Goal: Task Accomplishment & Management: Manage account settings

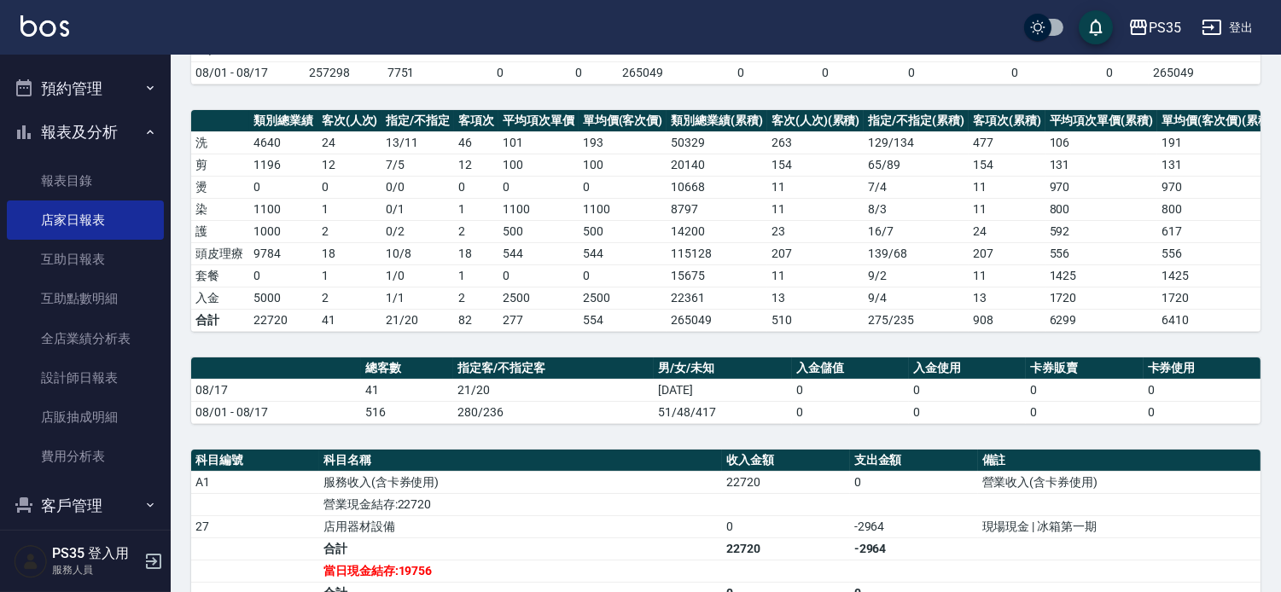
scroll to position [474, 0]
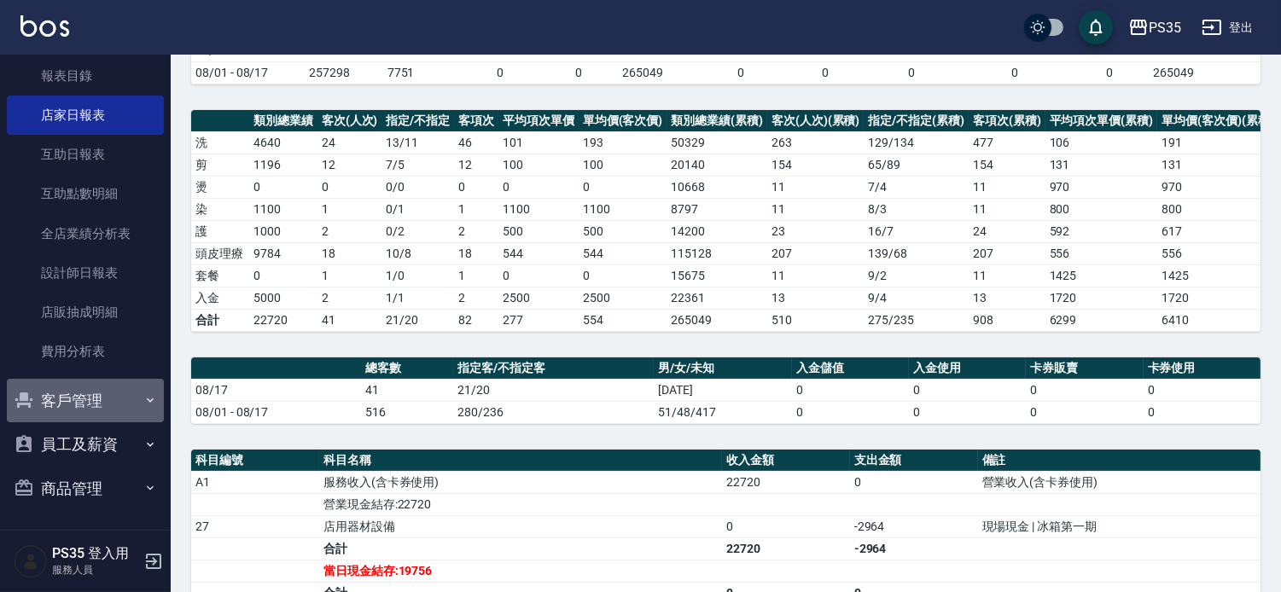
click at [89, 388] on button "客戶管理" at bounding box center [85, 401] width 157 height 44
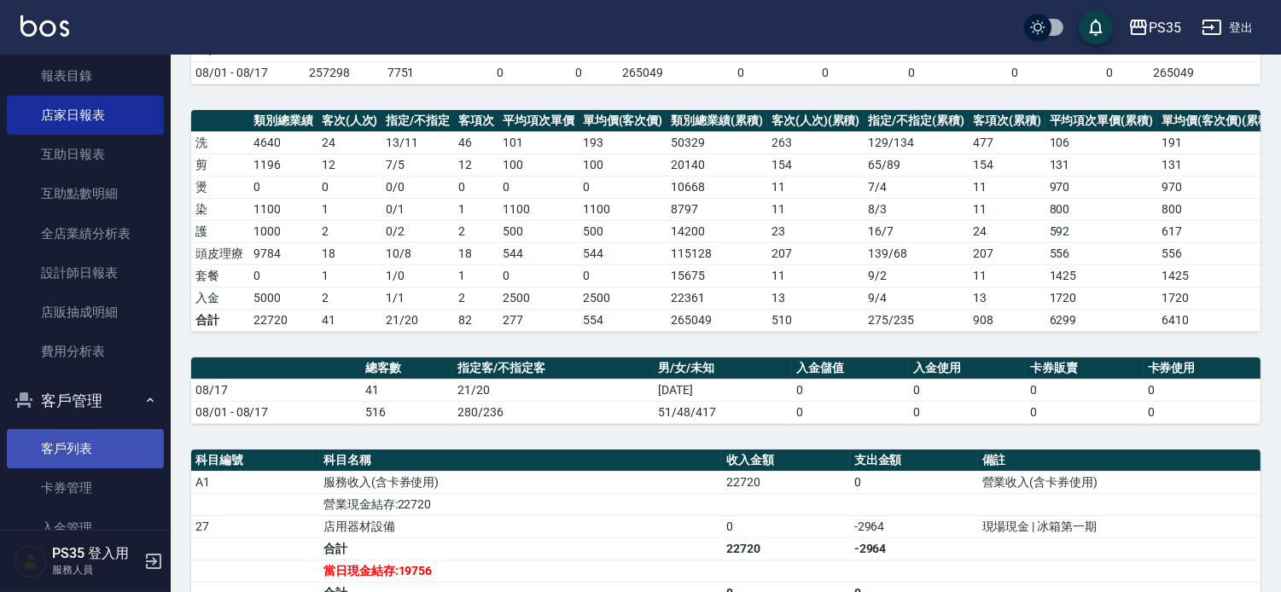
click at [116, 457] on link "客戶列表" at bounding box center [85, 448] width 157 height 39
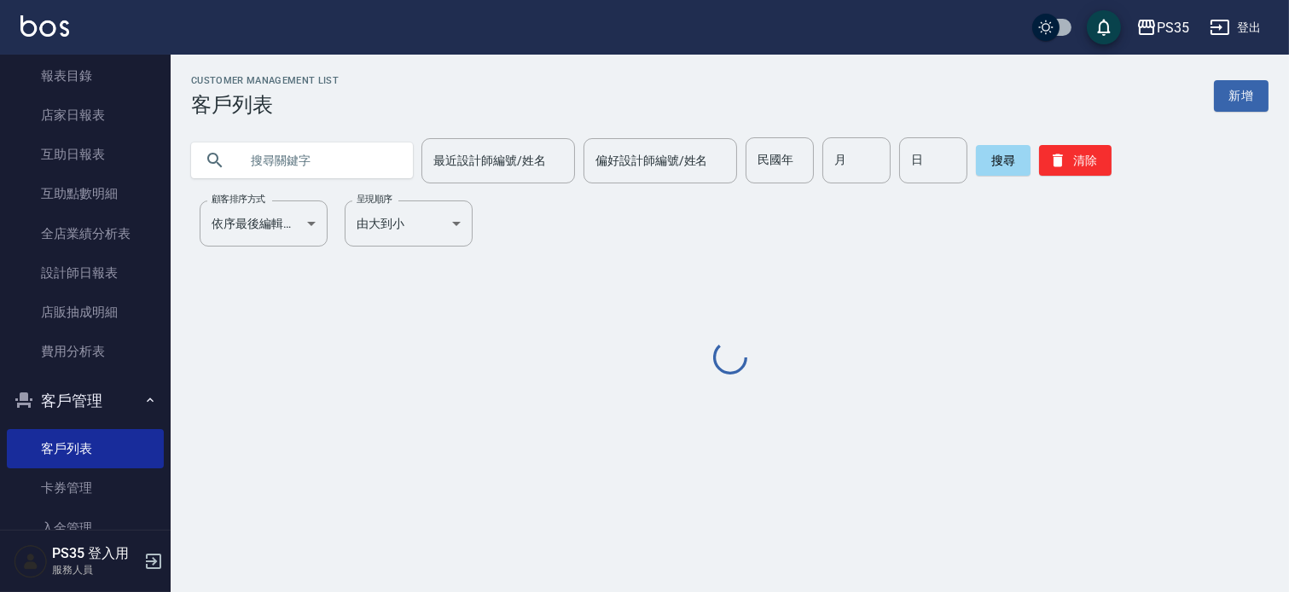
click at [348, 175] on input "text" at bounding box center [319, 160] width 160 height 46
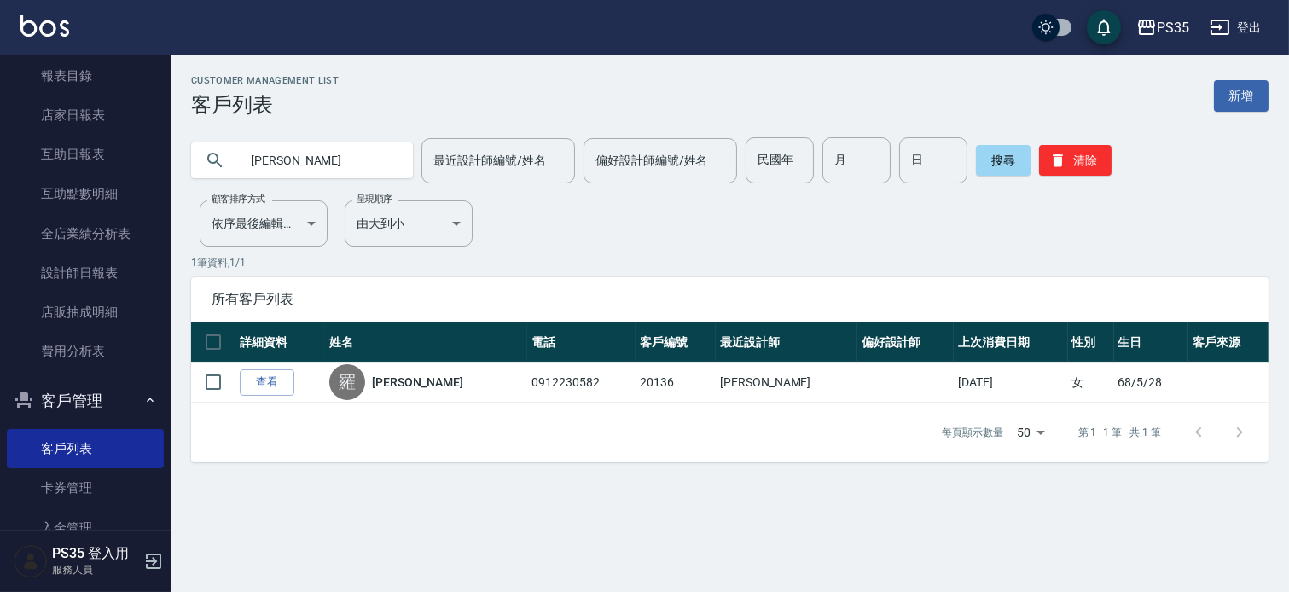
type input "羅"
type input "0"
type input "余"
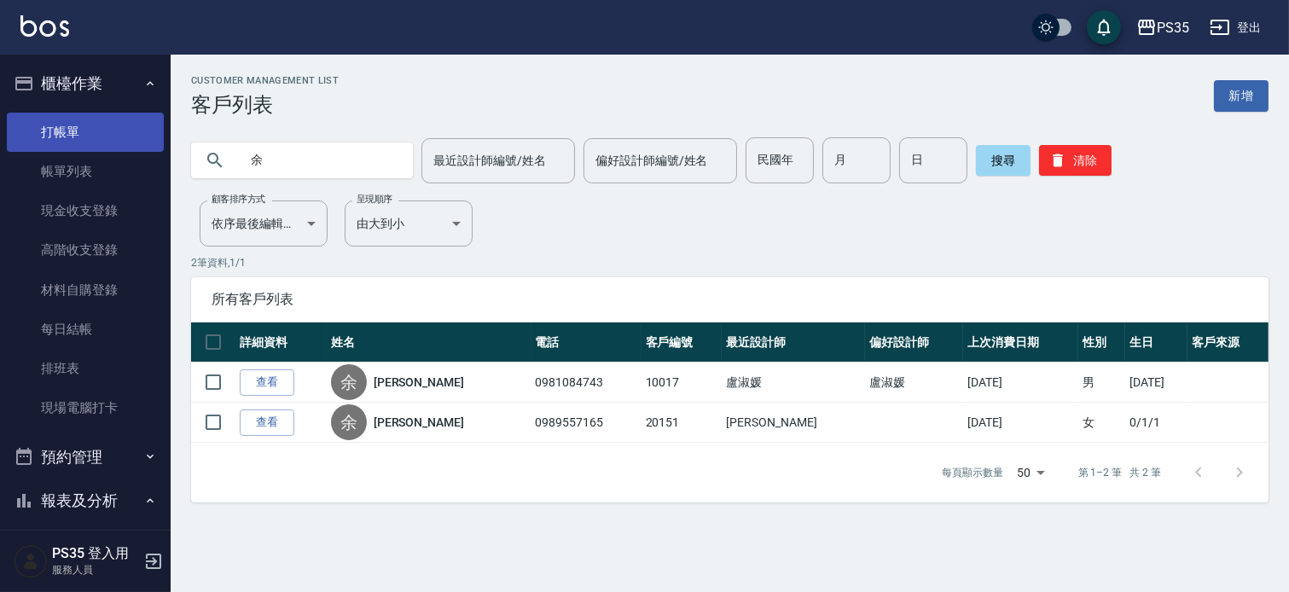
click at [106, 130] on link "打帳單" at bounding box center [85, 132] width 157 height 39
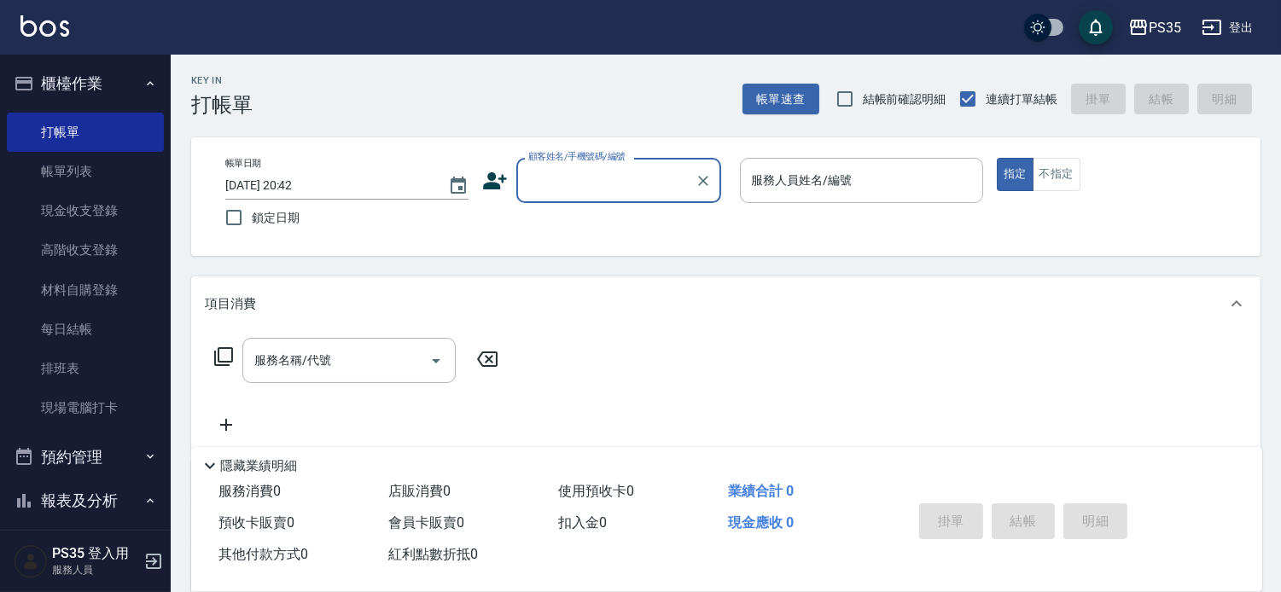
click at [602, 198] on div "顧客姓名/手機號碼/編號" at bounding box center [618, 180] width 205 height 45
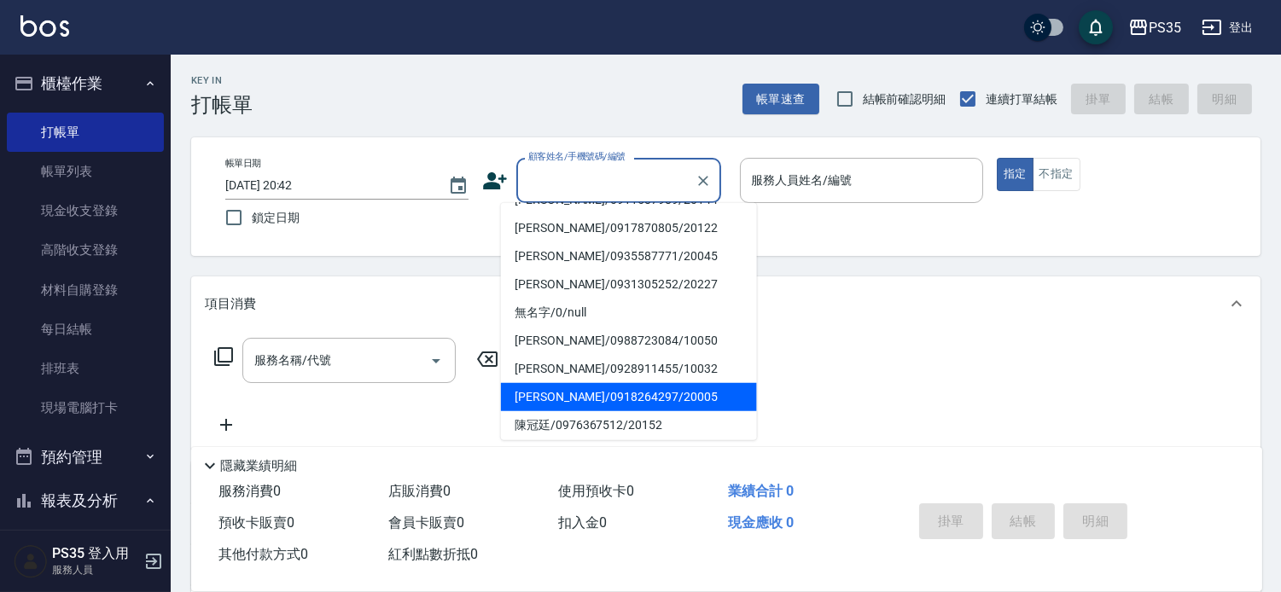
scroll to position [189, 0]
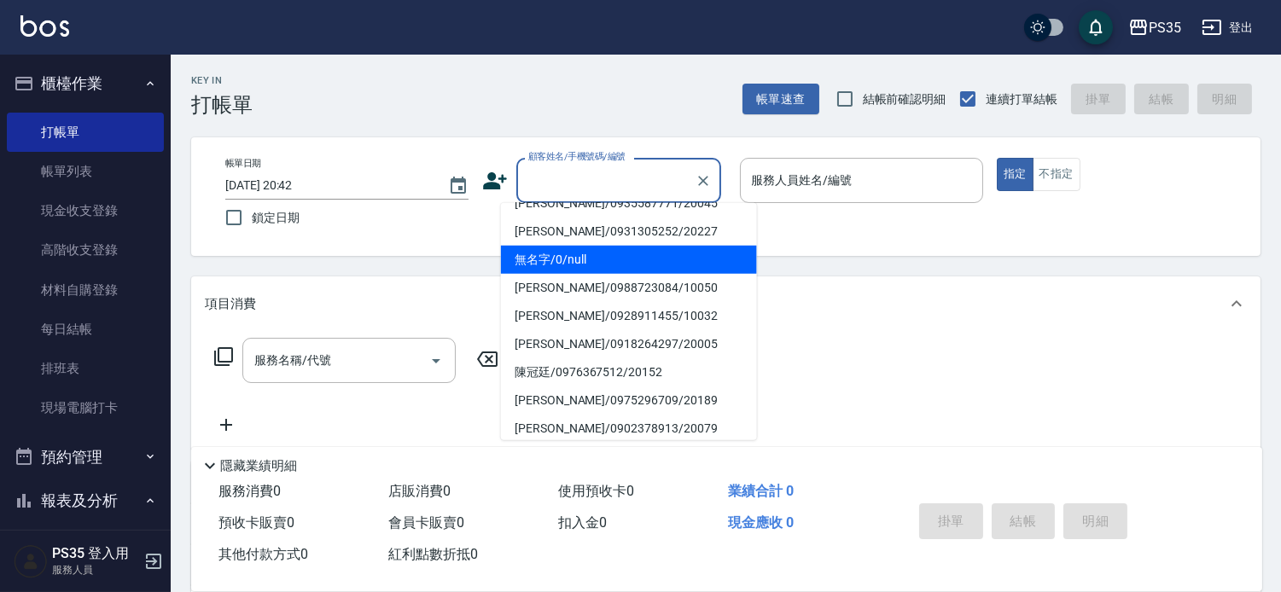
click at [585, 257] on li "無名字/0/null" at bounding box center [629, 260] width 256 height 28
type input "無名字/0/null"
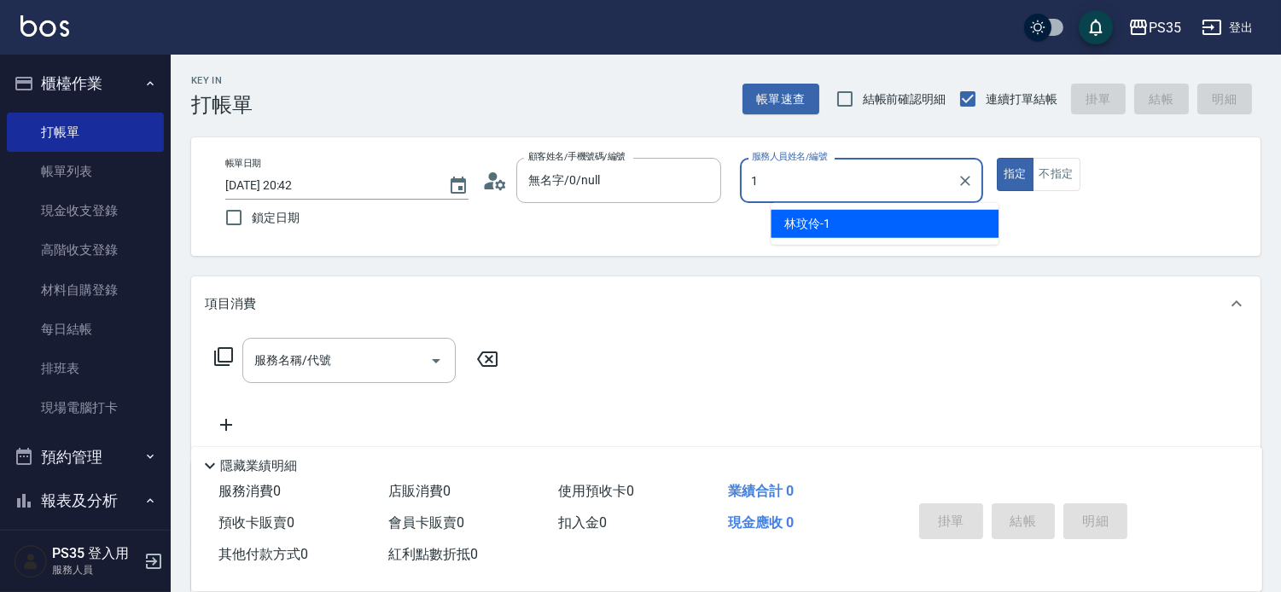
type input "[PERSON_NAME]-1"
type button "true"
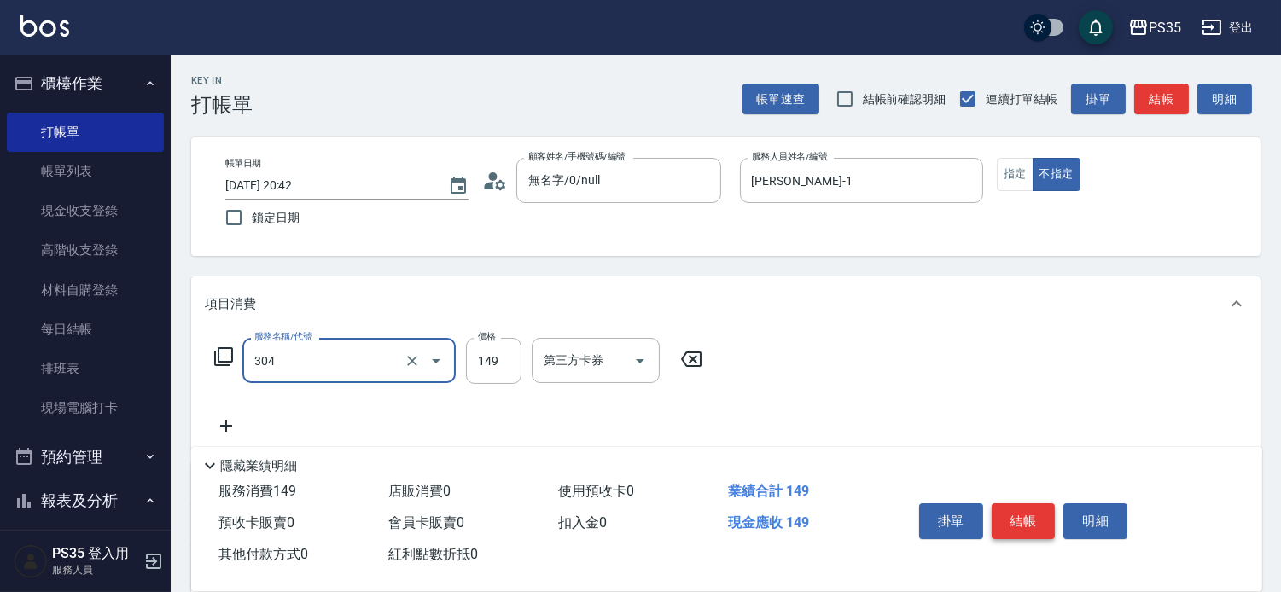
type input "剪髮(304)"
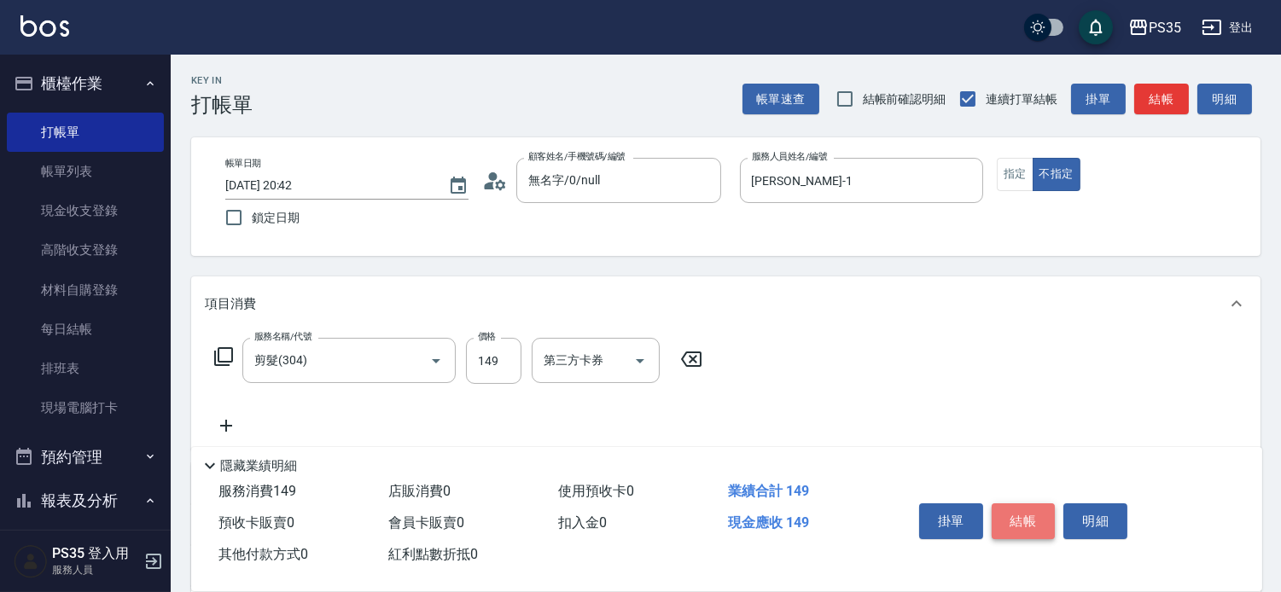
click at [1015, 509] on button "結帳" at bounding box center [1024, 521] width 64 height 36
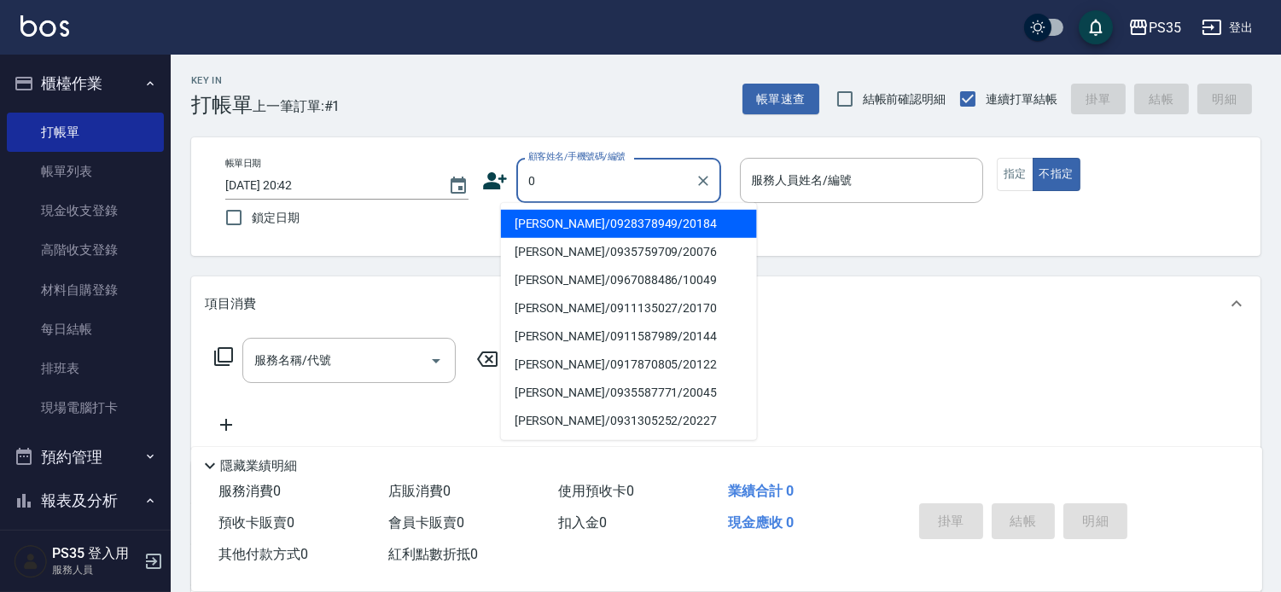
type input "[PERSON_NAME]/0928378949/20184"
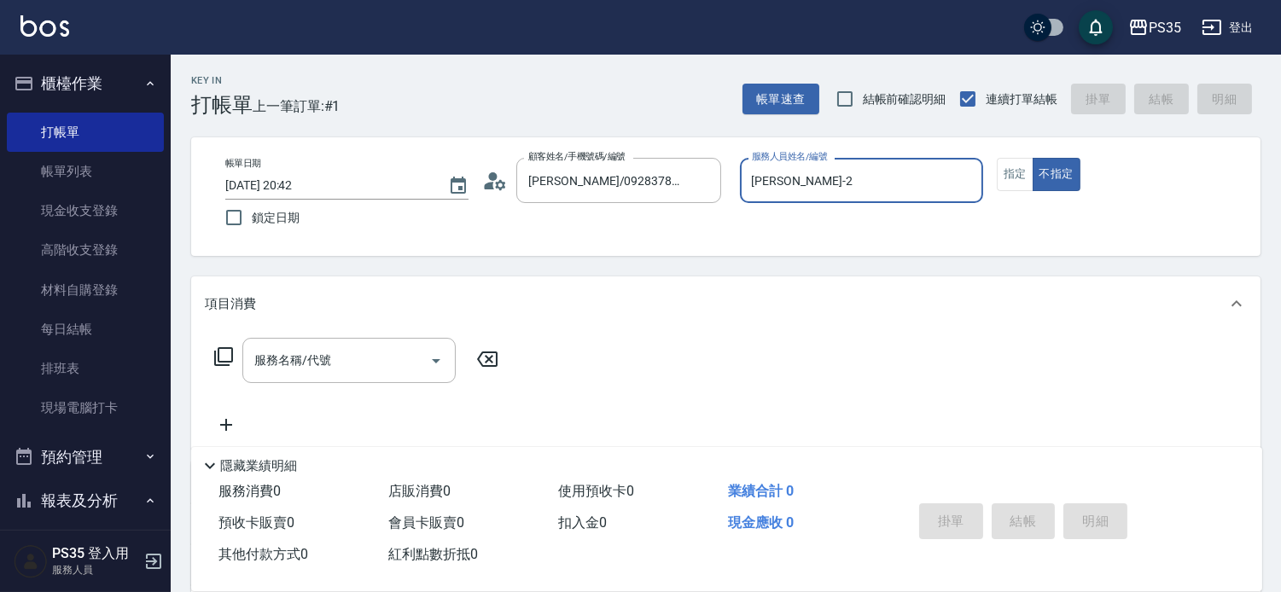
type input "[PERSON_NAME]-2"
type button "false"
type input "無名字/0/null"
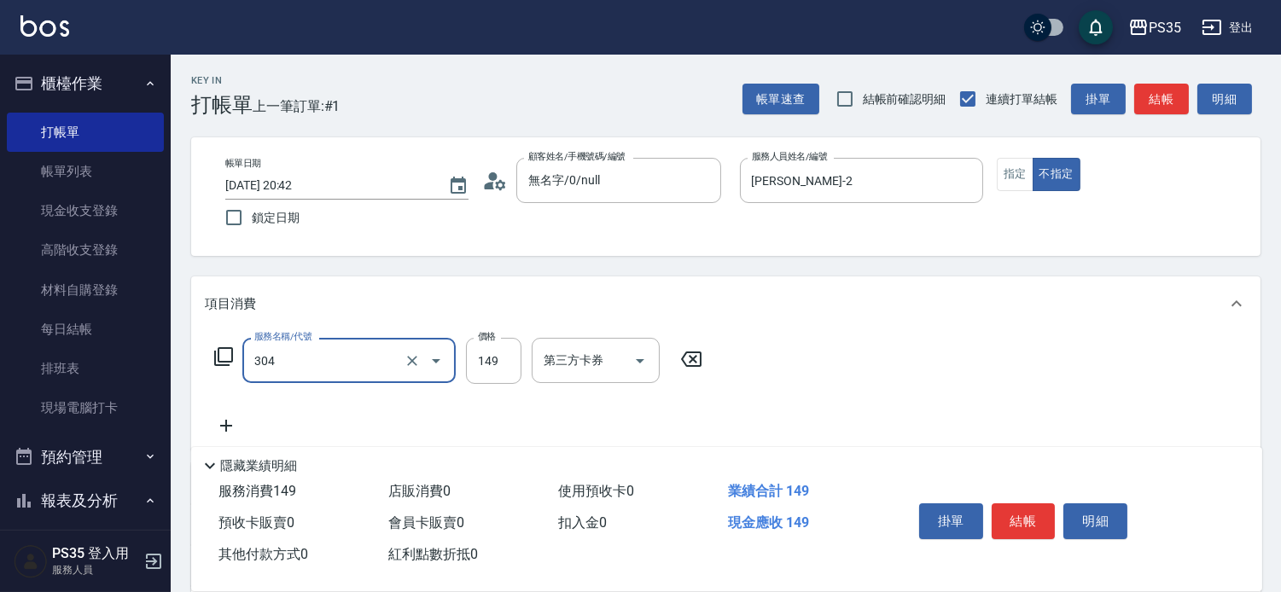
type input "剪髮(304)"
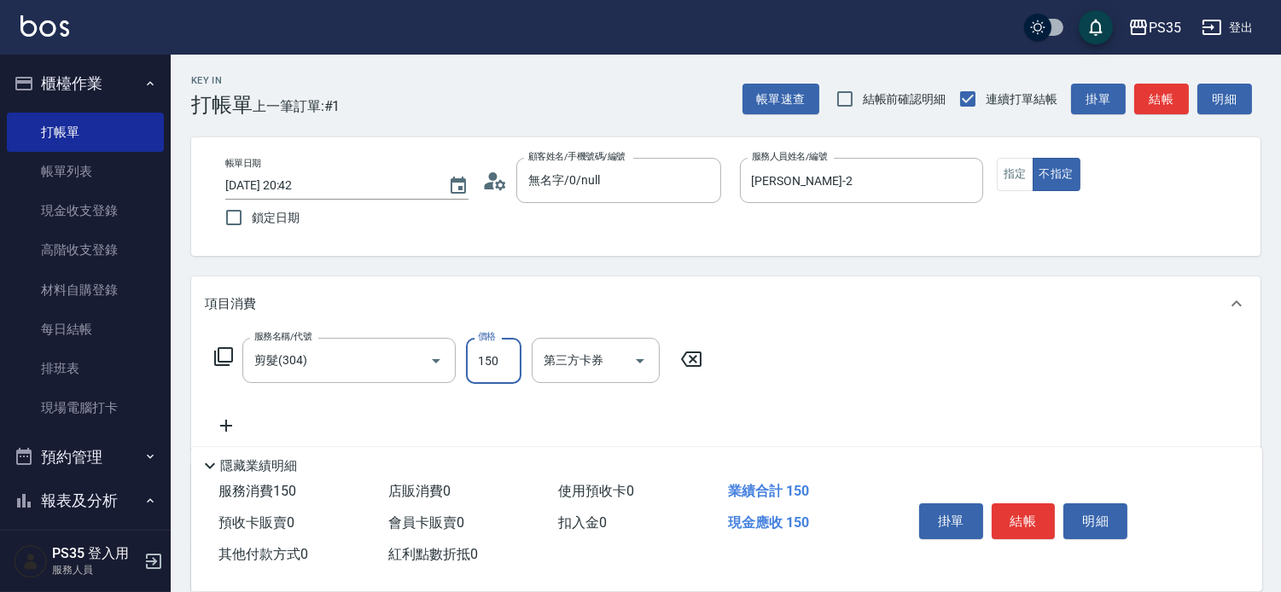
type input "150"
click at [1025, 503] on button "結帳" at bounding box center [1024, 521] width 64 height 36
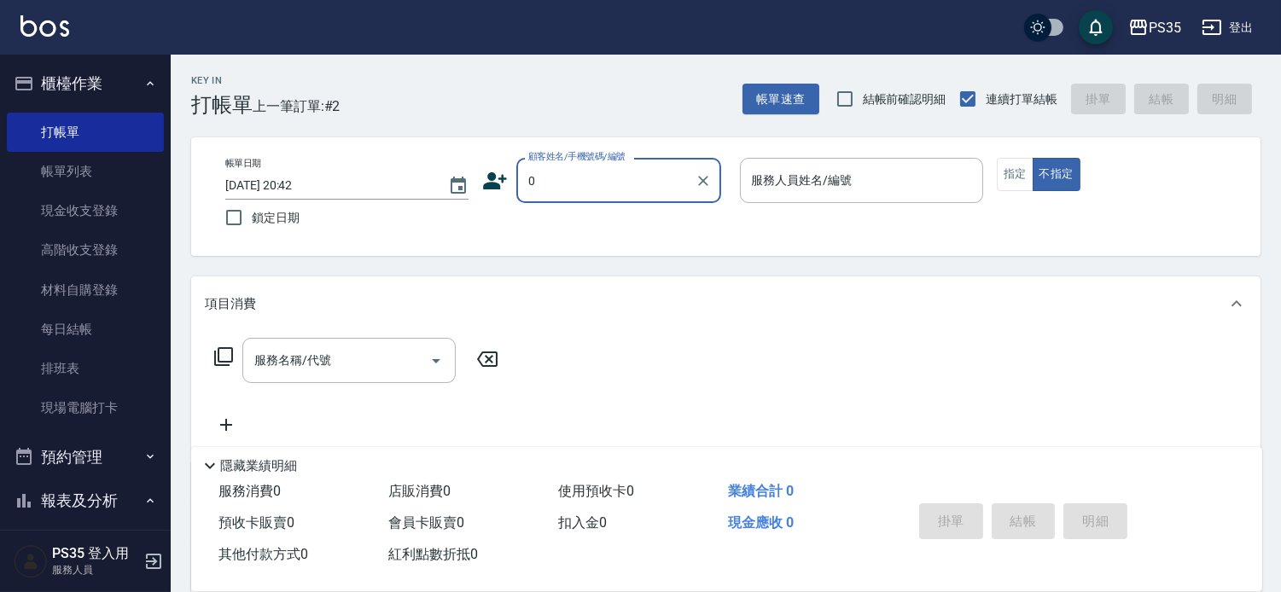
type input "0"
type input "1"
type input "無名字/0/null"
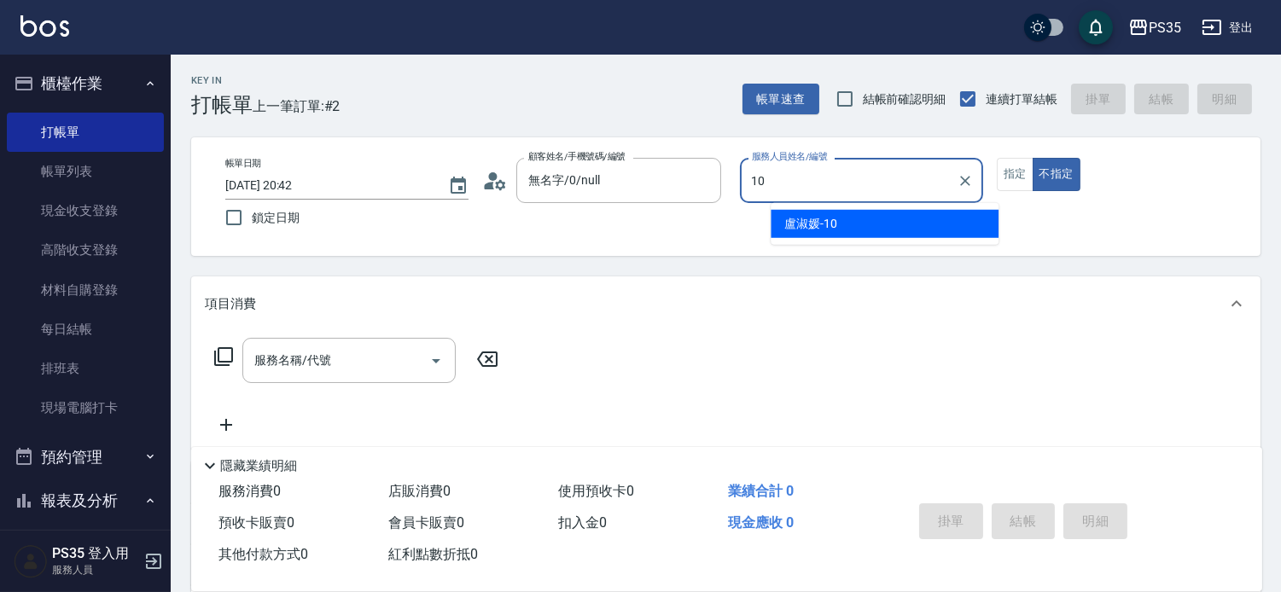
type input "[PERSON_NAME]-10"
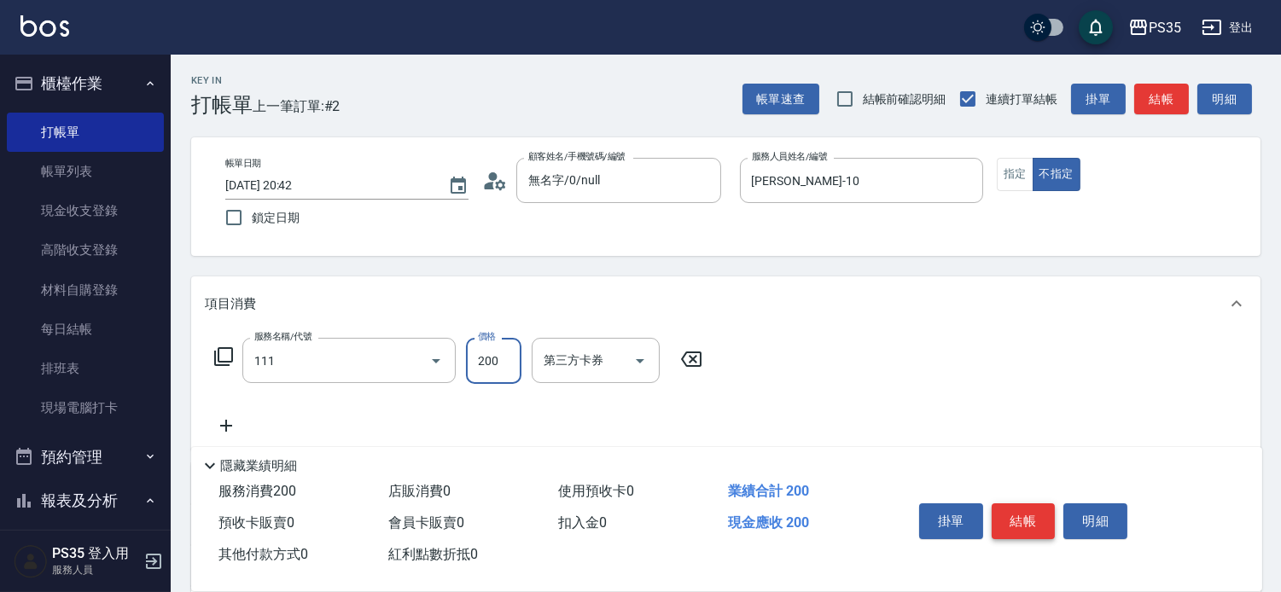
type input "200(111)"
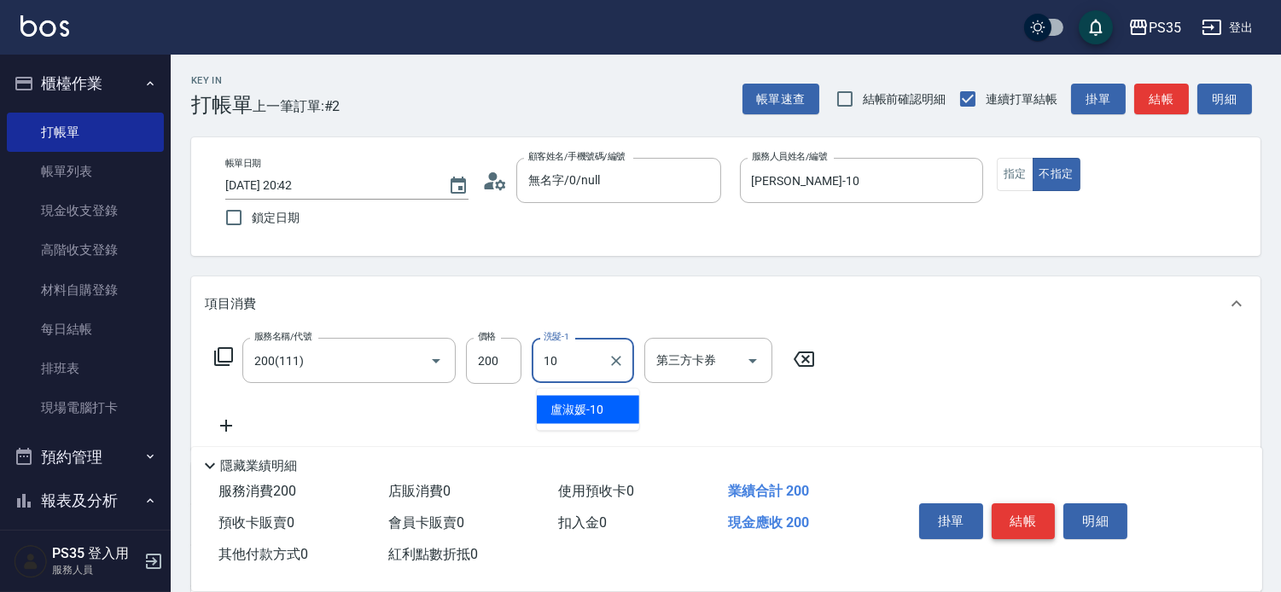
type input "[PERSON_NAME]-10"
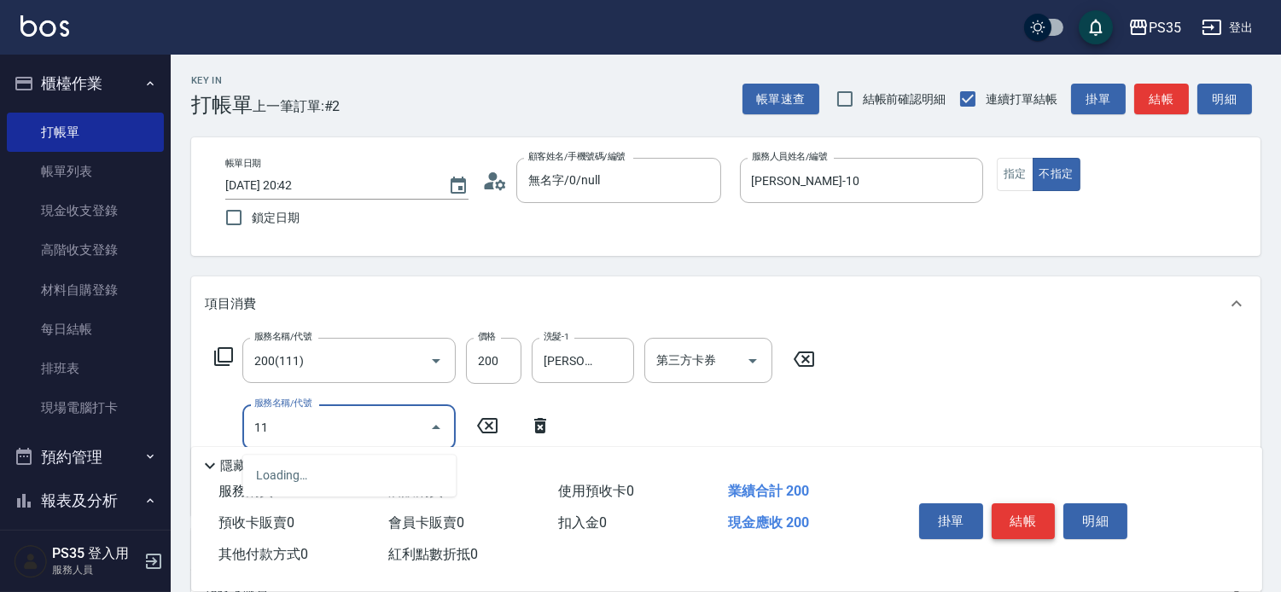
type input "113"
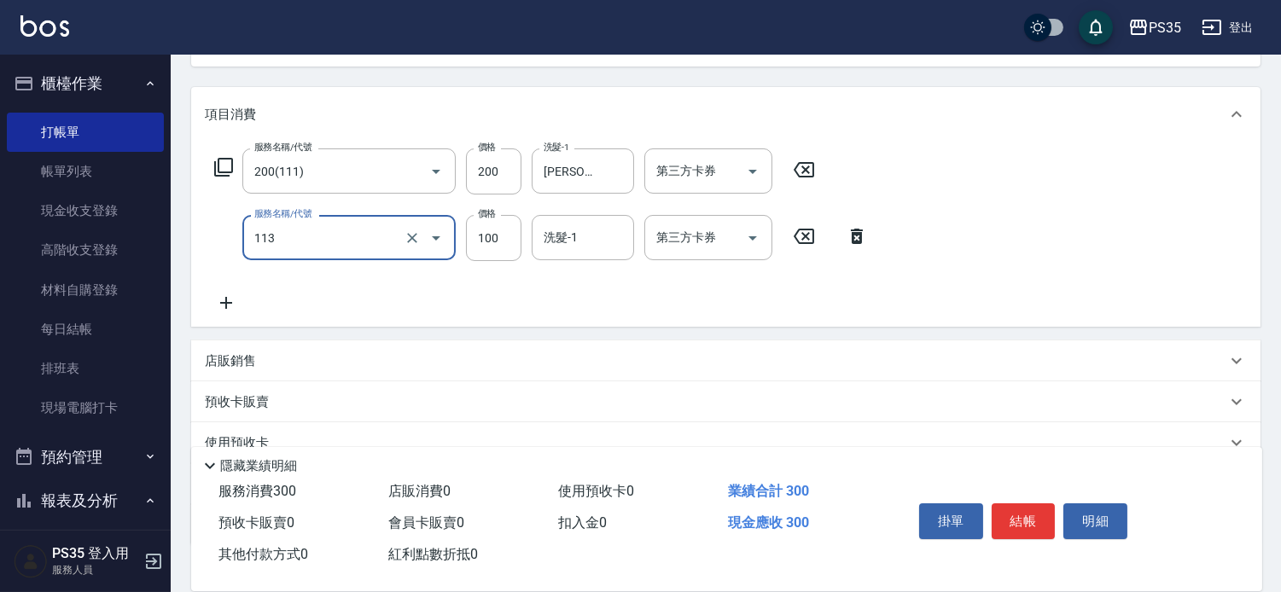
type input "瞬護100(113)"
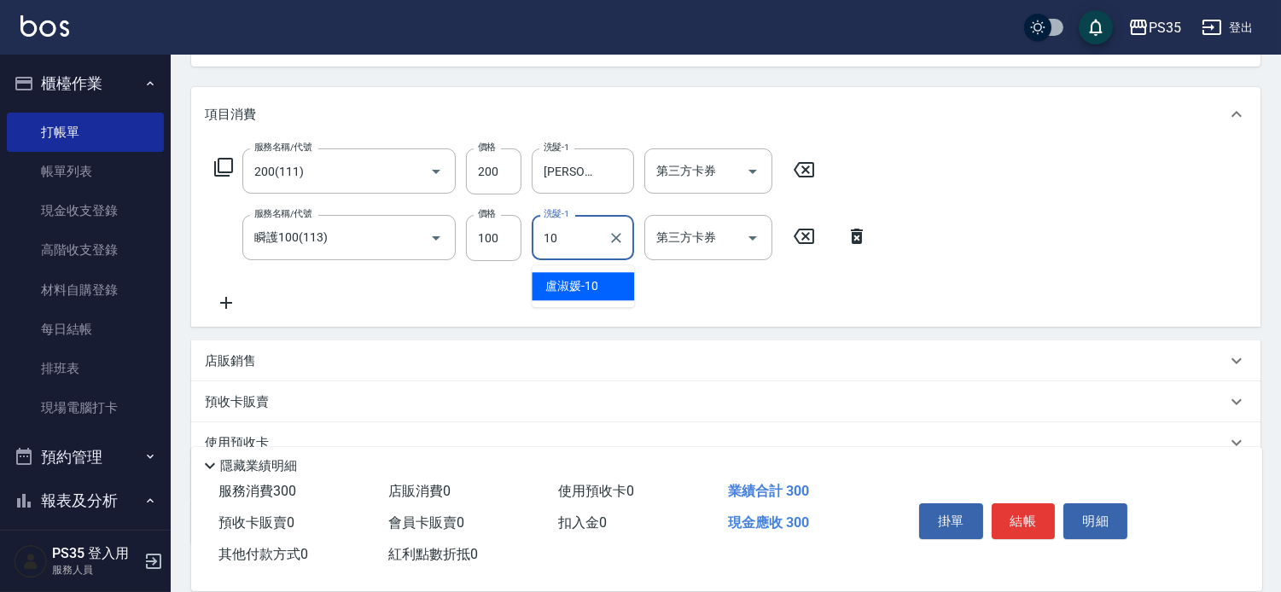
type input "[PERSON_NAME]-10"
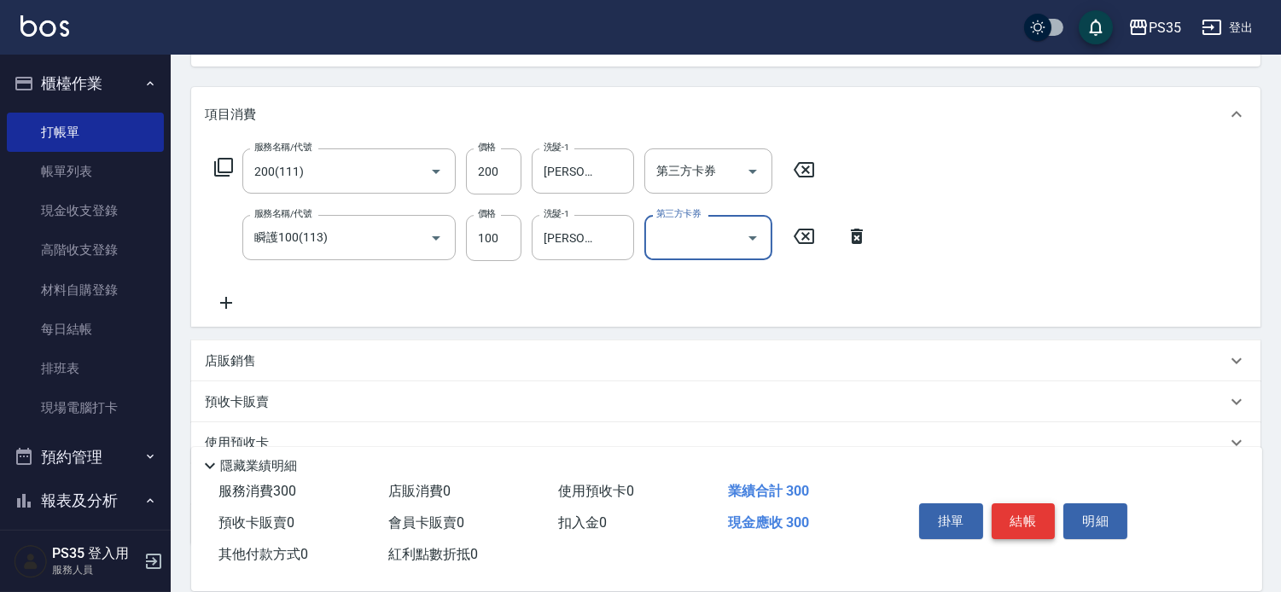
click at [1015, 509] on button "結帳" at bounding box center [1024, 521] width 64 height 36
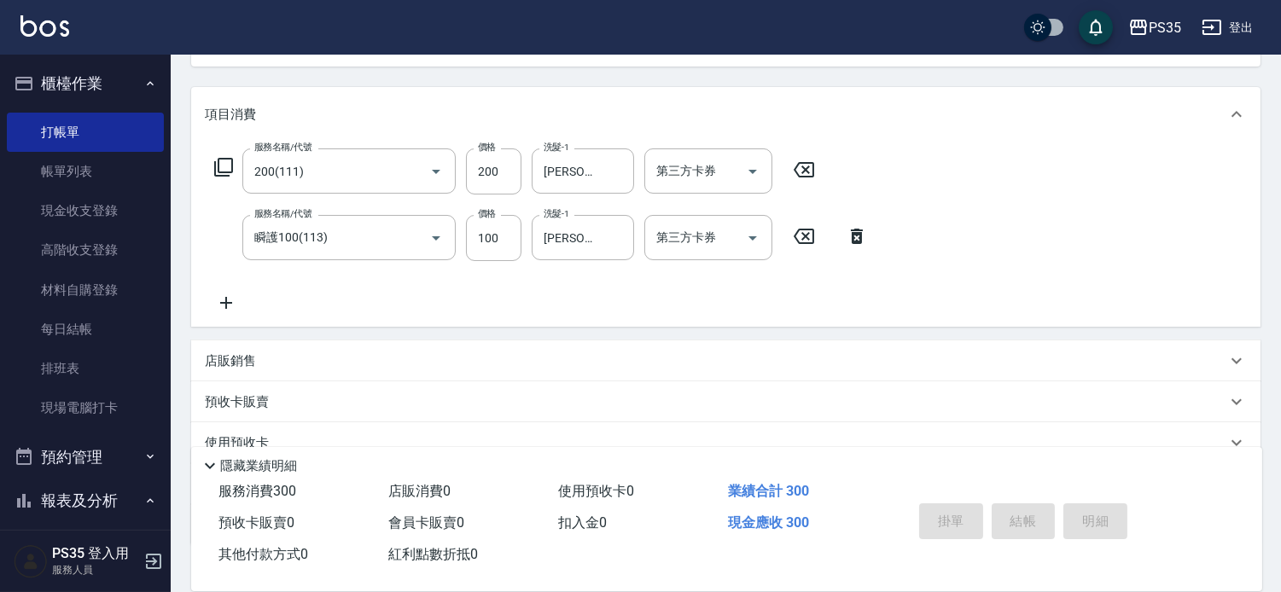
type input "[DATE] 20:43"
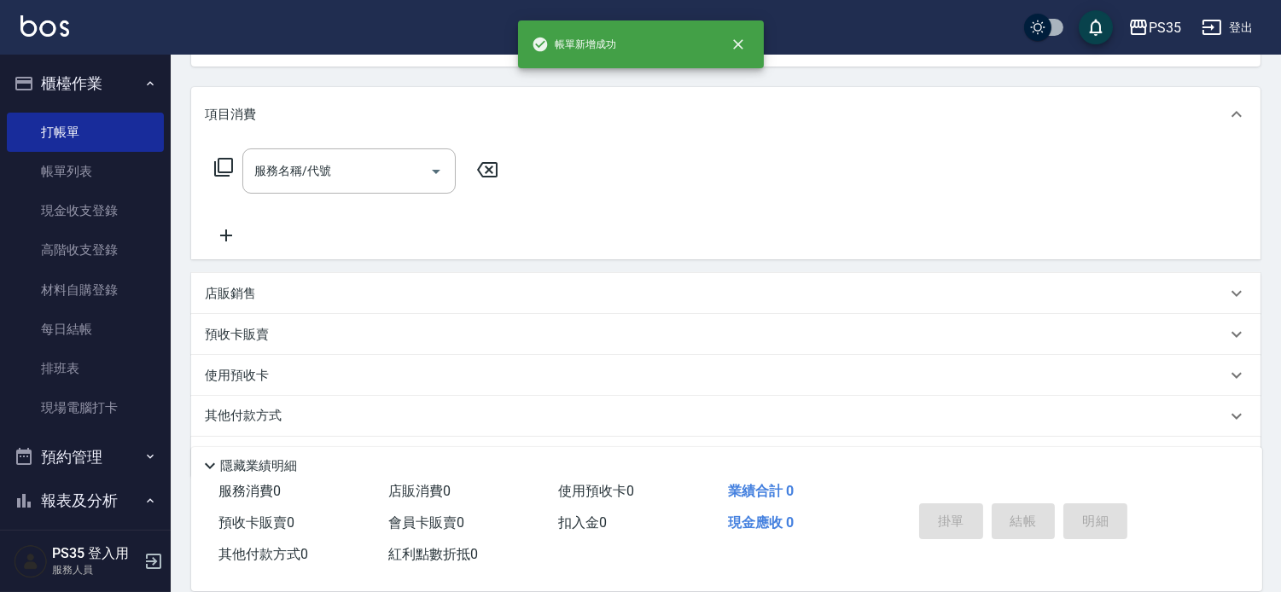
scroll to position [165, 0]
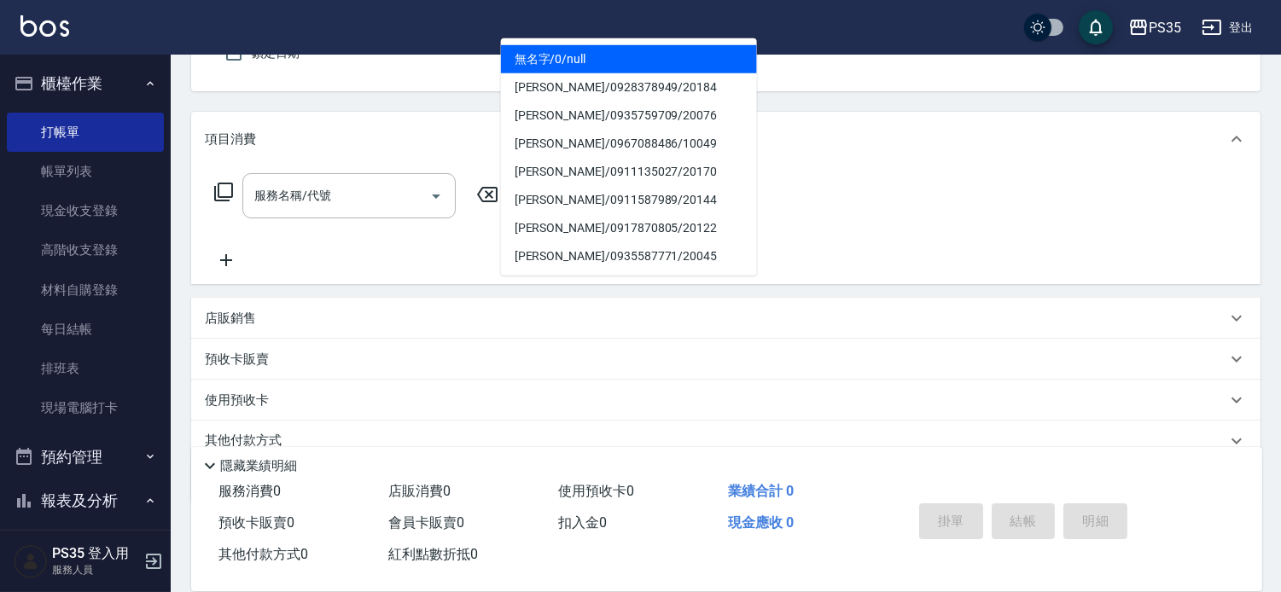
type input "無名字/0/null"
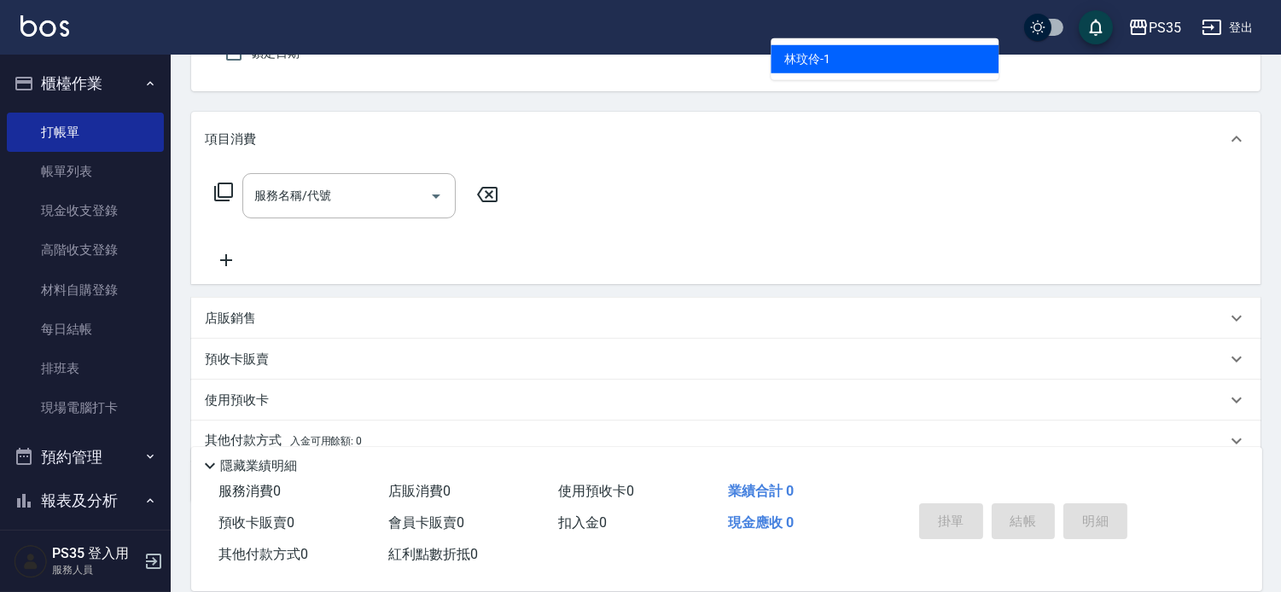
type input "[PERSON_NAME]-1"
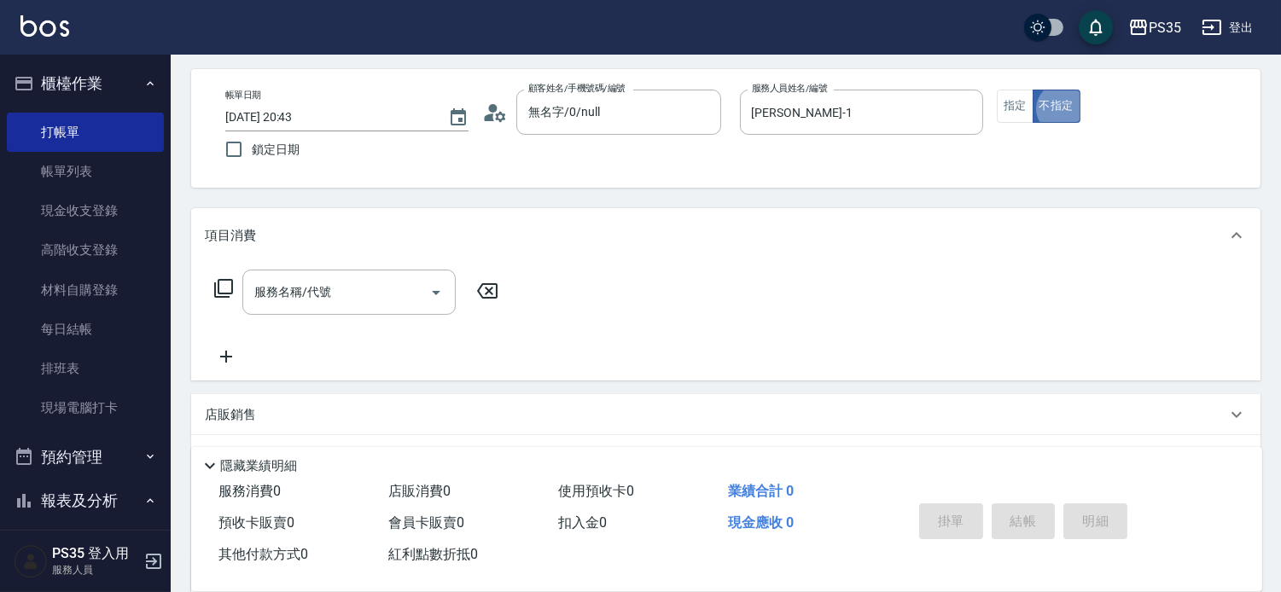
scroll to position [62, 0]
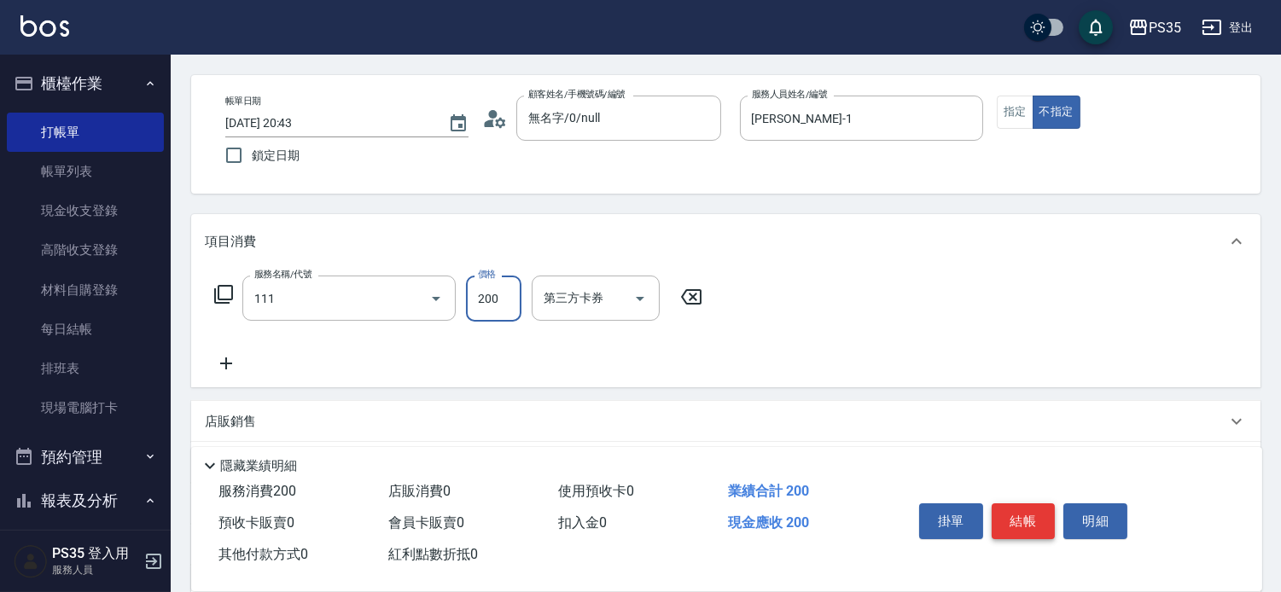
type input "200(111)"
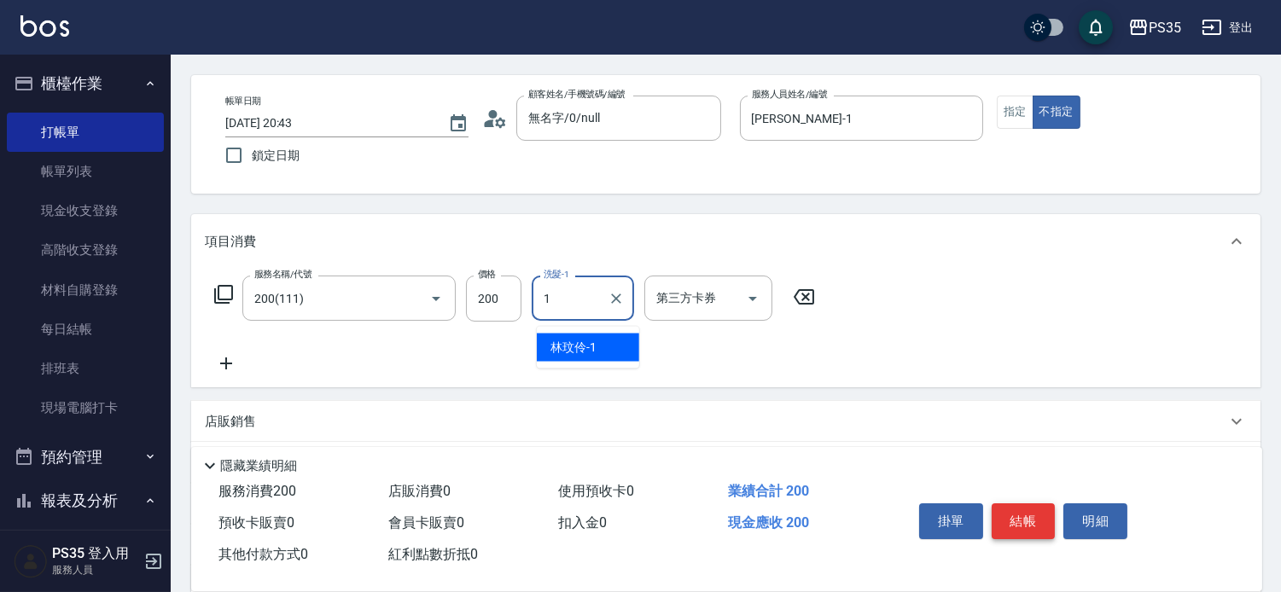
type input "[PERSON_NAME]-1"
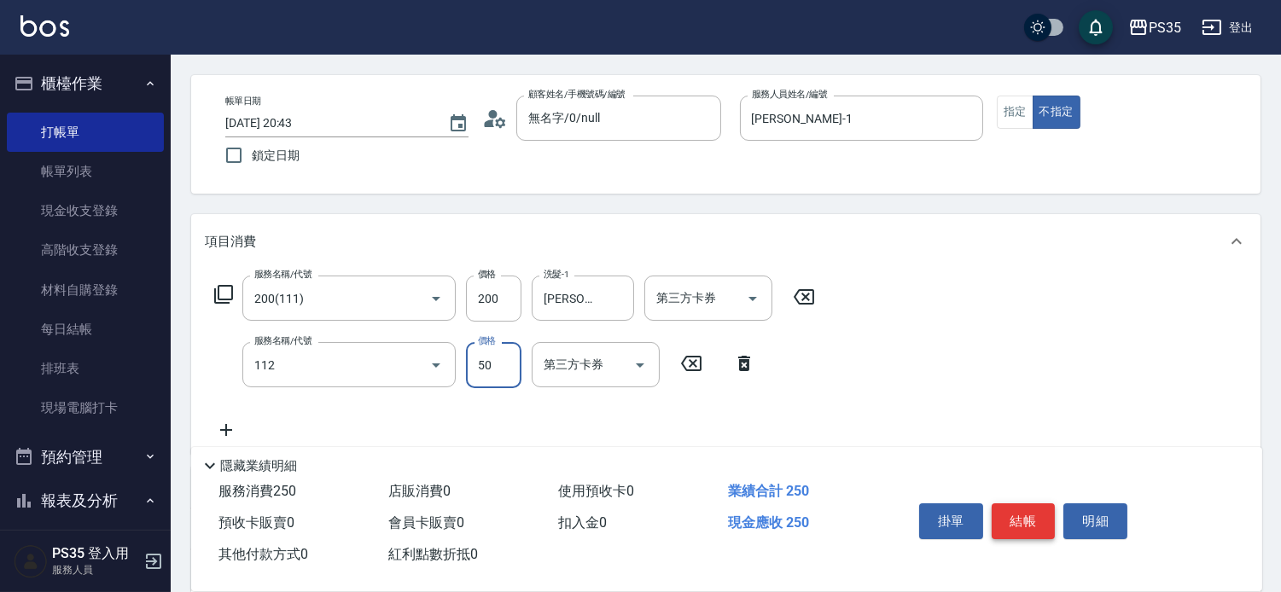
type input "精油50(112)"
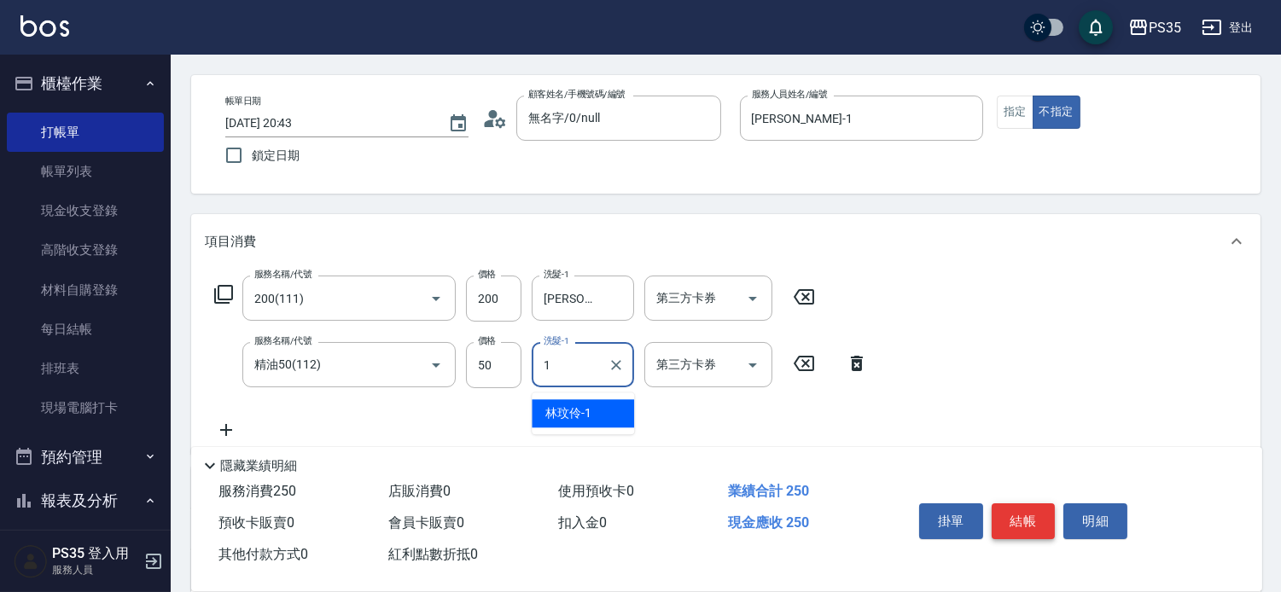
type input "[PERSON_NAME]-1"
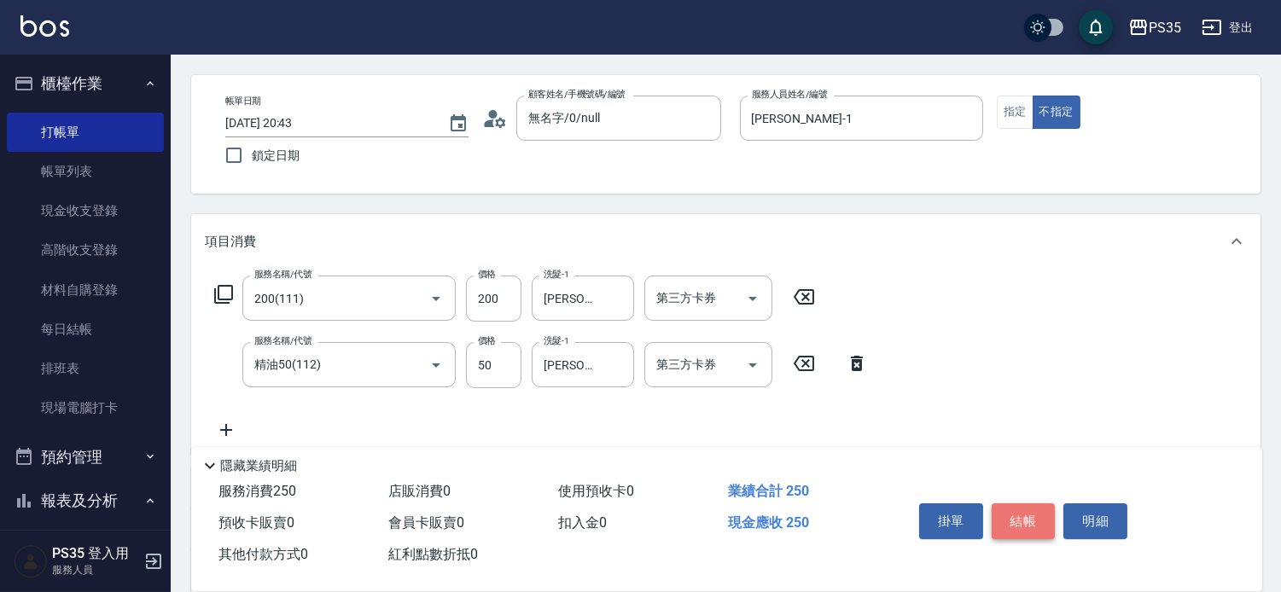
click at [1015, 509] on button "結帳" at bounding box center [1024, 521] width 64 height 36
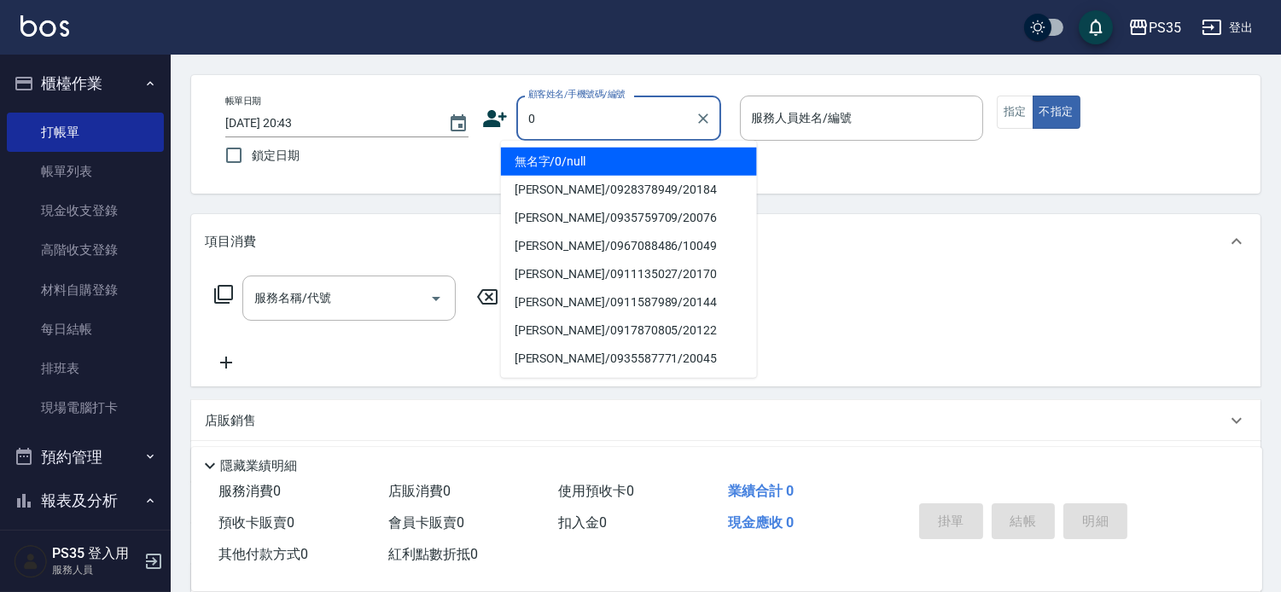
type input "無名字/0/null"
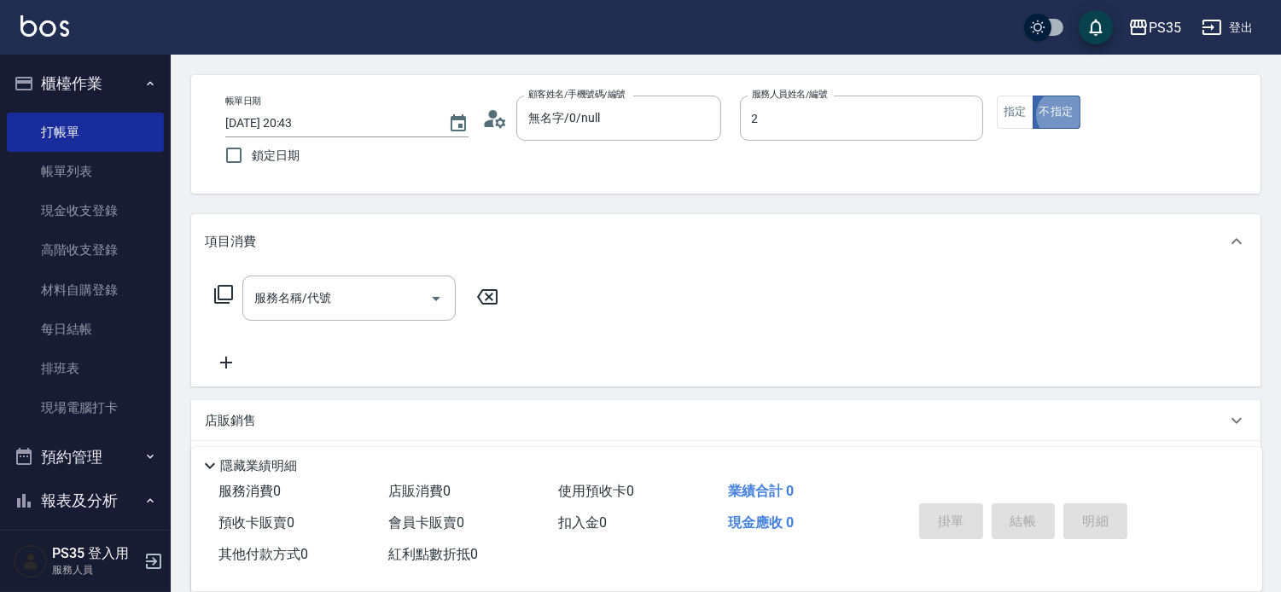
type input "[PERSON_NAME]-2"
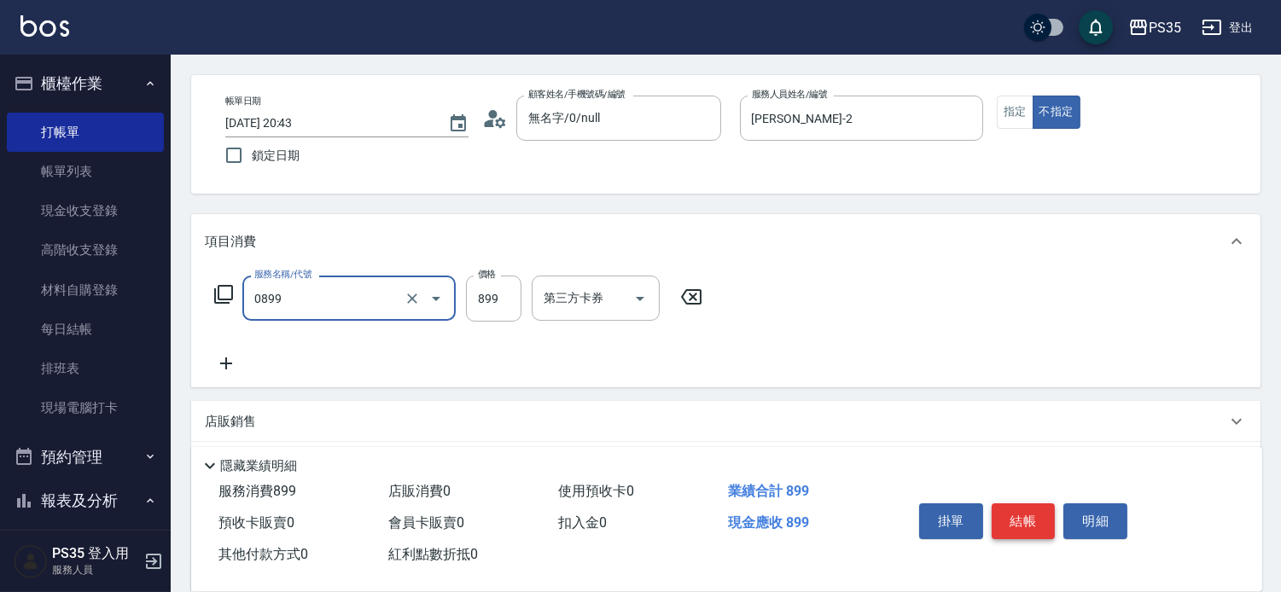
type input "排毒SPA(0899)"
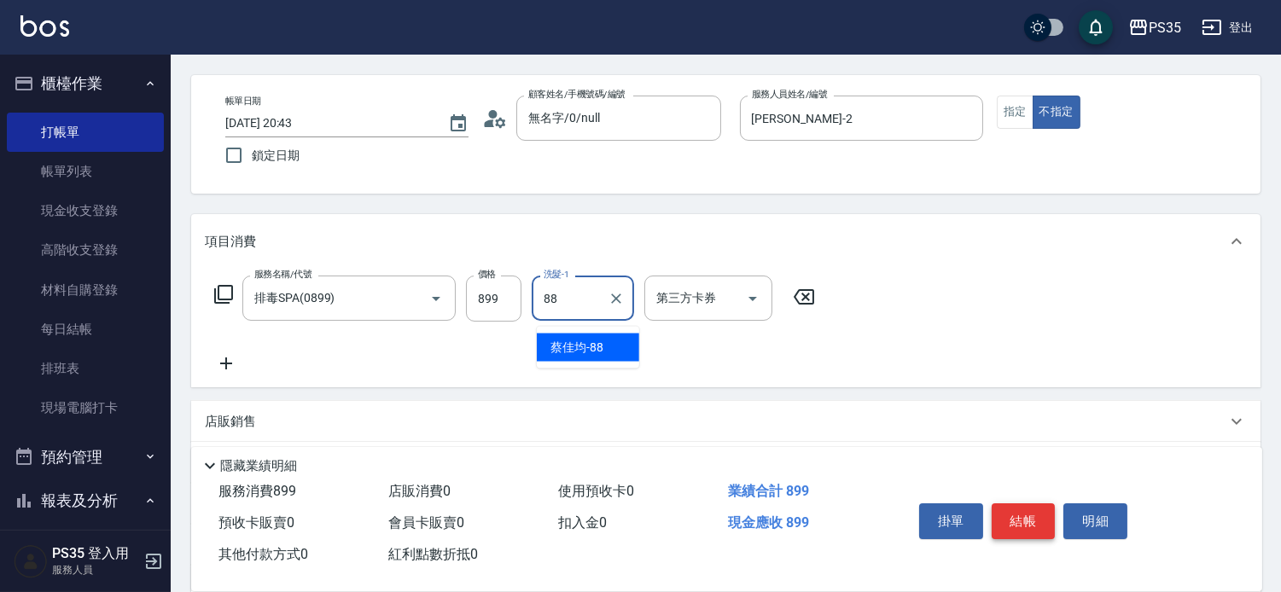
type input "[PERSON_NAME]-88"
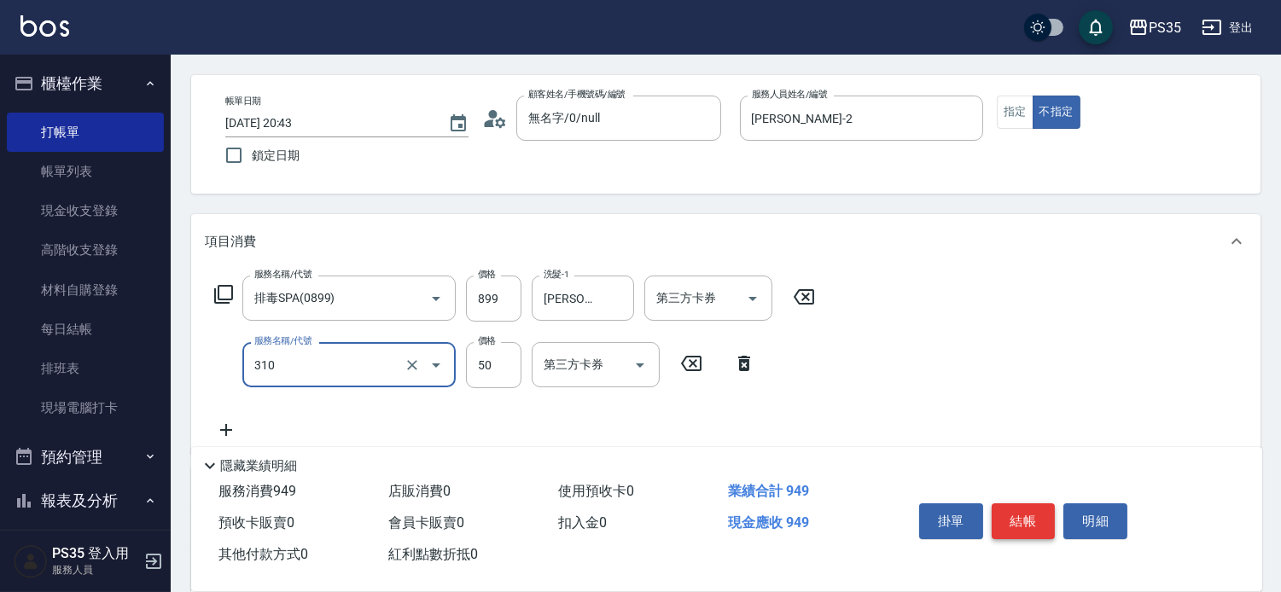
type input "剪瀏海(310)"
click at [1036, 503] on button "結帳" at bounding box center [1024, 521] width 64 height 36
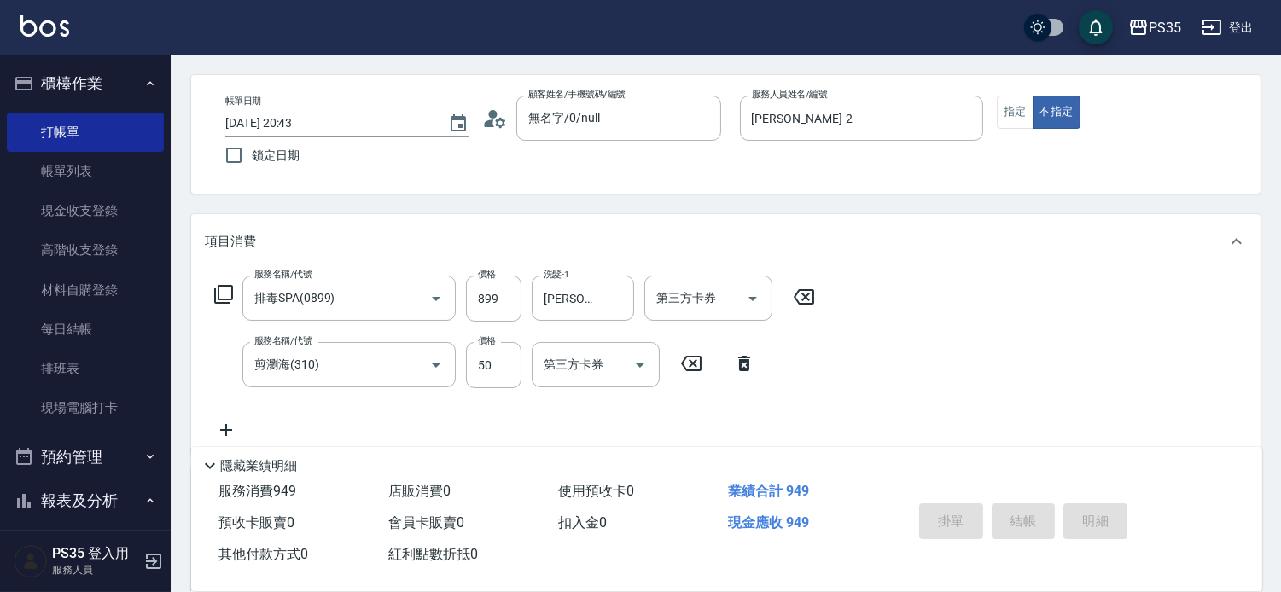
type input "[DATE] 20:44"
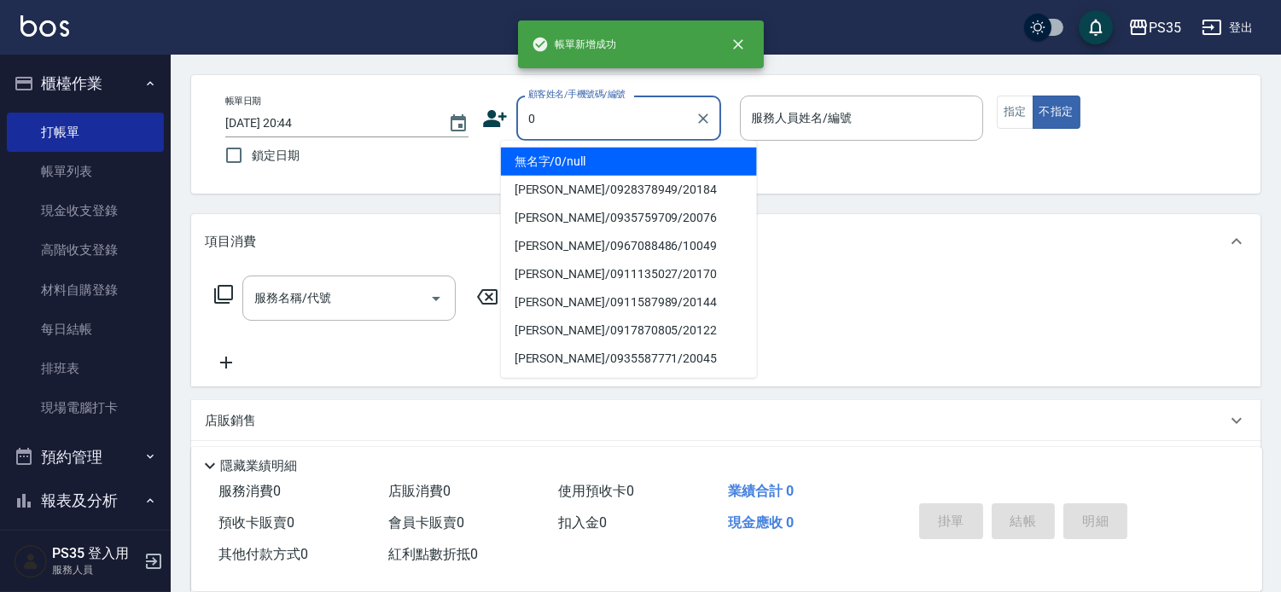
type input "0"
type input "1"
type input "無名字/0/null"
type input "[PERSON_NAME]-1"
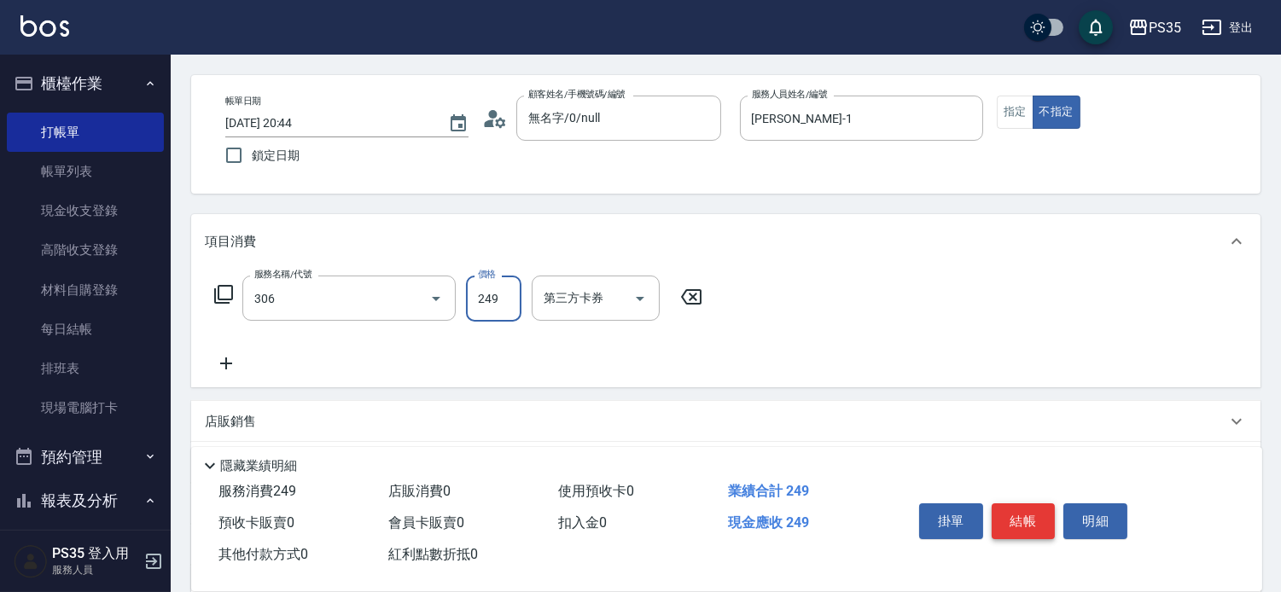
type input "剪髮(306)"
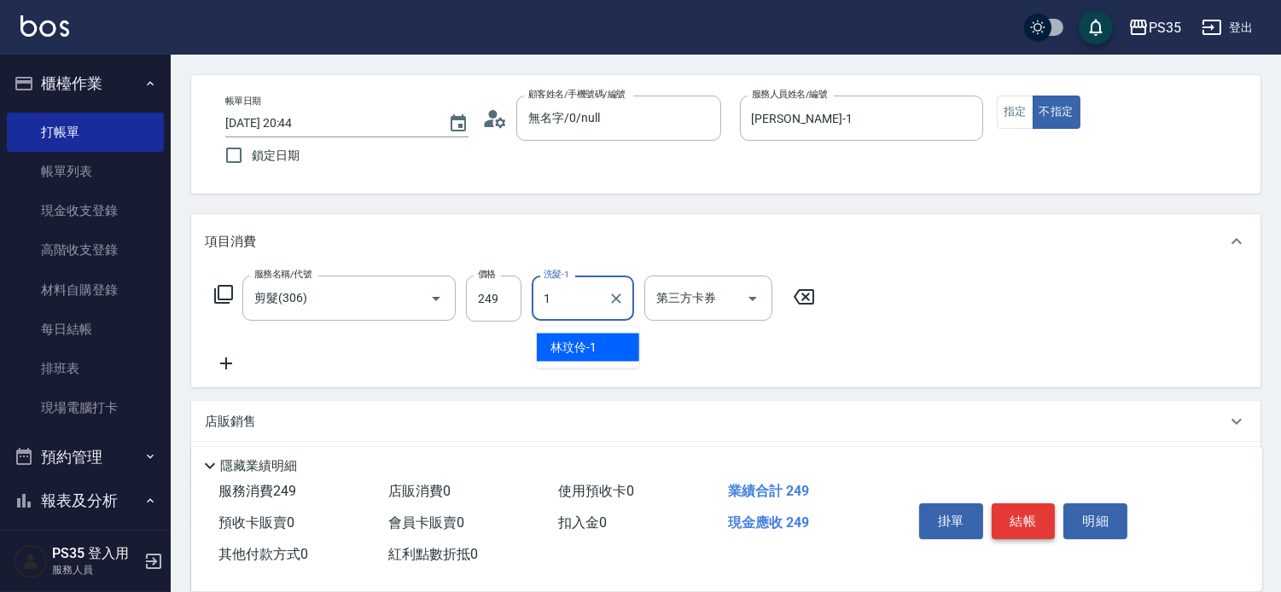
type input "[PERSON_NAME]-1"
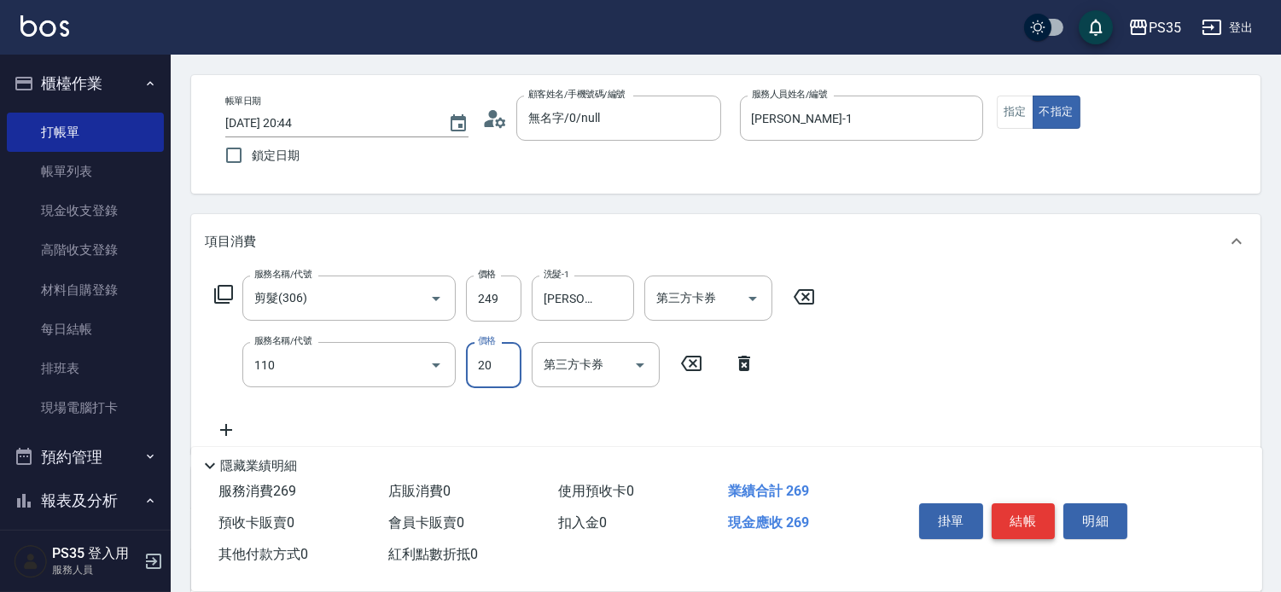
type input "潤絲(110)"
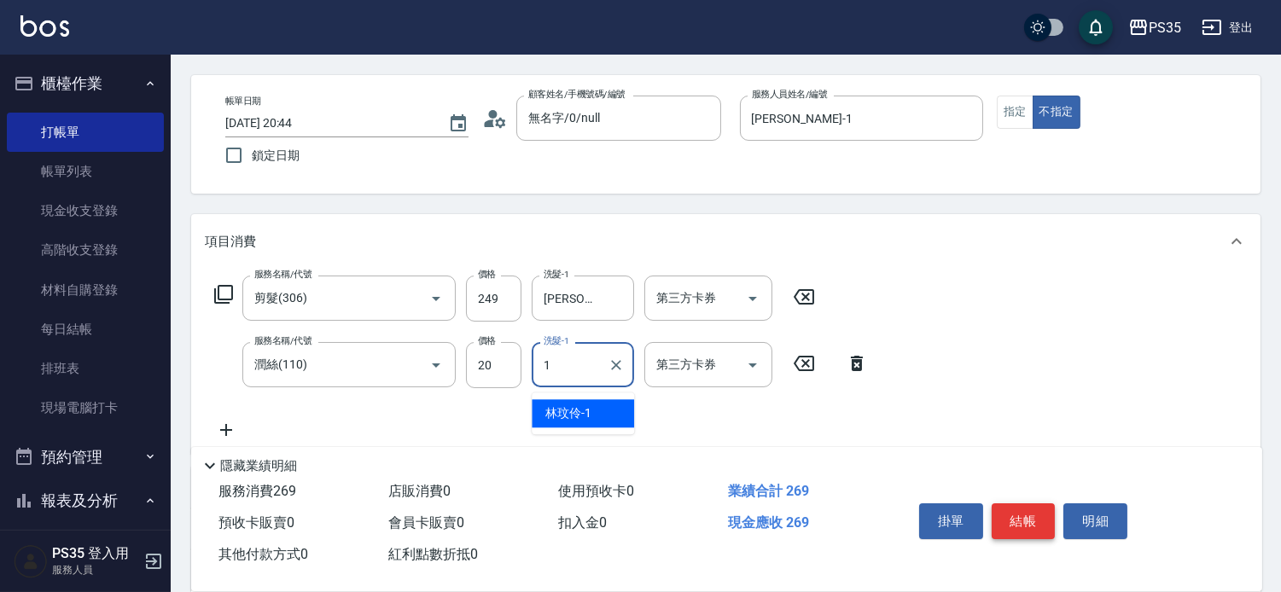
type input "[PERSON_NAME]-1"
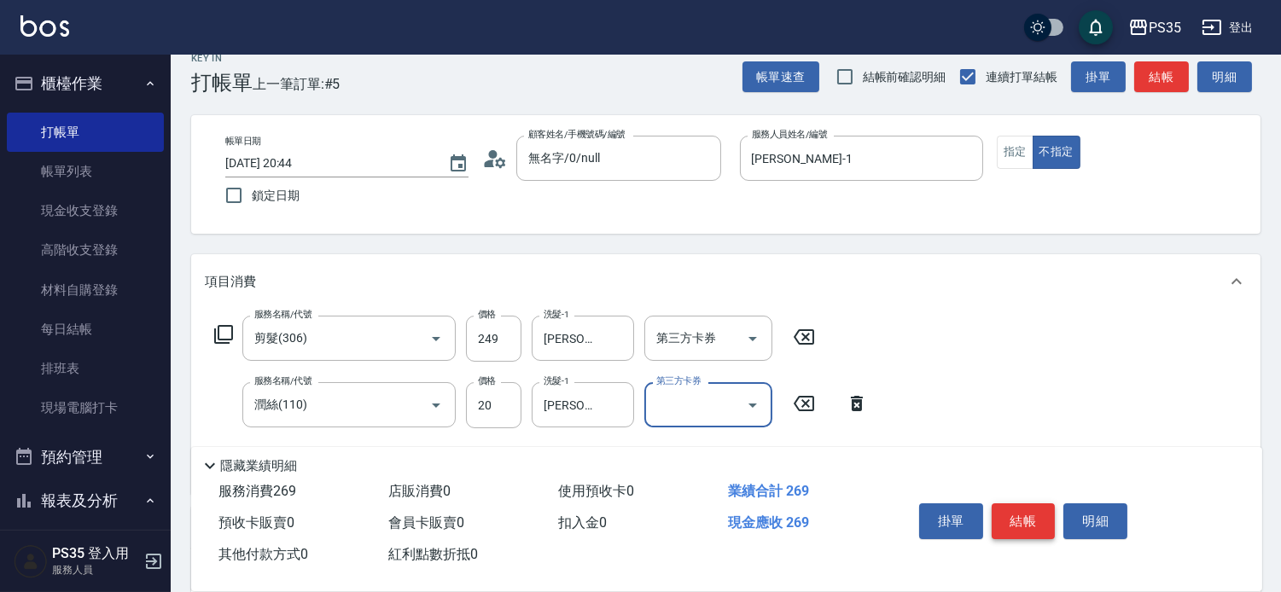
scroll to position [0, 0]
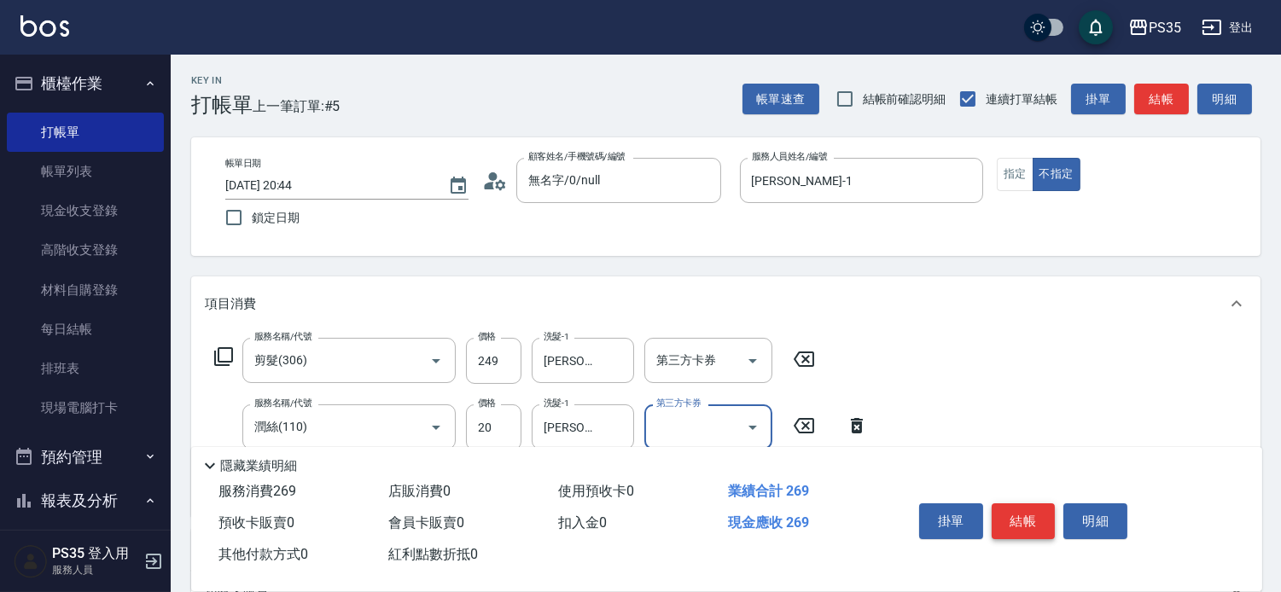
click at [1036, 503] on button "結帳" at bounding box center [1024, 521] width 64 height 36
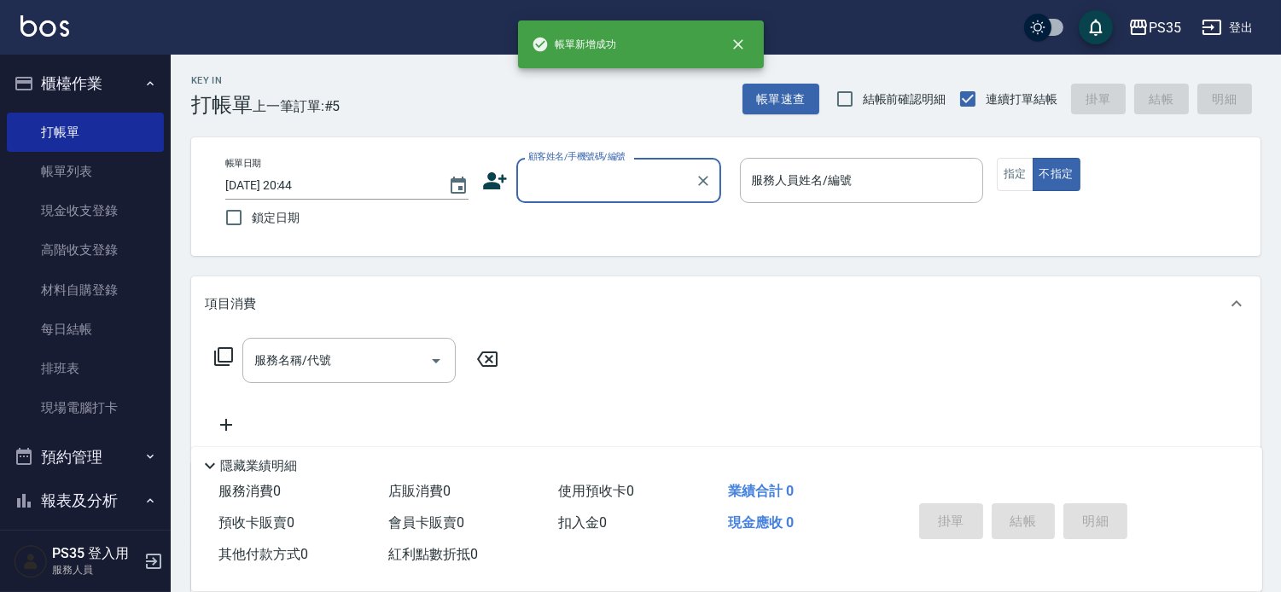
scroll to position [95, 0]
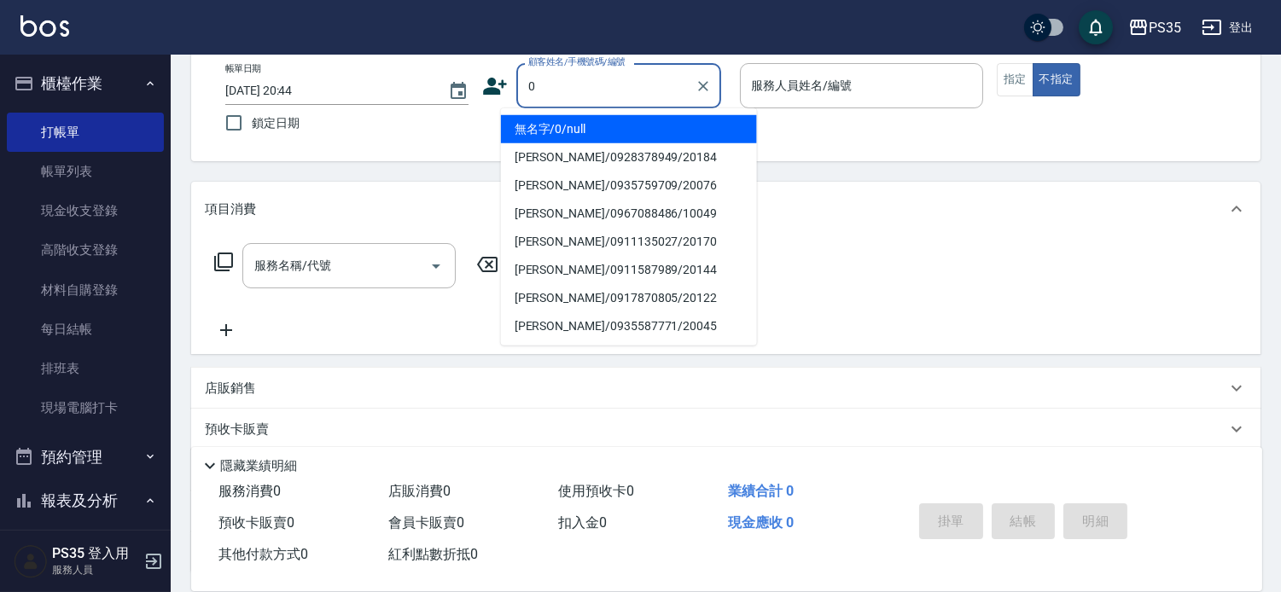
type input "0"
type input "2"
type input "無名字/0/null"
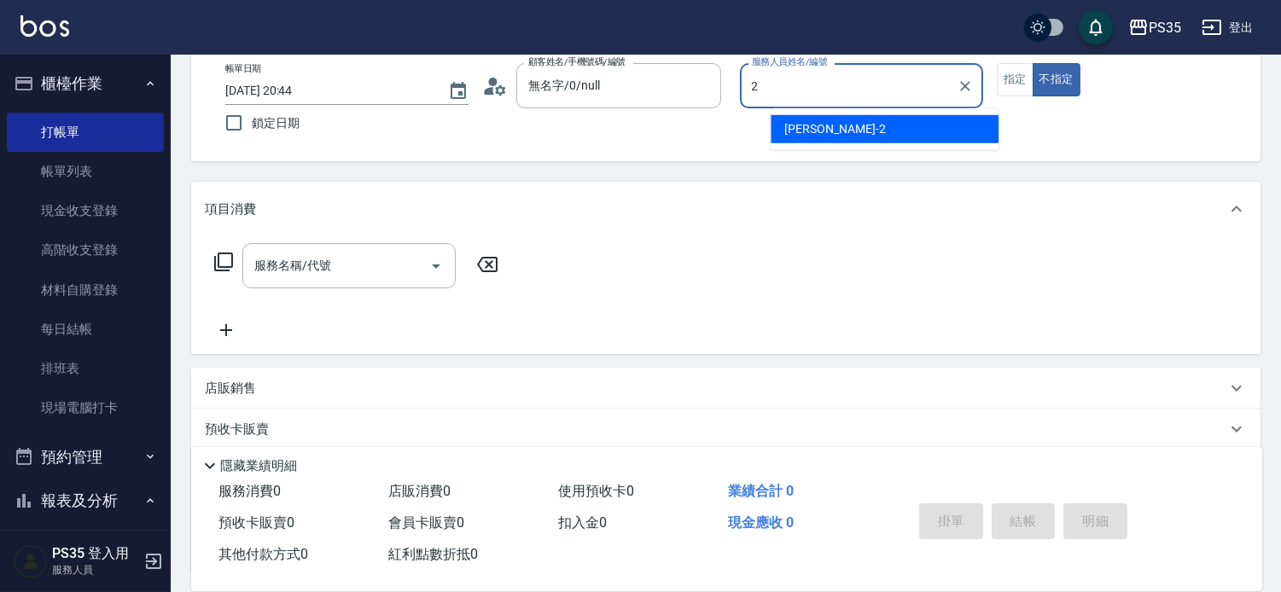
type input "[PERSON_NAME]-2"
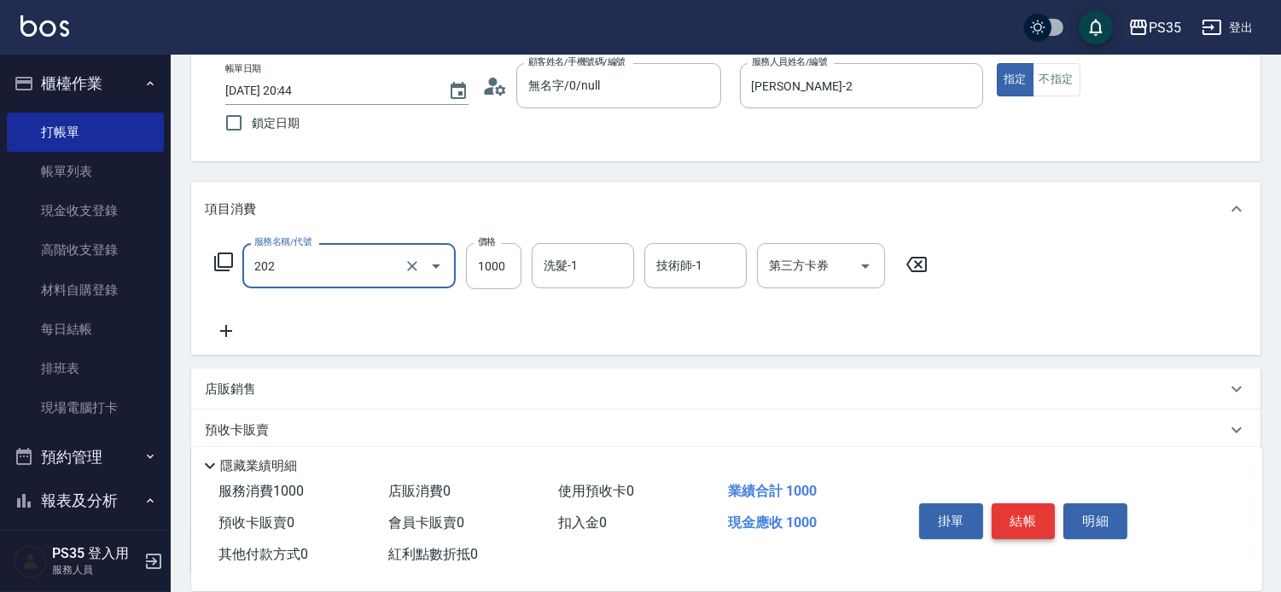
type input "燙髮(202)"
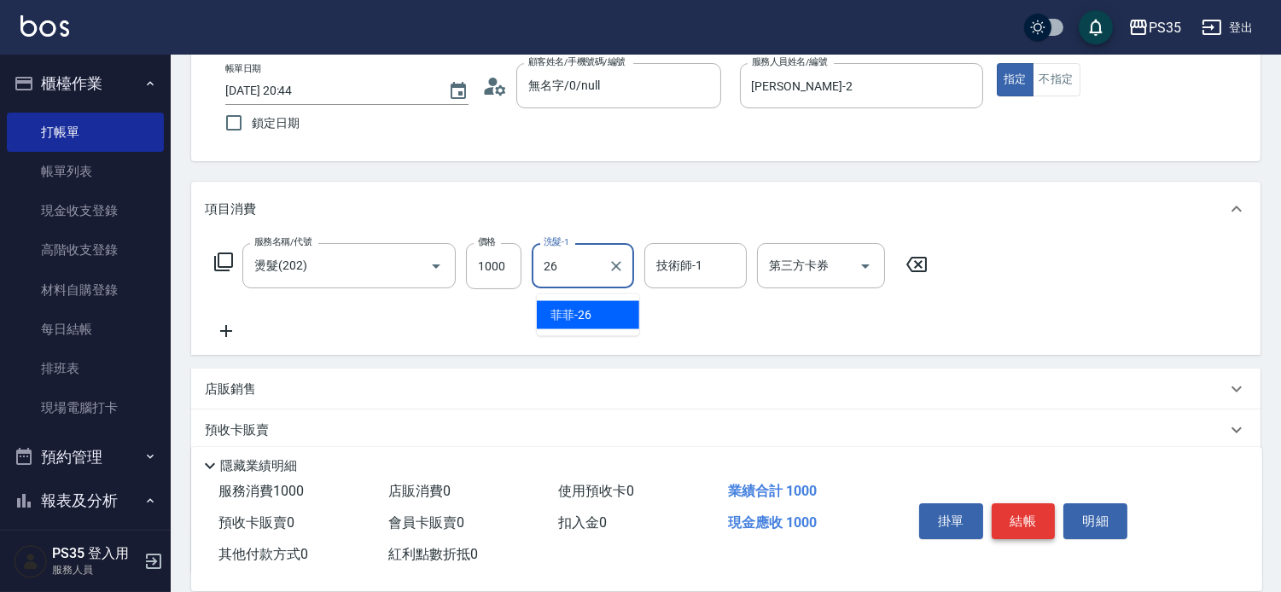
type input "菲菲-26"
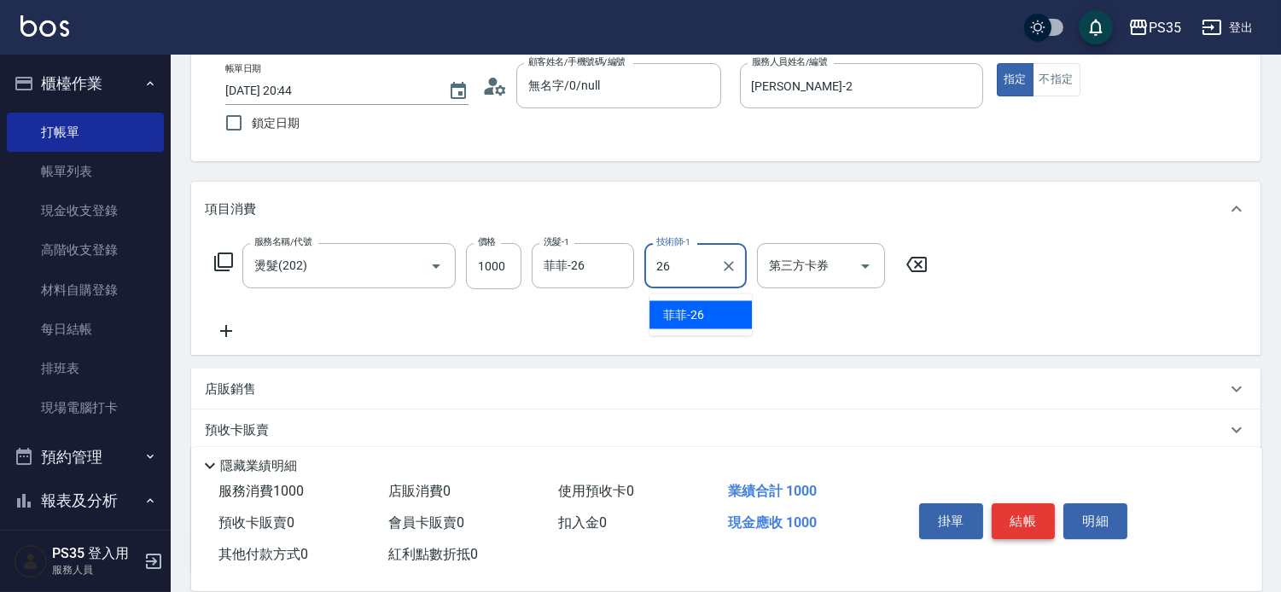
type input "菲菲-26"
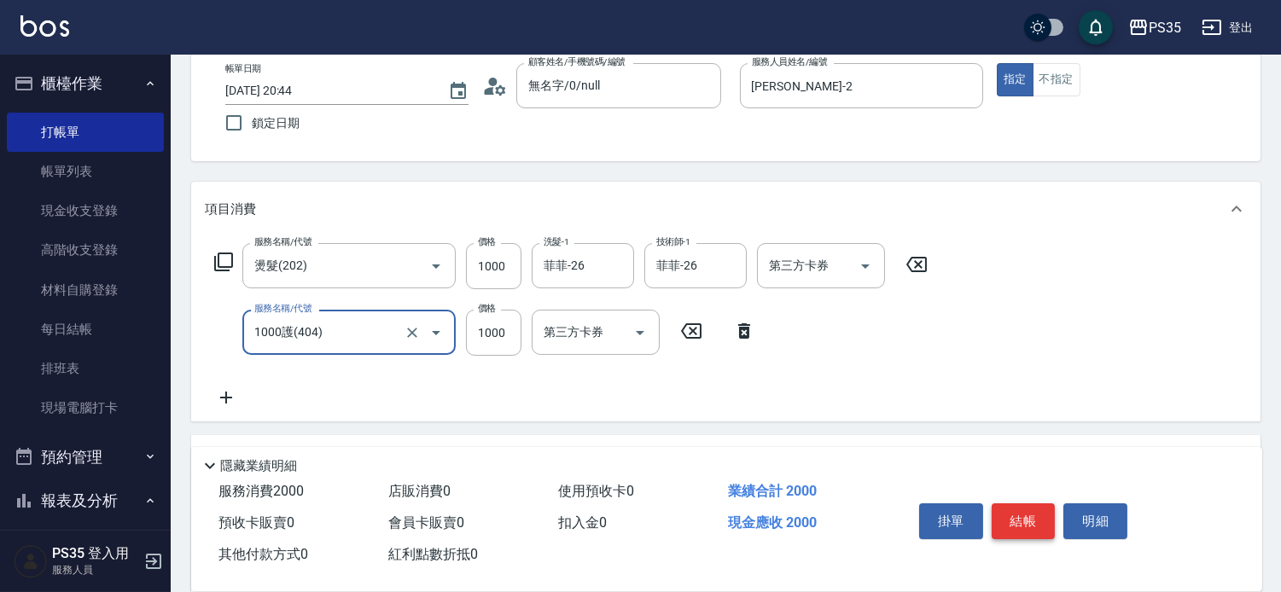
type input "1000護(404)"
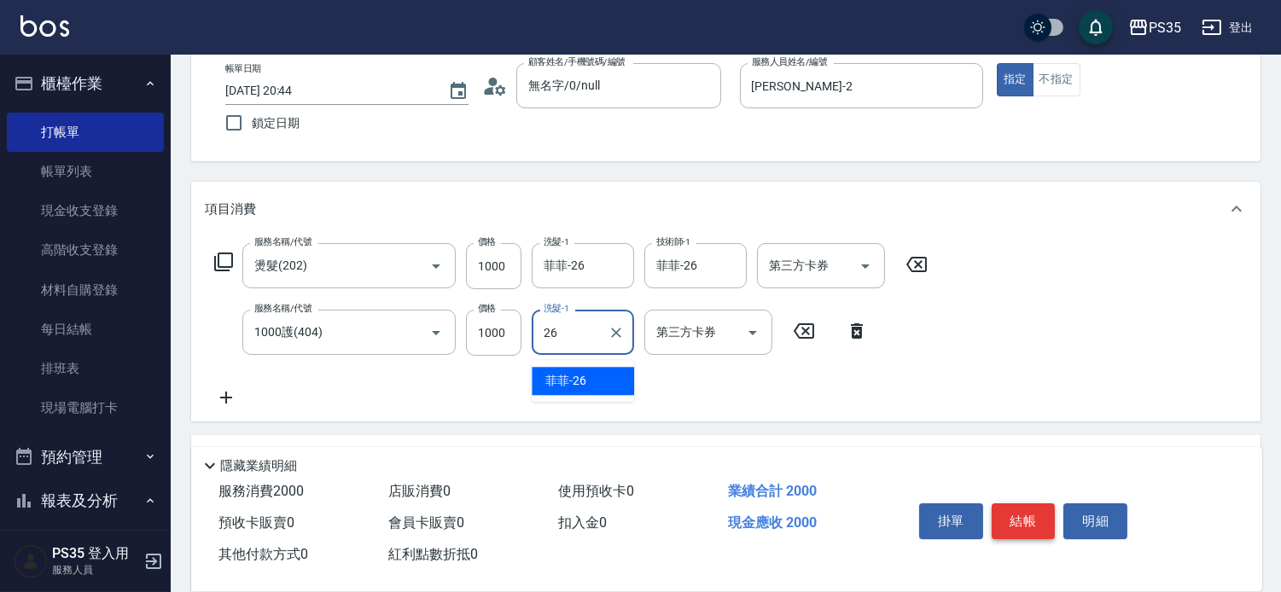
type input "菲菲-26"
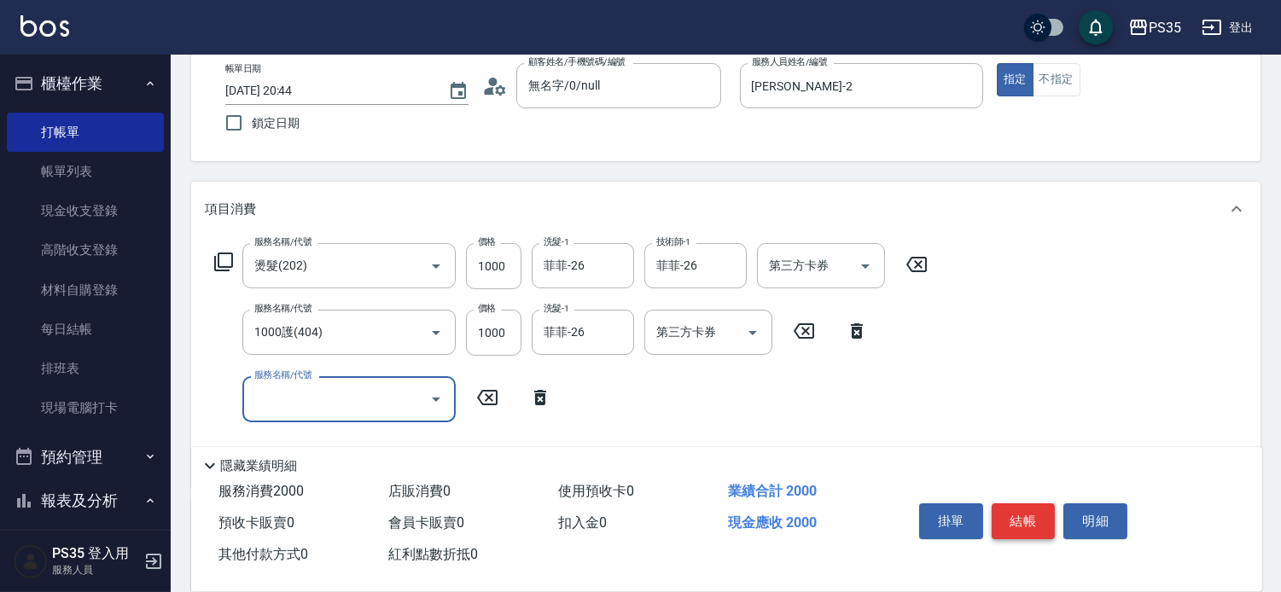
click at [1022, 503] on button "結帳" at bounding box center [1024, 521] width 64 height 36
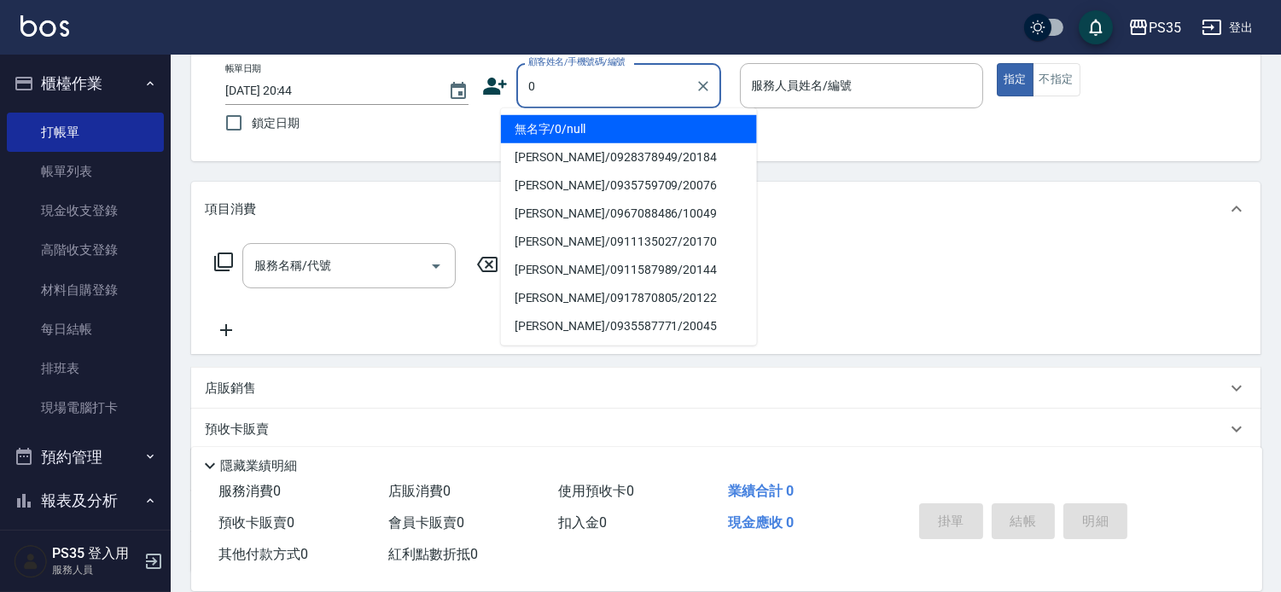
type input "無名字/0/null"
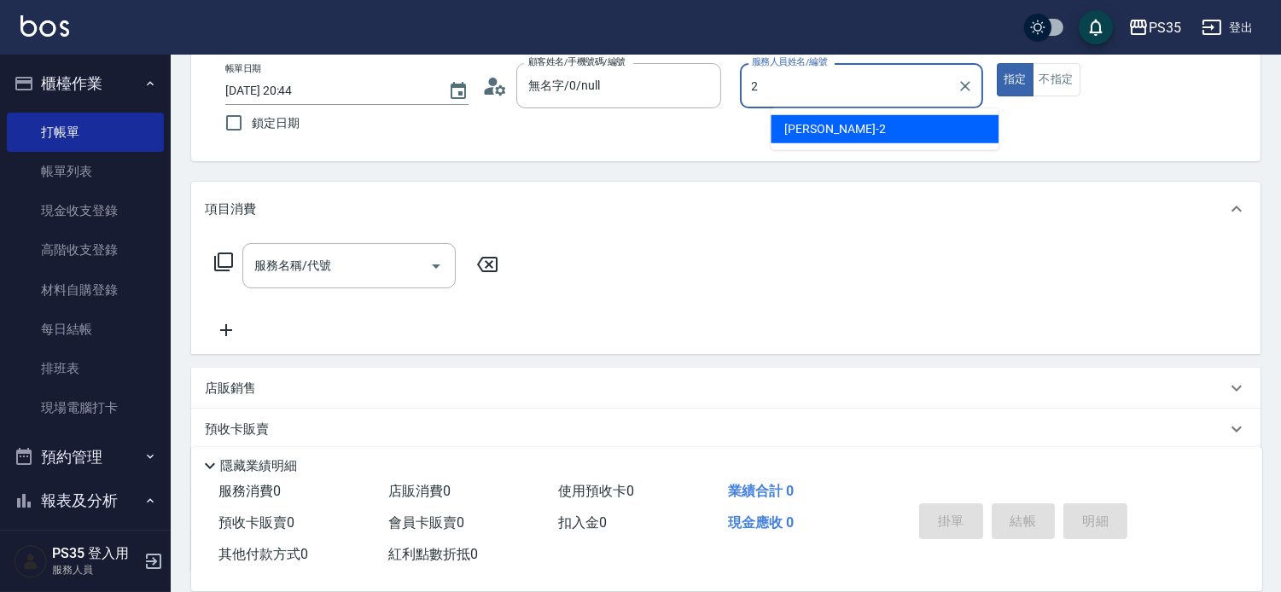
type input "[PERSON_NAME]-2"
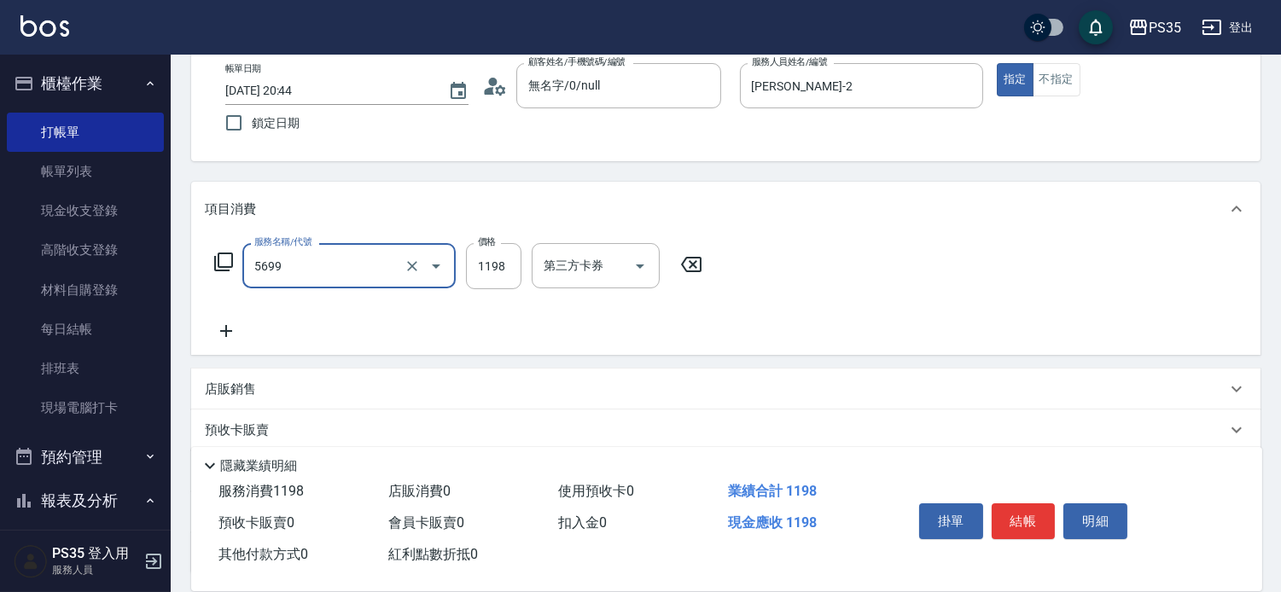
type input "水沁涼套餐(5699)"
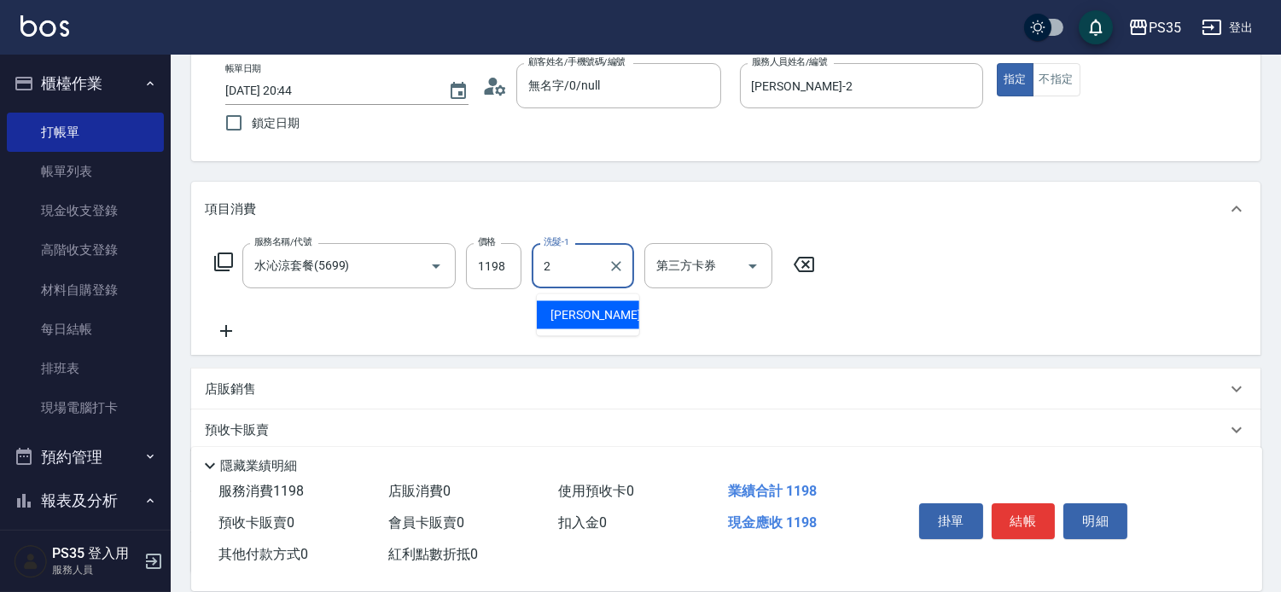
type input "[PERSON_NAME]-2"
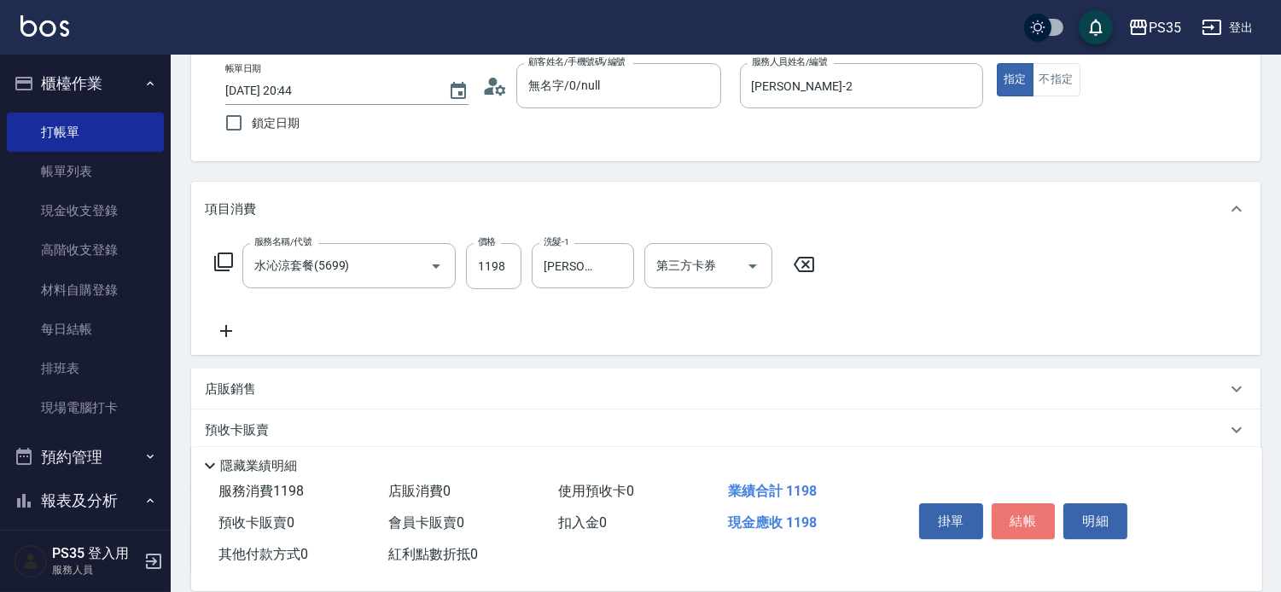
click at [1022, 503] on button "結帳" at bounding box center [1024, 521] width 64 height 36
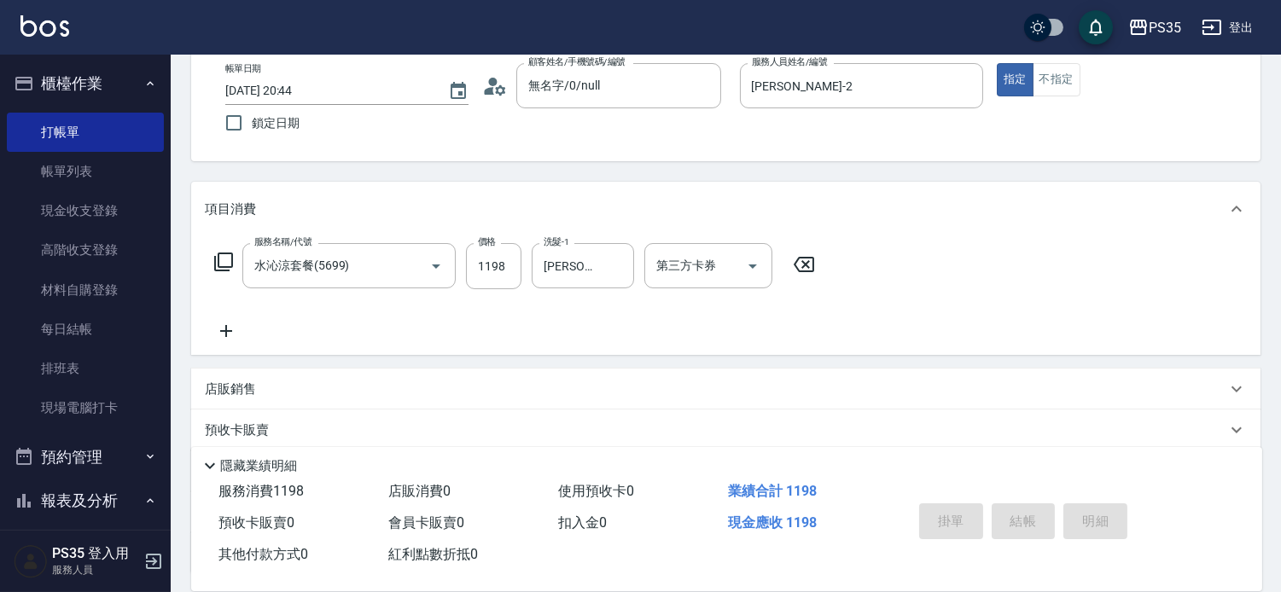
type input "[DATE] 20:45"
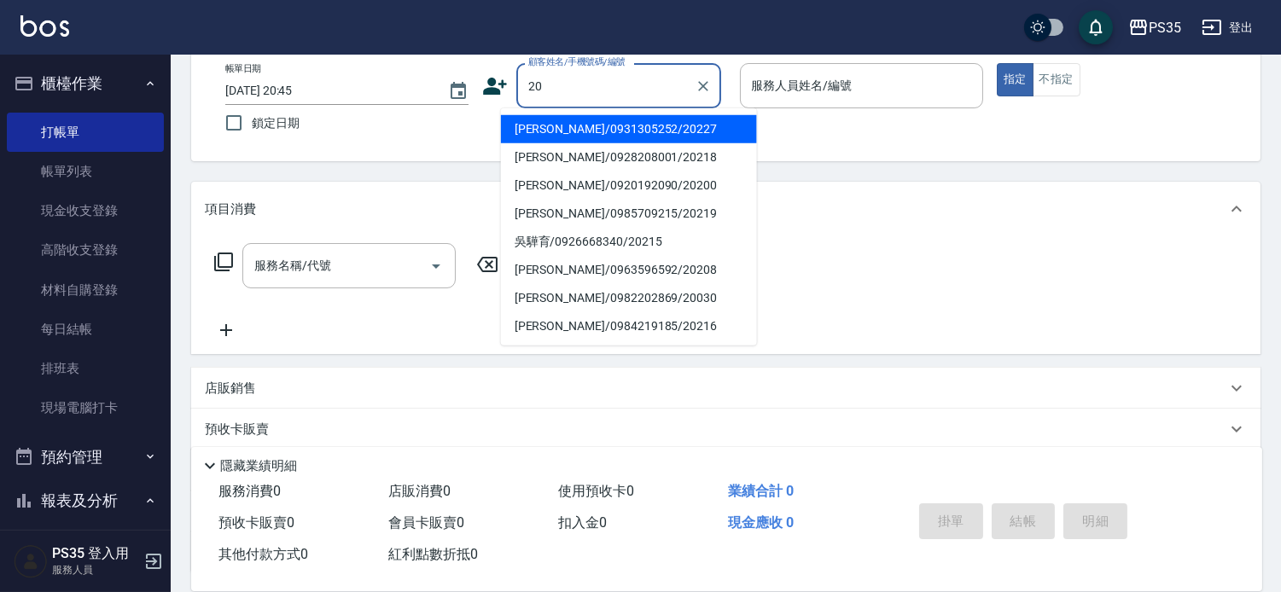
type input "2"
type input "無名字/0/null"
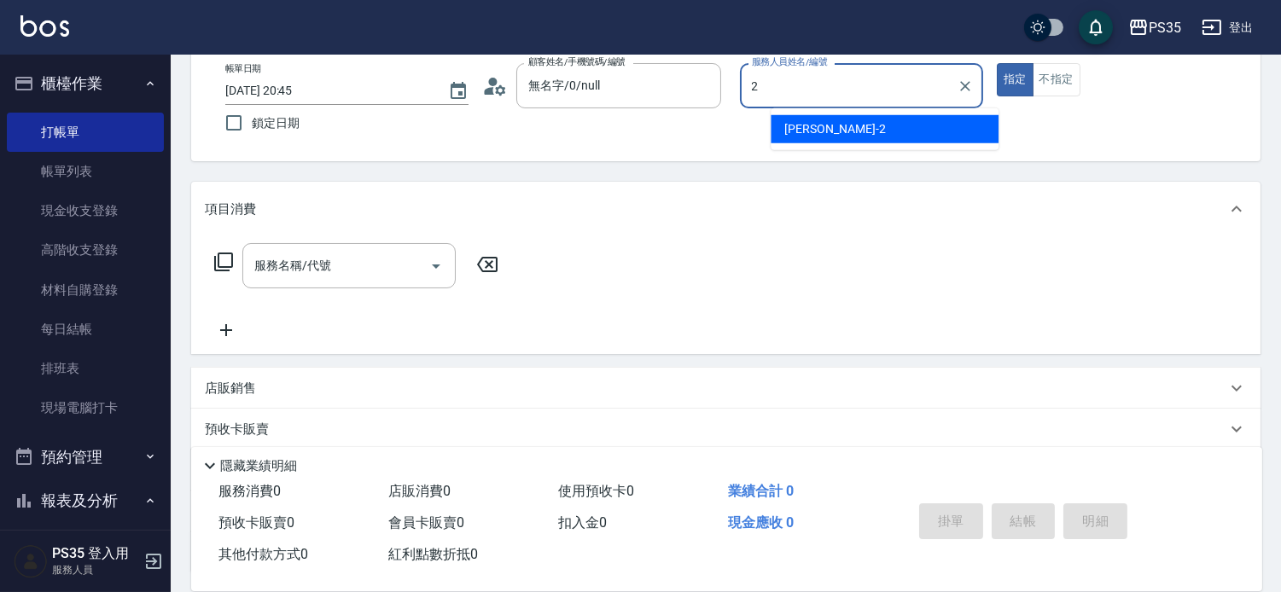
type input "[PERSON_NAME]-2"
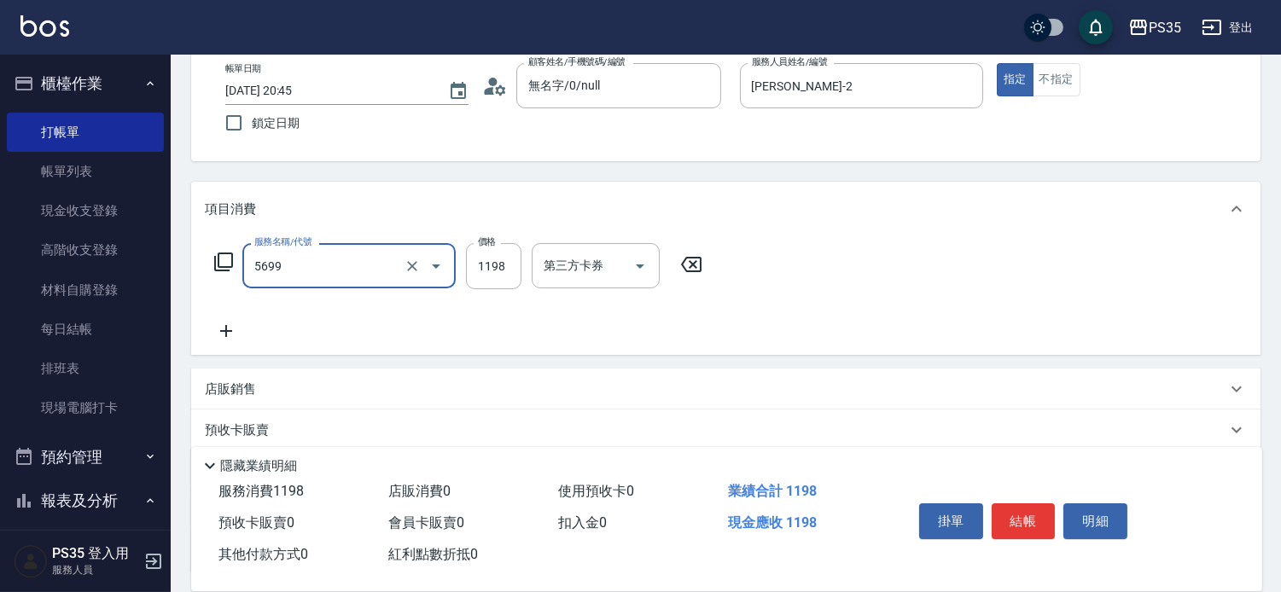
type input "水沁涼套餐(5699)"
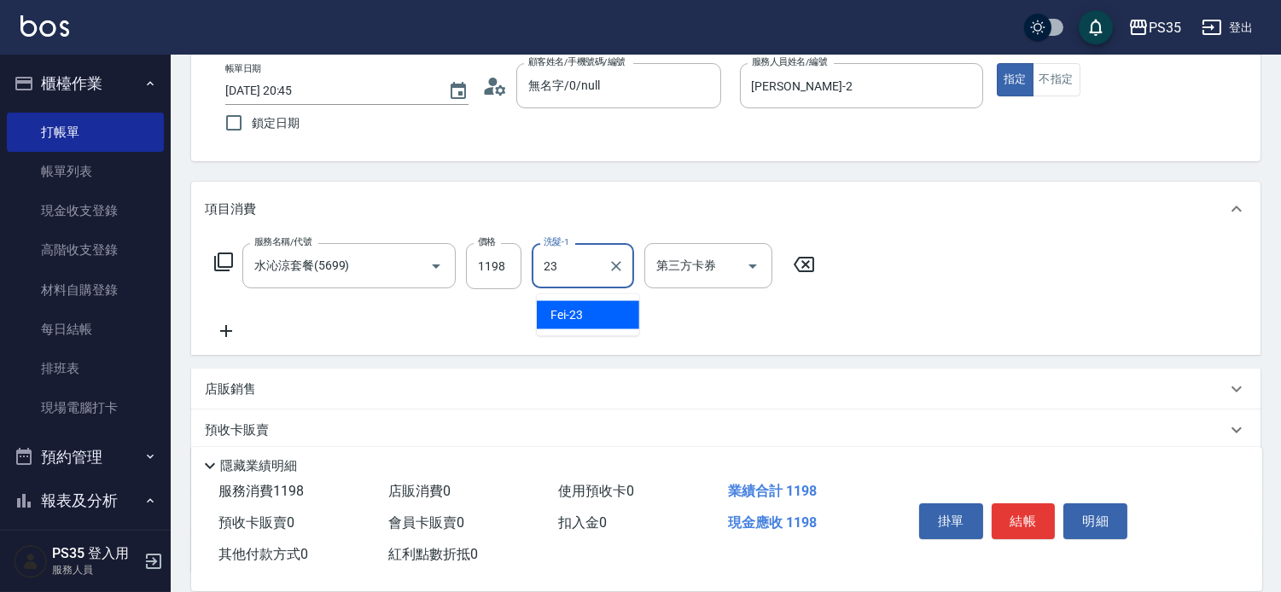
type input "Fei-23"
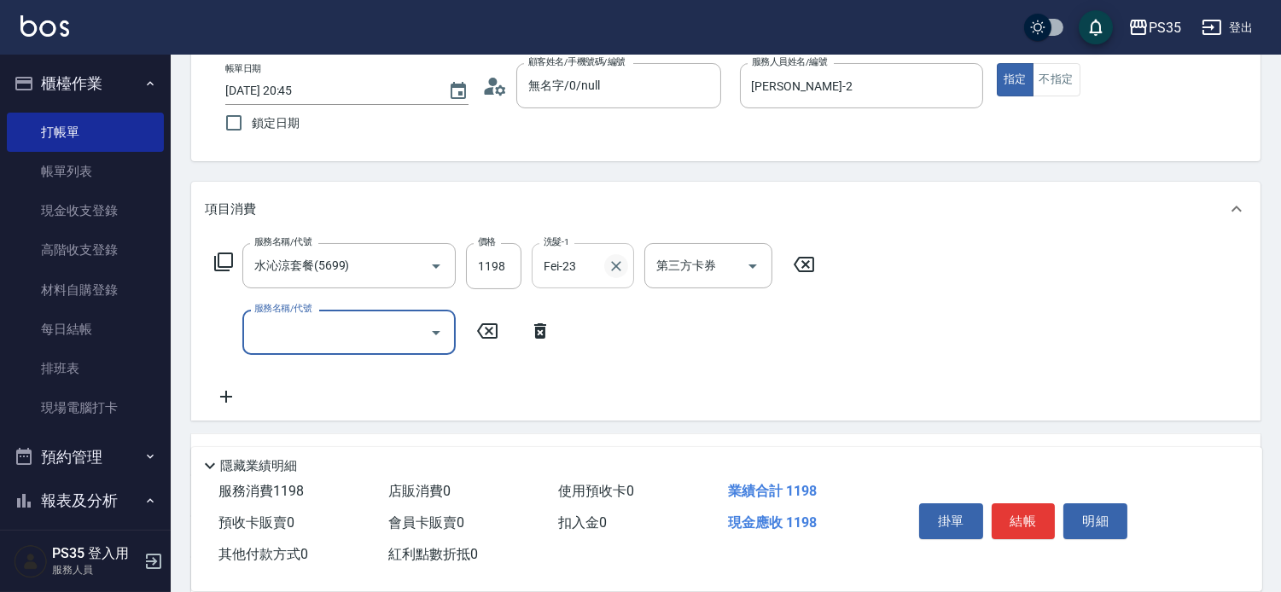
click at [625, 270] on icon "Clear" at bounding box center [616, 266] width 17 height 17
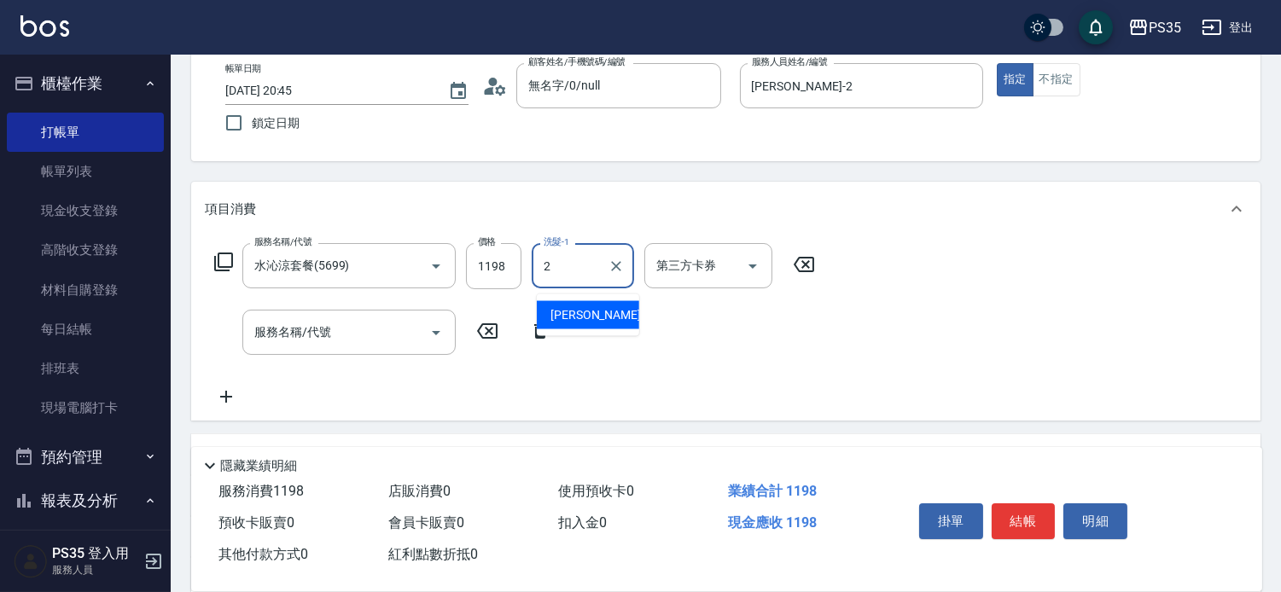
type input "[PERSON_NAME]-2"
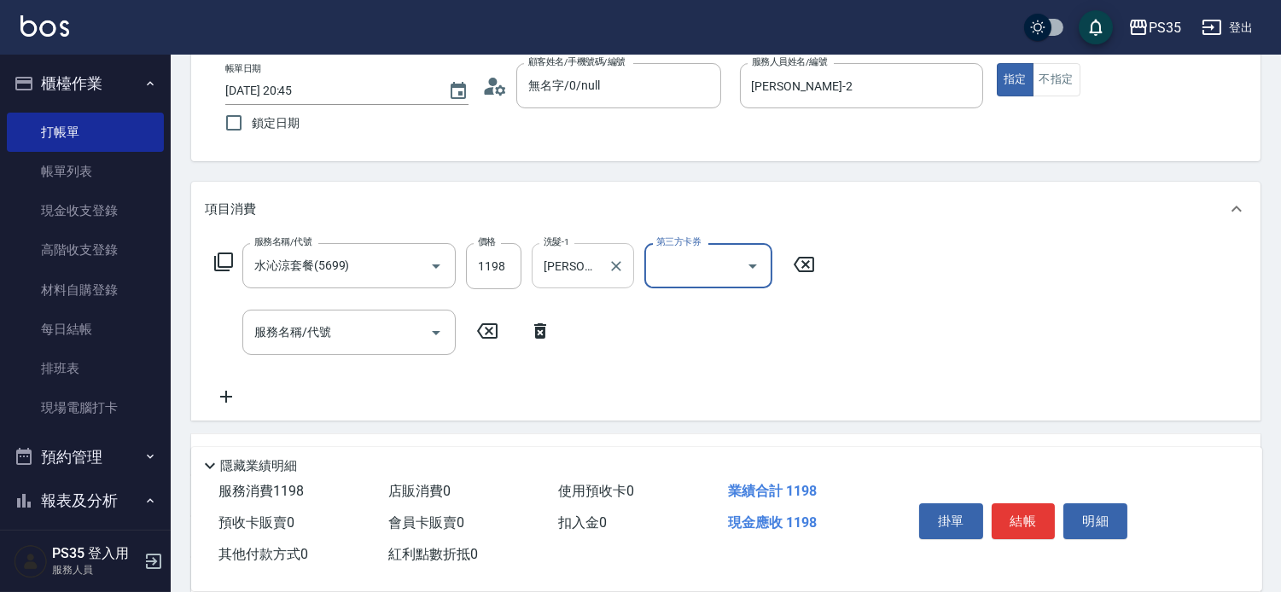
click at [539, 339] on icon at bounding box center [540, 331] width 43 height 20
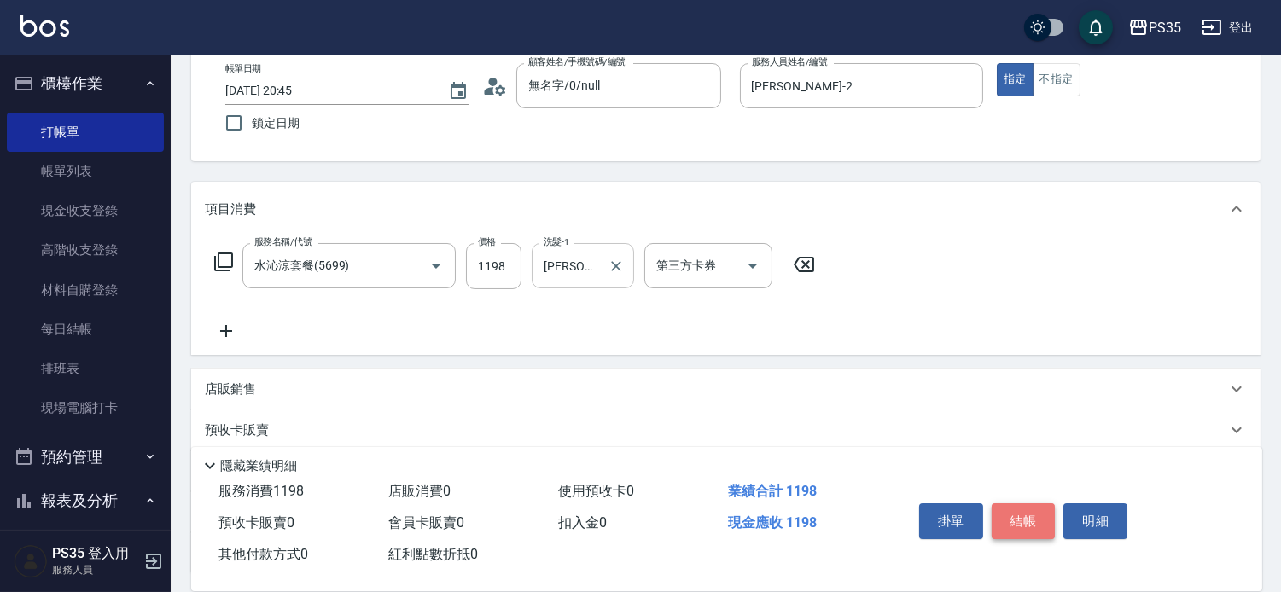
click at [1031, 503] on button "結帳" at bounding box center [1024, 521] width 64 height 36
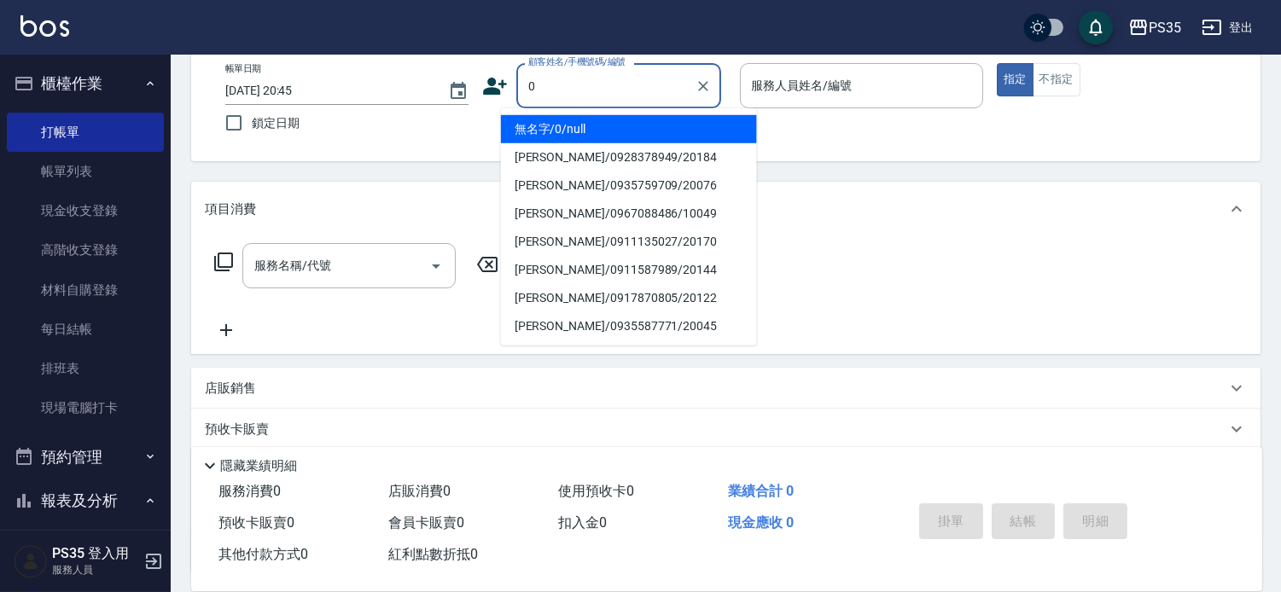
type input "0"
type input "2"
type input "無名字/0/null"
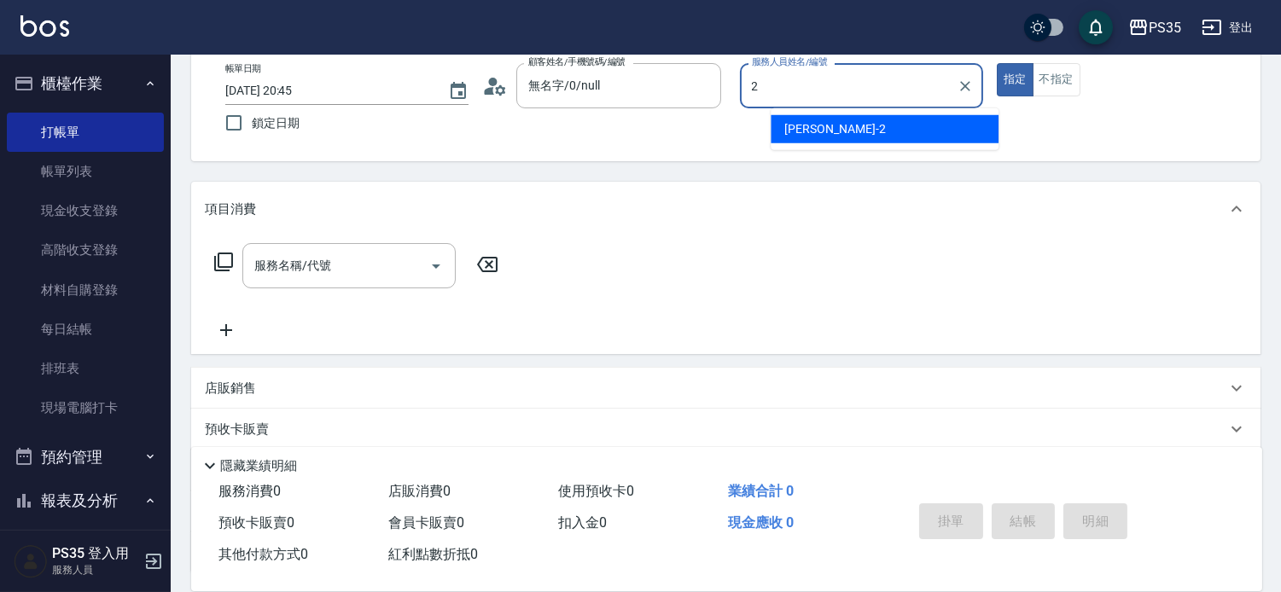
type input "[PERSON_NAME]-2"
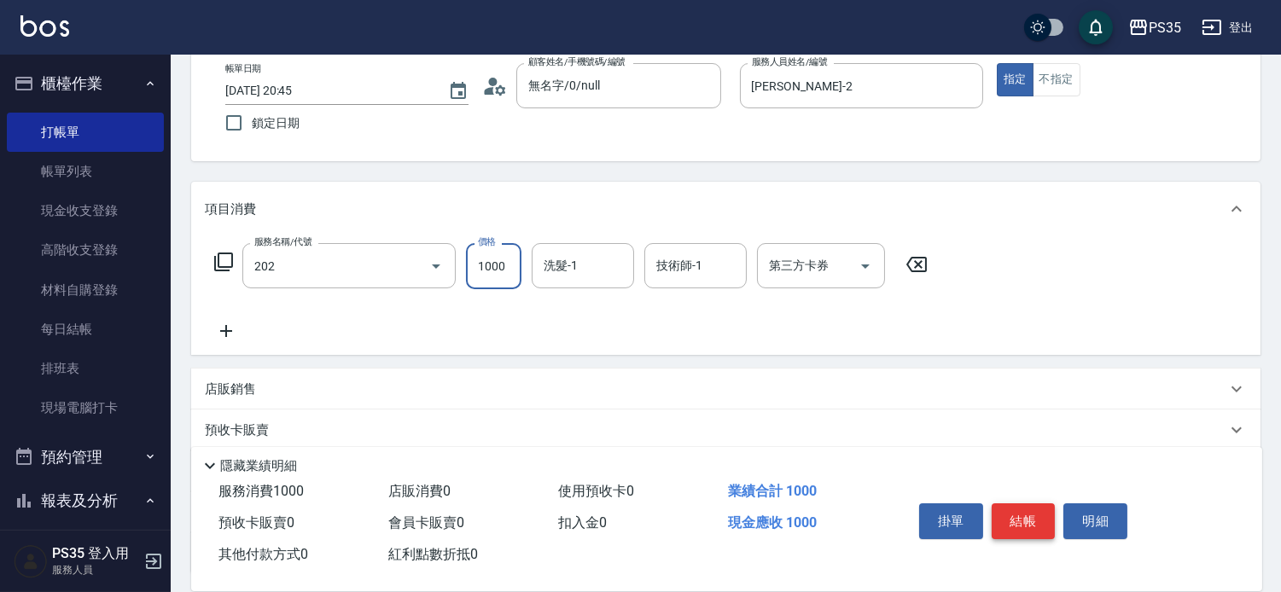
type input "燙髮(202)"
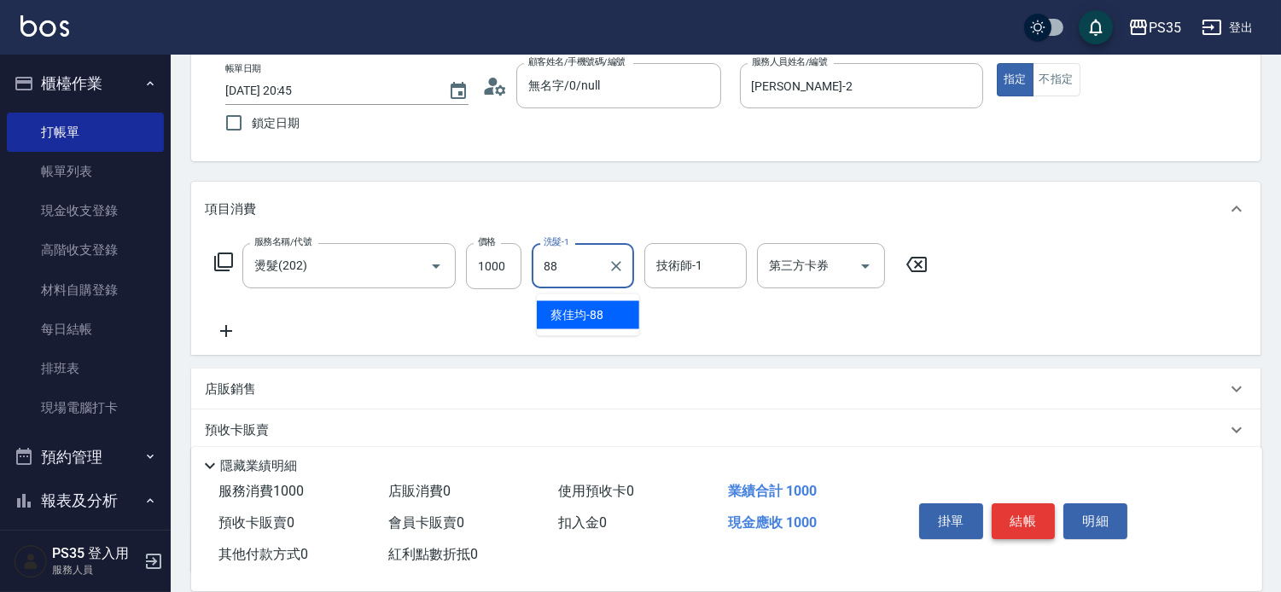
type input "[PERSON_NAME]-88"
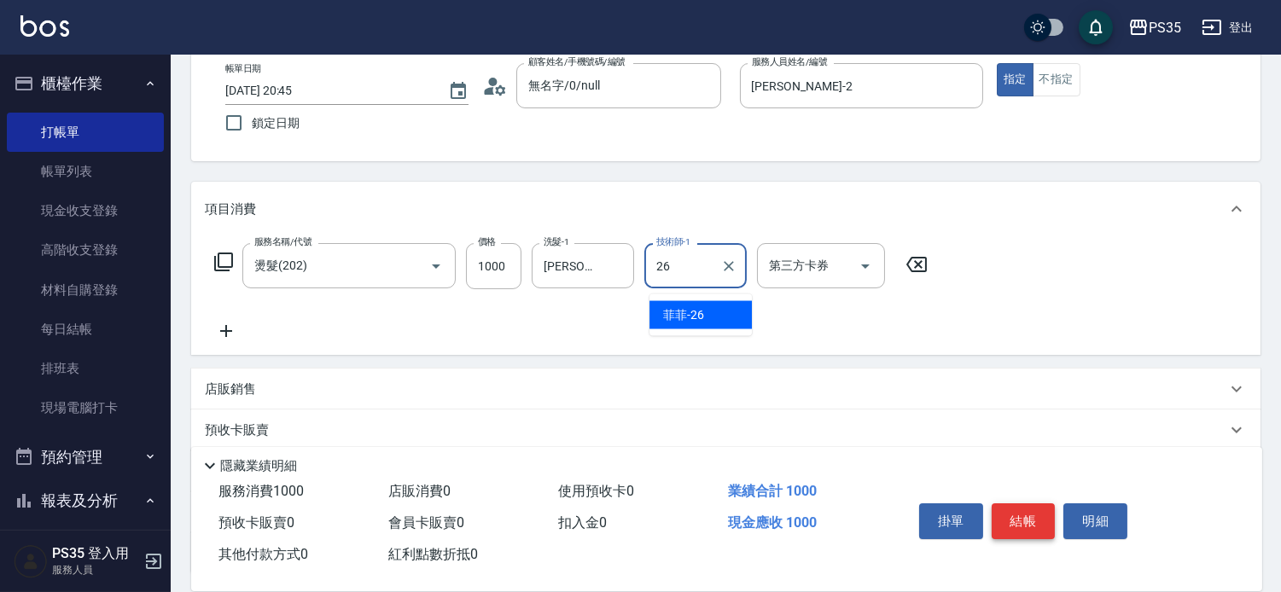
type input "菲菲-26"
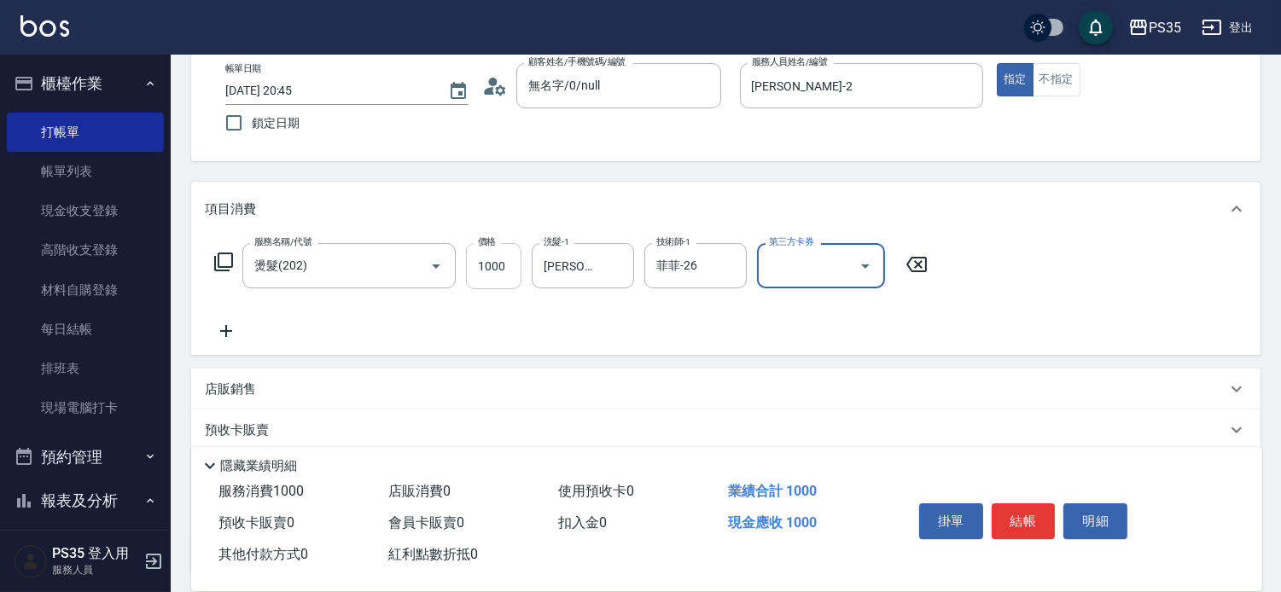
click at [498, 276] on input "1000" at bounding box center [493, 266] width 55 height 46
type input "1390"
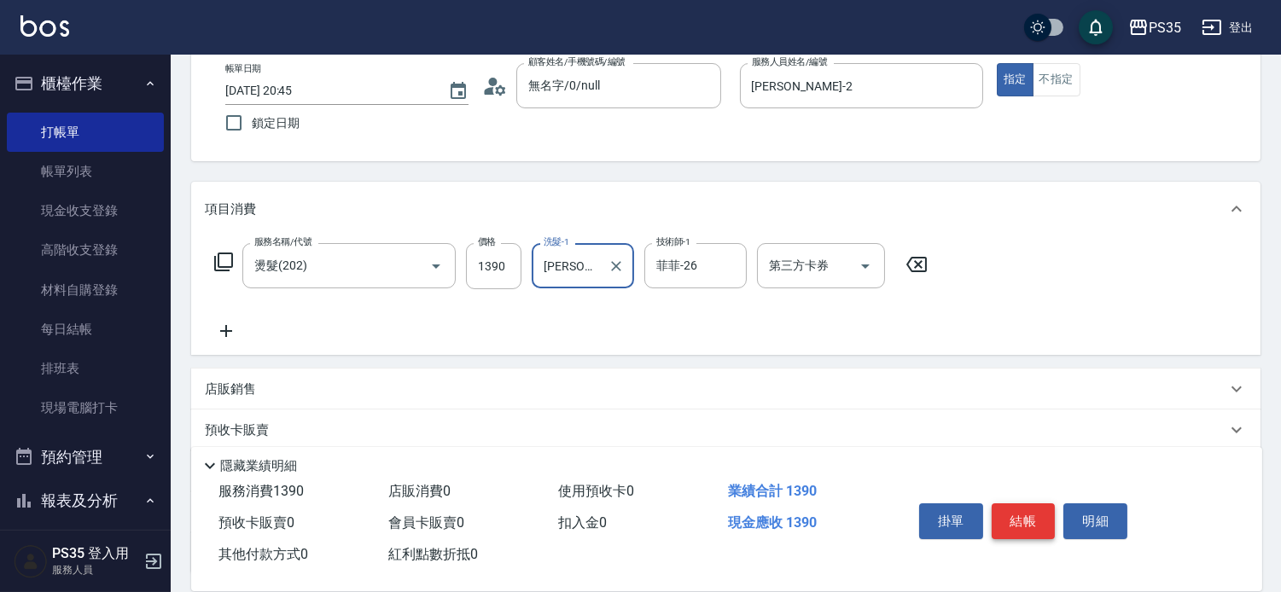
click at [1028, 507] on button "結帳" at bounding box center [1024, 521] width 64 height 36
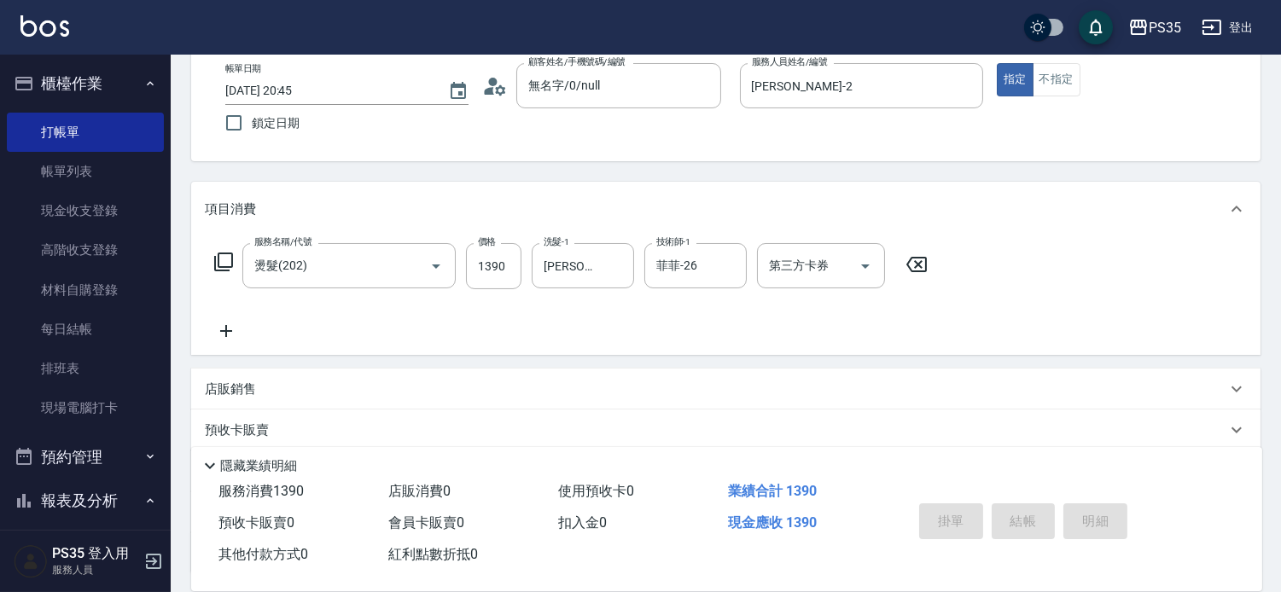
type input "[DATE] 20:46"
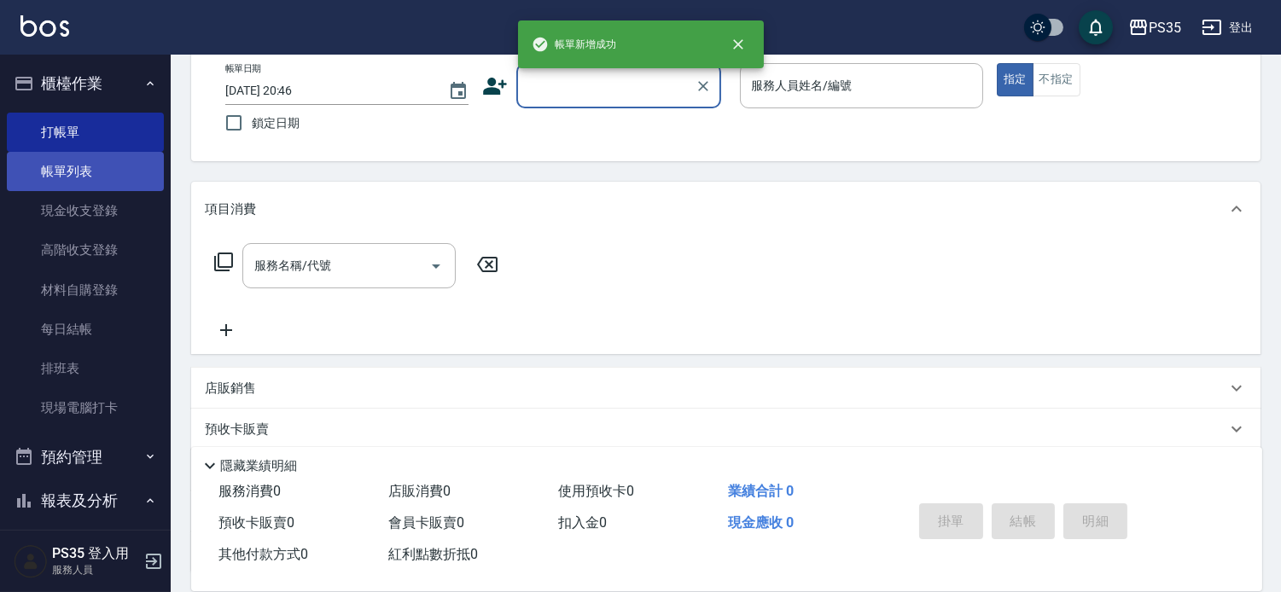
click at [54, 167] on link "帳單列表" at bounding box center [85, 171] width 157 height 39
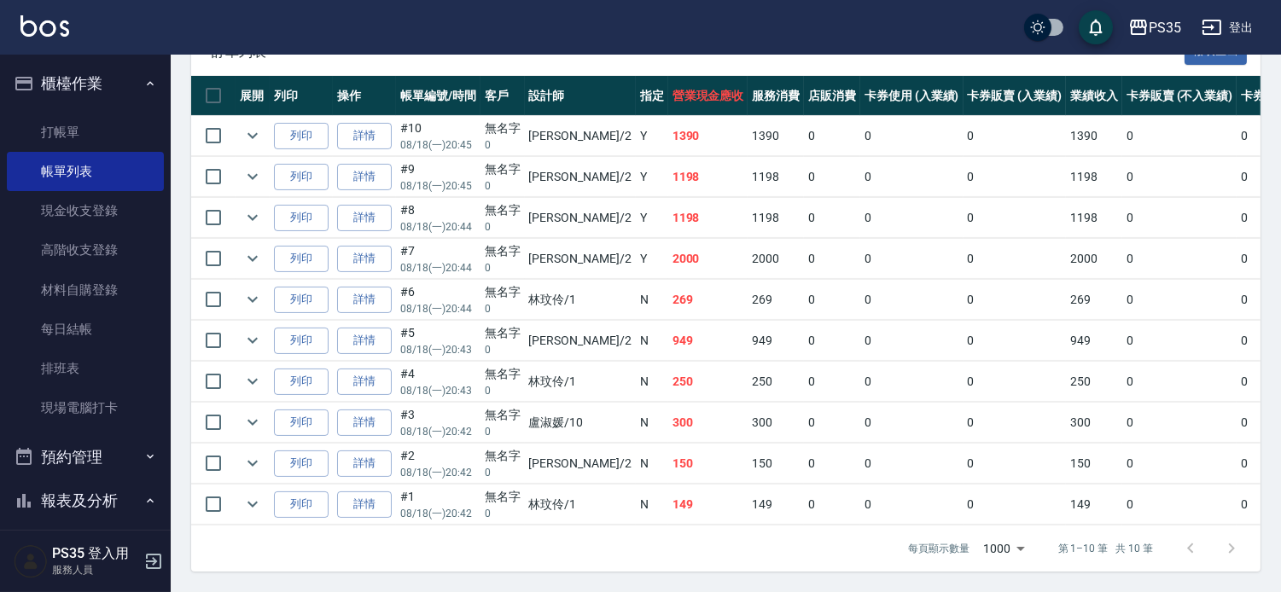
scroll to position [445, 0]
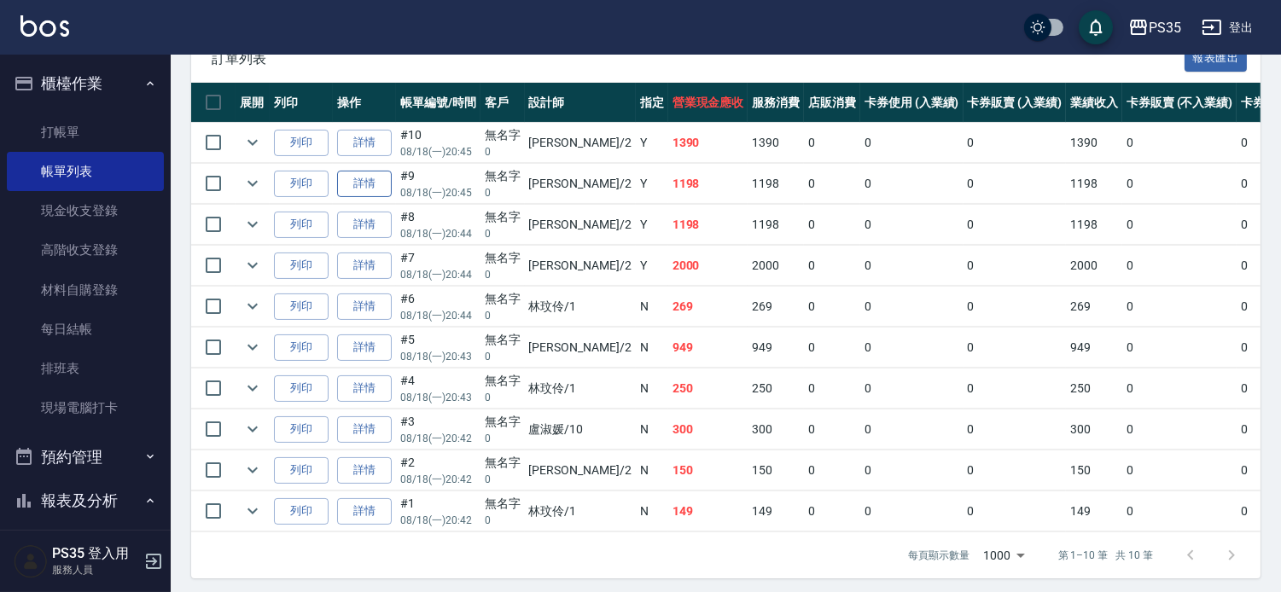
click at [374, 197] on link "詳情" at bounding box center [364, 184] width 55 height 26
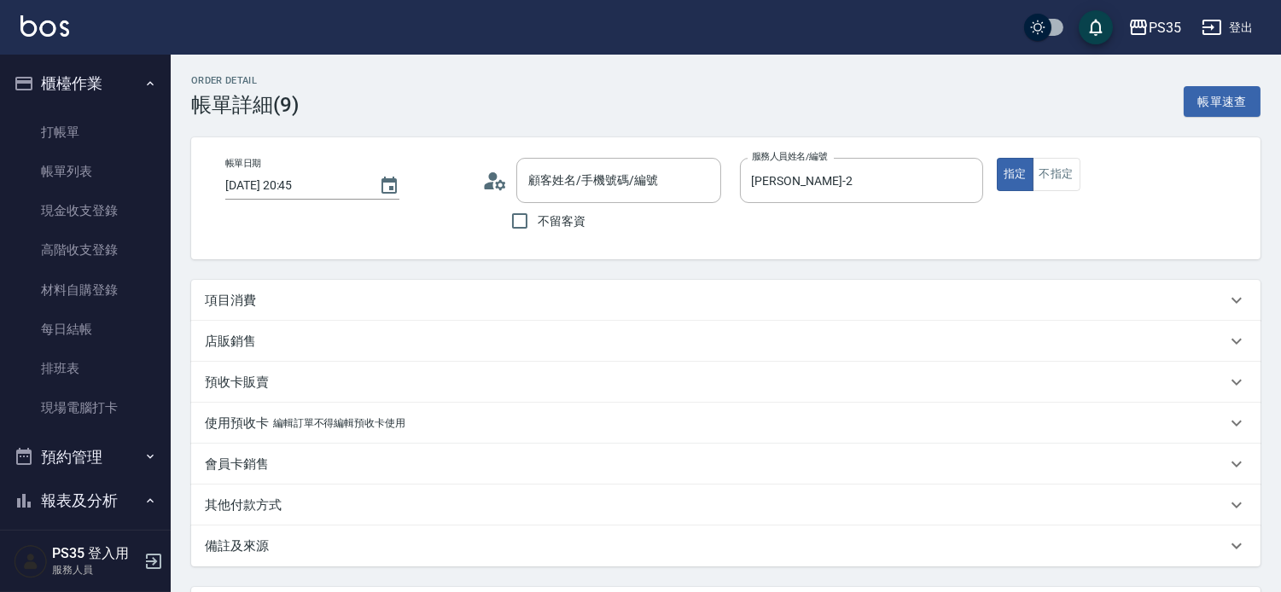
type input "[DATE] 20:45"
type input "[PERSON_NAME]-2"
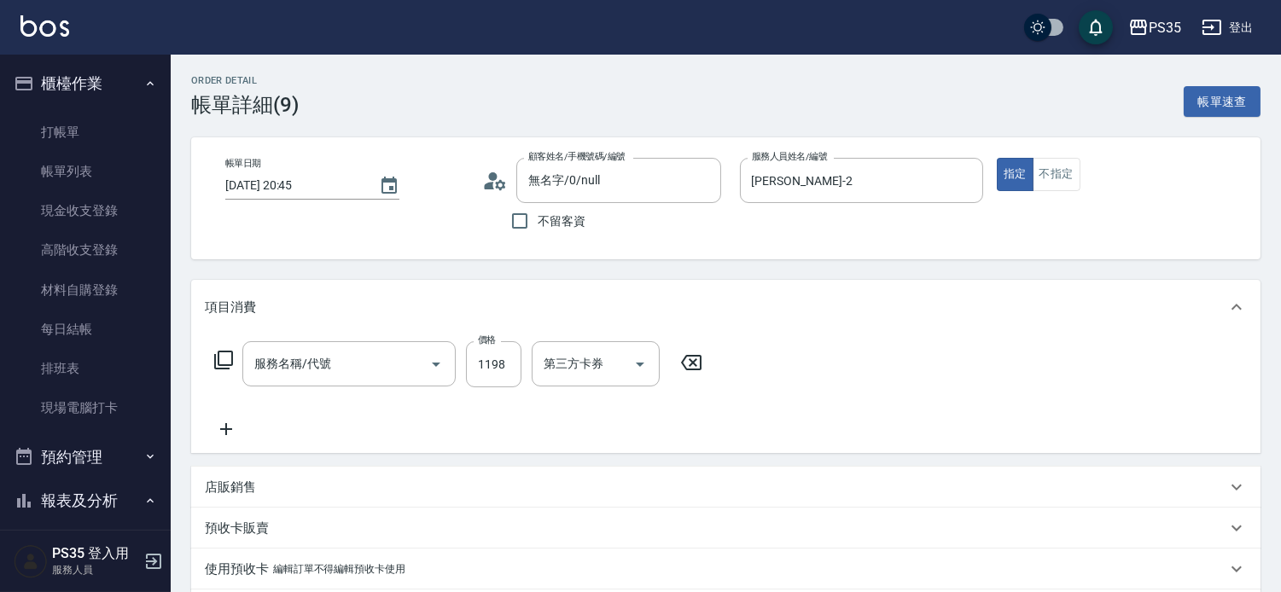
type input "無名字/0/null"
type input "水沁涼套餐(5699)"
click at [617, 372] on icon "Clear" at bounding box center [616, 364] width 17 height 17
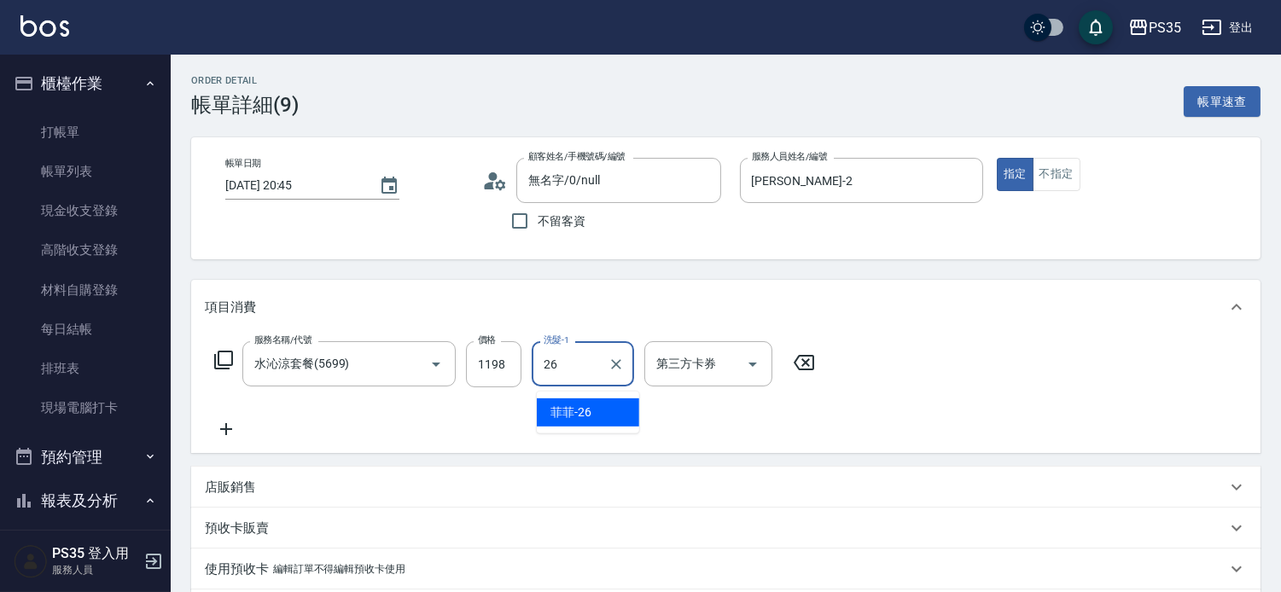
type input "菲菲-26"
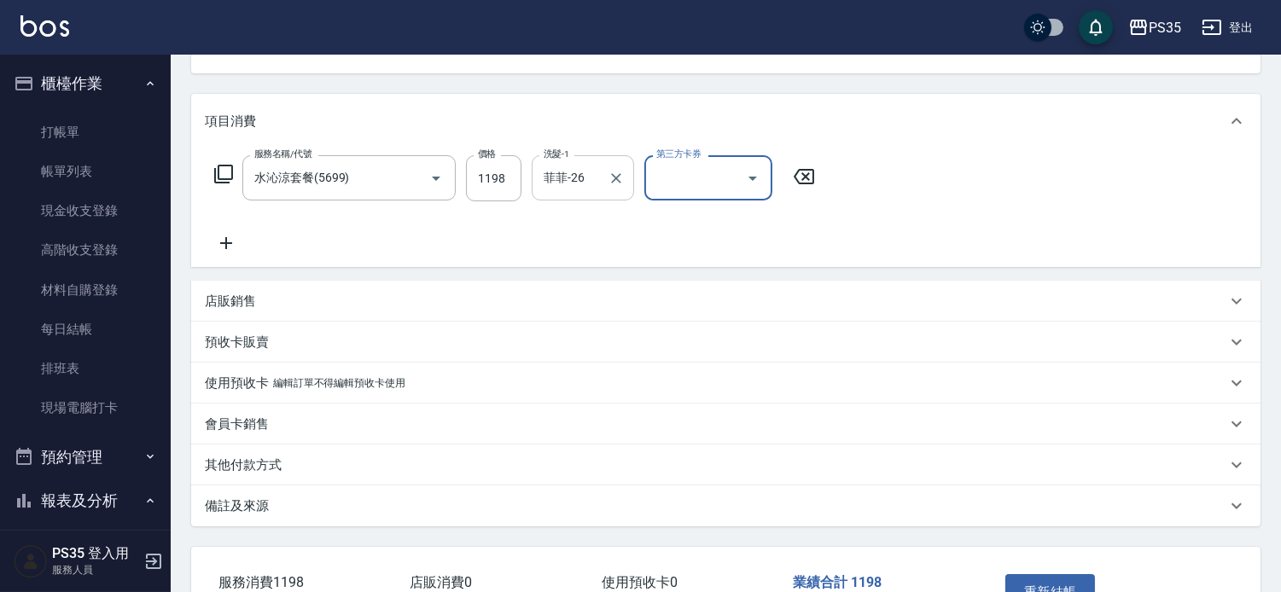
scroll to position [327, 0]
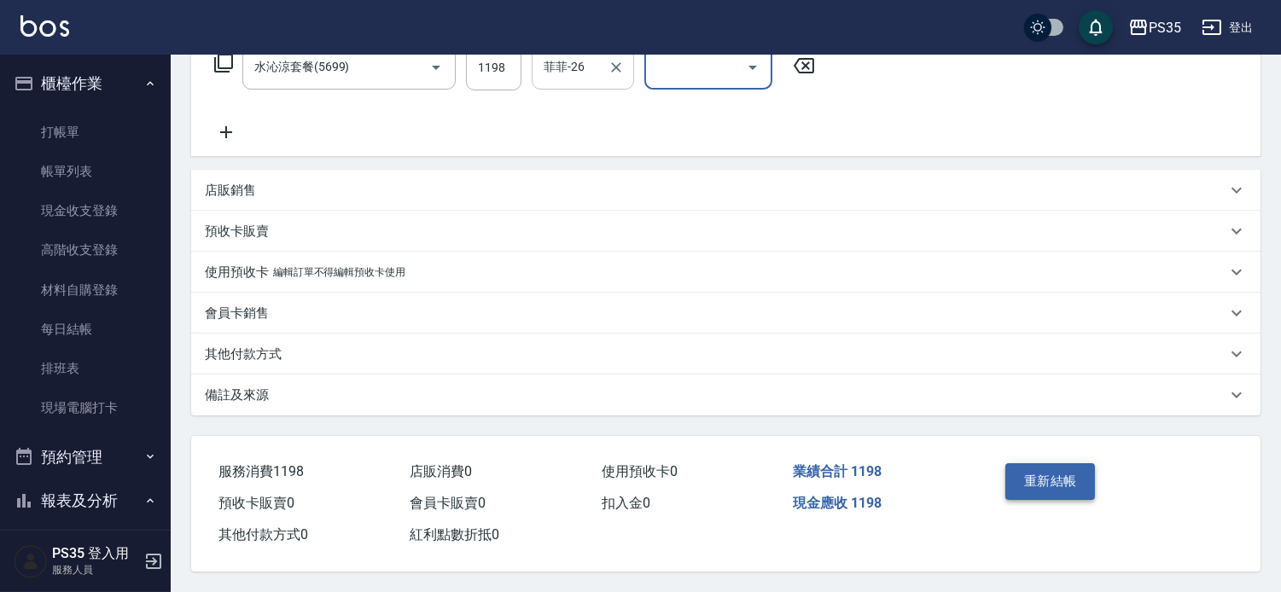
click at [1042, 463] on button "重新結帳" at bounding box center [1050, 481] width 90 height 36
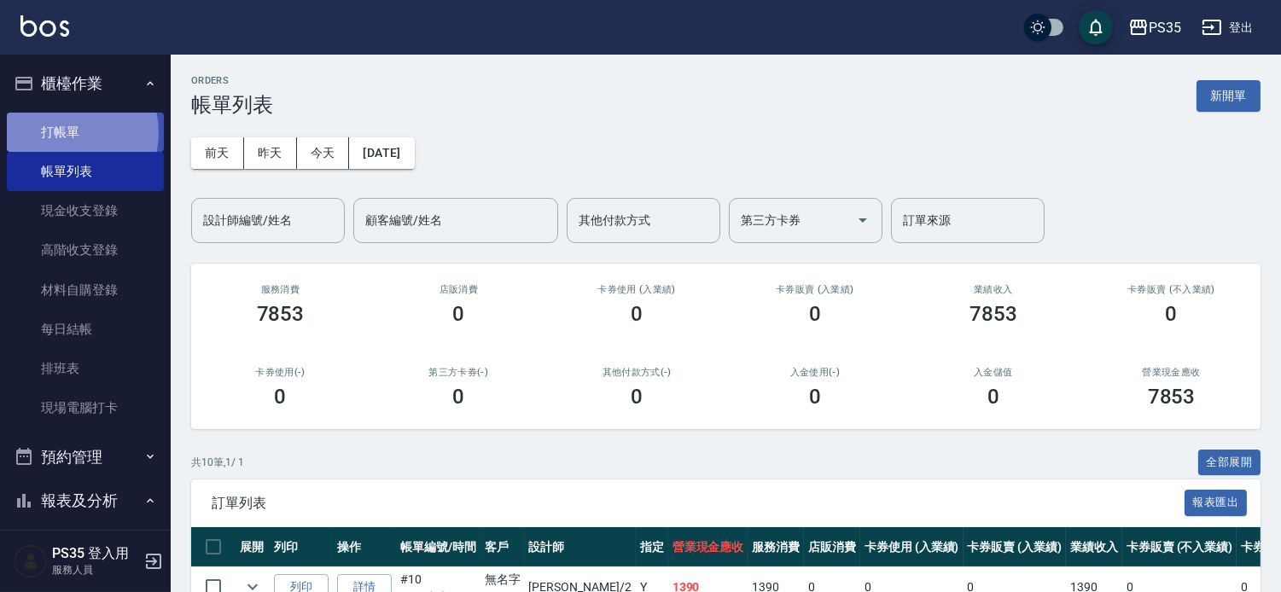
click at [65, 132] on link "打帳單" at bounding box center [85, 132] width 157 height 39
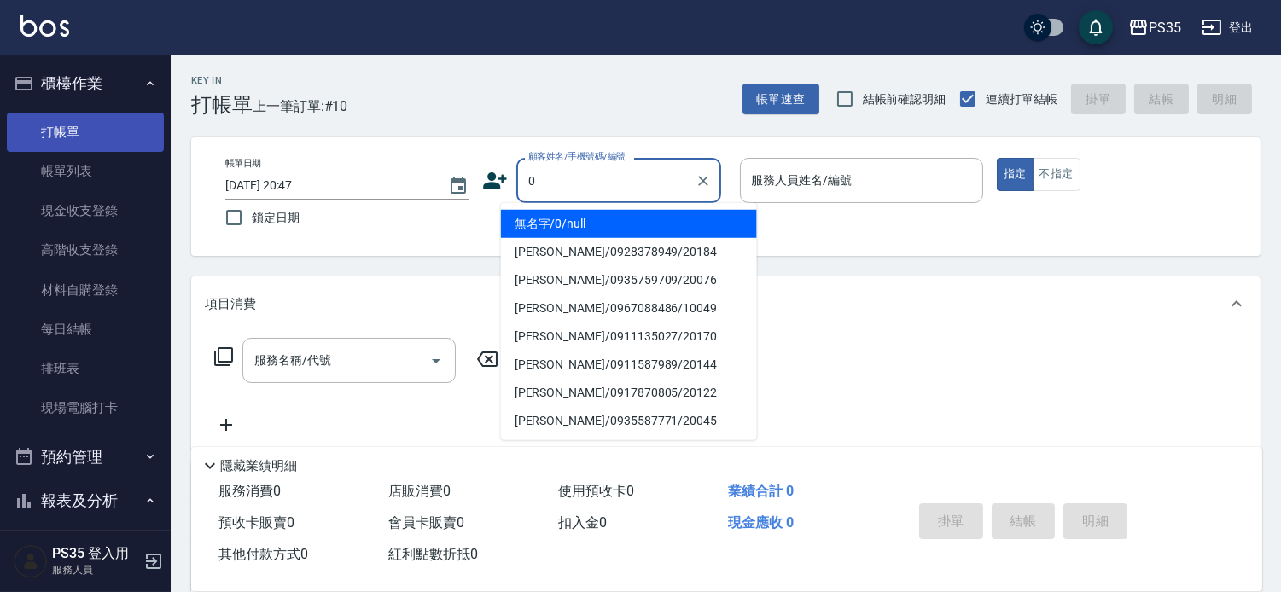
type input "0"
type input "2"
type button "true"
type input "無名字/0/null"
type input "[PERSON_NAME]-2"
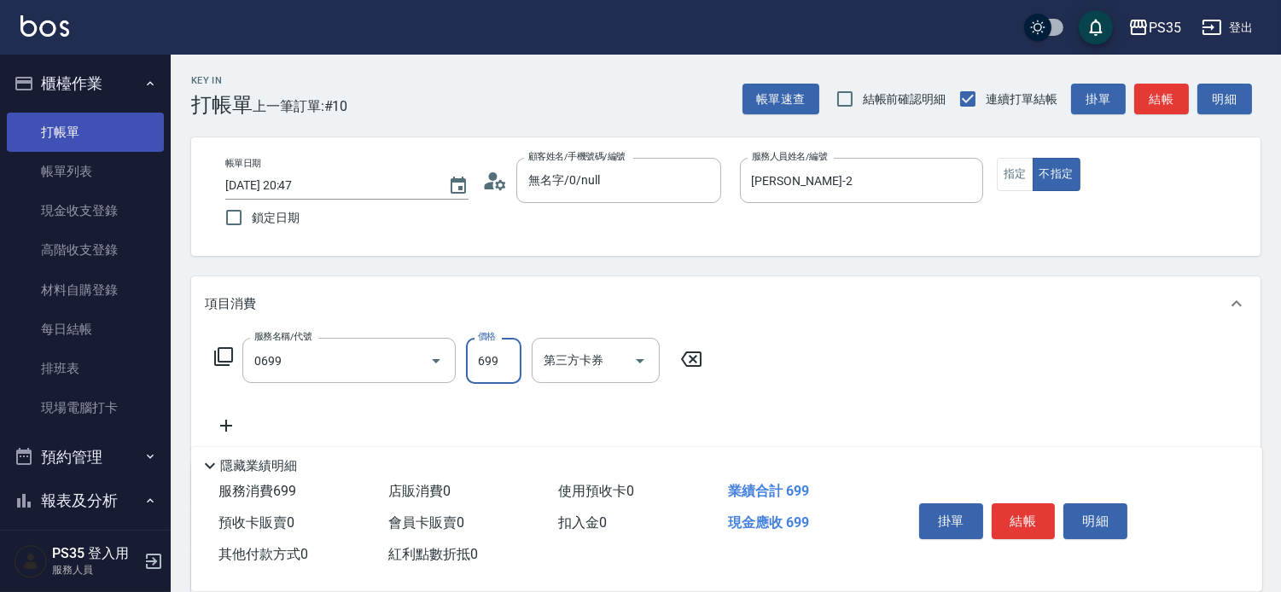
type input "精油SPA(0699)"
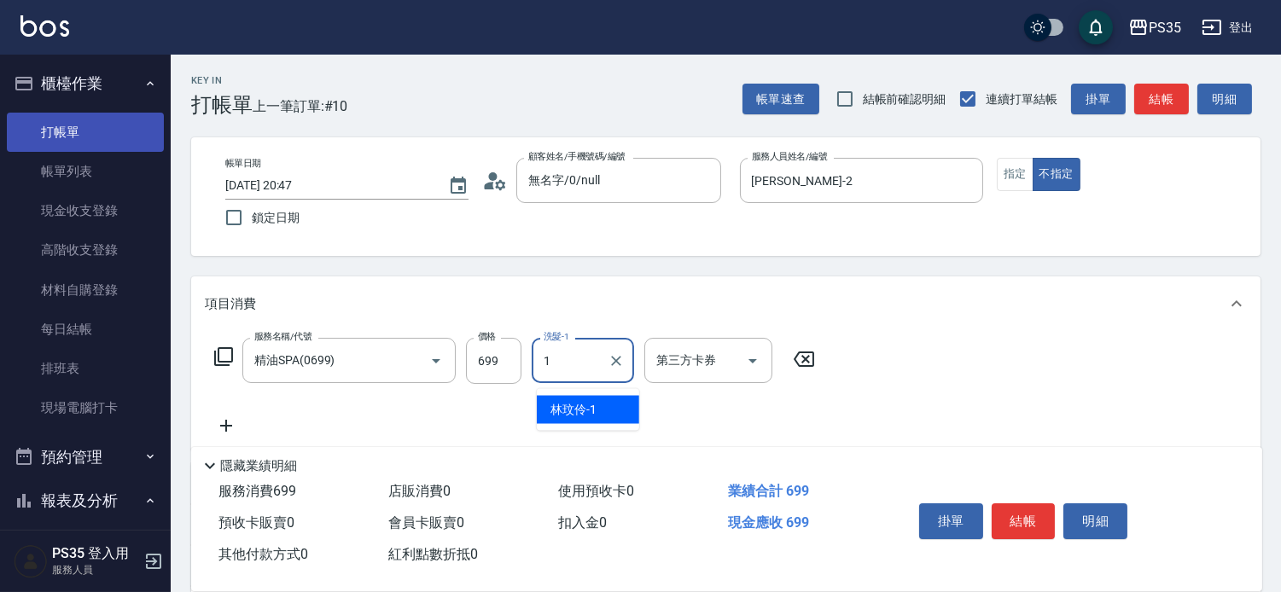
type input "[PERSON_NAME]-1"
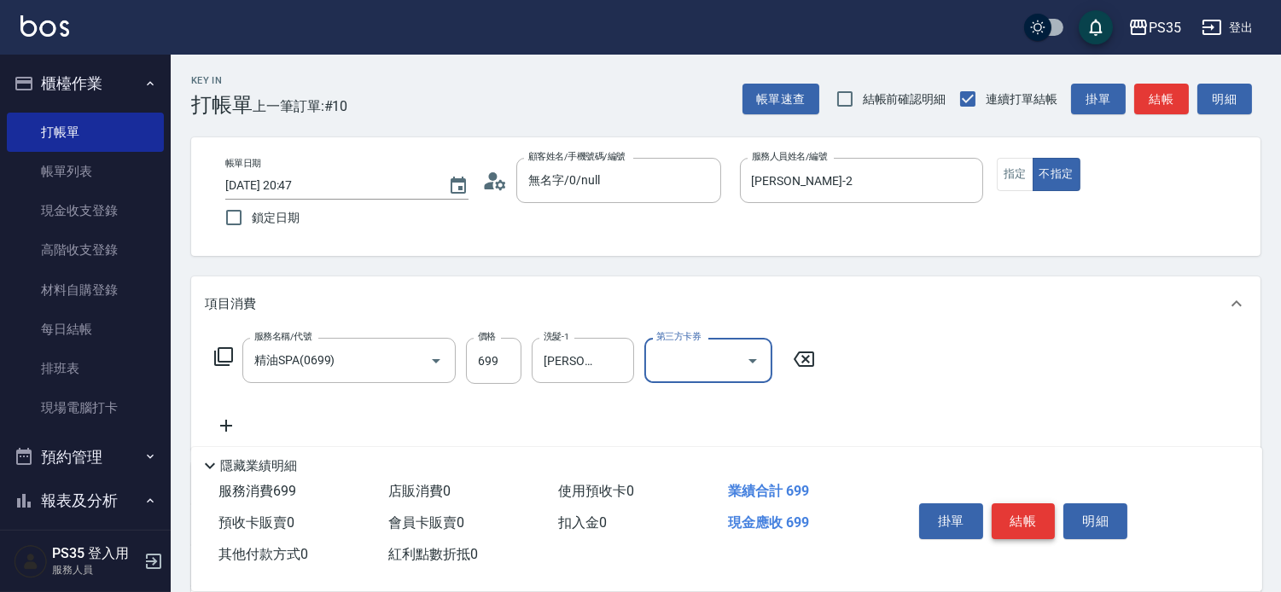
click at [1012, 503] on button "結帳" at bounding box center [1024, 521] width 64 height 36
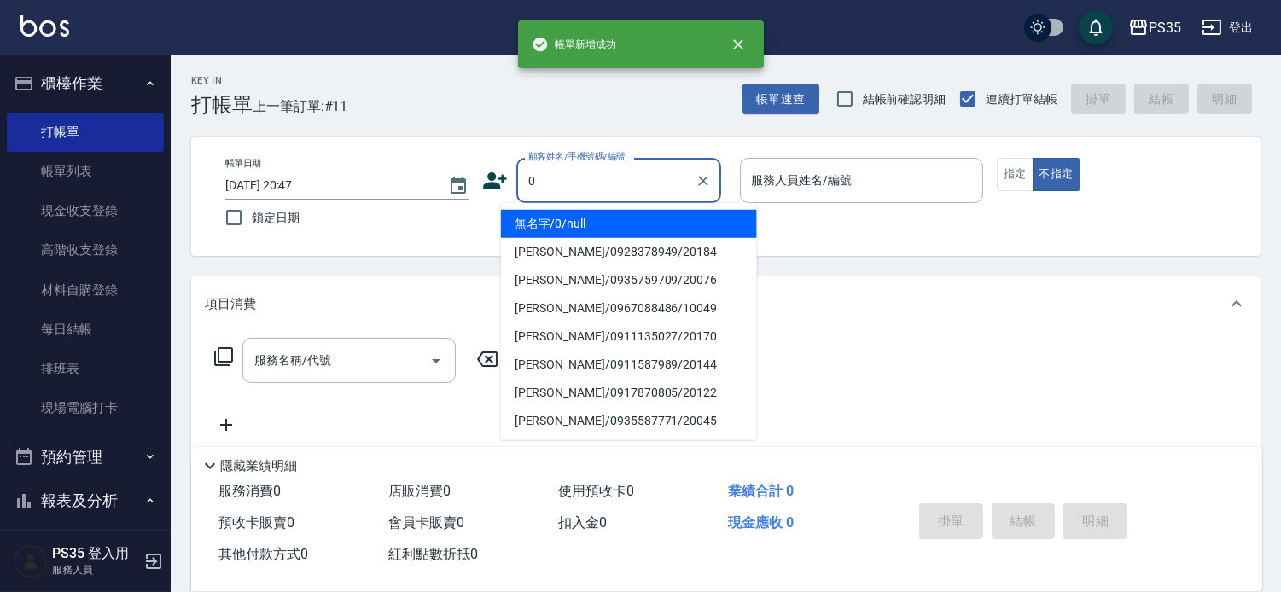
type input "0"
type input "2"
type input "無名字/0/null"
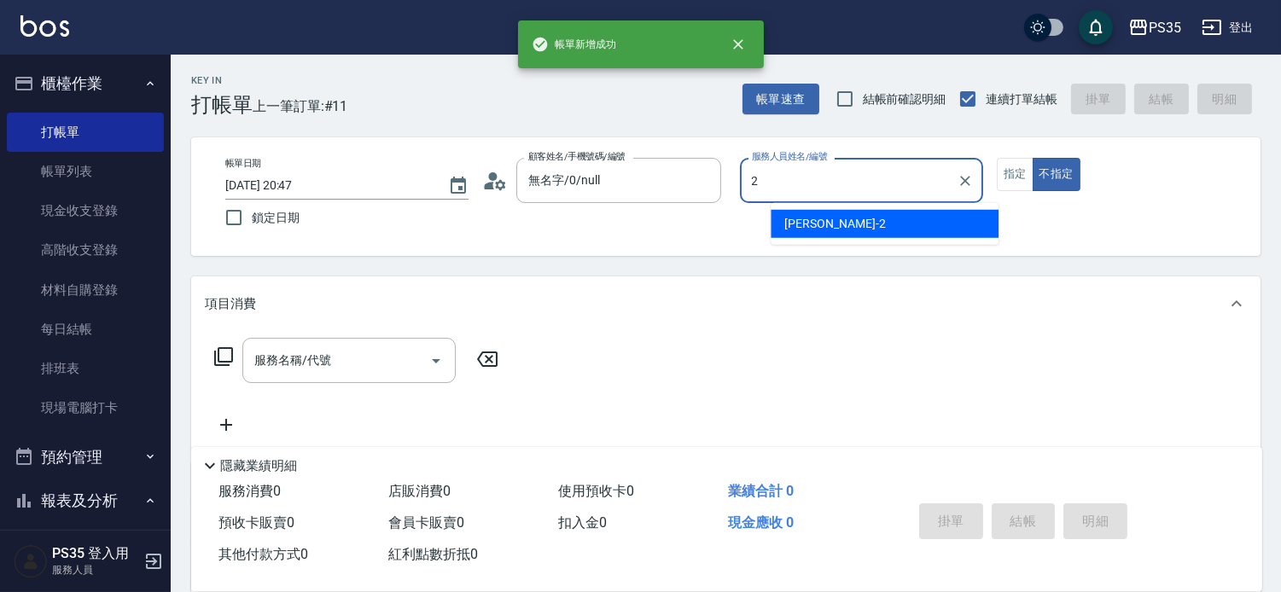
type input "2"
type button "false"
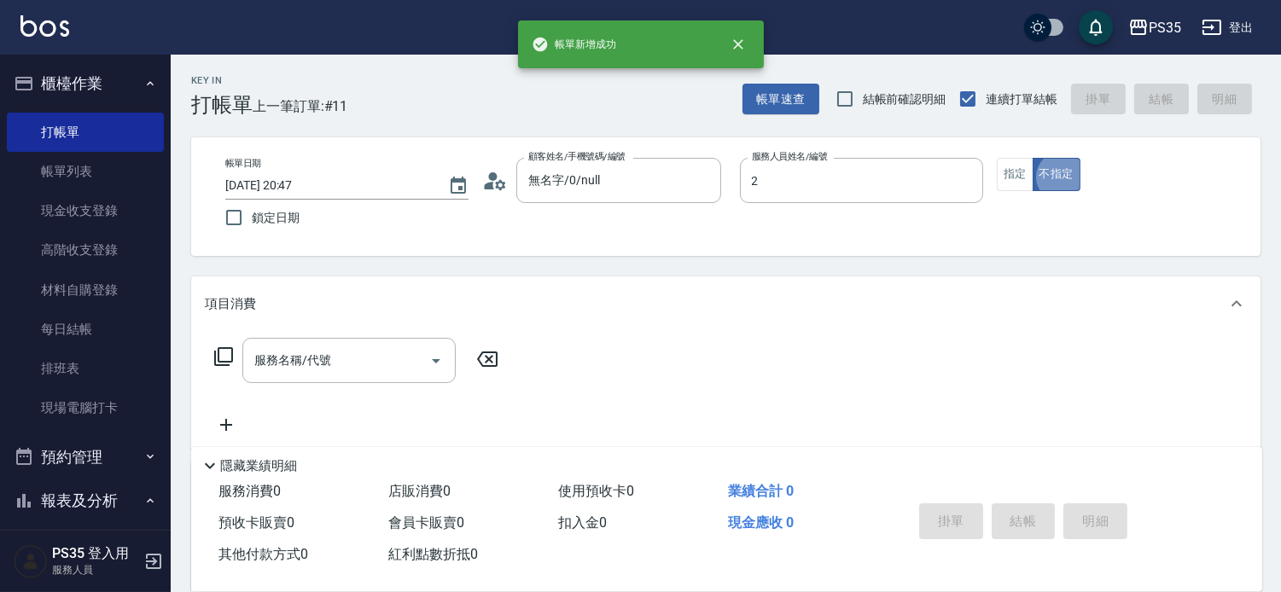
type input "[PERSON_NAME]-2"
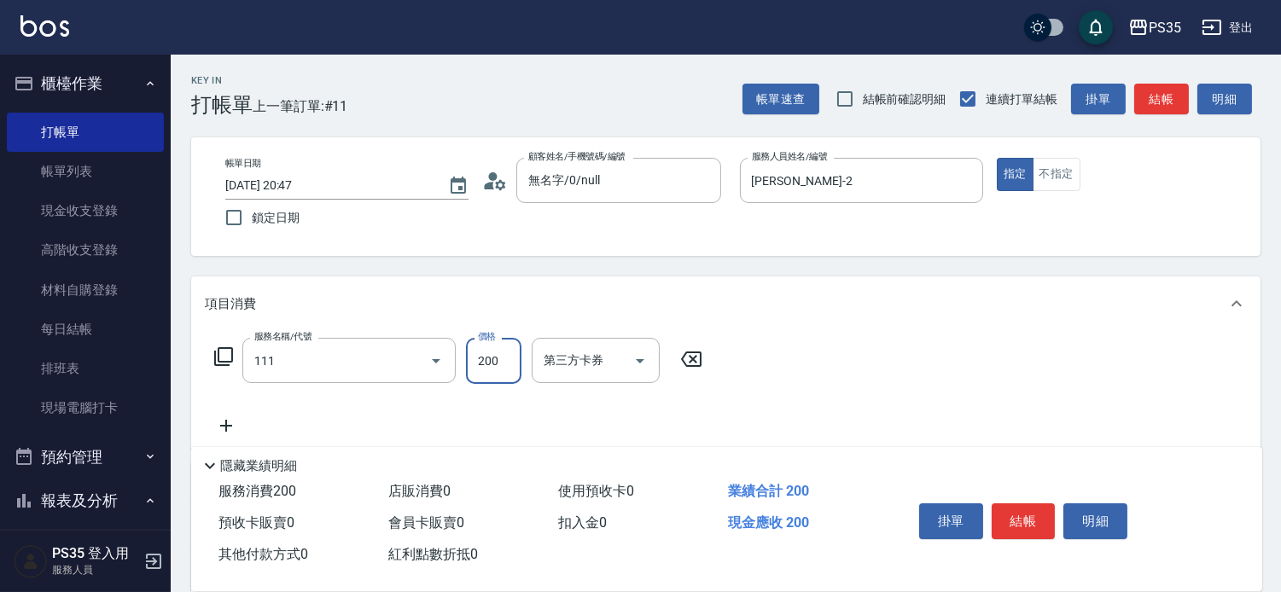
type input "200(111)"
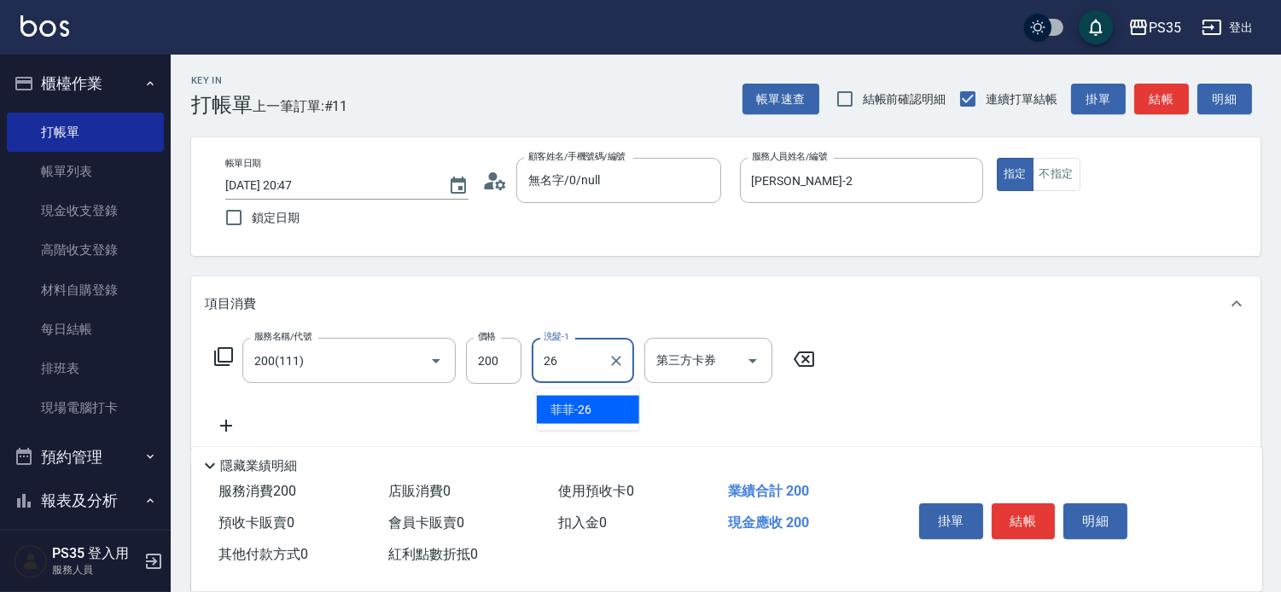
type input "菲菲-26"
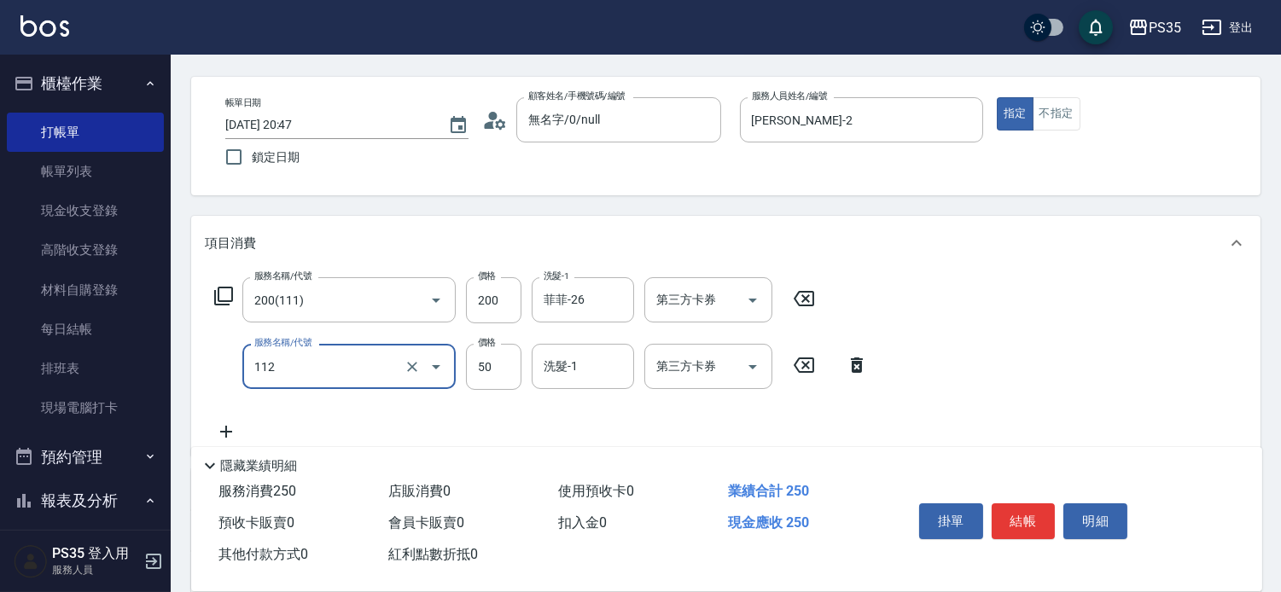
scroll to position [95, 0]
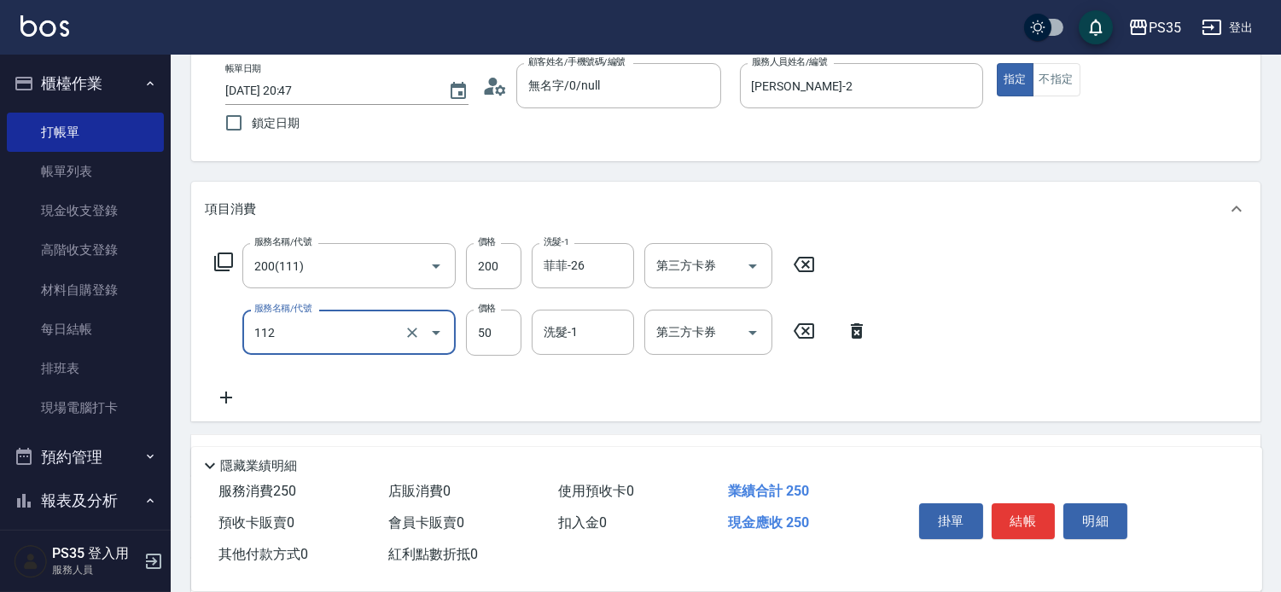
type input "精油50(112)"
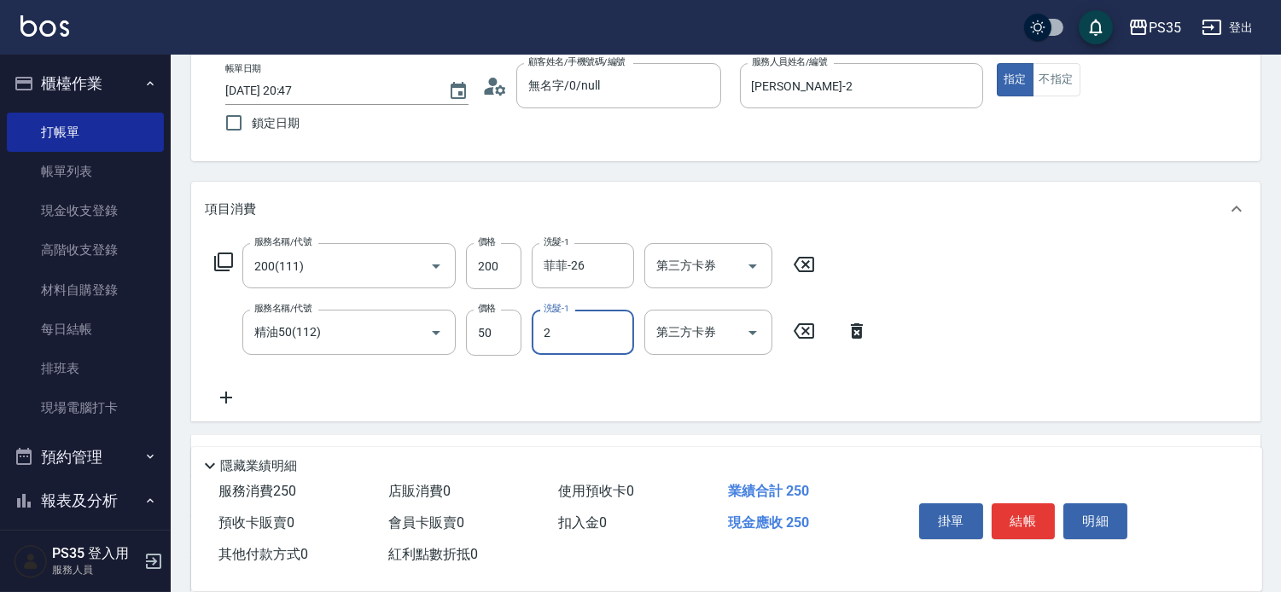
type input "[PERSON_NAME]-2"
click at [1013, 503] on button "結帳" at bounding box center [1024, 521] width 64 height 36
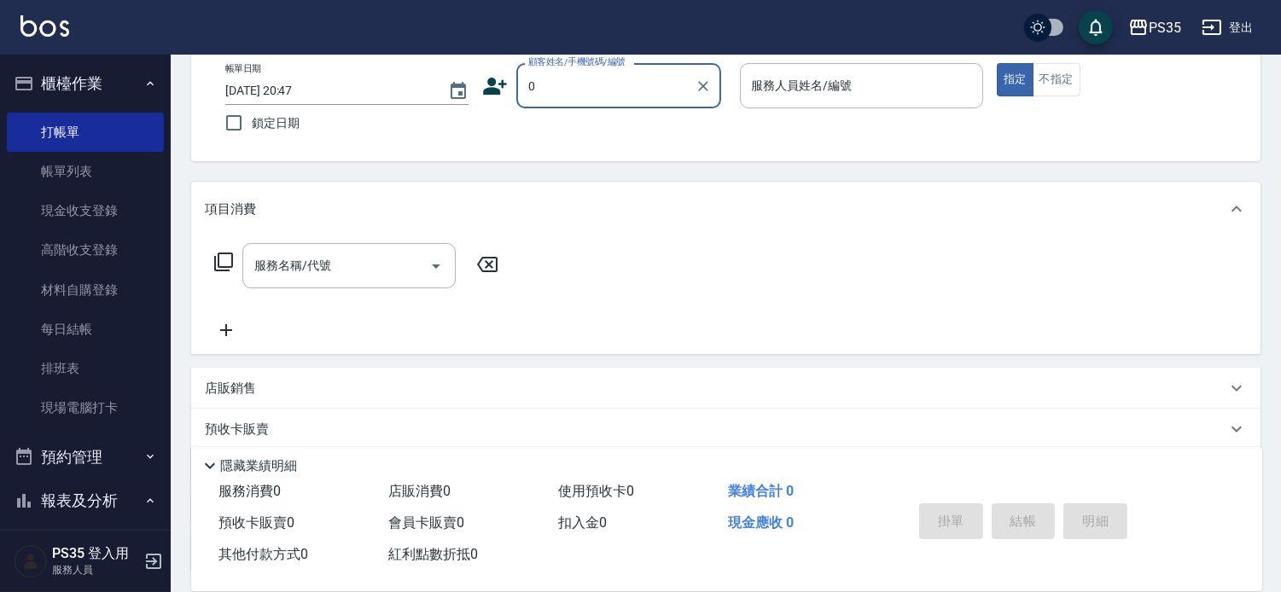
type input "0"
type input "1"
type input "無名字/0/null"
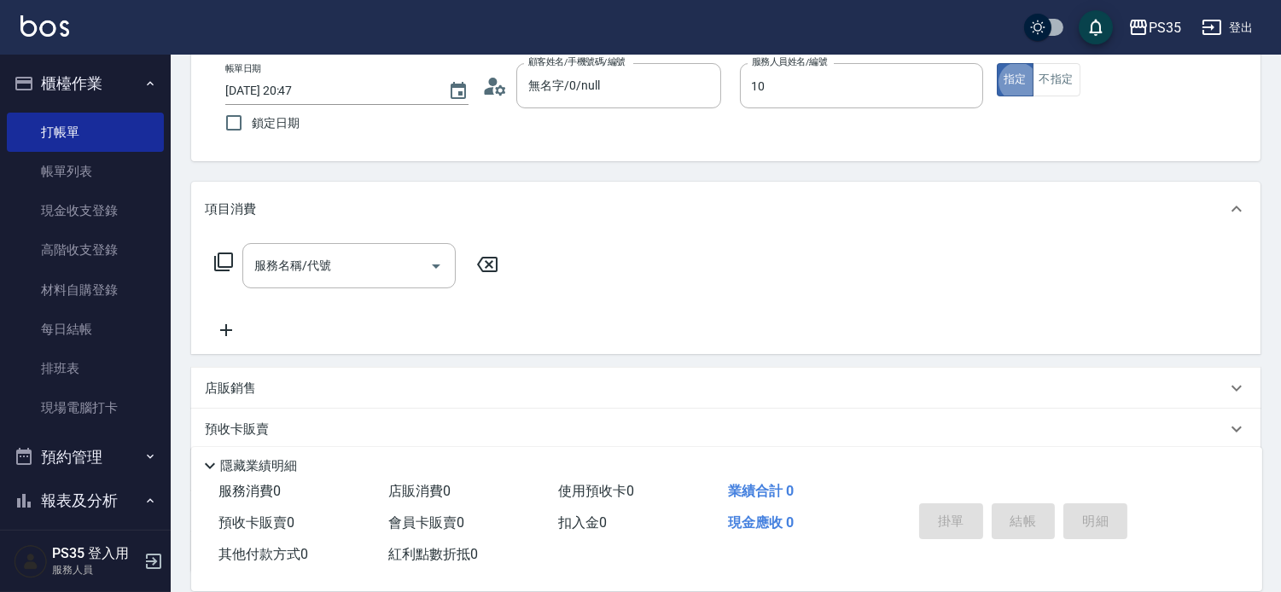
type input "[PERSON_NAME]-10"
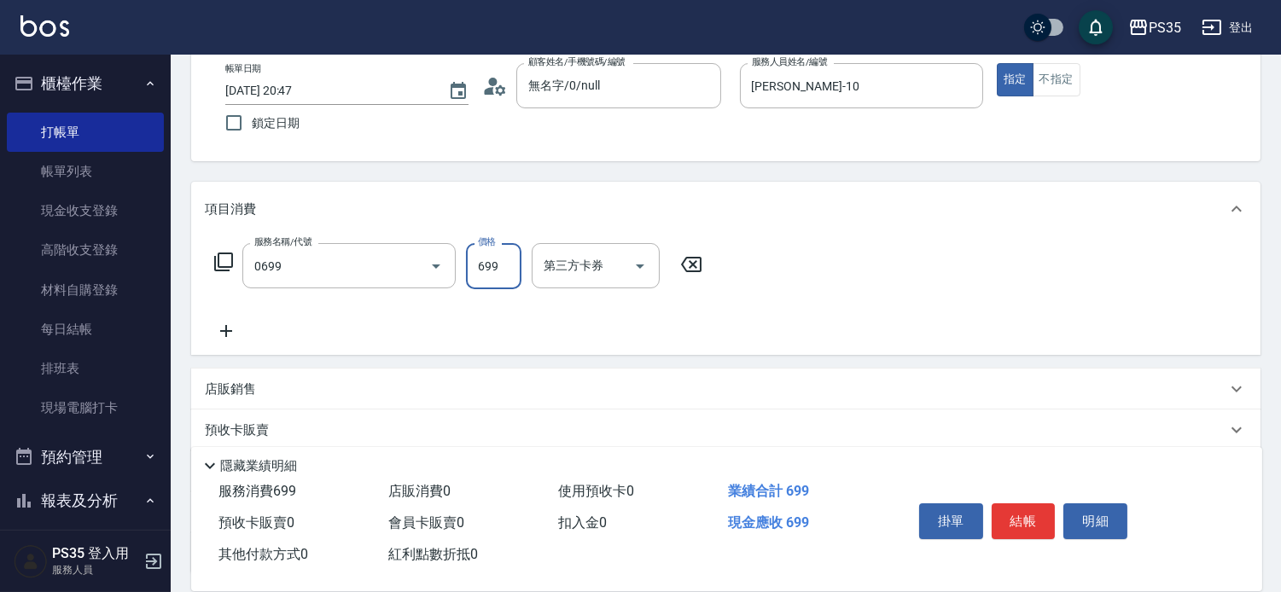
type input "精油SPA(0699)"
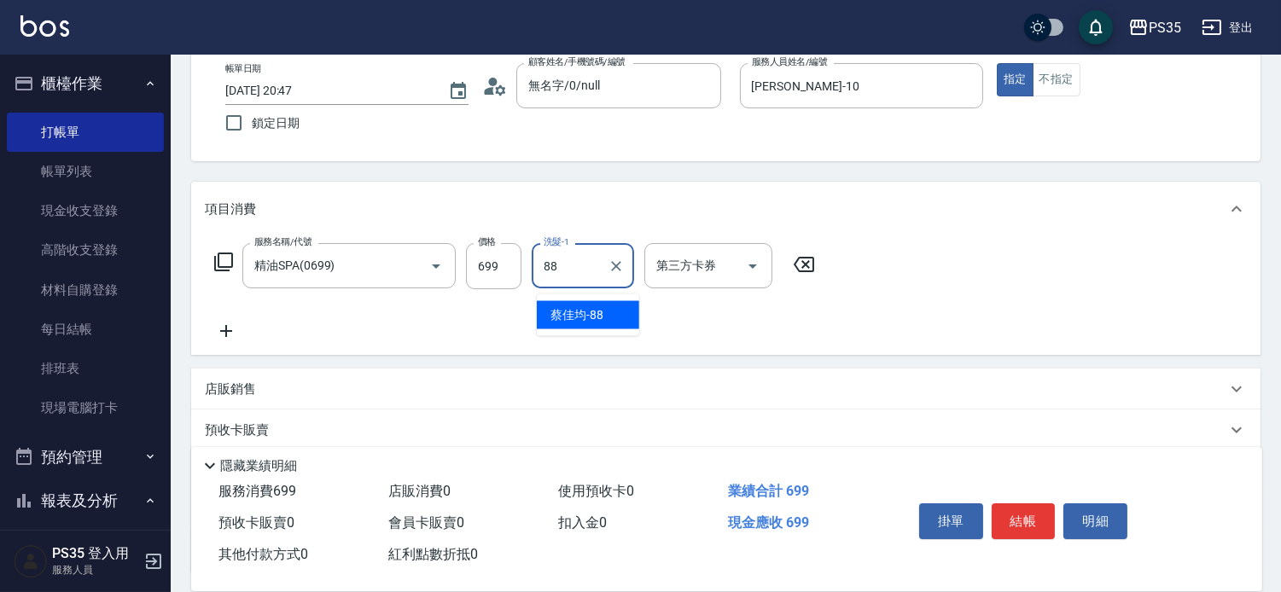
type input "[PERSON_NAME]-88"
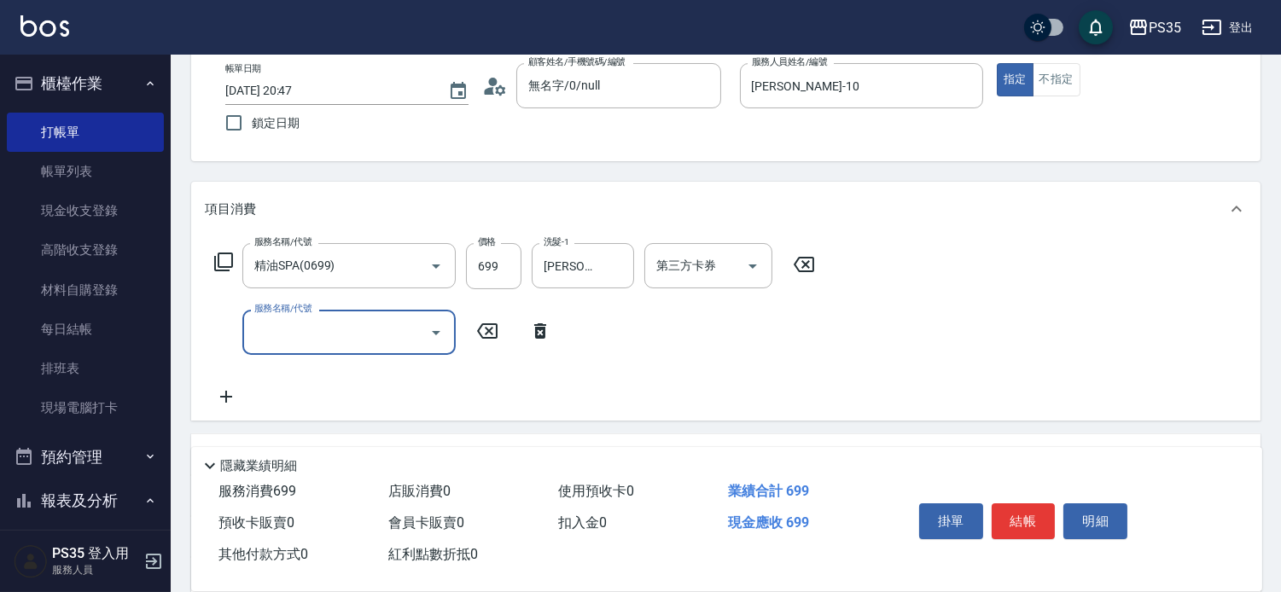
click at [1013, 503] on button "結帳" at bounding box center [1024, 521] width 64 height 36
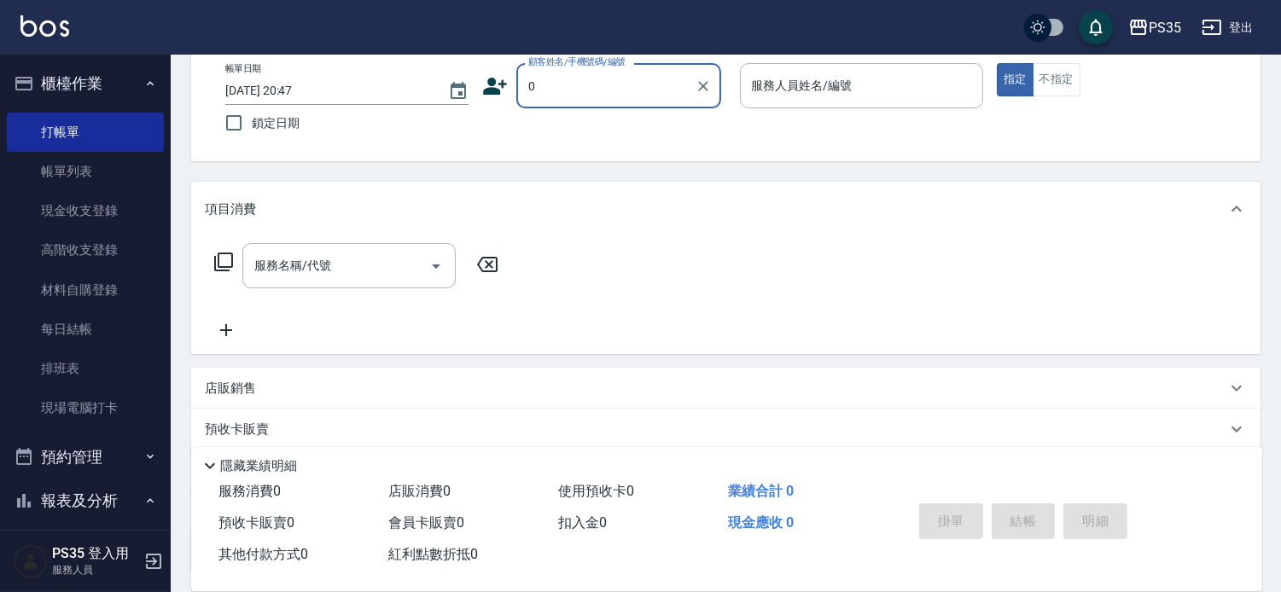
type input "無名字/0/null"
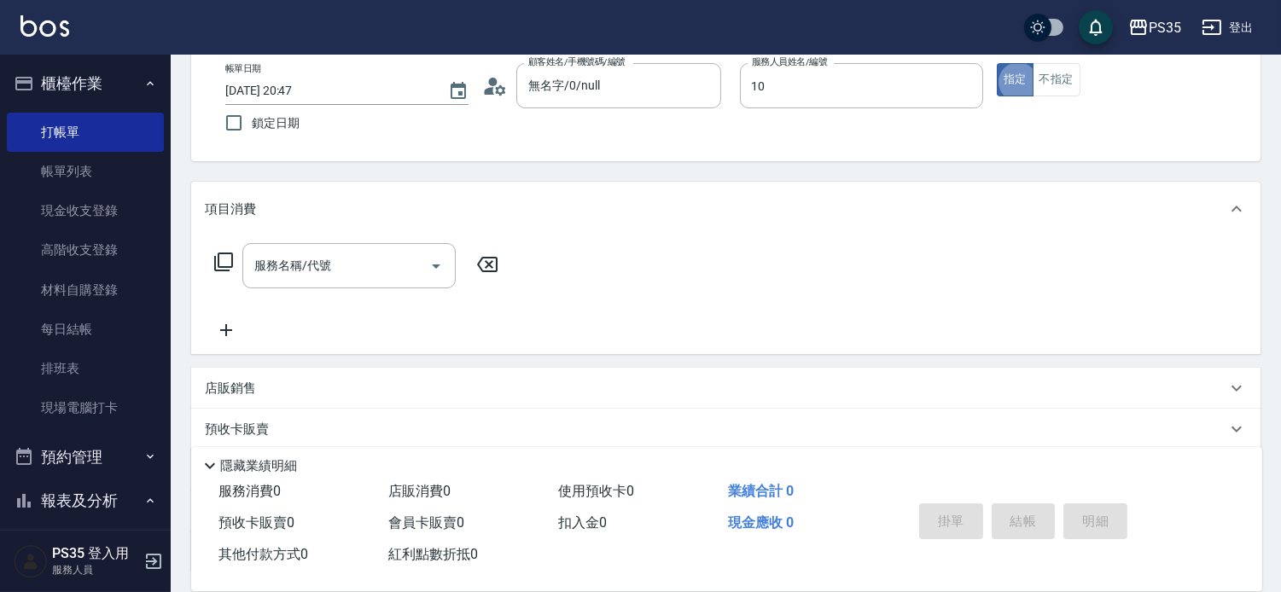
type input "[PERSON_NAME]-10"
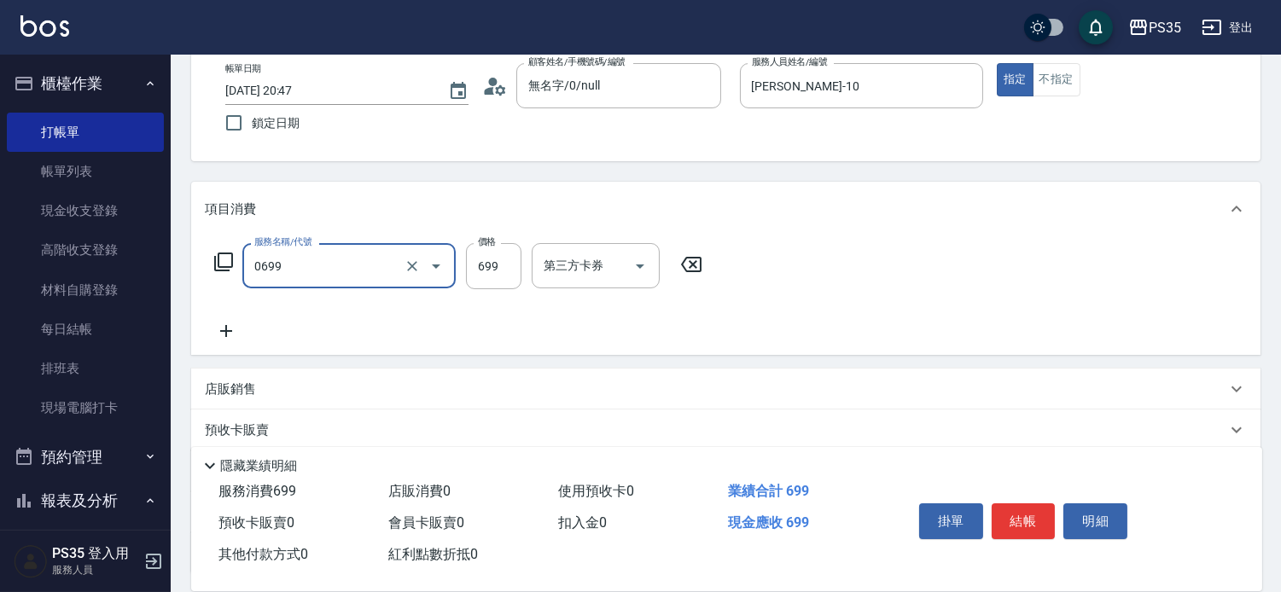
type input "精油SPA(0699)"
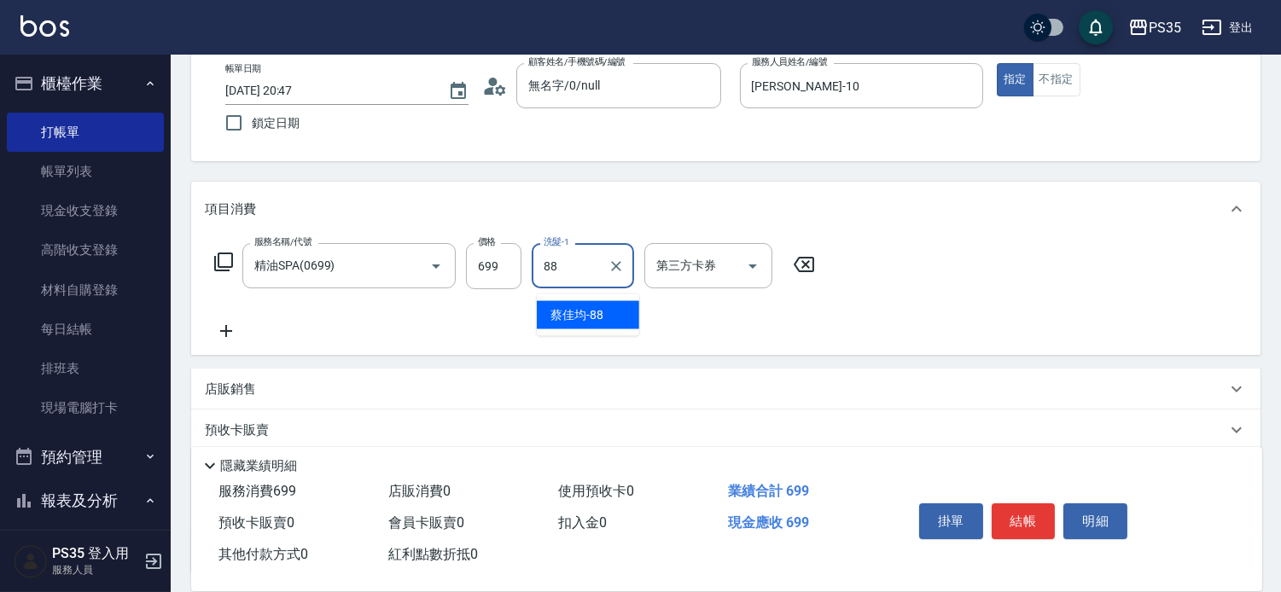
type input "[PERSON_NAME]-88"
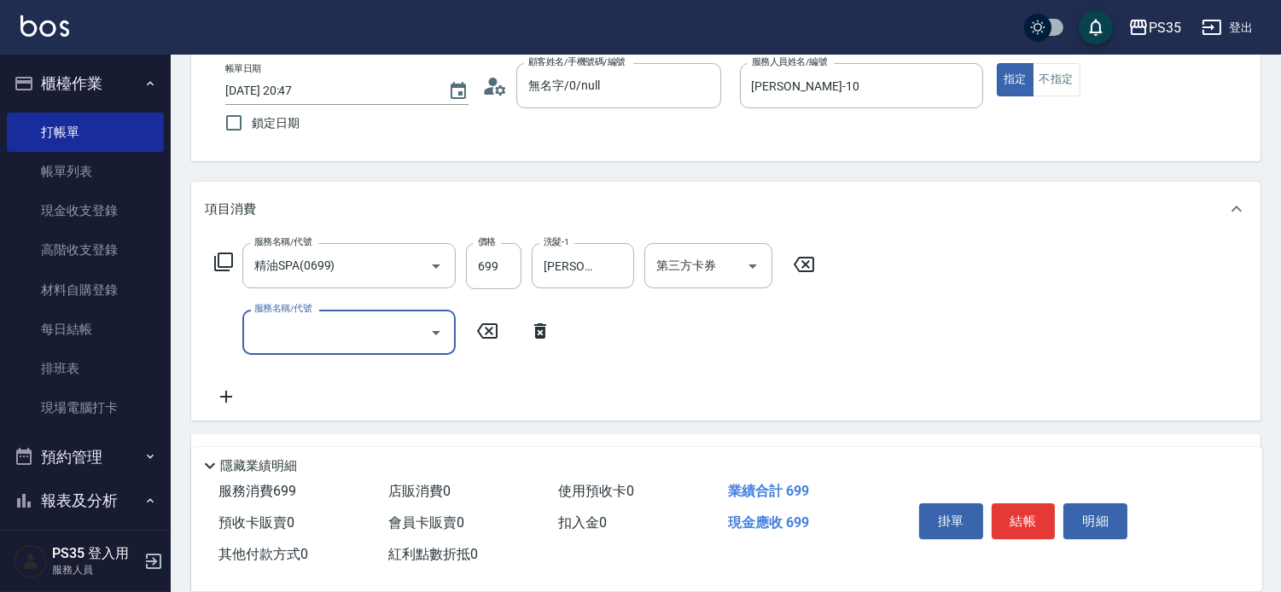
click at [1013, 503] on button "結帳" at bounding box center [1024, 521] width 64 height 36
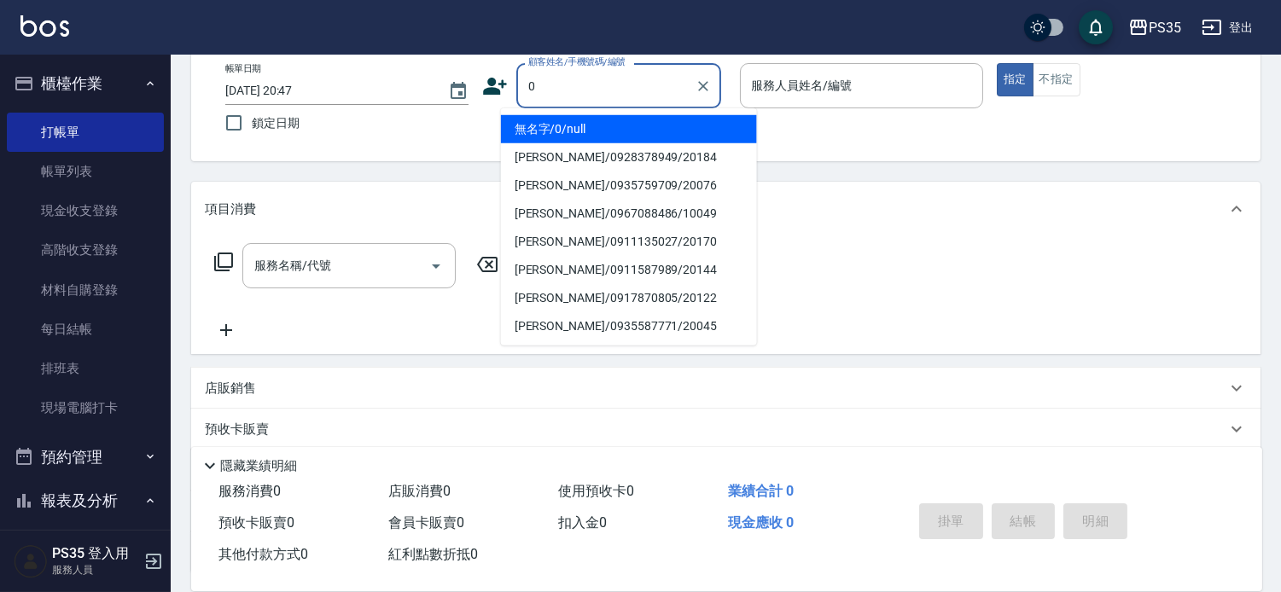
type input "無名字/0/null"
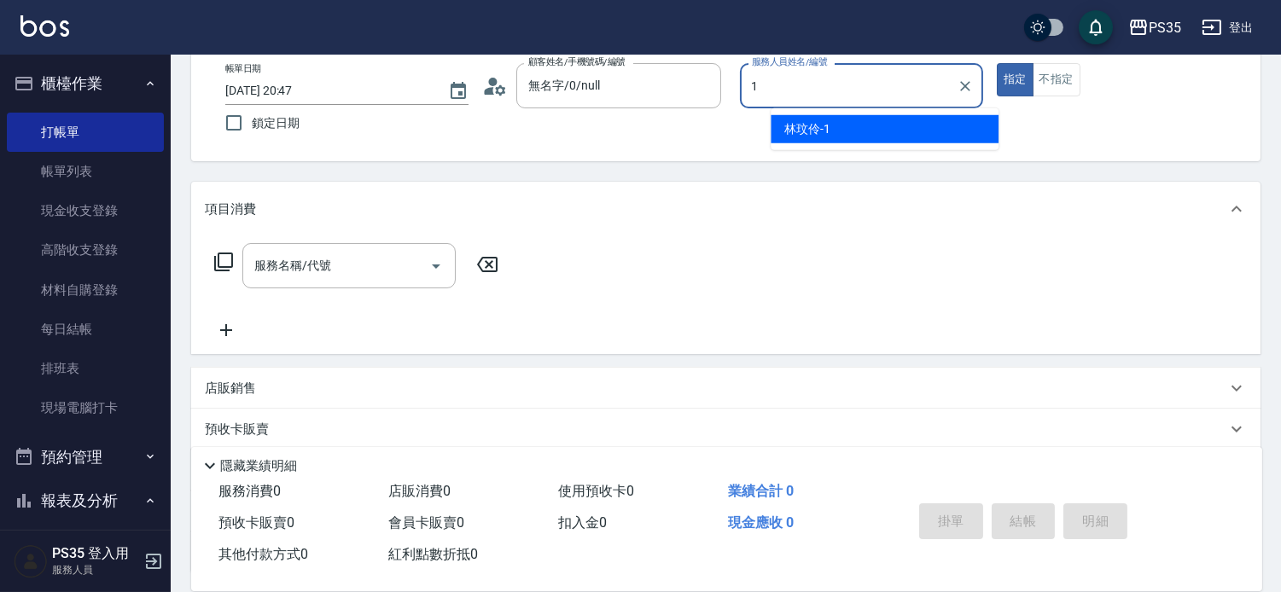
type input "[PERSON_NAME]-1"
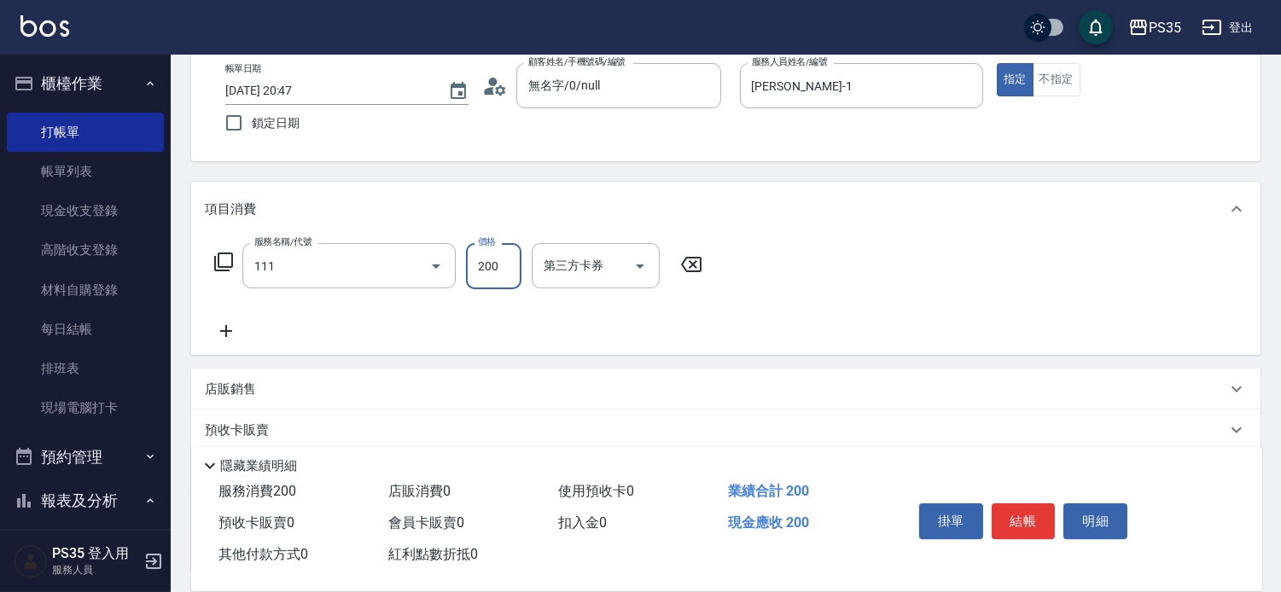
type input "200(111)"
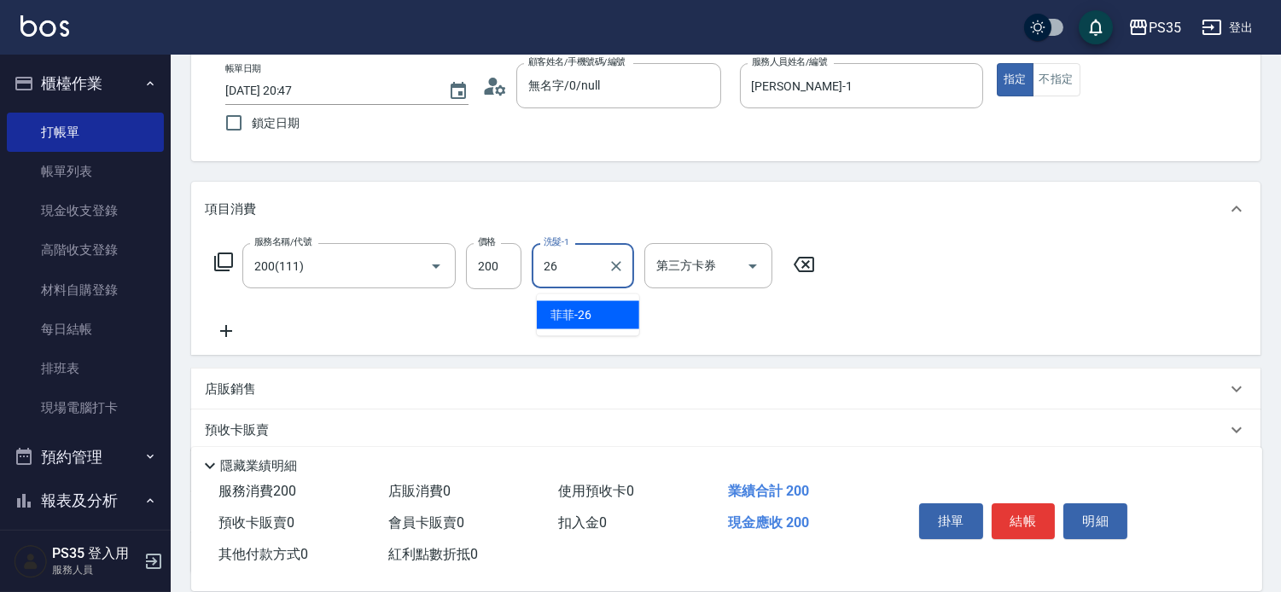
type input "菲菲-26"
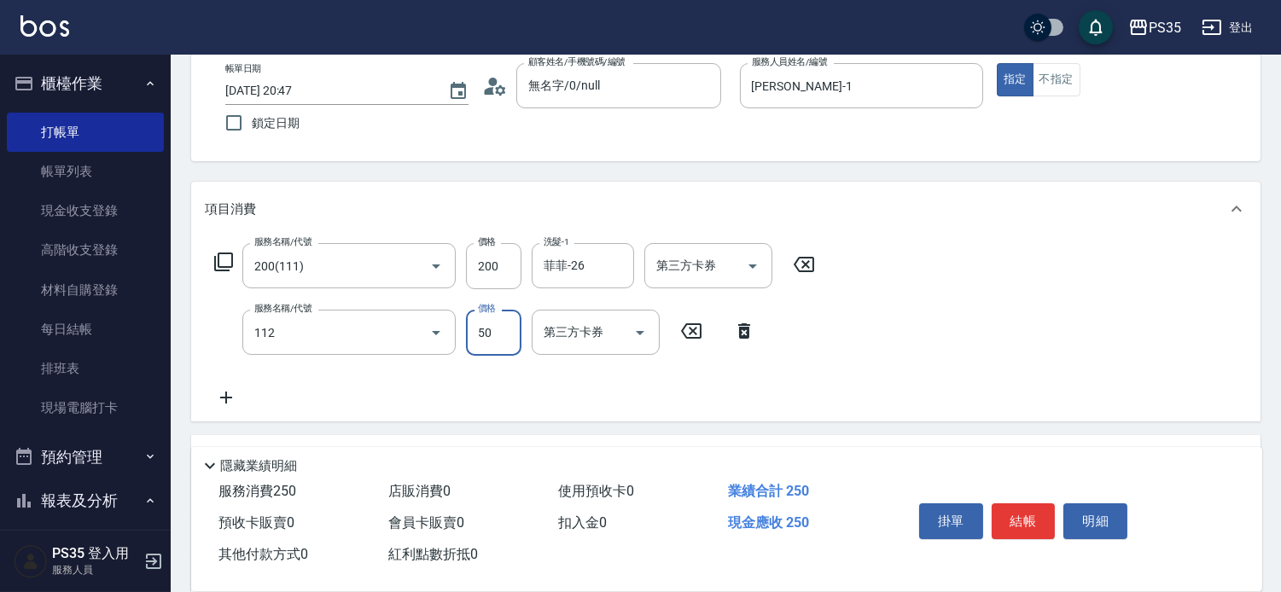
type input "精油50(112)"
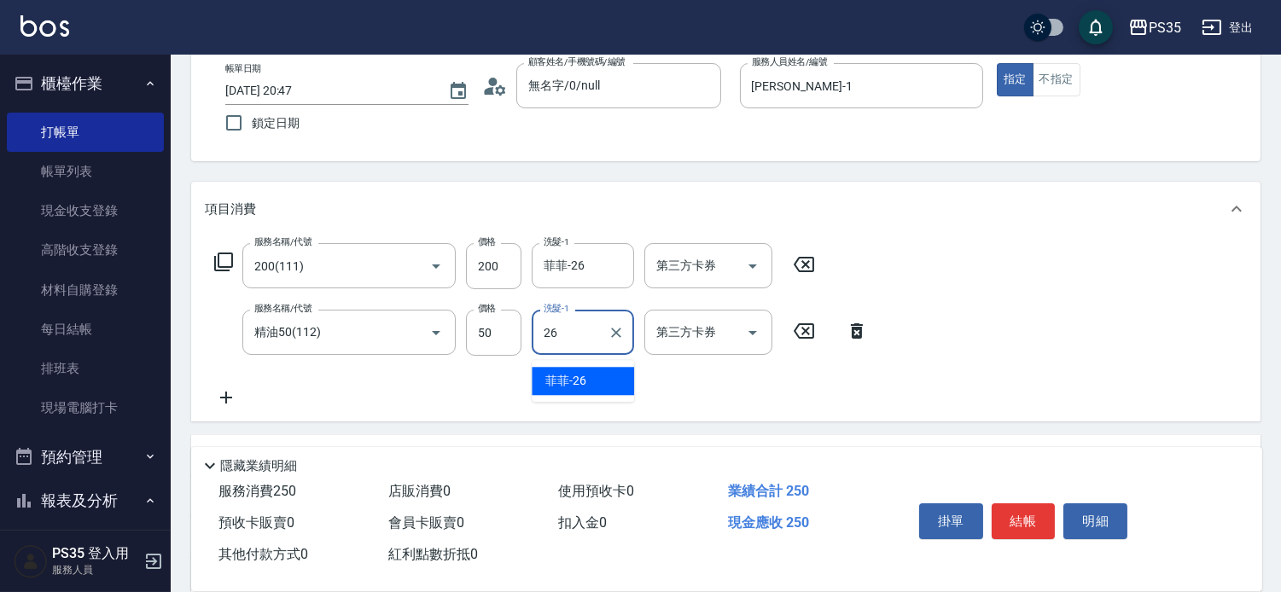
type input "菲菲-26"
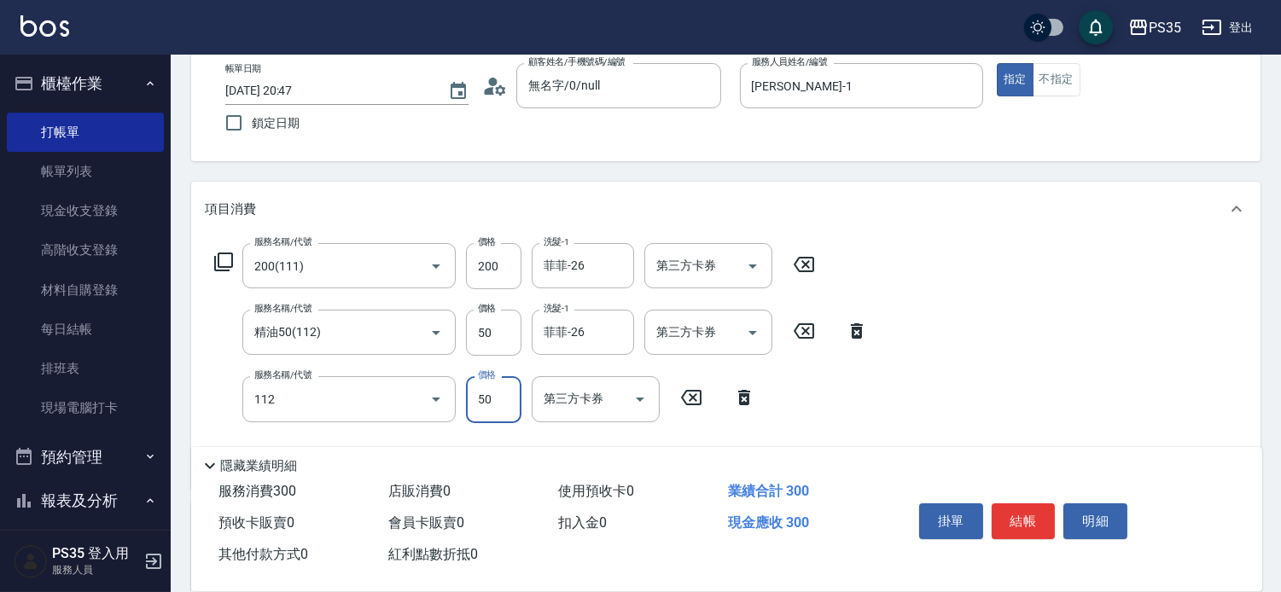
type input "精油50(112)"
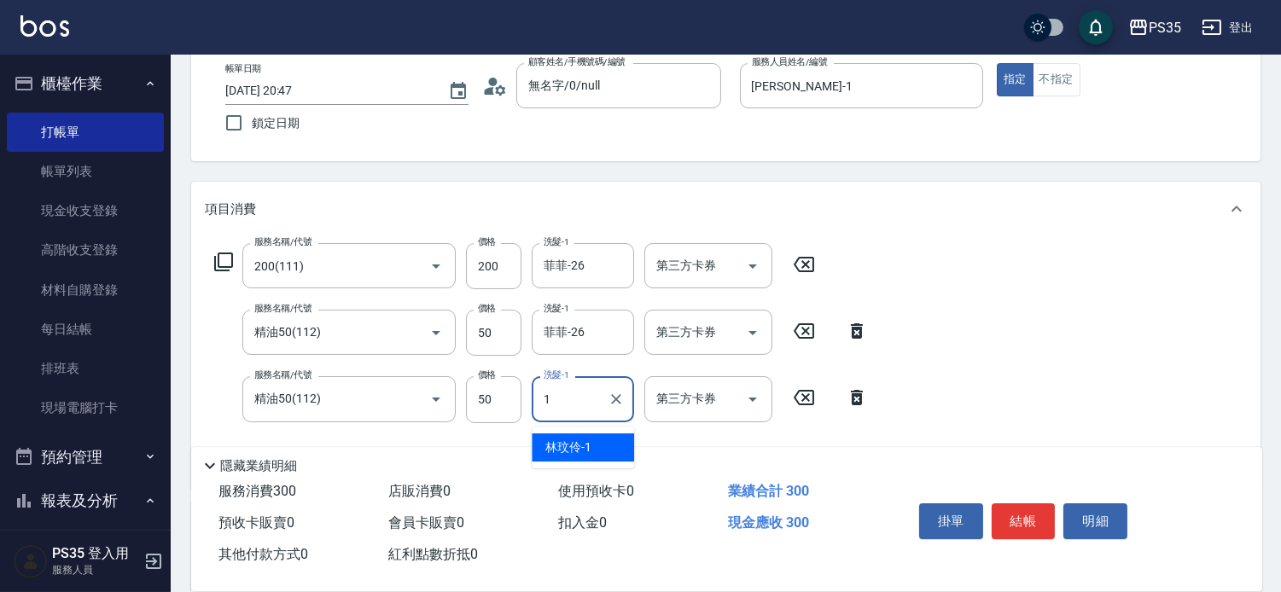
type input "[PERSON_NAME]-1"
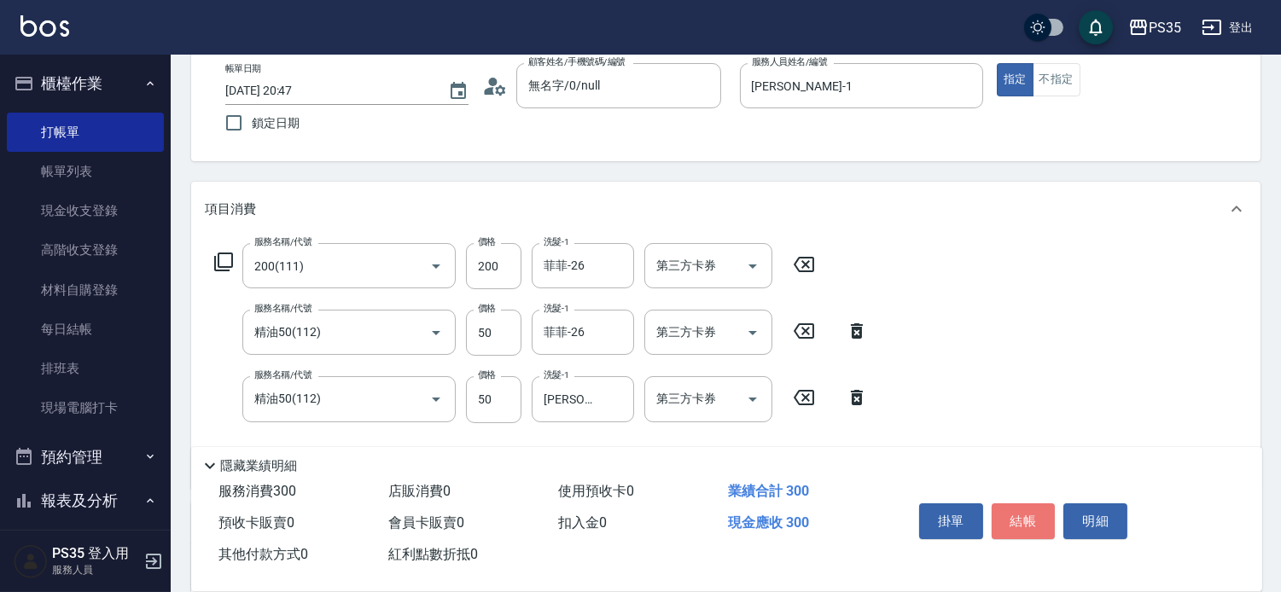
click at [1013, 503] on button "結帳" at bounding box center [1024, 521] width 64 height 36
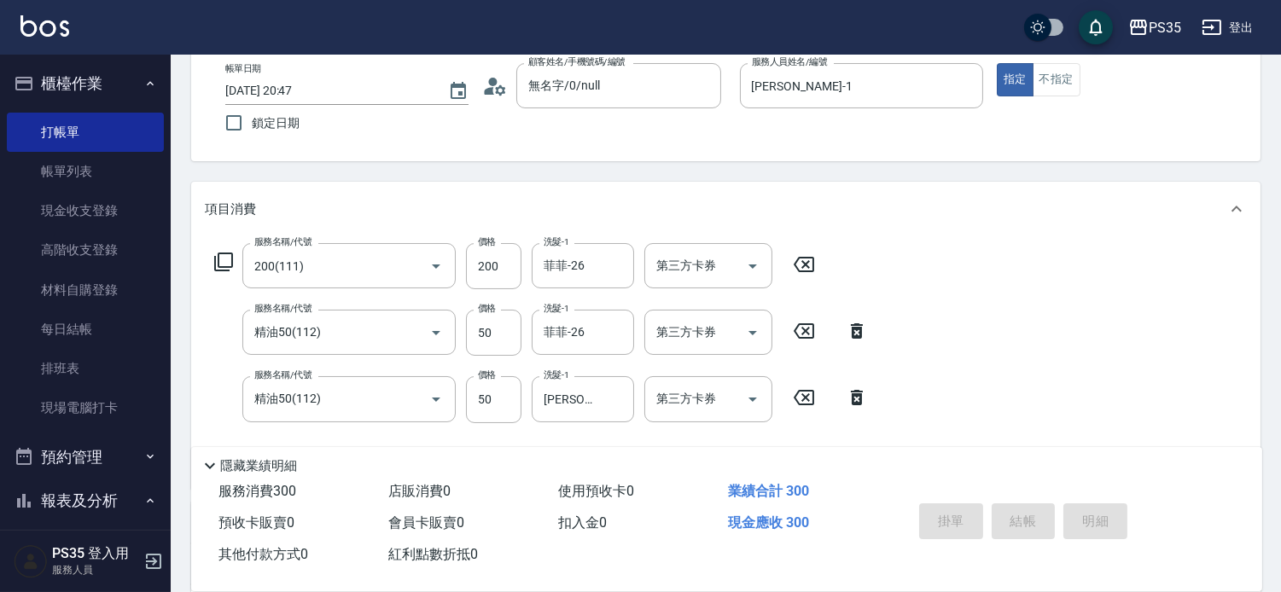
type input "[DATE] 20:48"
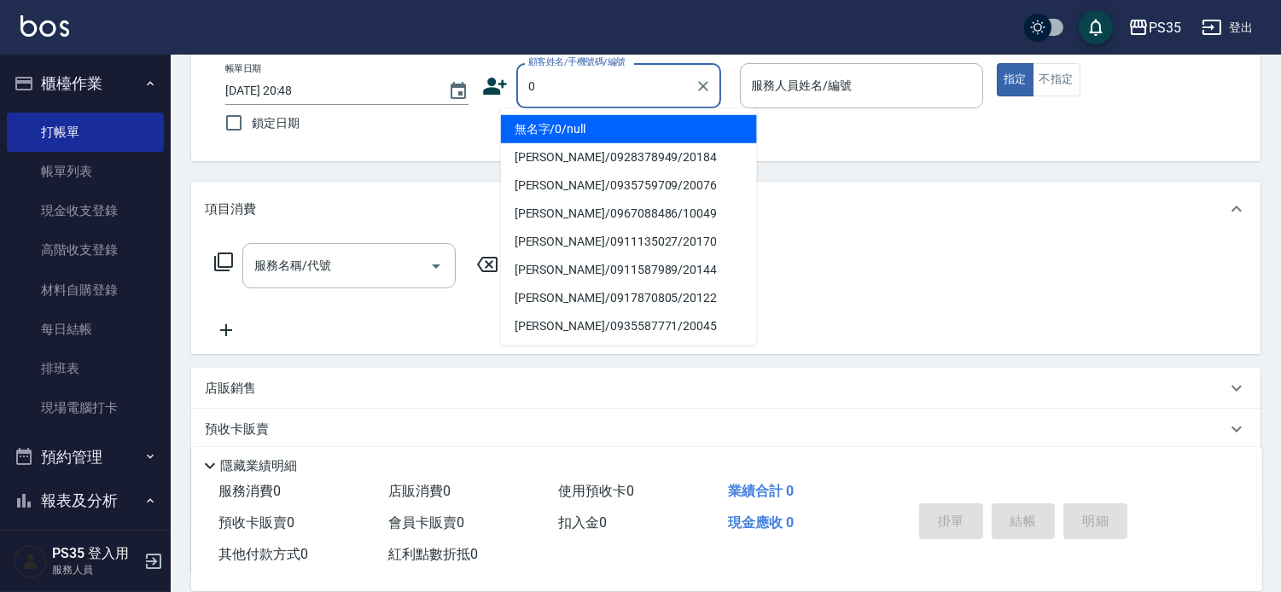
type input "無名字/0/null"
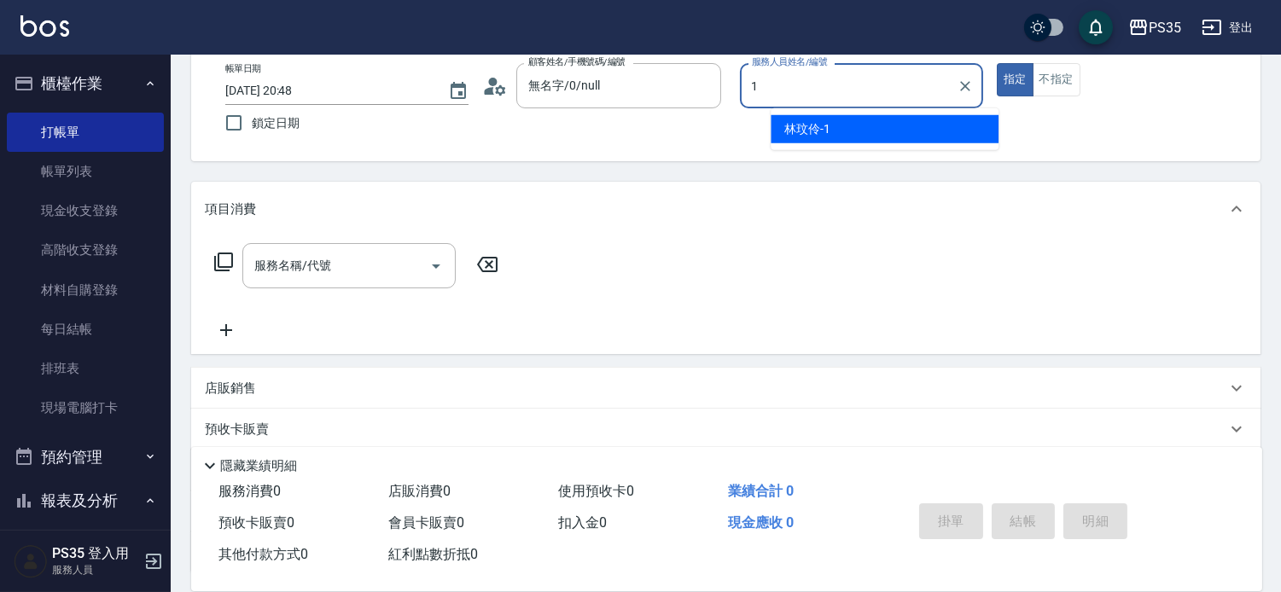
type input "[PERSON_NAME]-1"
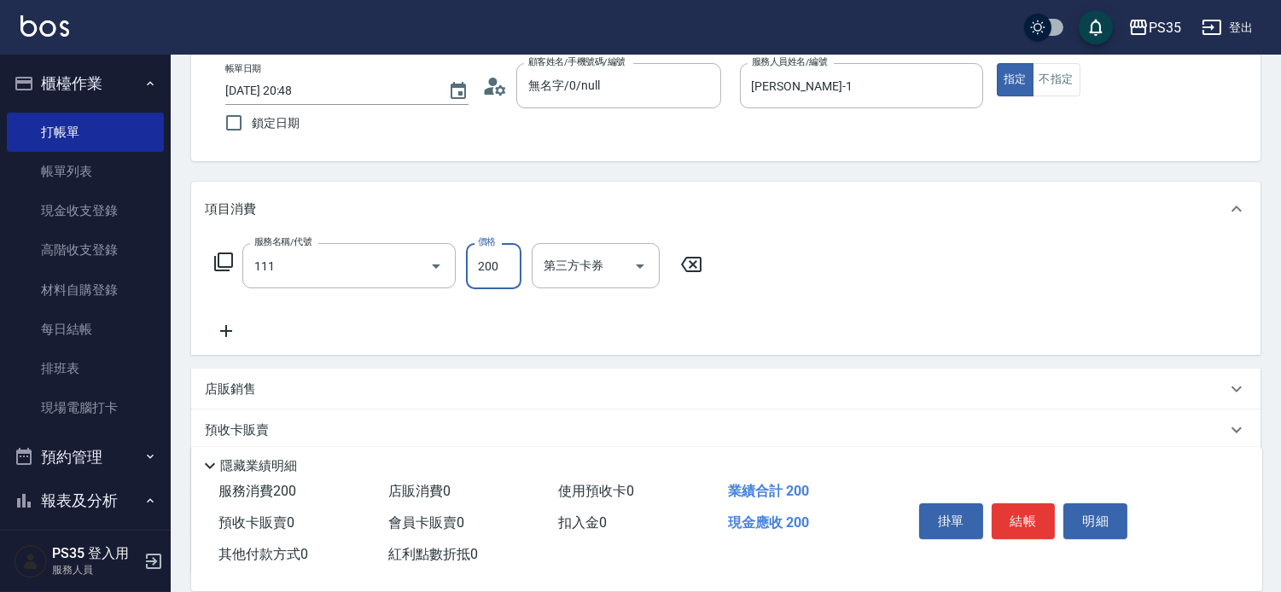
type input "200(111)"
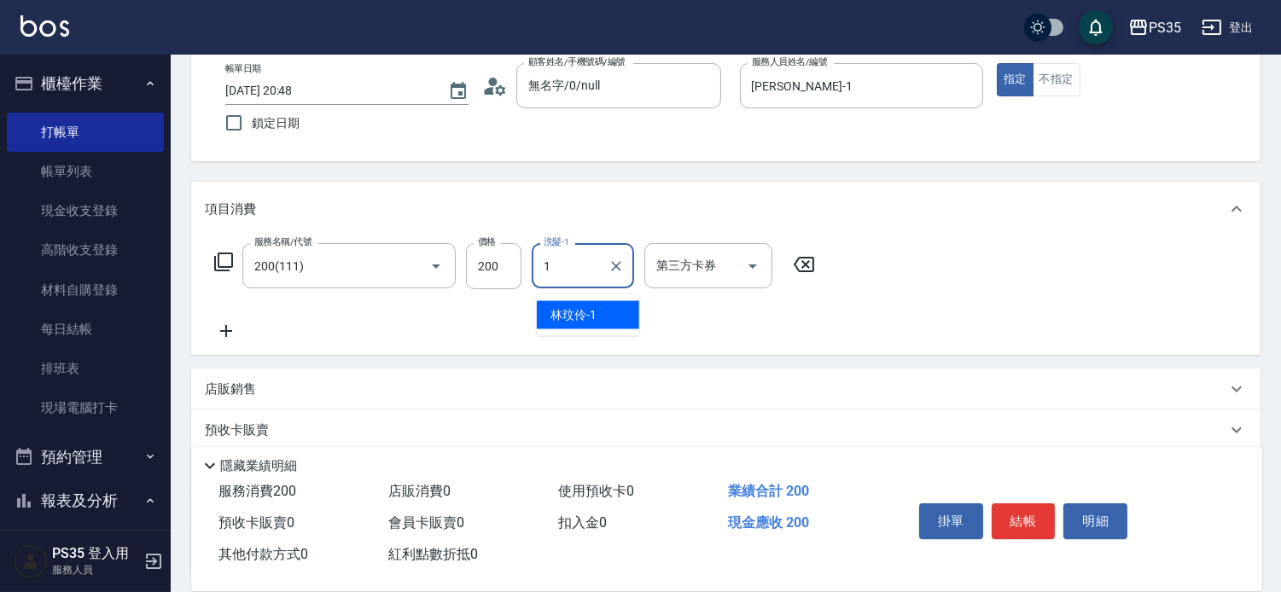
type input "[PERSON_NAME]-1"
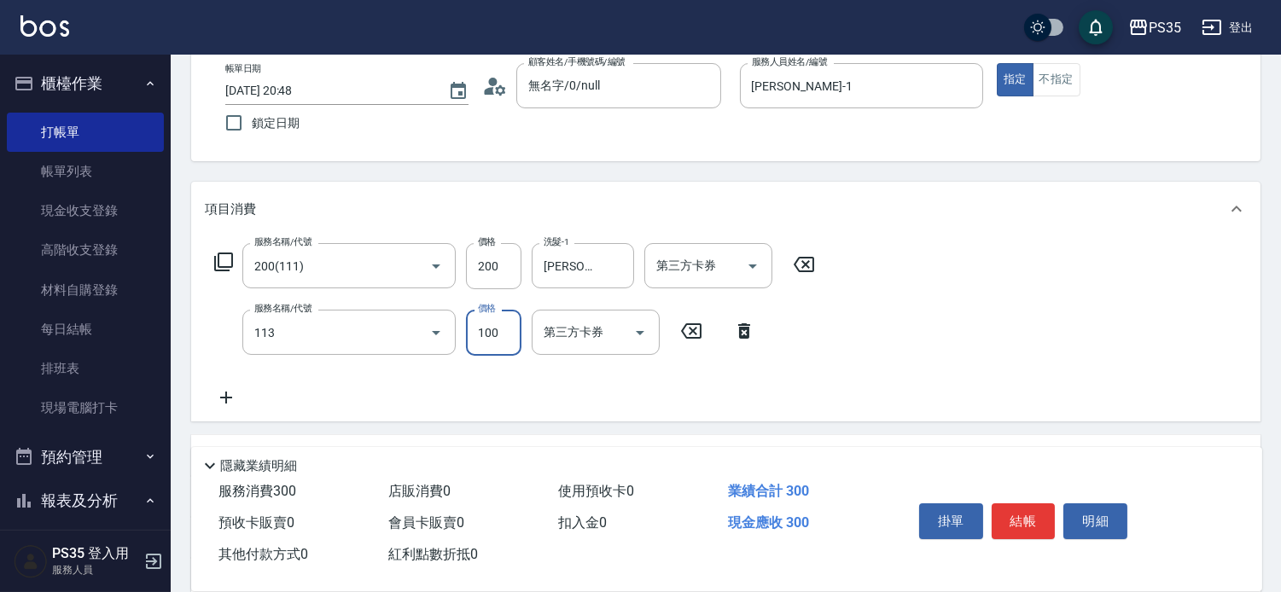
type input "瞬護100(113)"
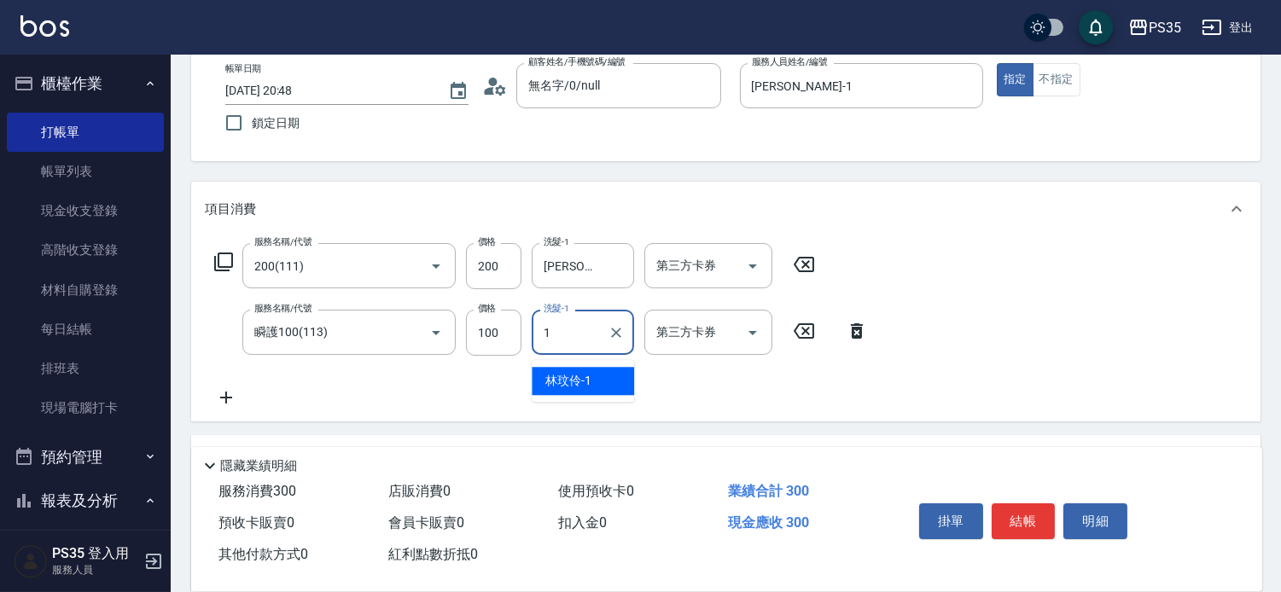
type input "[PERSON_NAME]-1"
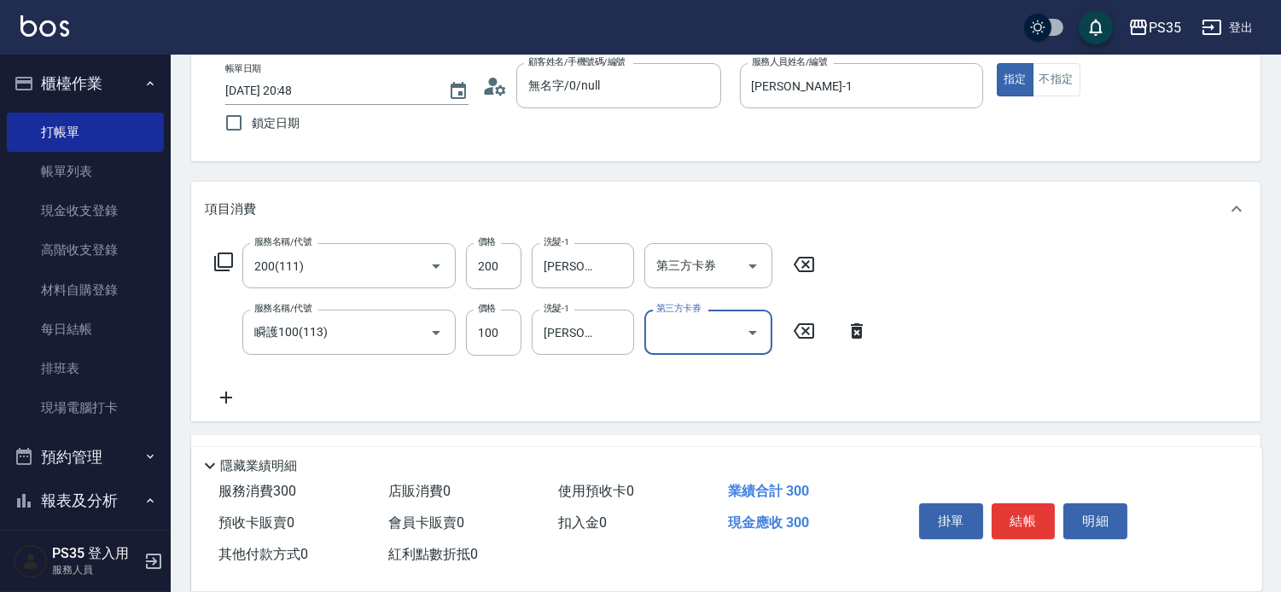
click at [1013, 503] on button "結帳" at bounding box center [1024, 521] width 64 height 36
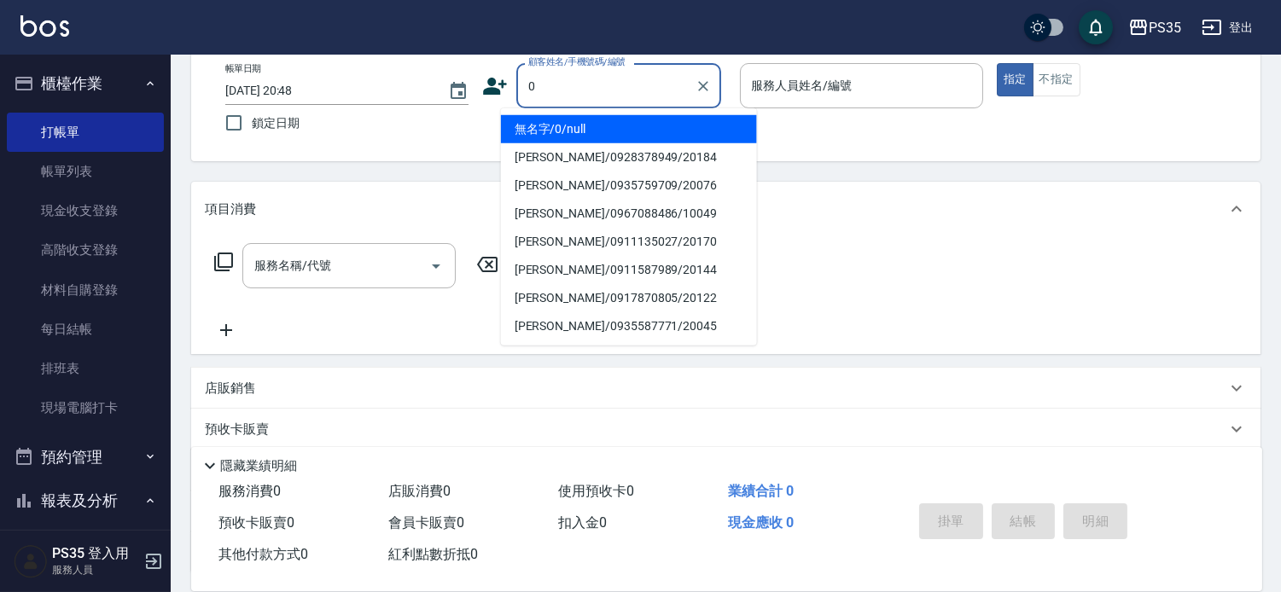
type input "0"
type input "2"
type input "無名字/0/null"
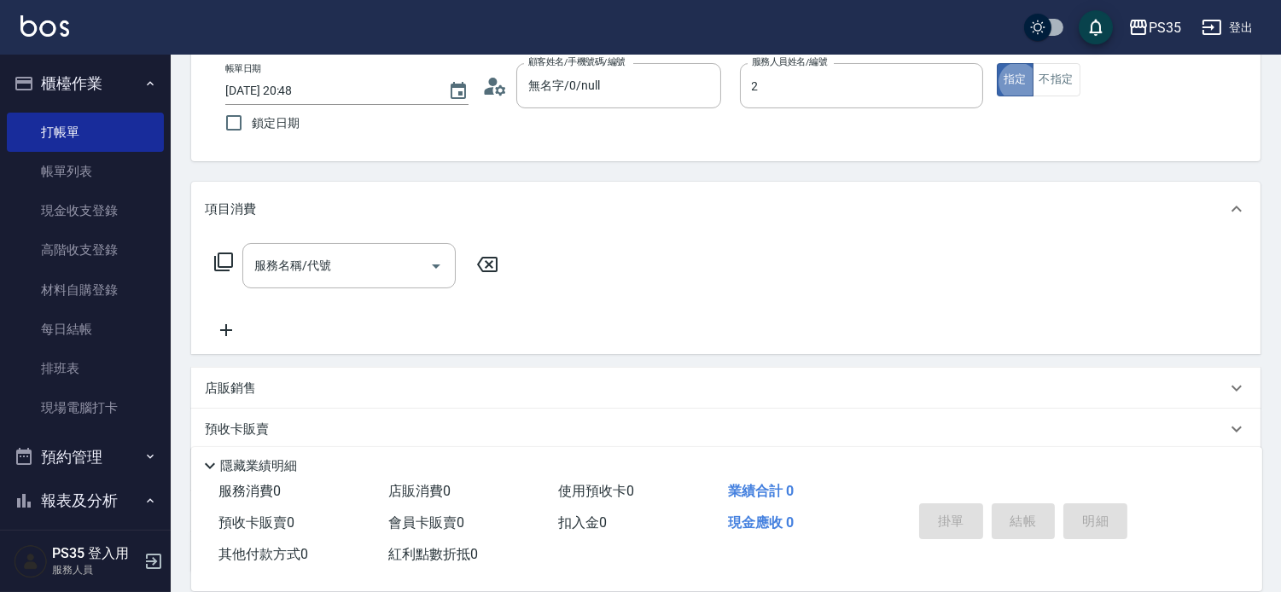
type input "[PERSON_NAME]-2"
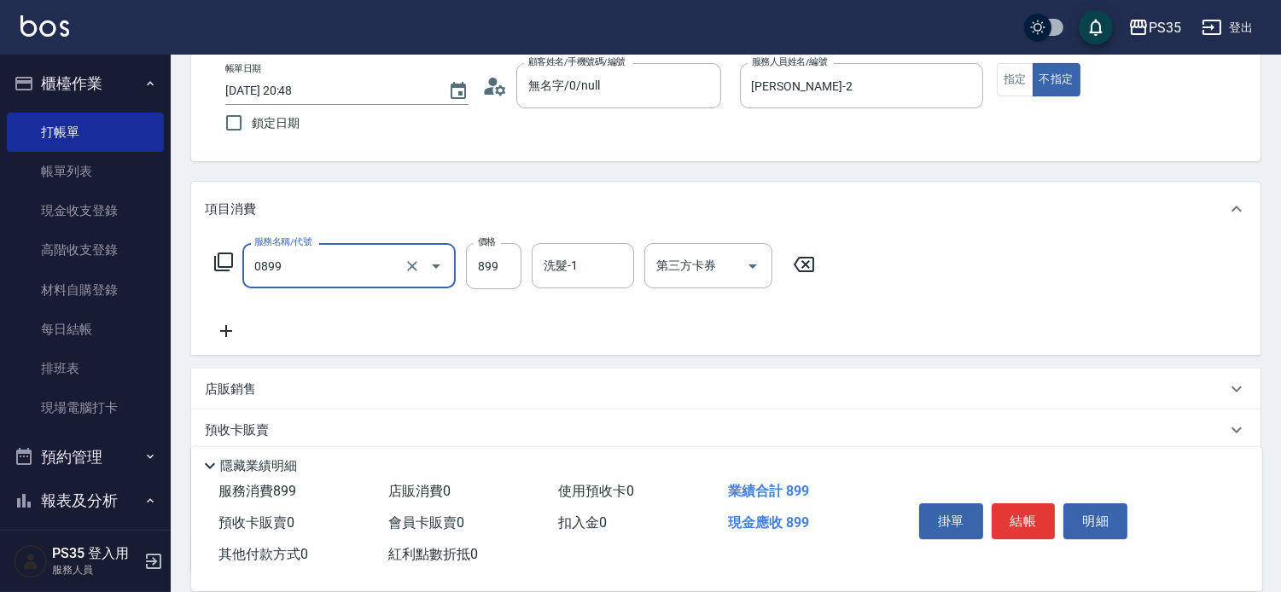
type input "排毒SPA(0899)"
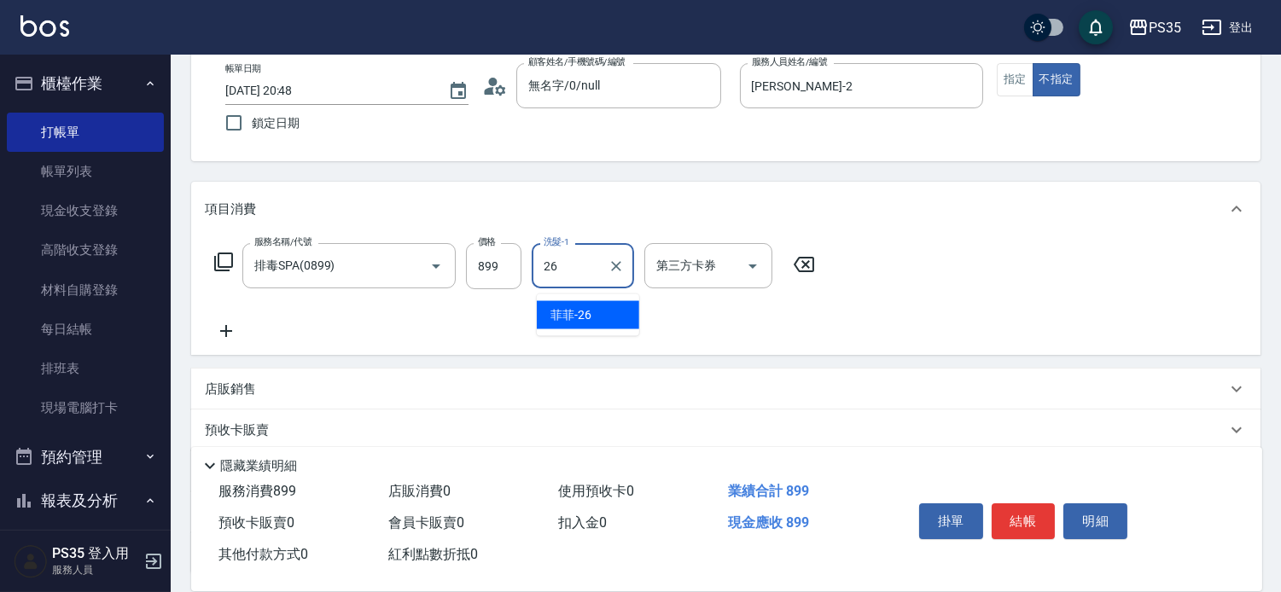
type input "菲菲-26"
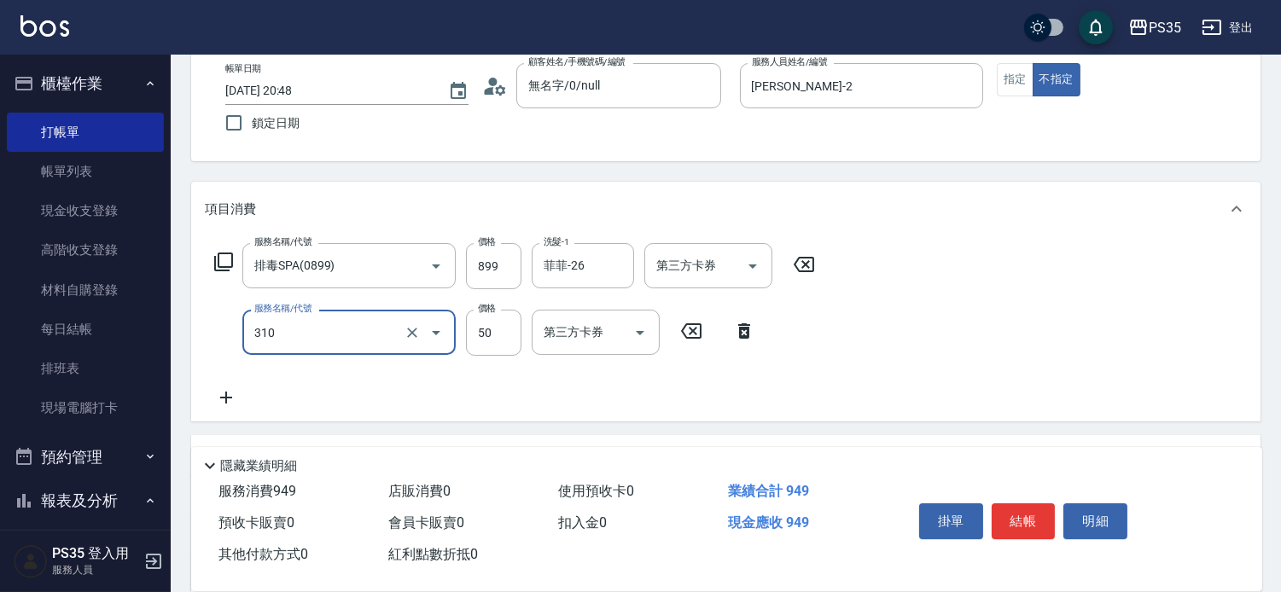
type input "剪瀏海(310)"
click at [1013, 503] on button "結帳" at bounding box center [1024, 521] width 64 height 36
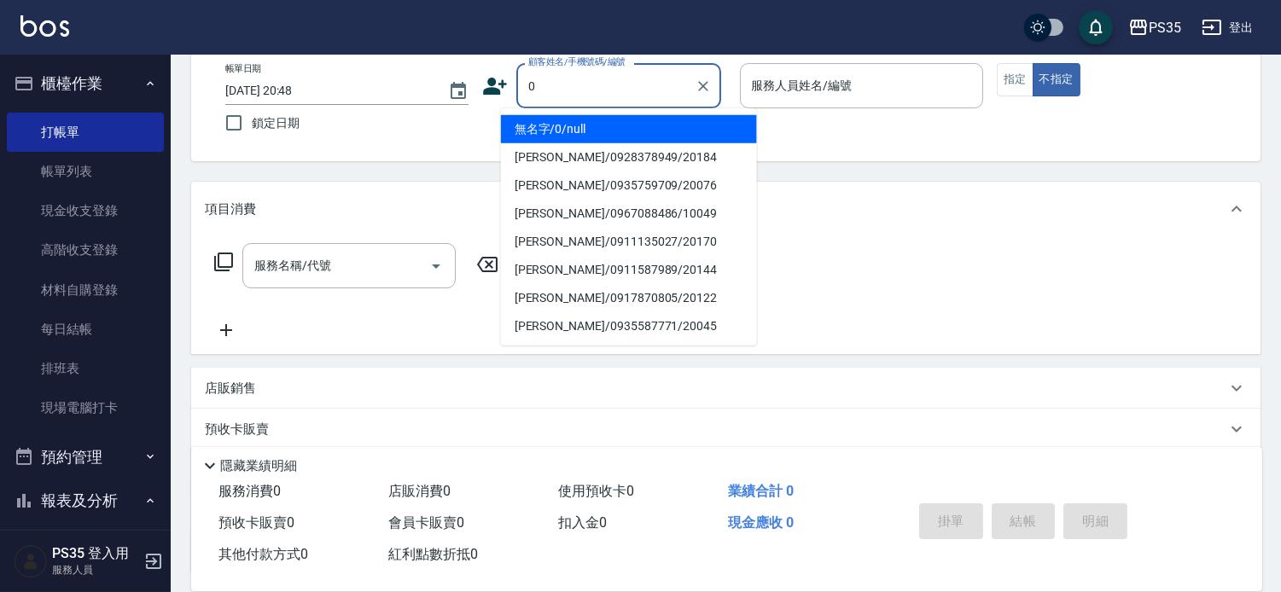
type input "0"
type input "2"
type input "無名字/0/null"
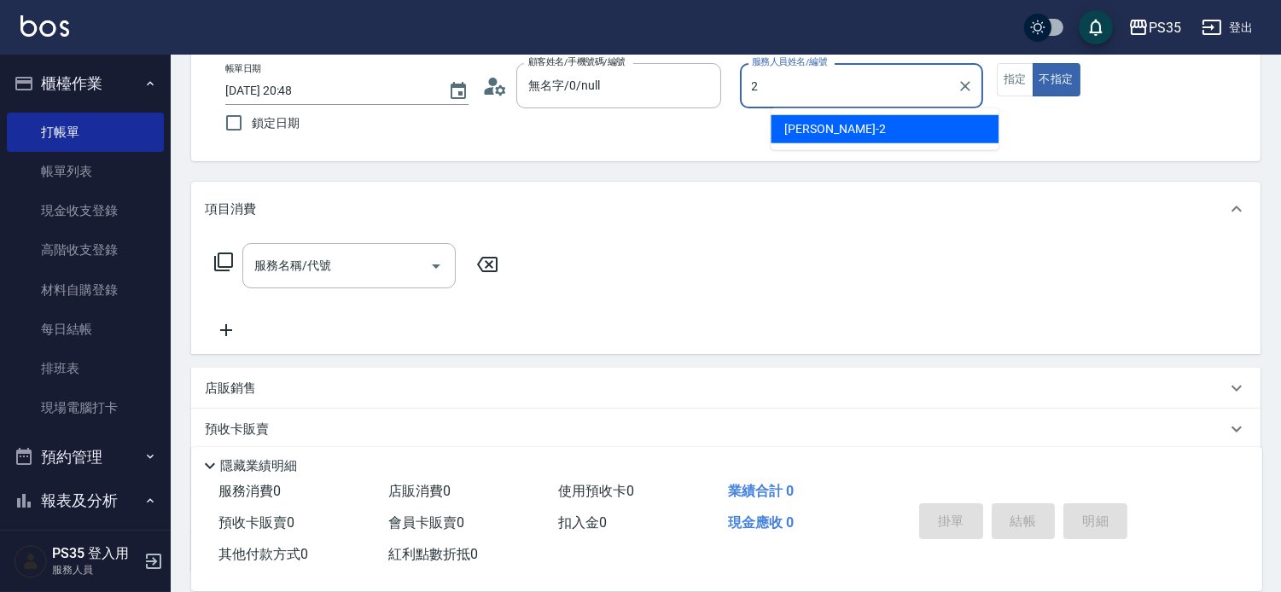
type input "[PERSON_NAME]-2"
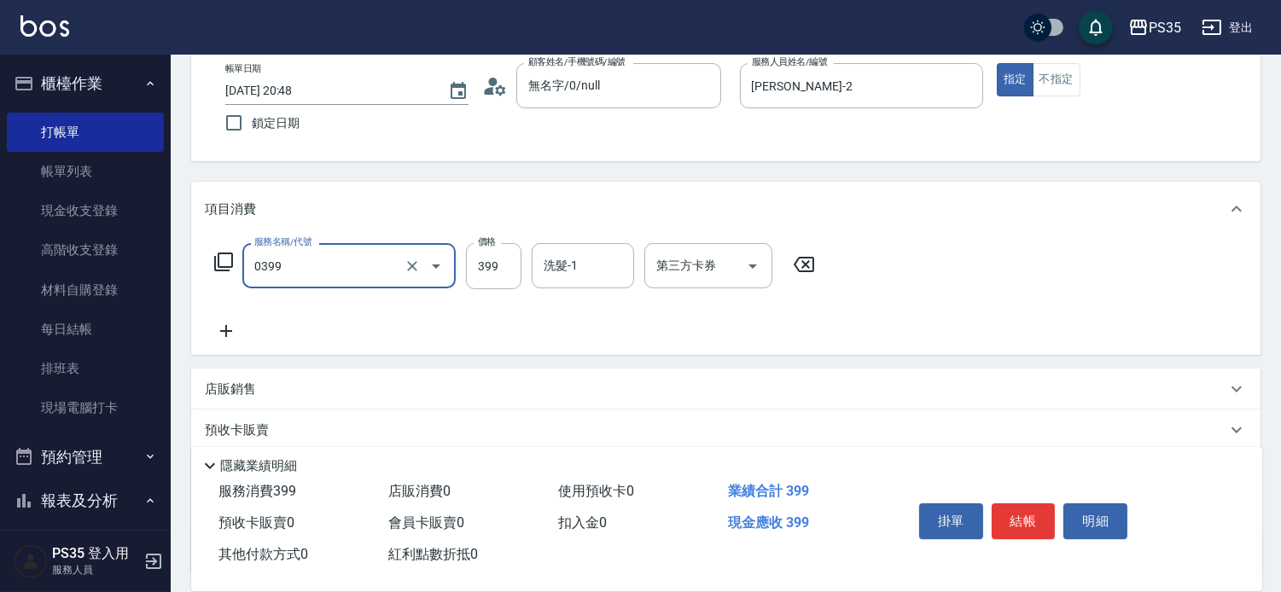
type input "海鹽399(0399)"
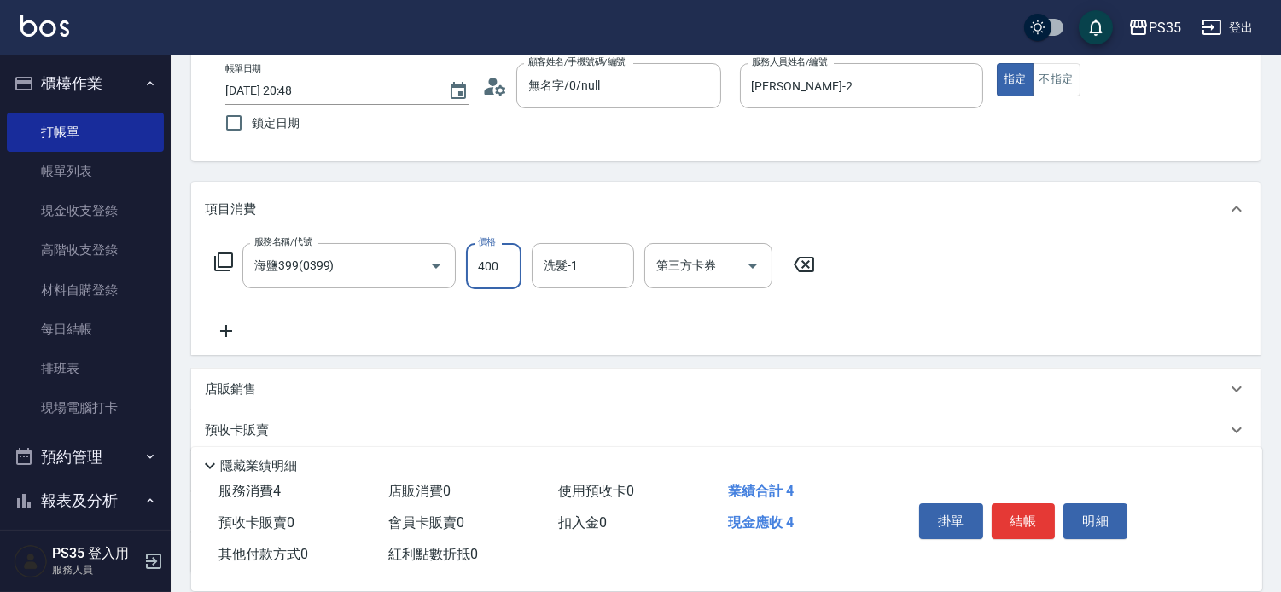
type input "400"
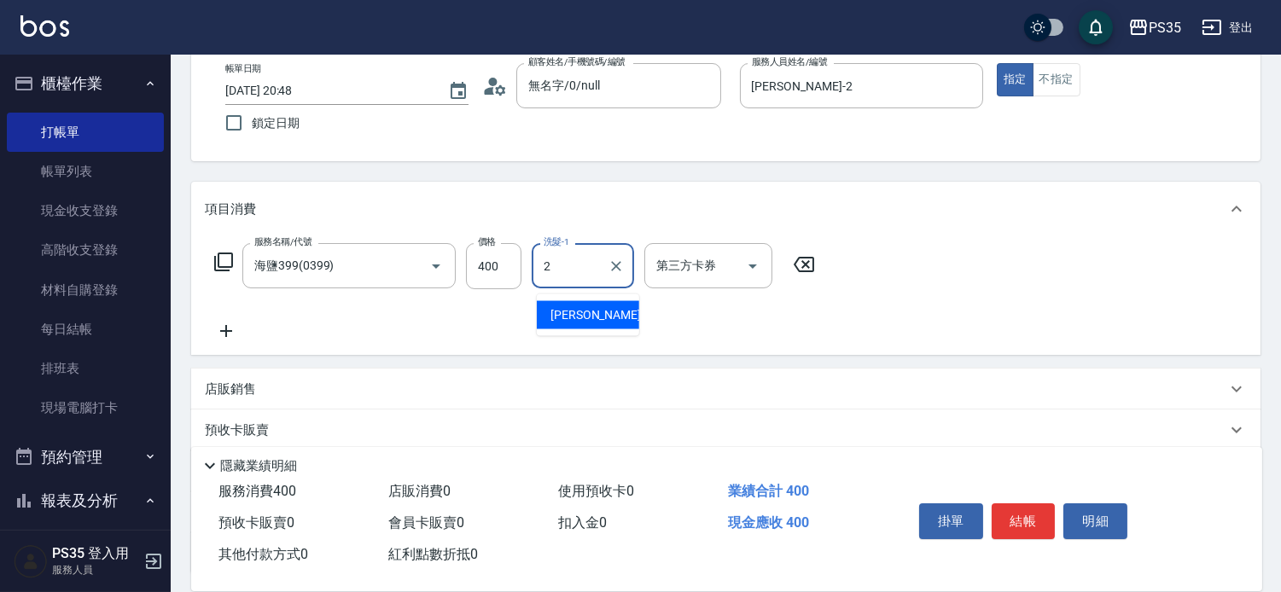
type input "[PERSON_NAME]-2"
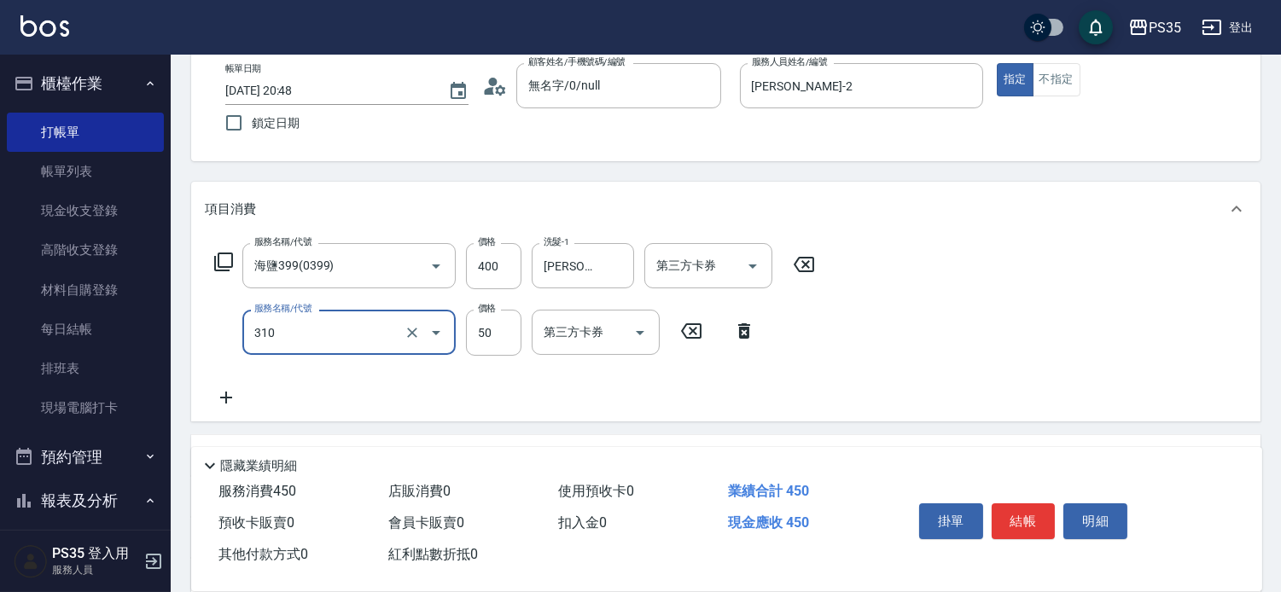
type input "剪瀏海(310)"
click at [1013, 503] on button "結帳" at bounding box center [1024, 521] width 64 height 36
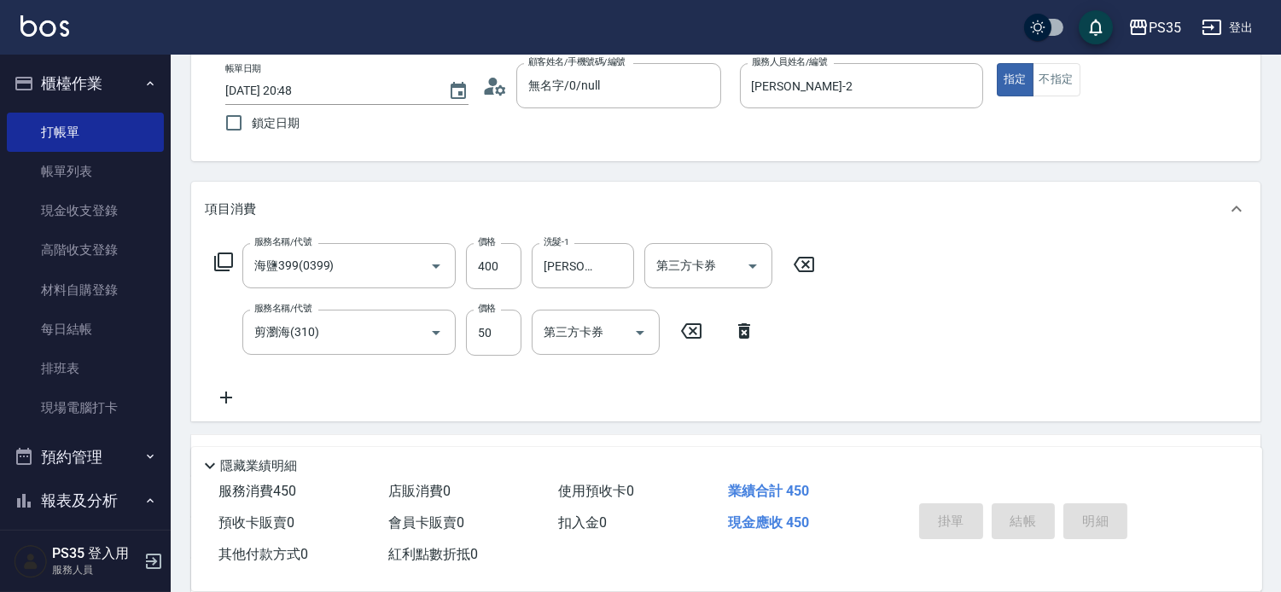
type input "[DATE] 20:49"
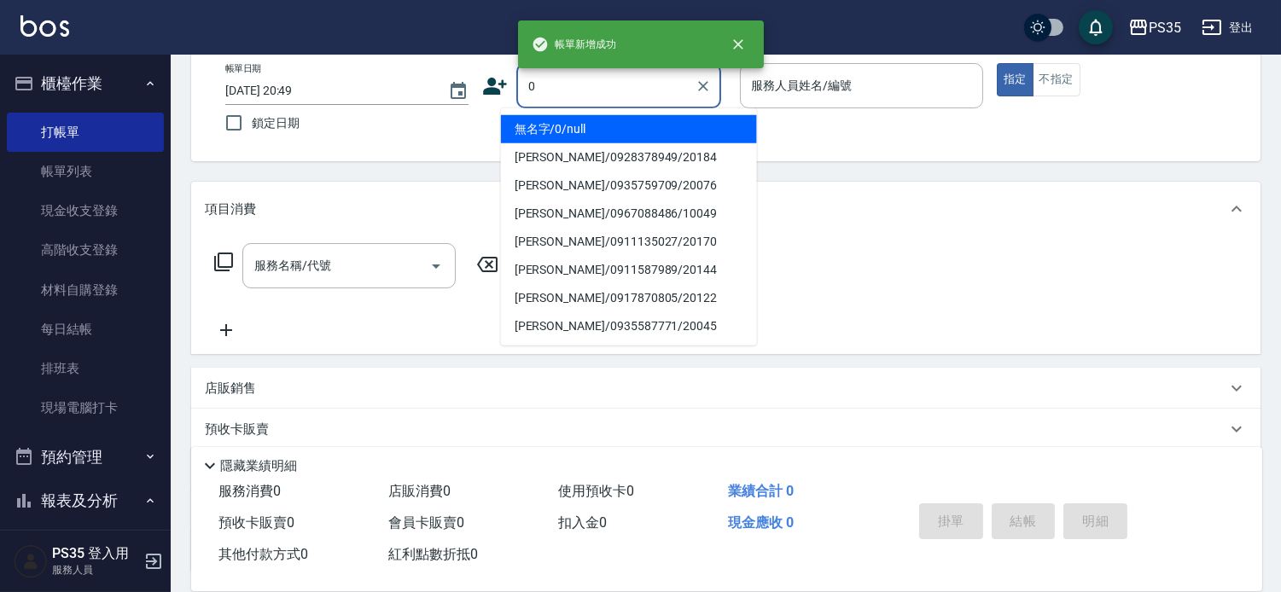
type input "0"
type input "2"
type input "無名字/0/null"
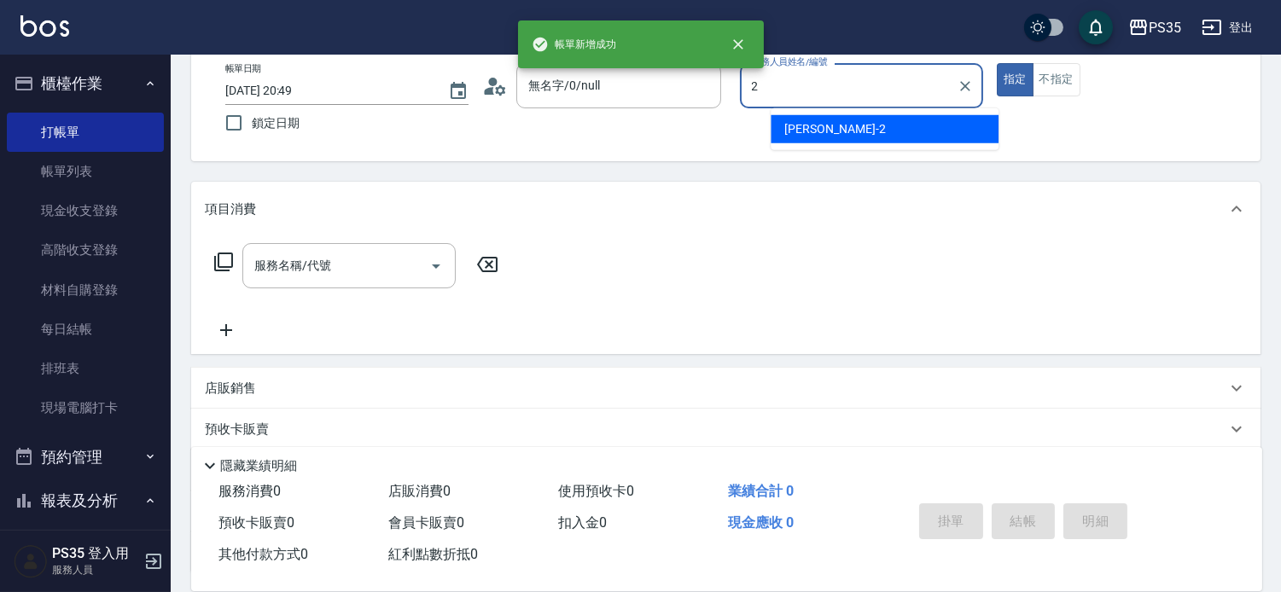
type input "[PERSON_NAME]-2"
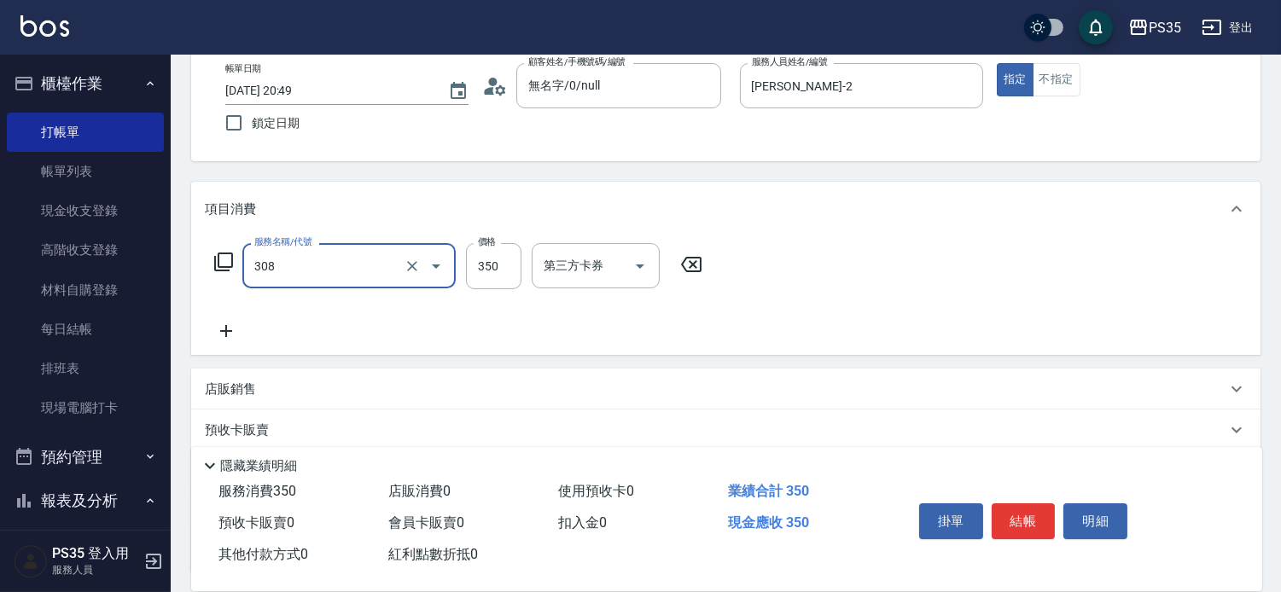
type input "洗+剪(308)"
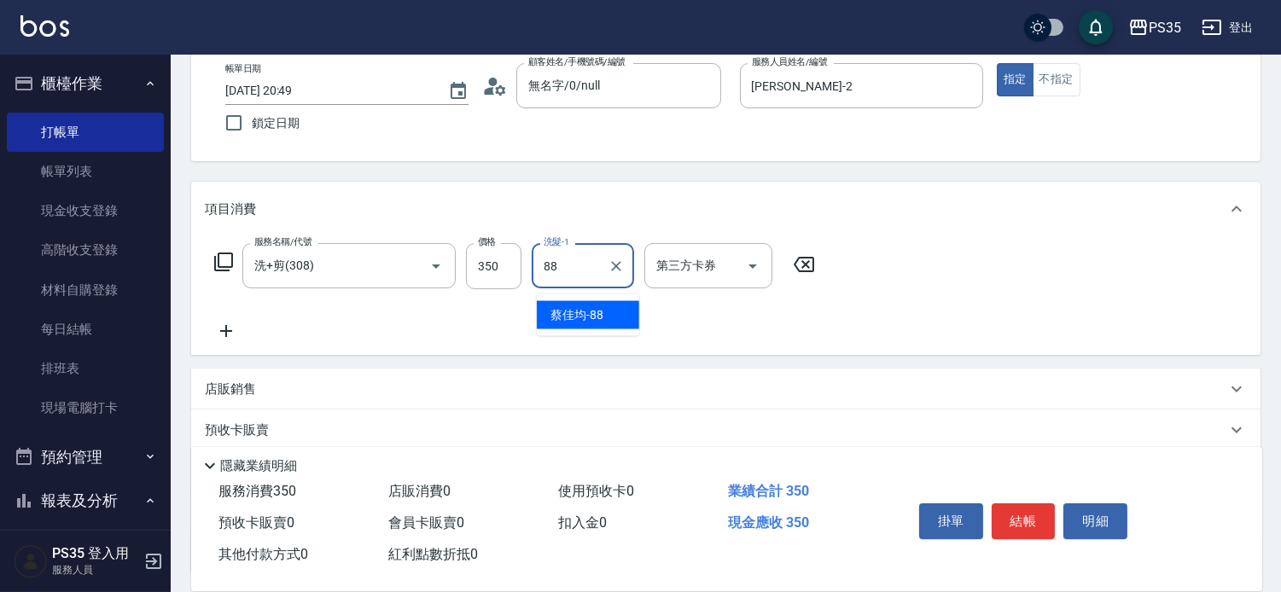
type input "[PERSON_NAME]-88"
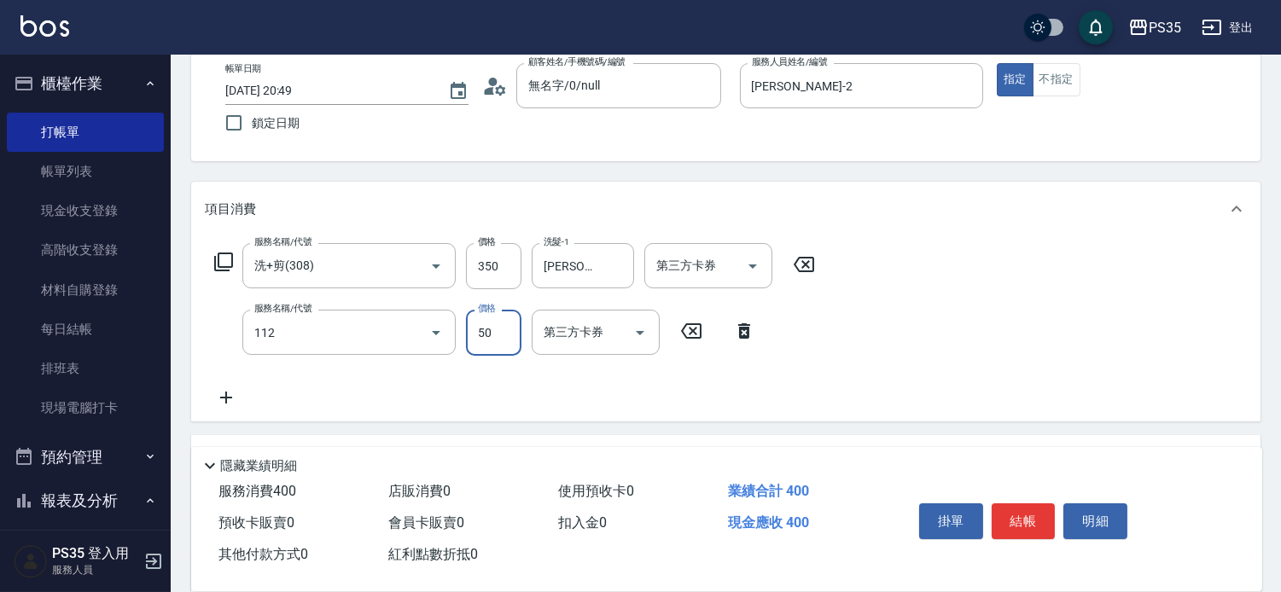
type input "精油50(112)"
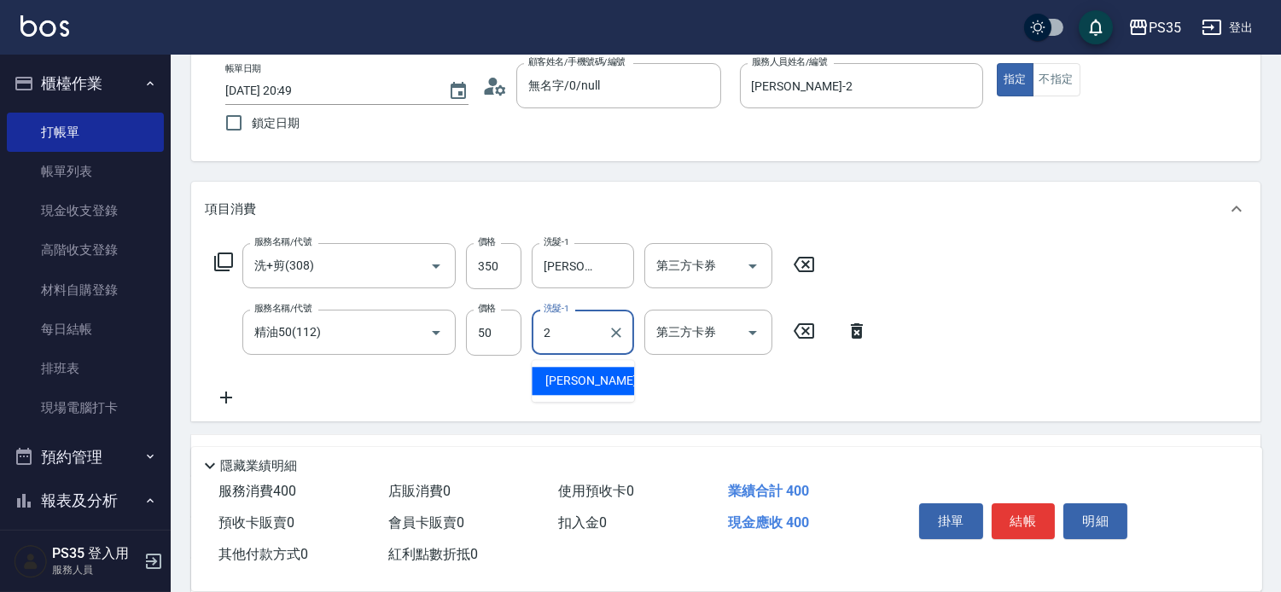
type input "[PERSON_NAME]-2"
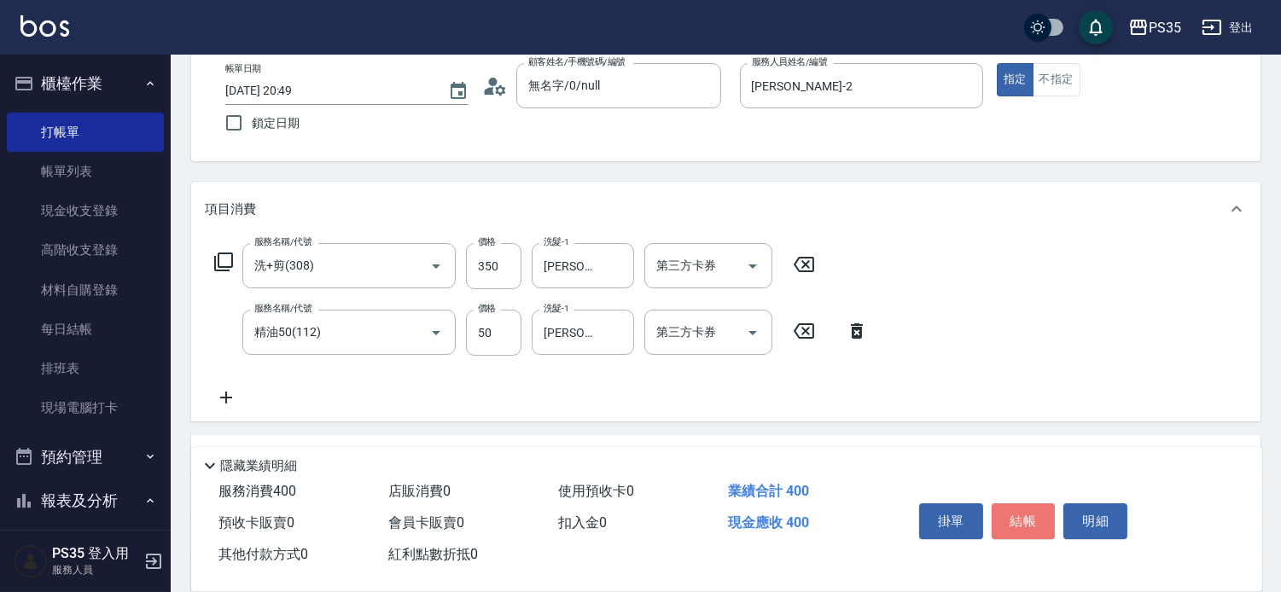
click at [1013, 503] on button "結帳" at bounding box center [1024, 521] width 64 height 36
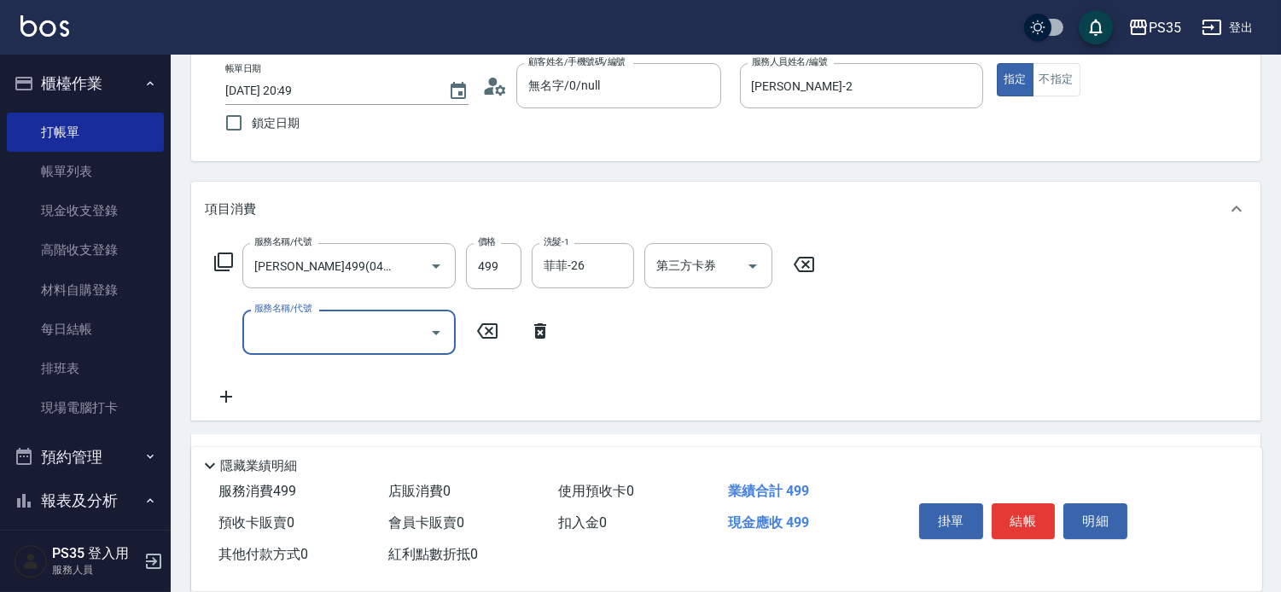
click at [1013, 504] on button "結帳" at bounding box center [1024, 521] width 64 height 36
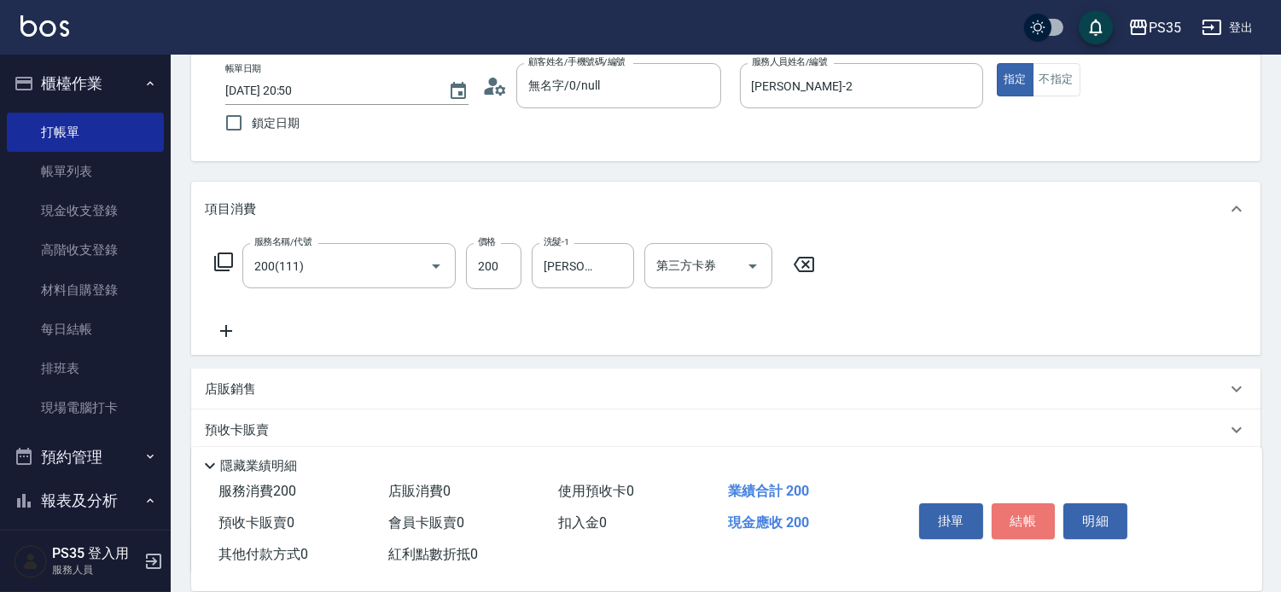
click at [1013, 504] on button "結帳" at bounding box center [1024, 521] width 64 height 36
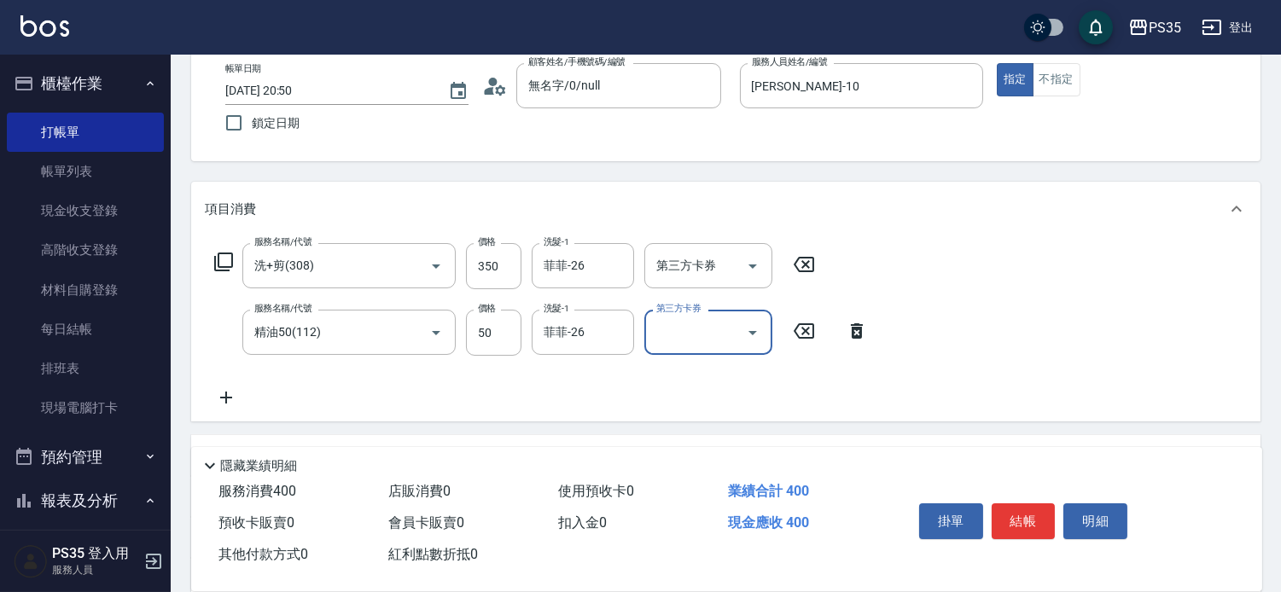
click at [1013, 505] on button "結帳" at bounding box center [1024, 521] width 64 height 36
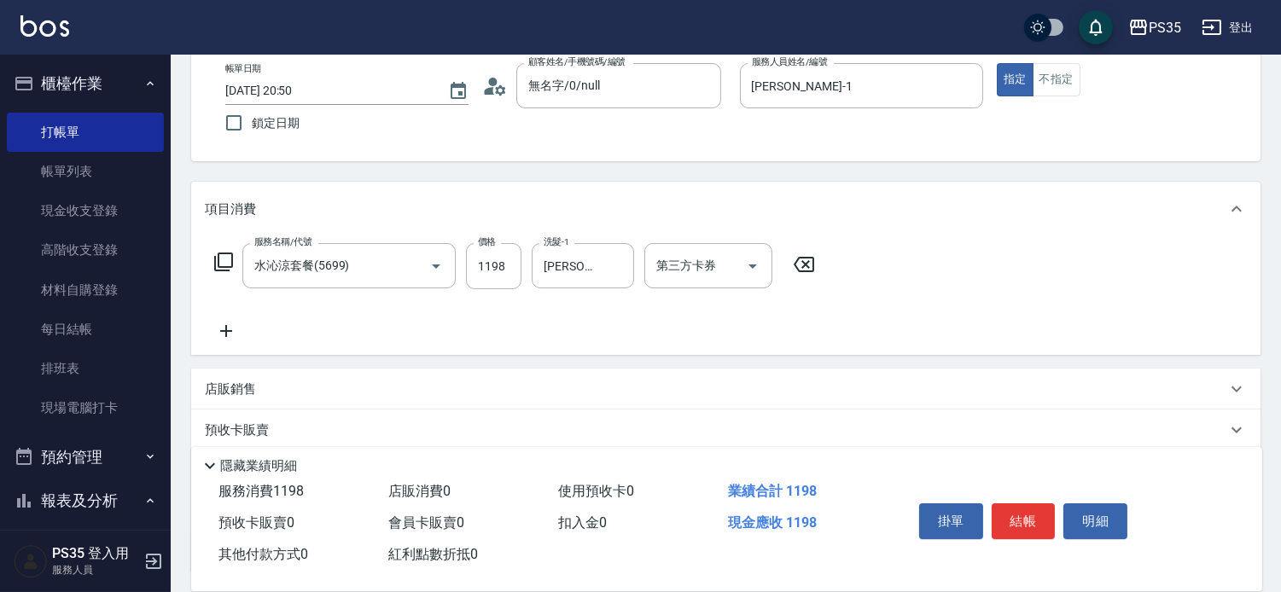
click at [236, 341] on icon at bounding box center [226, 331] width 43 height 20
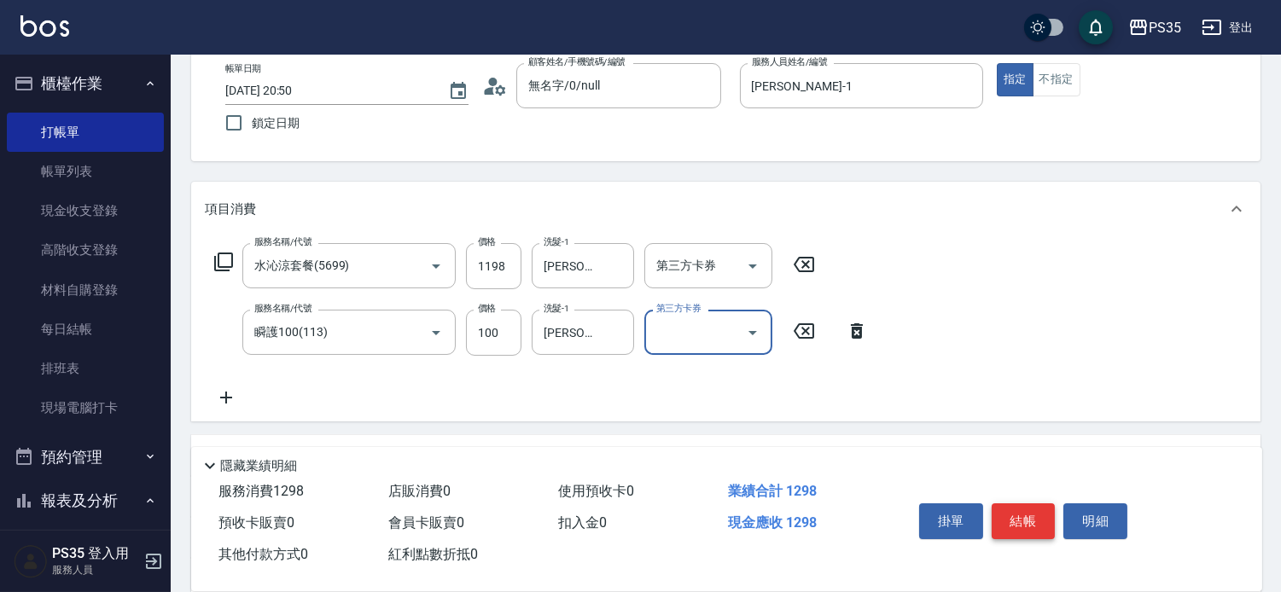
click at [1030, 503] on button "結帳" at bounding box center [1024, 521] width 64 height 36
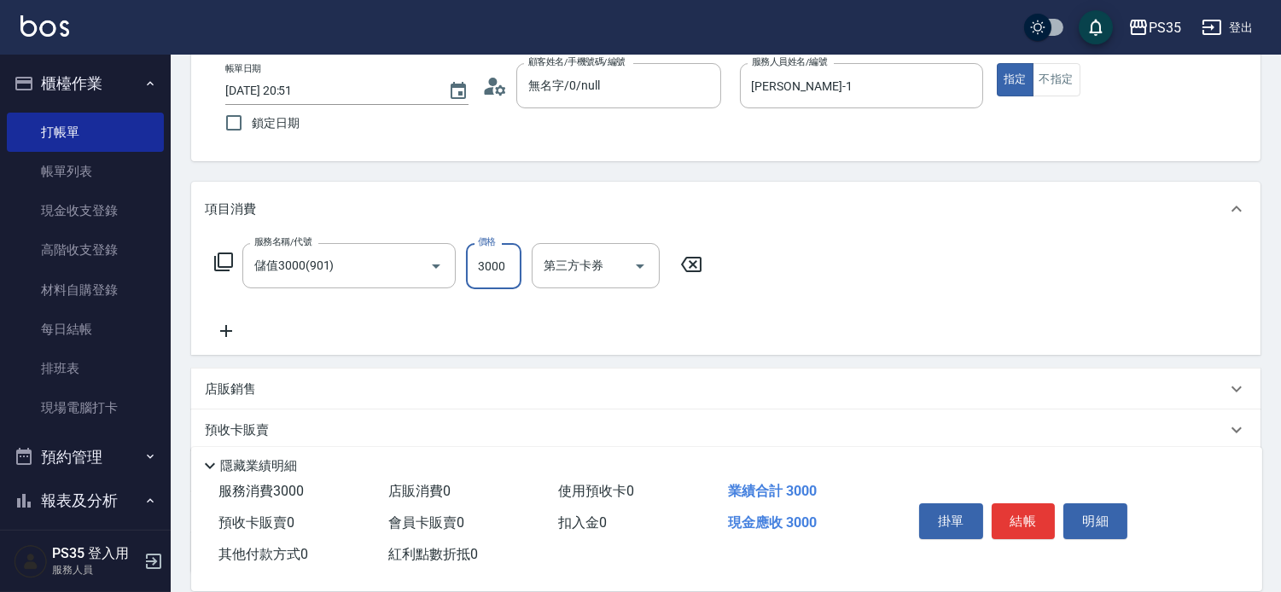
click at [696, 269] on icon at bounding box center [691, 264] width 20 height 15
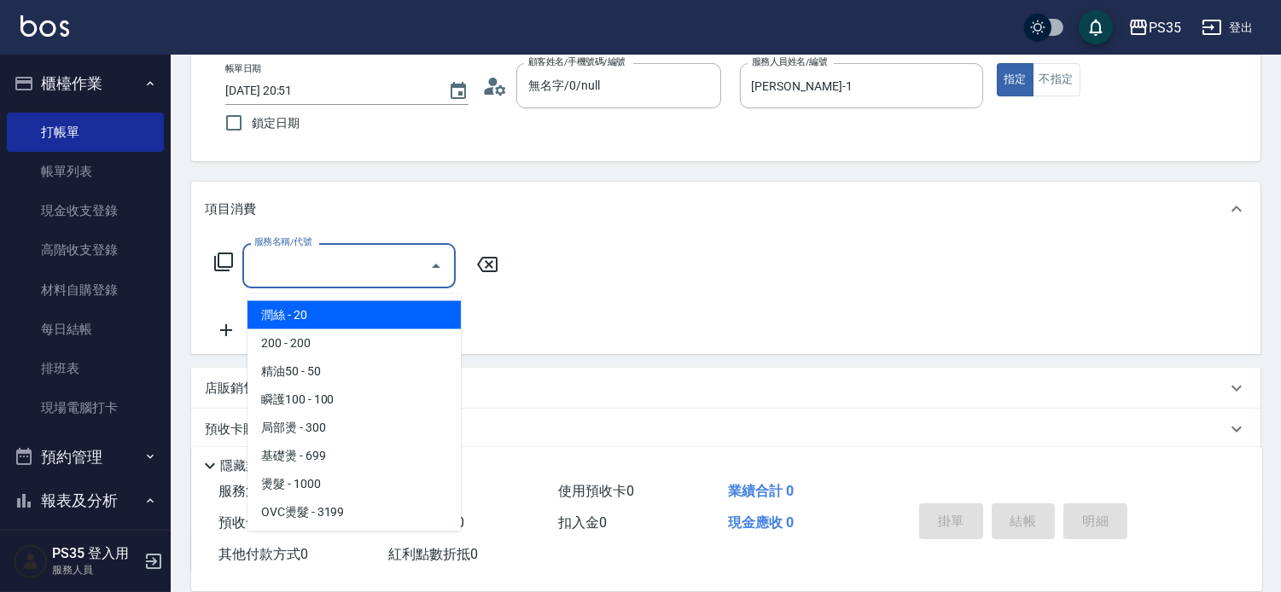
click at [318, 275] on input "服務名稱/代號" at bounding box center [336, 266] width 172 height 30
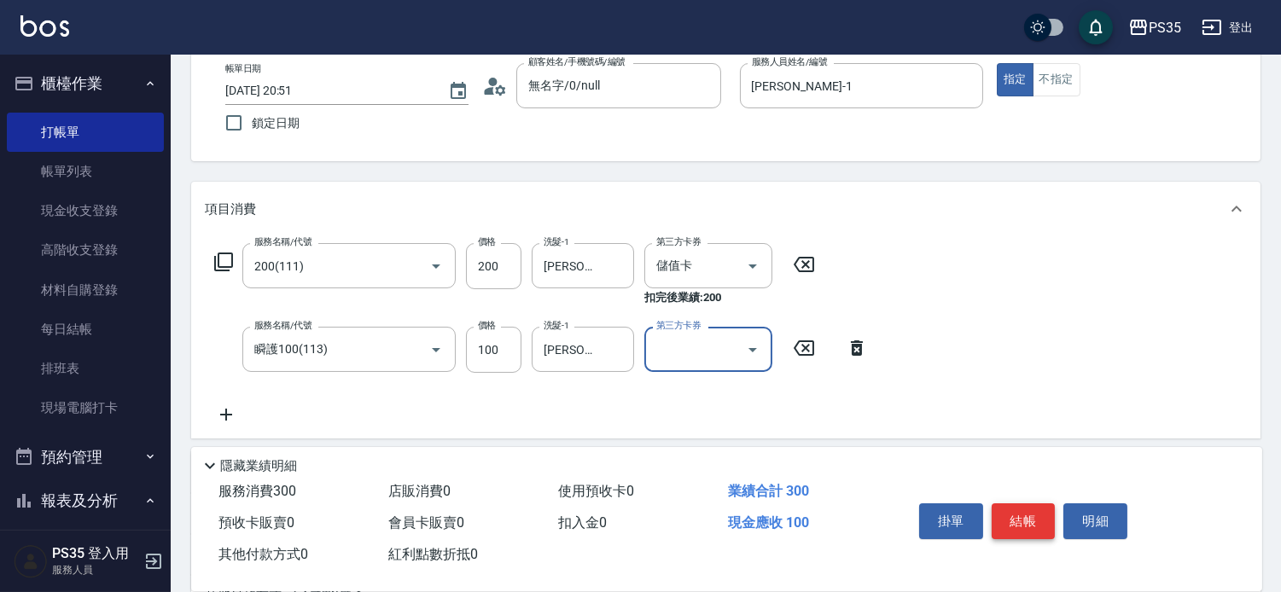
click at [1026, 505] on button "結帳" at bounding box center [1024, 521] width 64 height 36
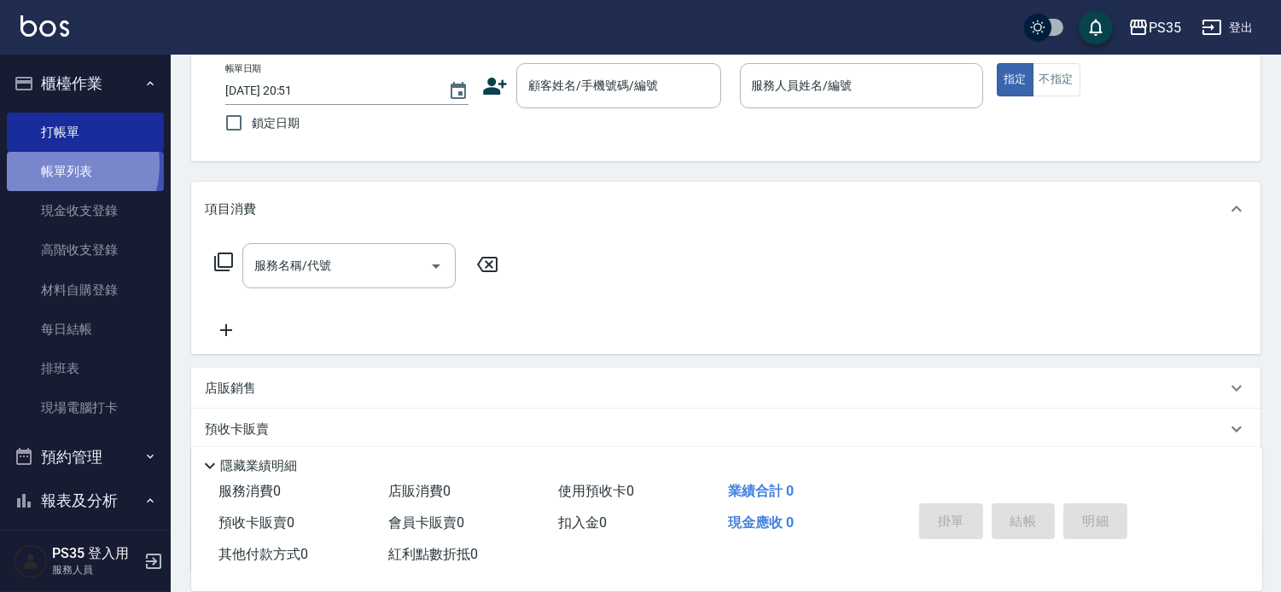
click at [58, 165] on link "帳單列表" at bounding box center [85, 171] width 157 height 39
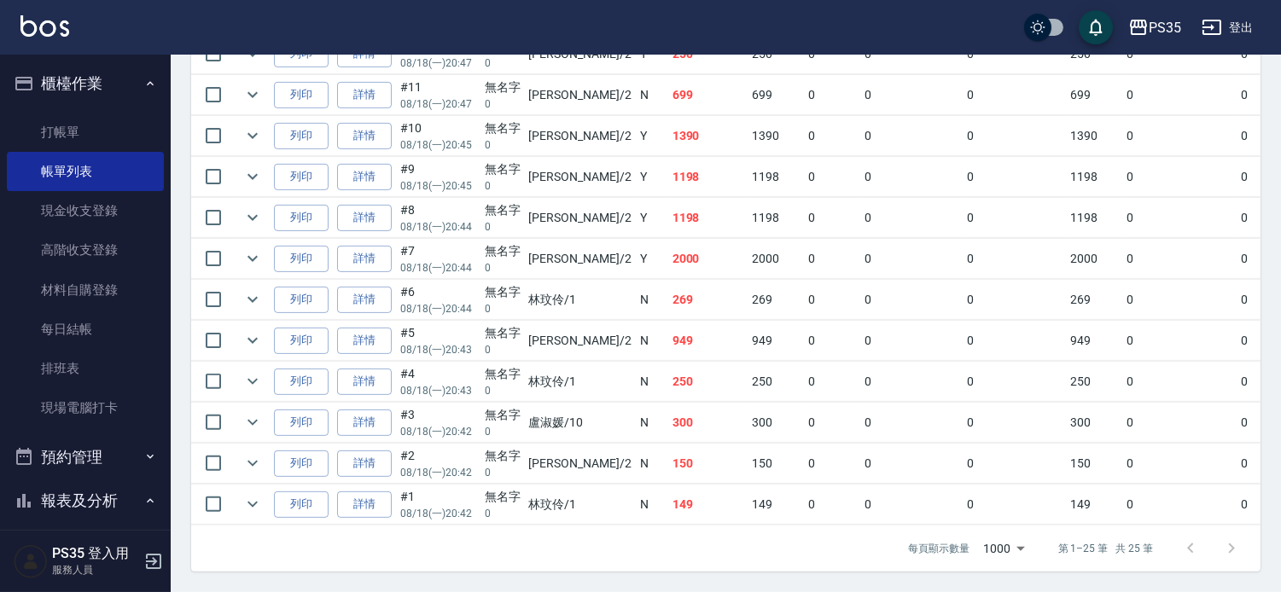
scroll to position [1232, 0]
click at [51, 120] on link "打帳單" at bounding box center [85, 132] width 157 height 39
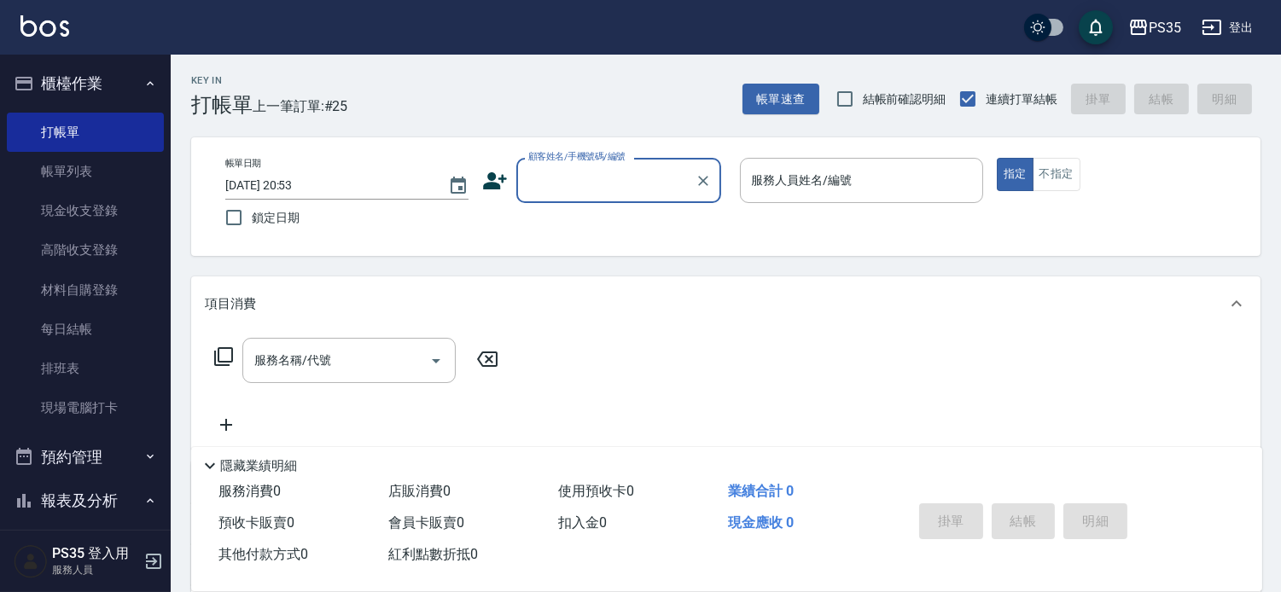
click at [539, 182] on input "顧客姓名/手機號碼/編號" at bounding box center [606, 181] width 164 height 30
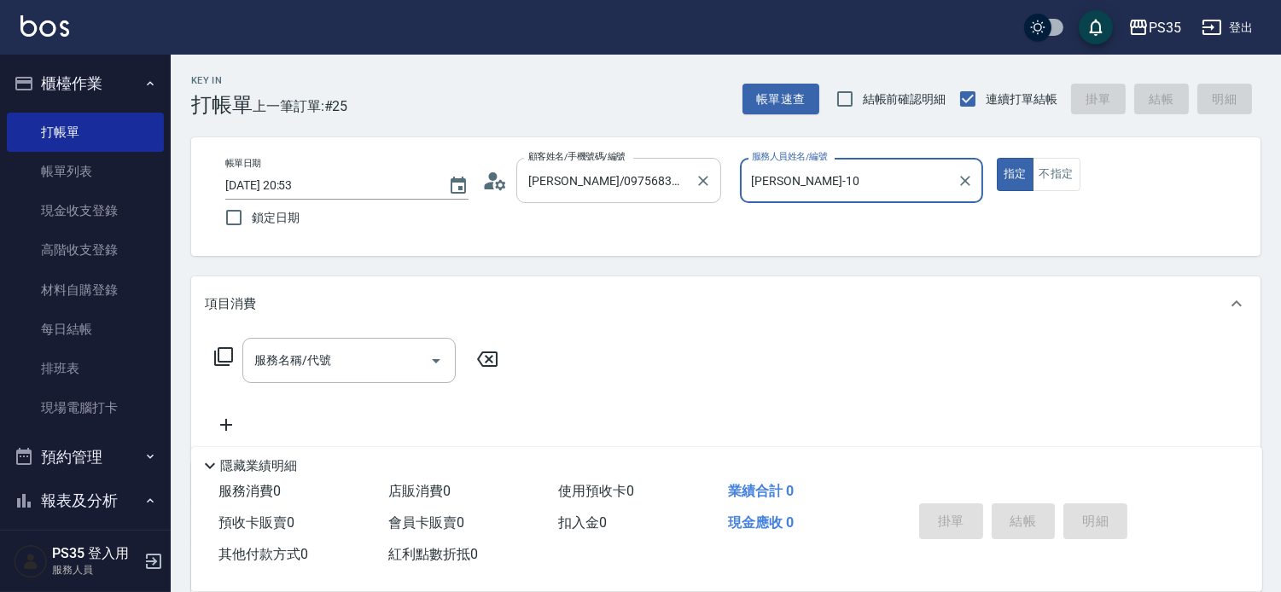
click at [997, 158] on button "指定" at bounding box center [1015, 174] width 37 height 33
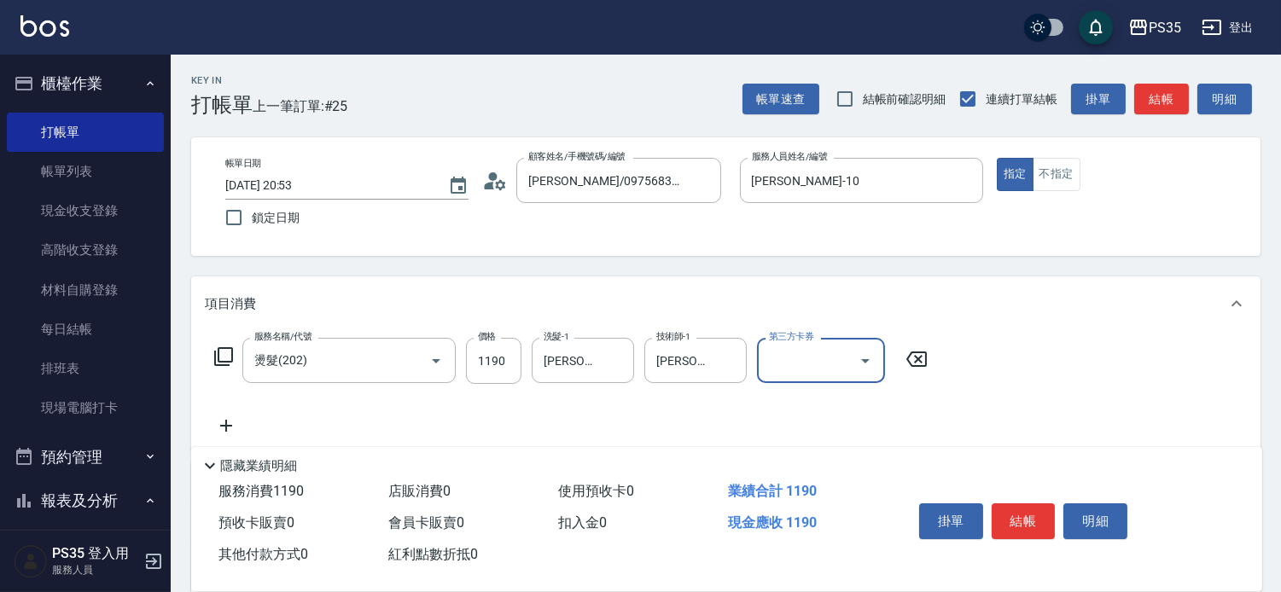
click at [923, 365] on icon at bounding box center [916, 359] width 20 height 15
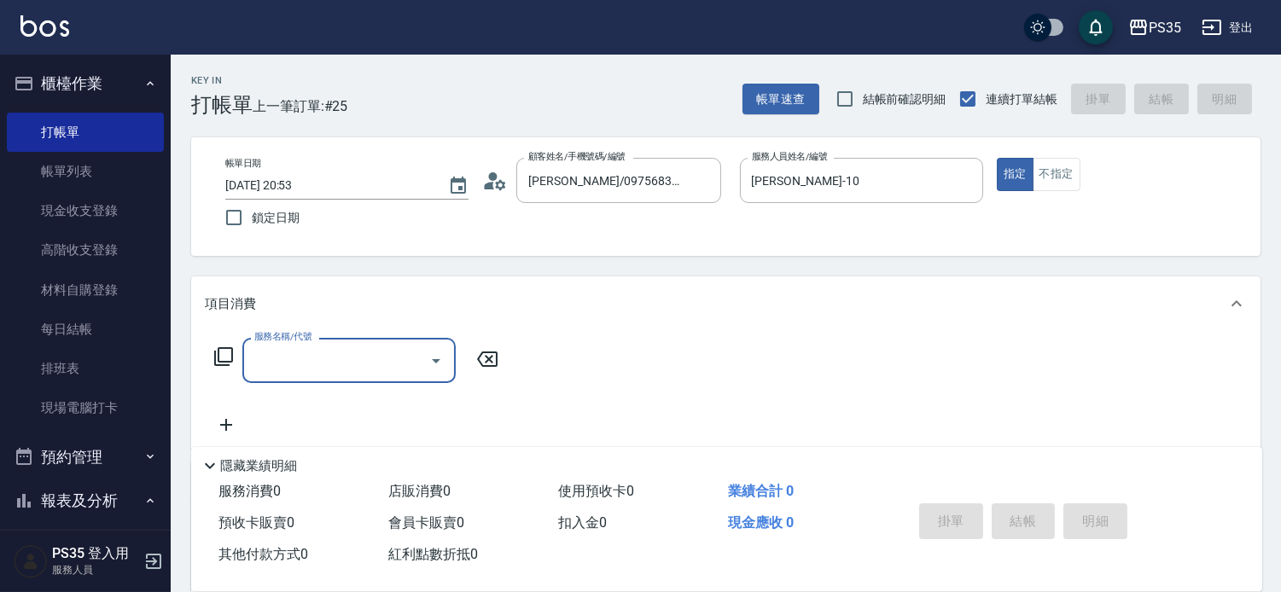
click at [317, 359] on input "服務名稱/代號" at bounding box center [336, 361] width 172 height 30
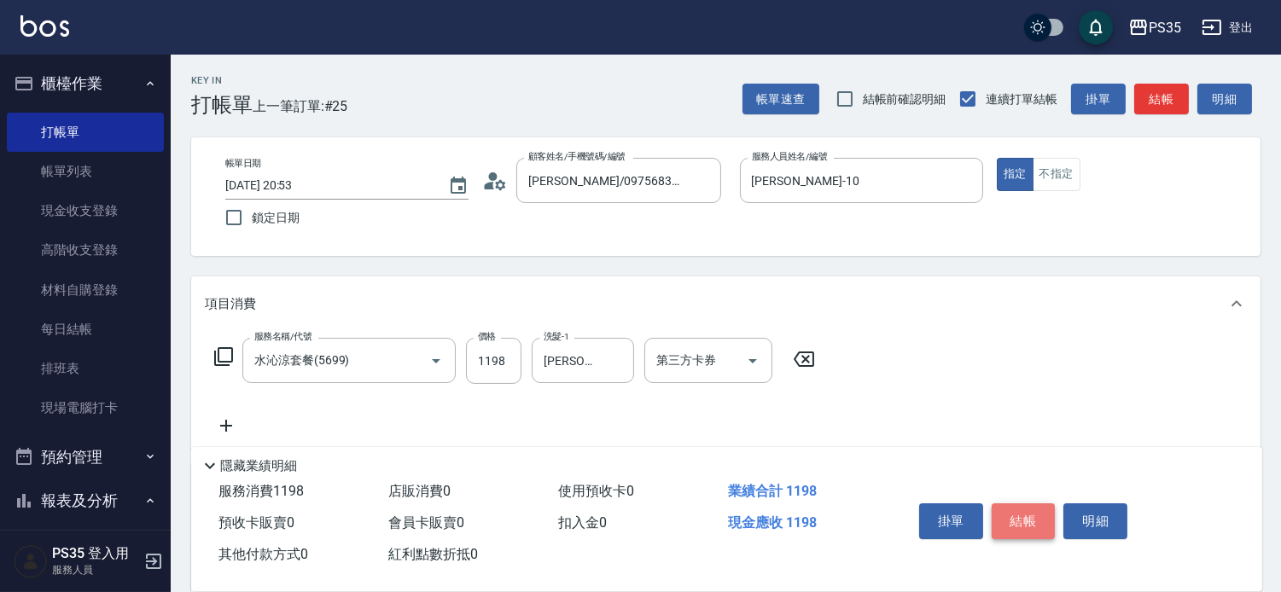
click at [1041, 503] on button "結帳" at bounding box center [1024, 521] width 64 height 36
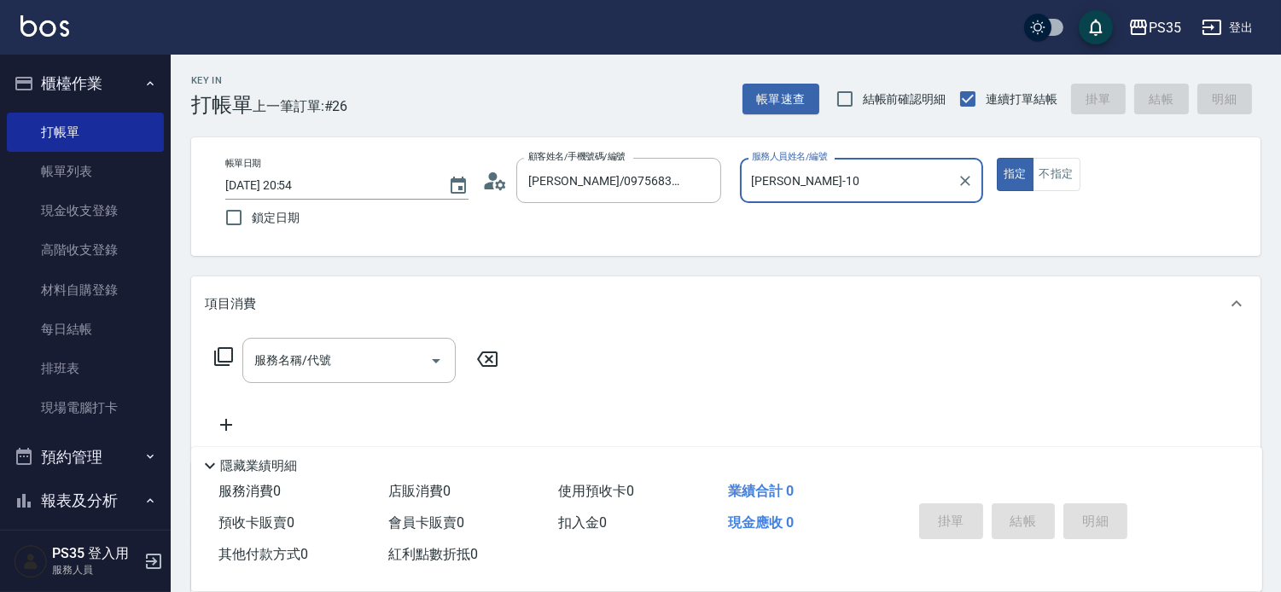
click at [997, 158] on button "指定" at bounding box center [1015, 174] width 37 height 33
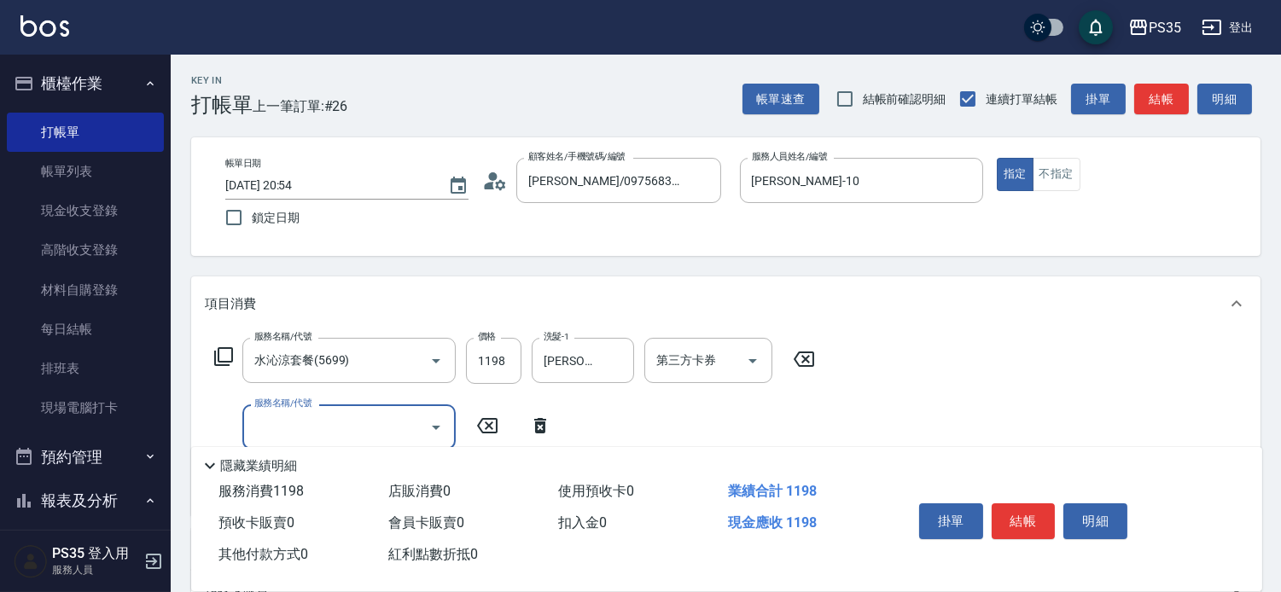
click at [805, 367] on icon at bounding box center [804, 359] width 43 height 20
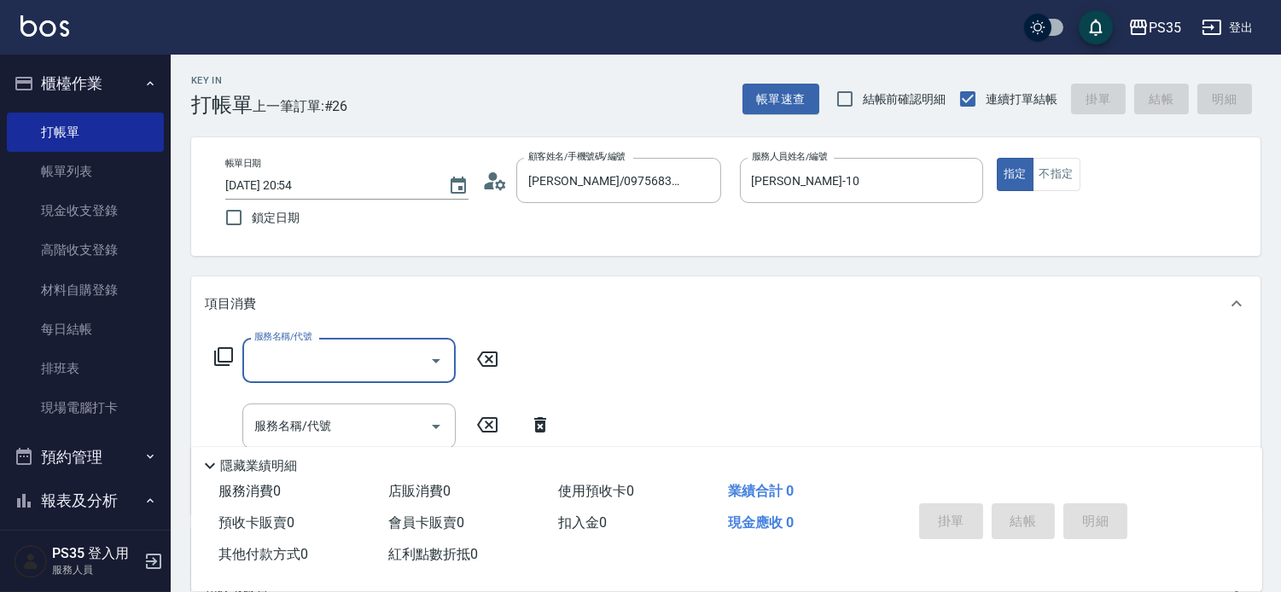
click at [385, 360] on input "服務名稱/代號" at bounding box center [336, 361] width 172 height 30
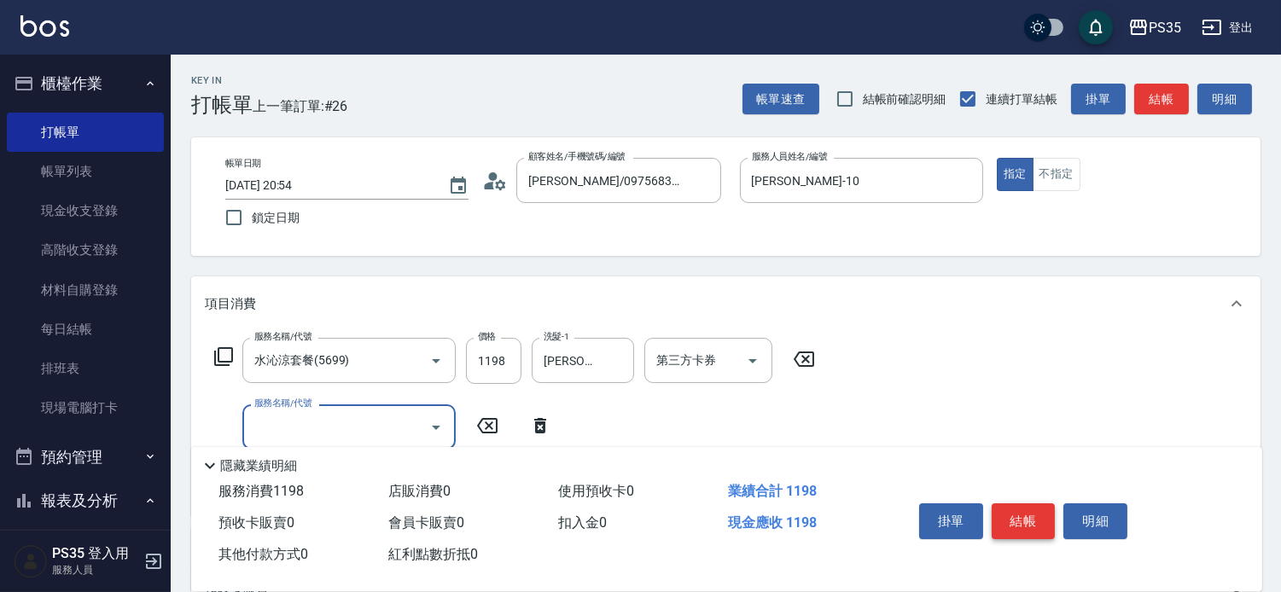
click at [1018, 503] on button "結帳" at bounding box center [1024, 521] width 64 height 36
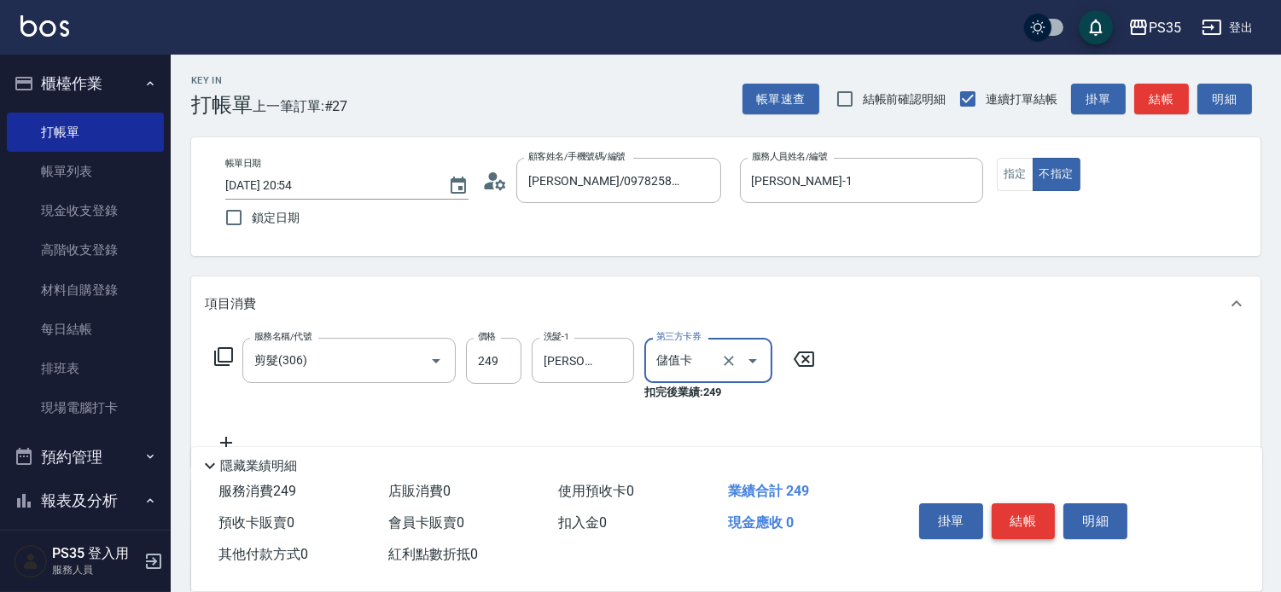
click at [1022, 508] on button "結帳" at bounding box center [1024, 521] width 64 height 36
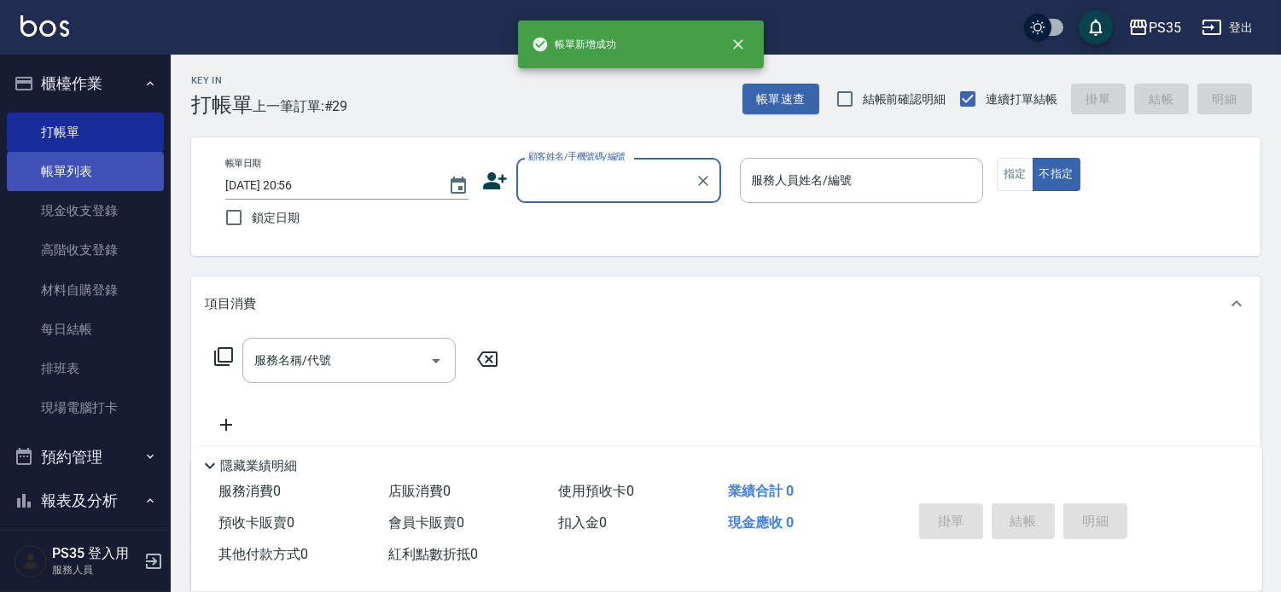
click at [87, 174] on link "帳單列表" at bounding box center [85, 171] width 157 height 39
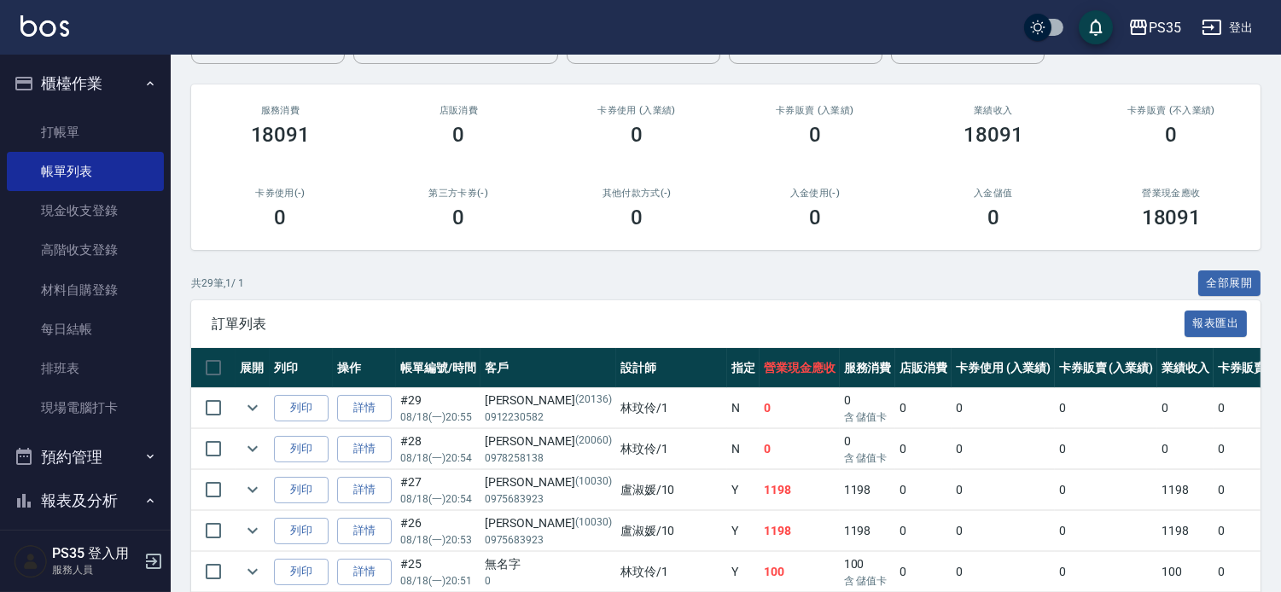
scroll to position [284, 0]
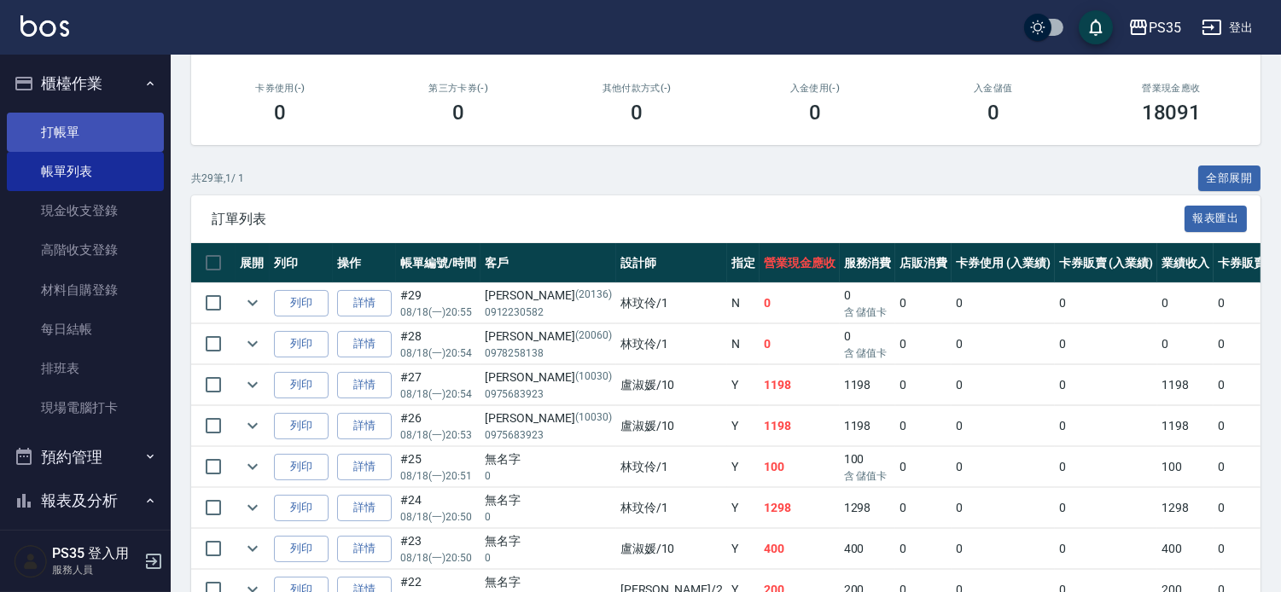
click at [61, 131] on link "打帳單" at bounding box center [85, 132] width 157 height 39
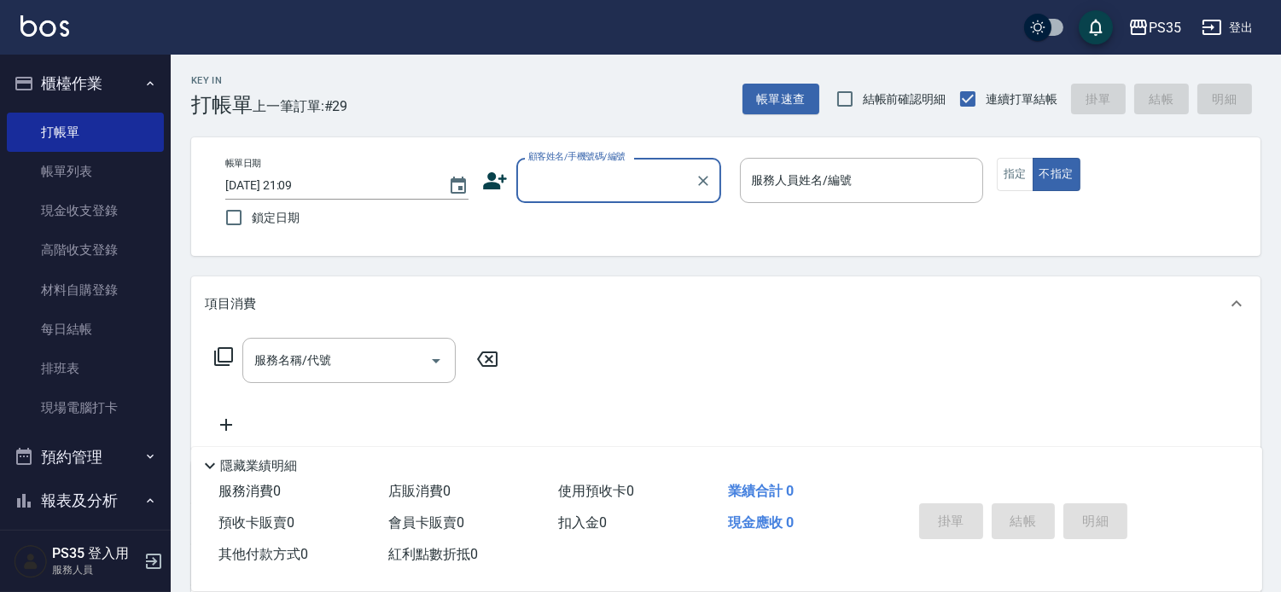
click at [566, 184] on input "顧客姓名/手機號碼/編號" at bounding box center [606, 181] width 164 height 30
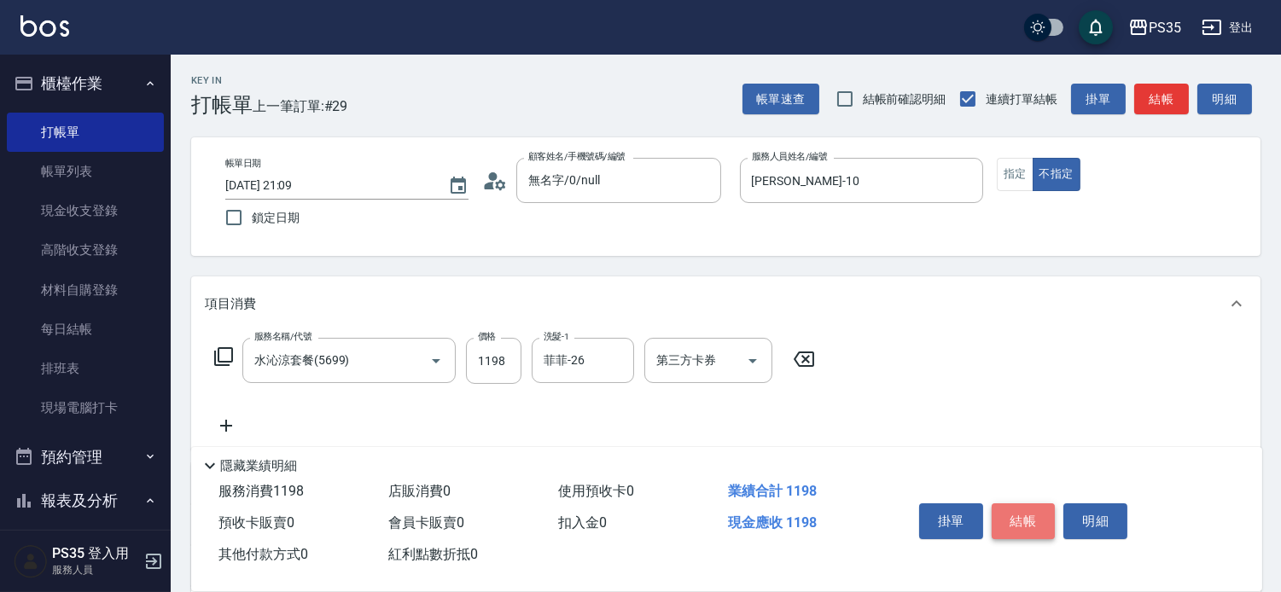
click at [1046, 503] on button "結帳" at bounding box center [1024, 521] width 64 height 36
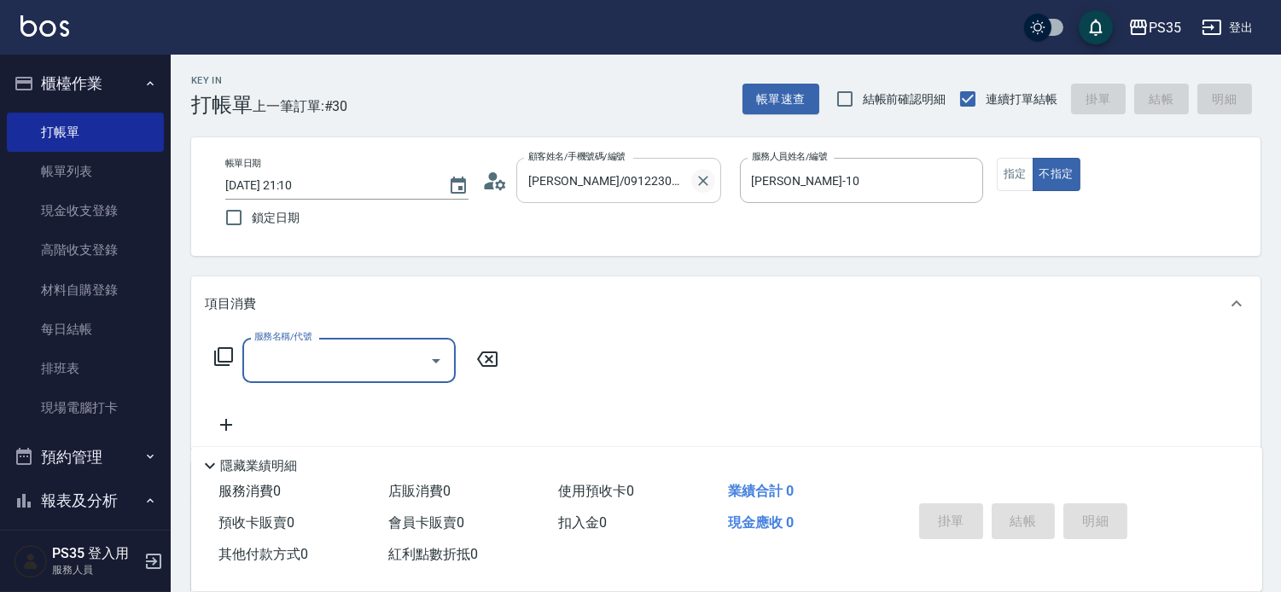
click at [712, 179] on icon "Clear" at bounding box center [703, 180] width 17 height 17
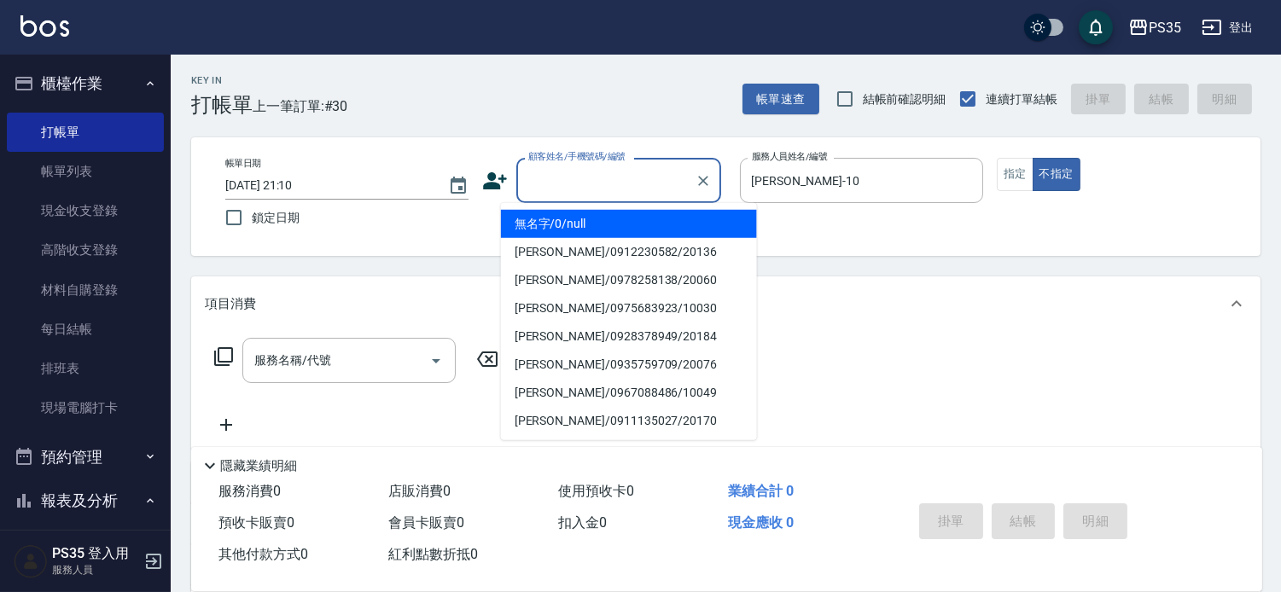
click at [602, 188] on input "顧客姓名/手機號碼/編號" at bounding box center [606, 181] width 164 height 30
click at [568, 225] on li "無名字/0/null" at bounding box center [629, 224] width 256 height 28
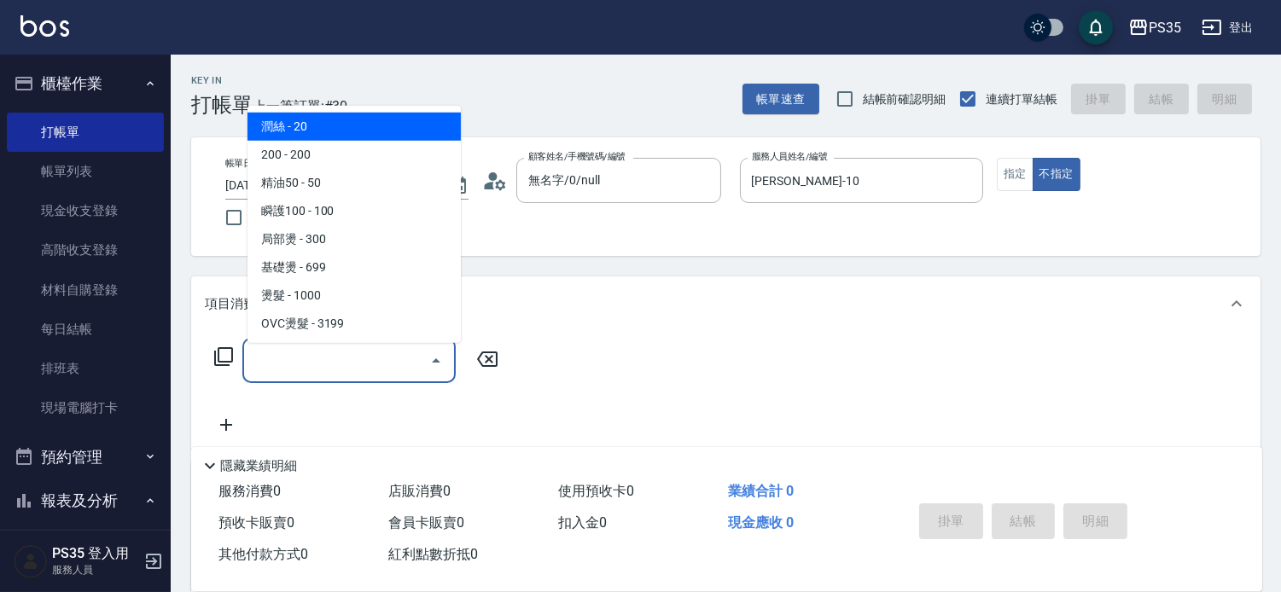
click at [373, 367] on input "服務名稱/代號" at bounding box center [336, 361] width 172 height 30
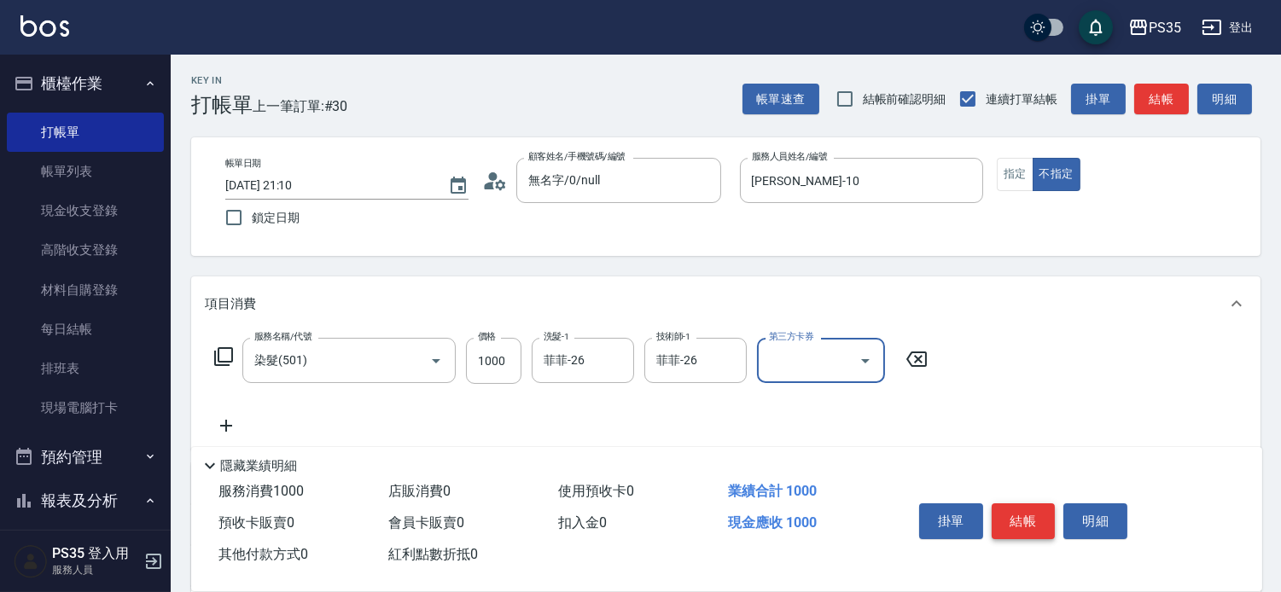
click at [1036, 503] on button "結帳" at bounding box center [1024, 521] width 64 height 36
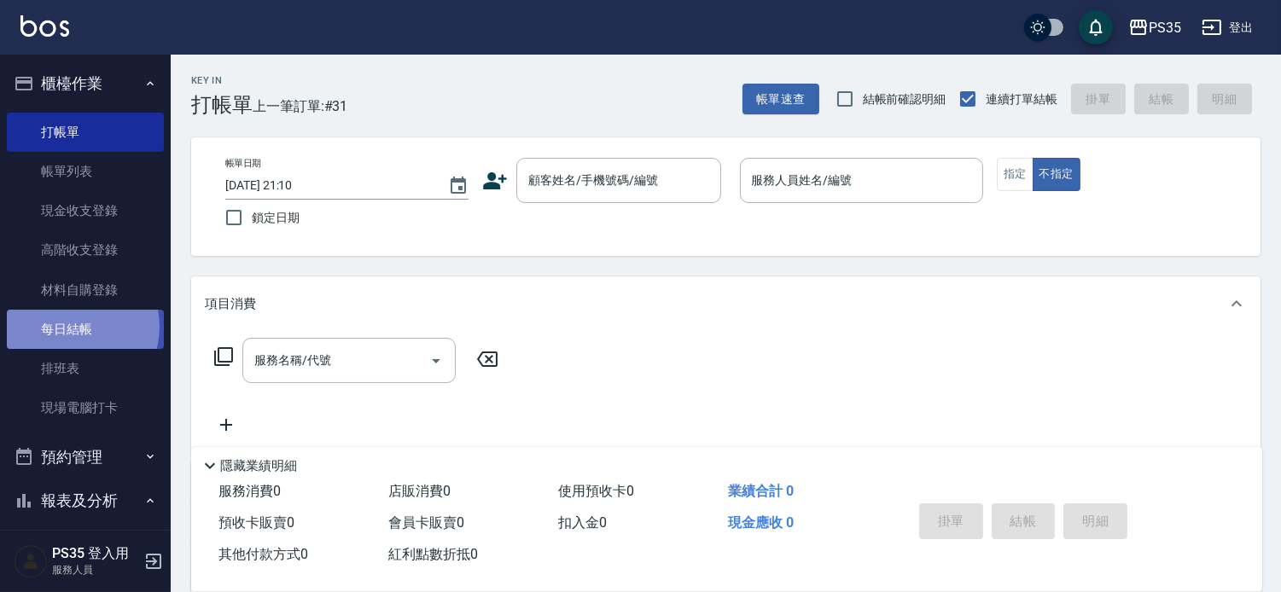
click at [75, 326] on link "每日結帳" at bounding box center [85, 329] width 157 height 39
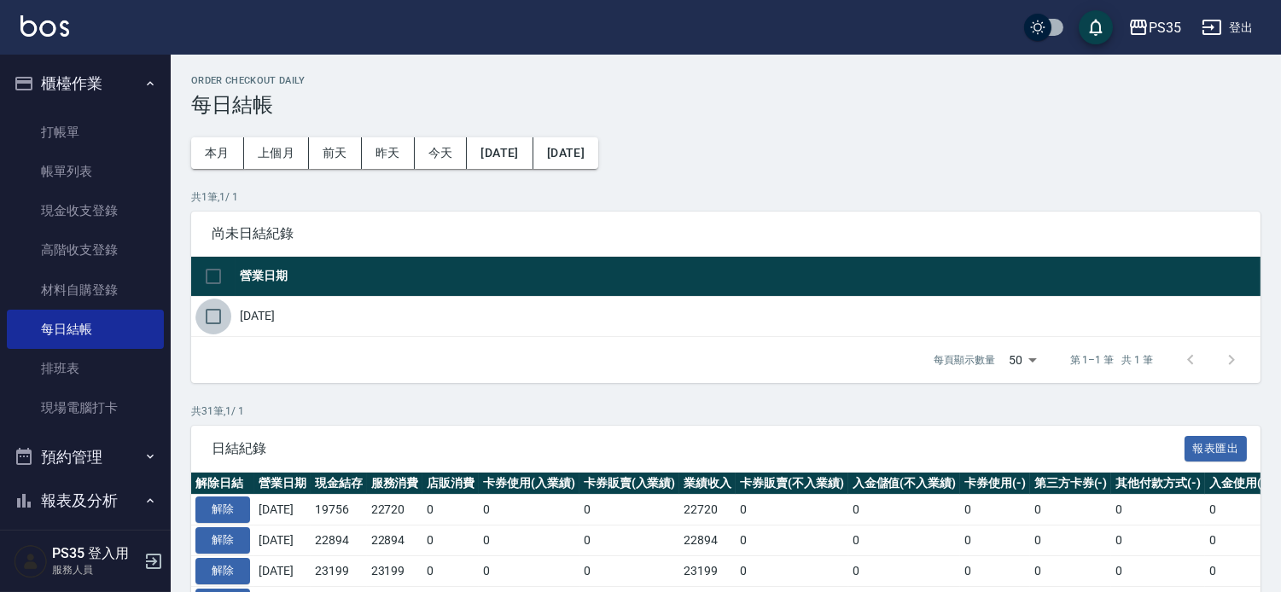
click at [212, 314] on input "checkbox" at bounding box center [213, 317] width 36 height 36
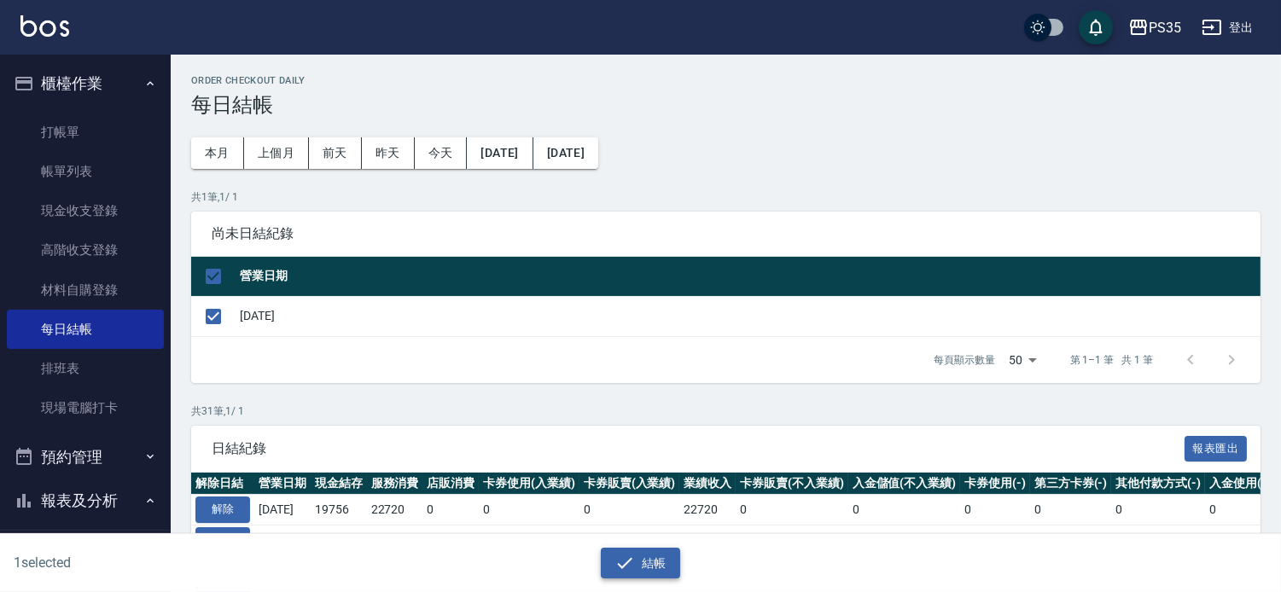
click at [654, 555] on button "結帳" at bounding box center [640, 564] width 79 height 32
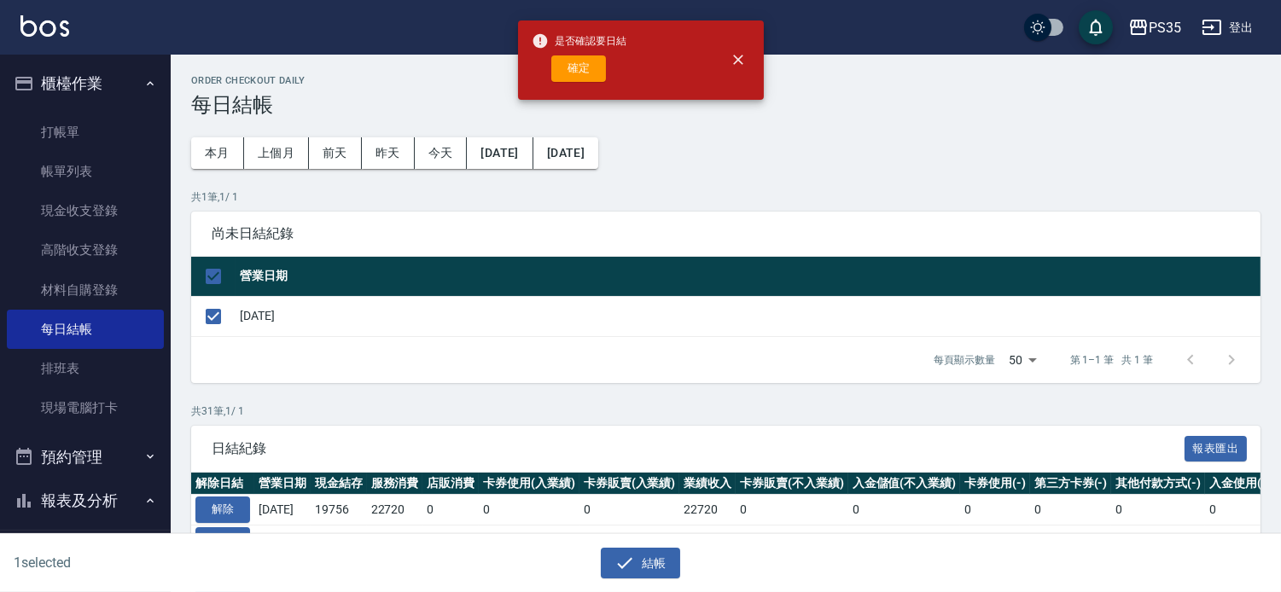
click at [590, 69] on button "確定" at bounding box center [578, 68] width 55 height 26
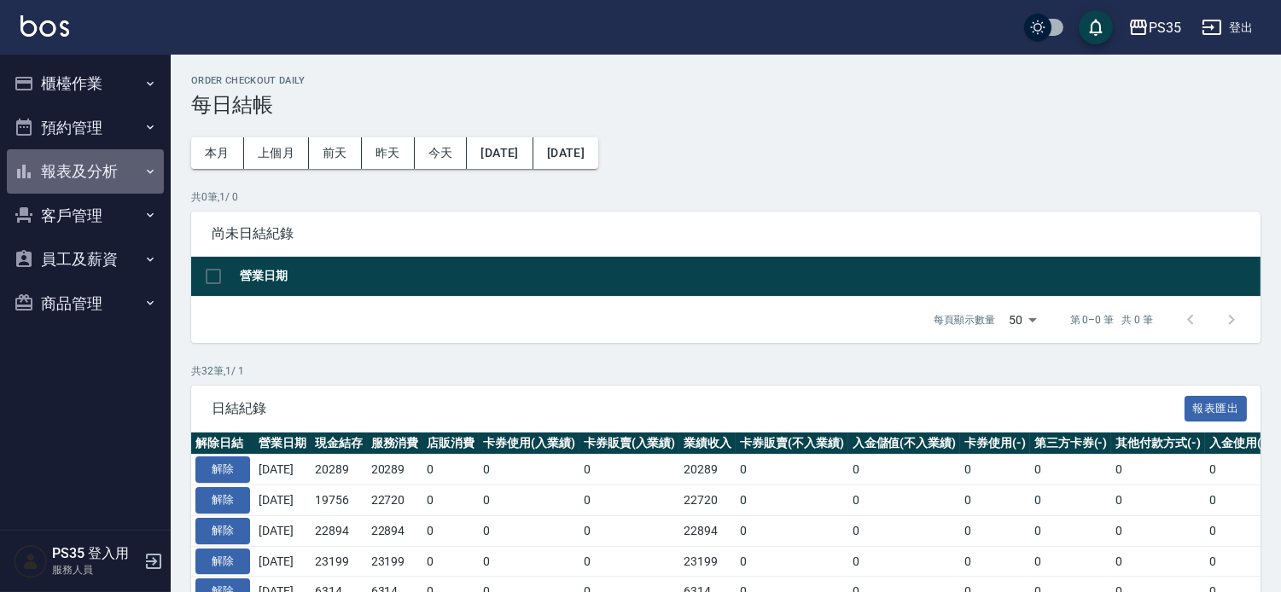
click at [96, 171] on button "報表及分析" at bounding box center [85, 171] width 157 height 44
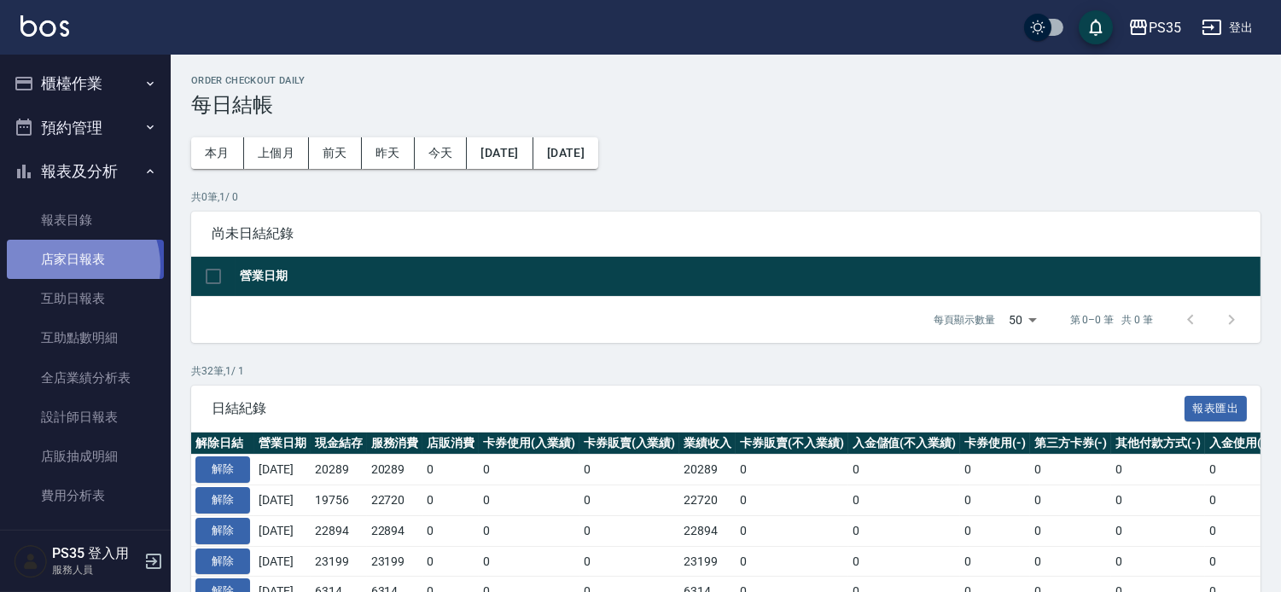
click at [70, 266] on link "店家日報表" at bounding box center [85, 259] width 157 height 39
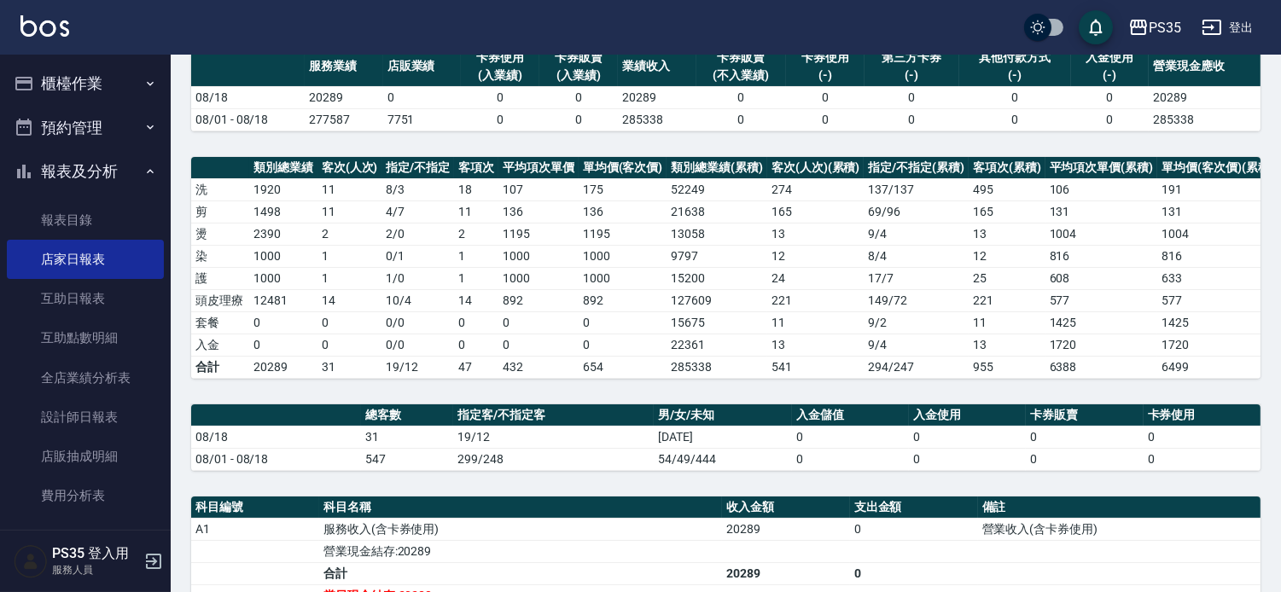
scroll to position [442, 0]
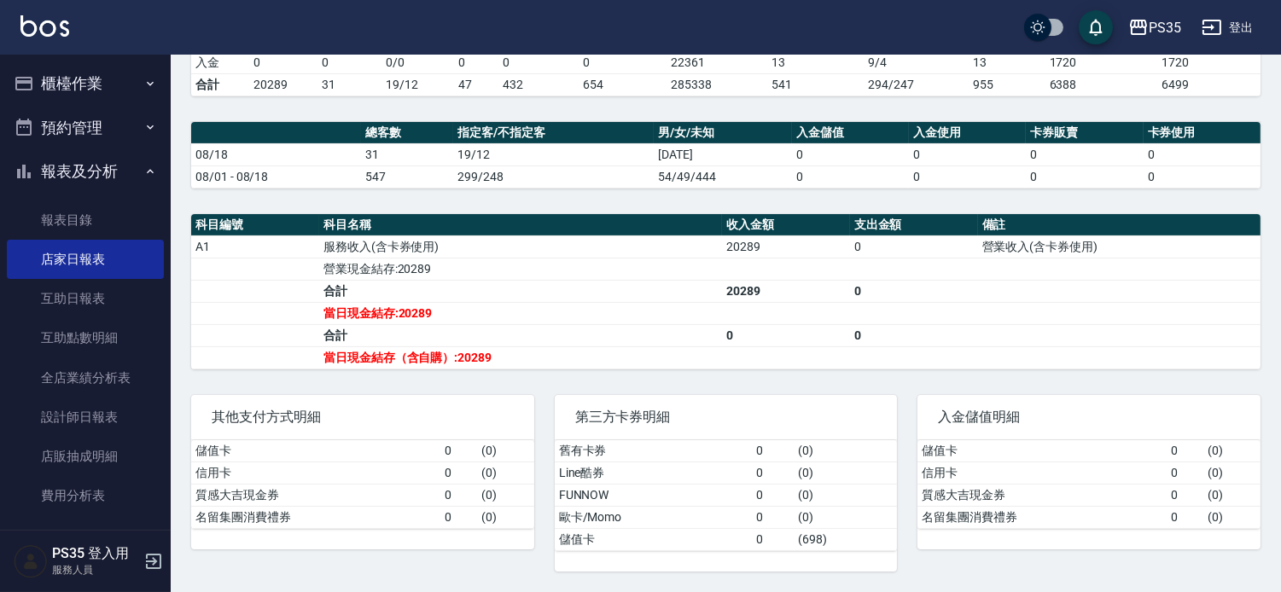
click at [61, 77] on button "櫃檯作業" at bounding box center [85, 83] width 157 height 44
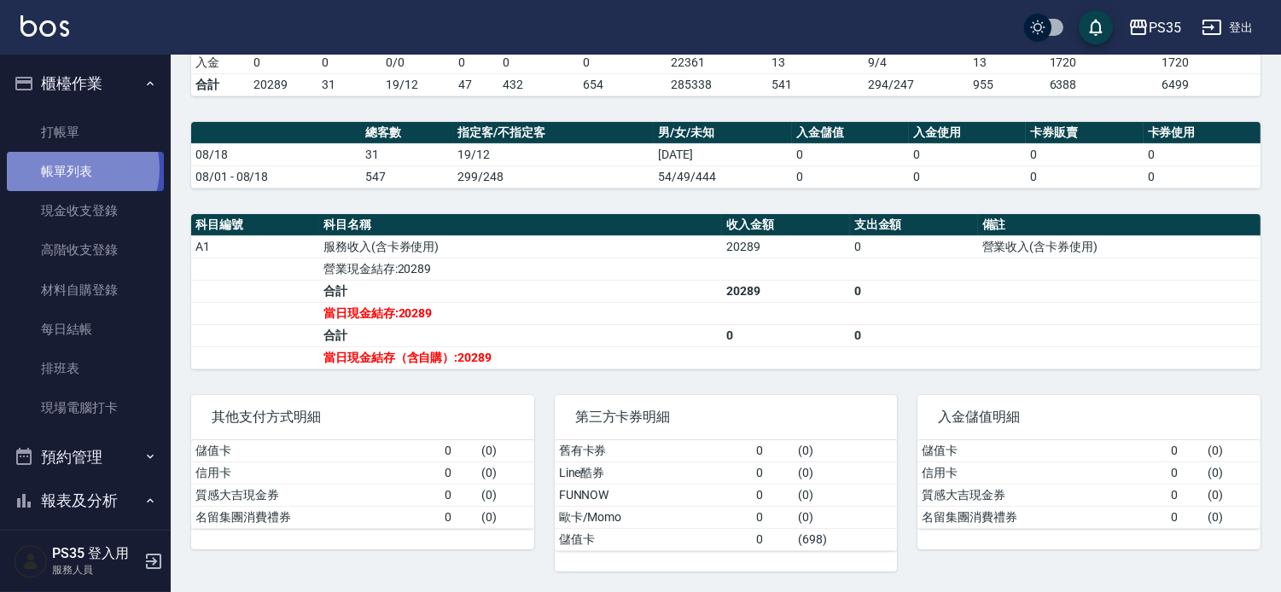
click at [71, 169] on link "帳單列表" at bounding box center [85, 171] width 157 height 39
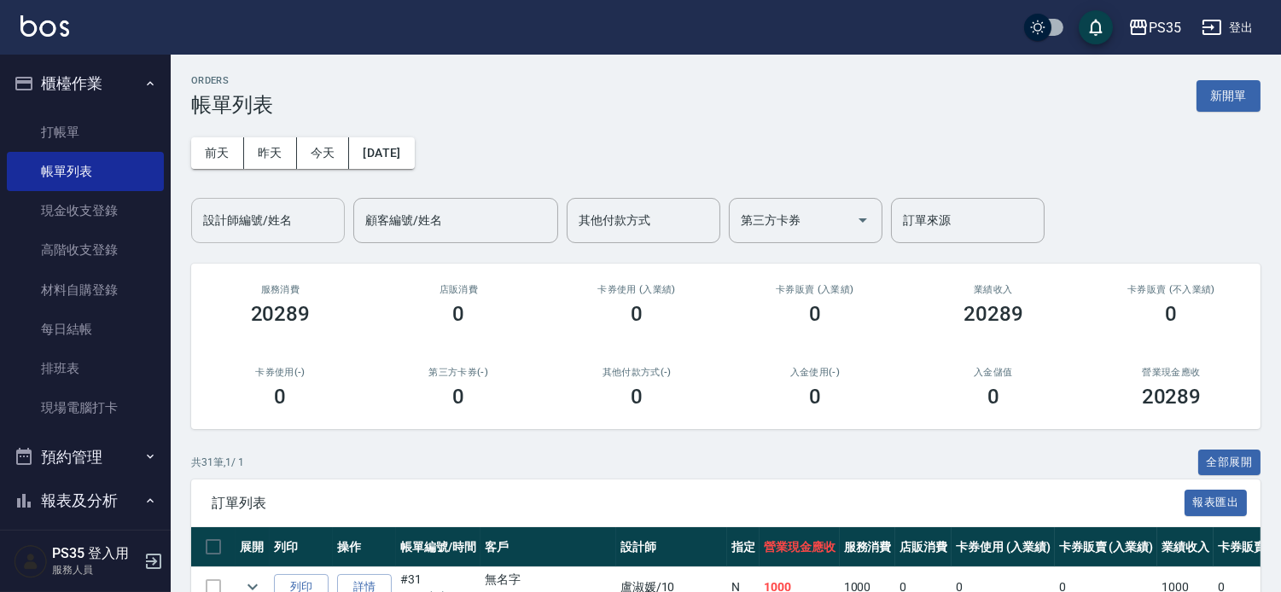
click at [285, 223] on div "設計師編號/姓名 設計師編號/姓名" at bounding box center [268, 220] width 154 height 45
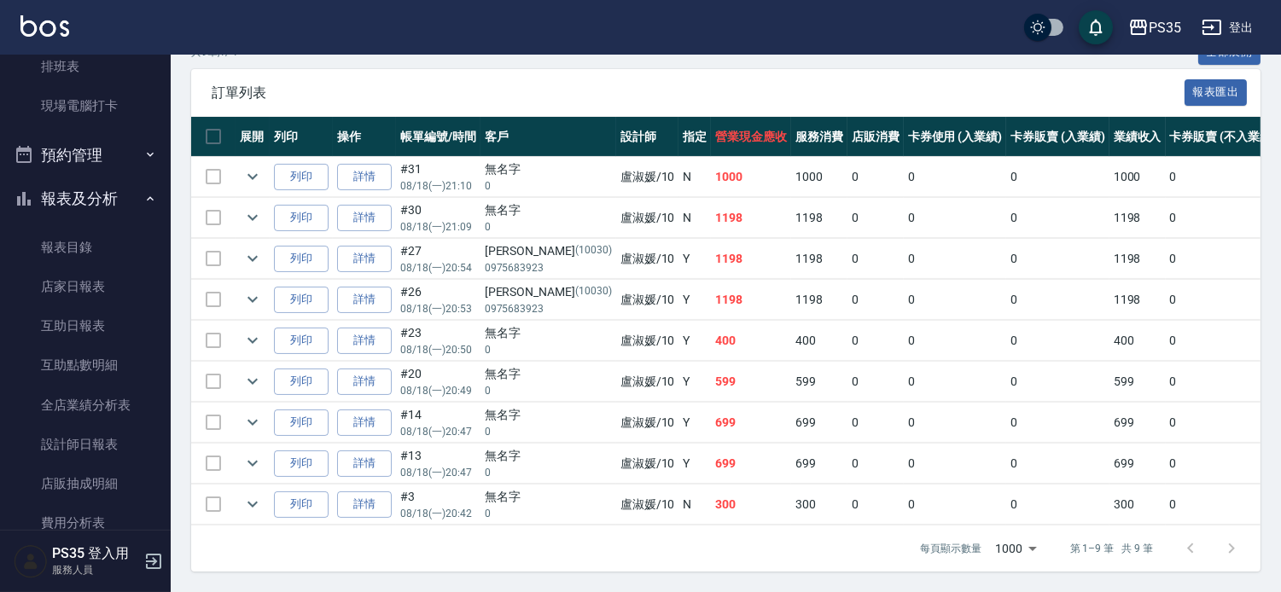
scroll to position [379, 0]
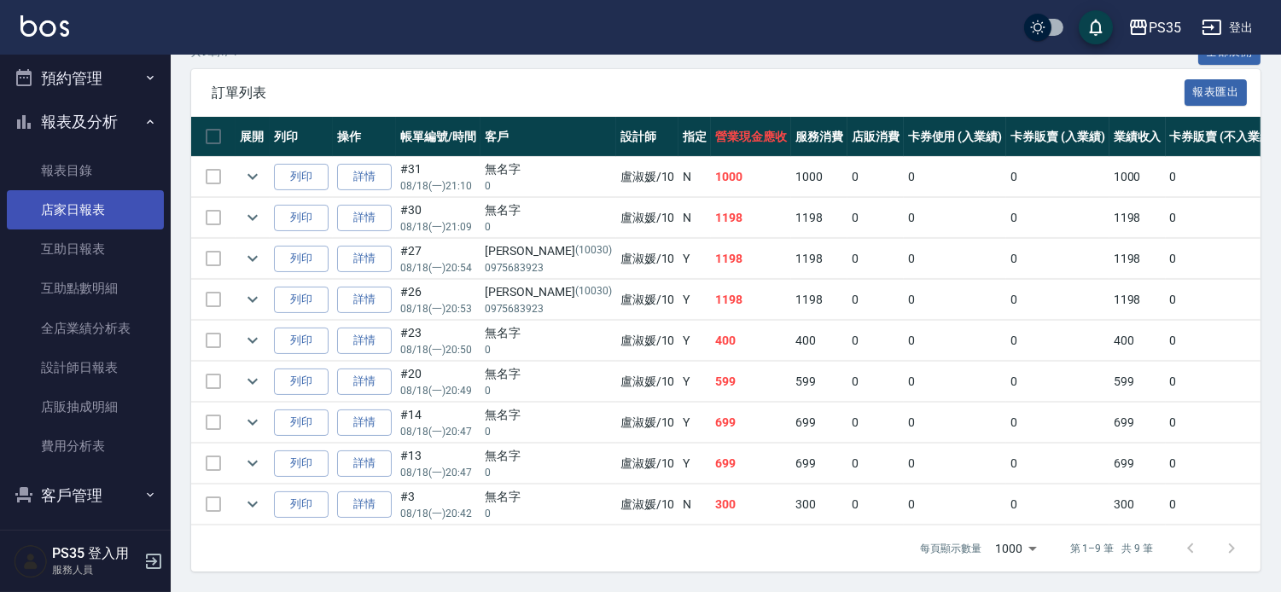
type input "[PERSON_NAME]-10"
click at [85, 207] on link "店家日報表" at bounding box center [85, 209] width 157 height 39
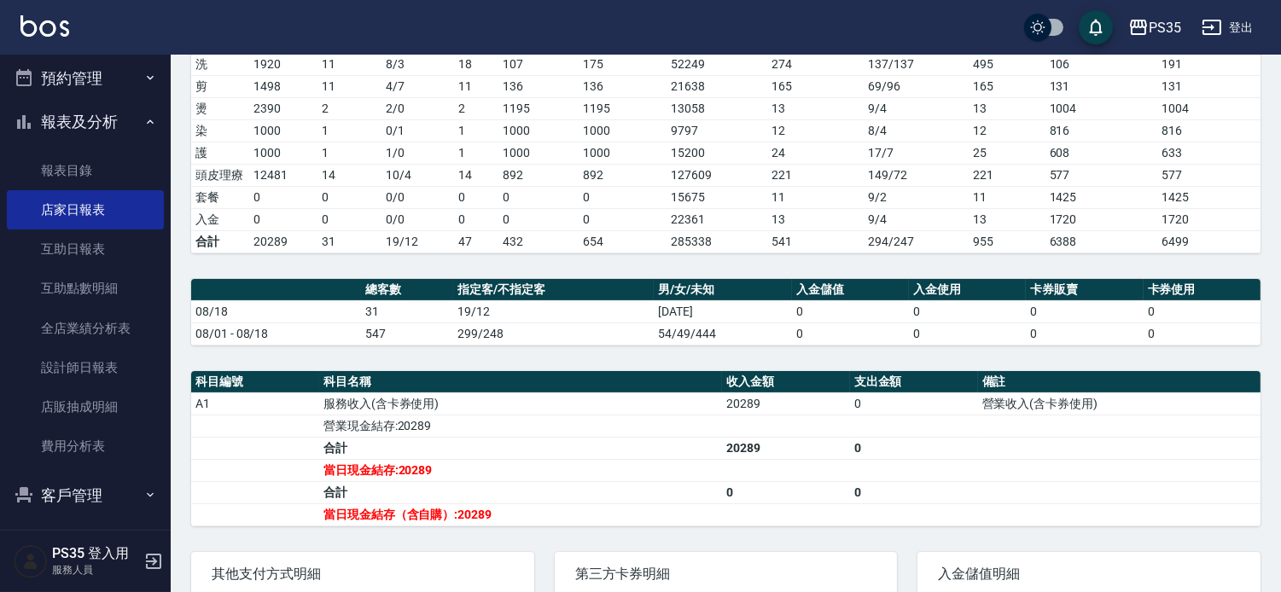
scroll to position [442, 0]
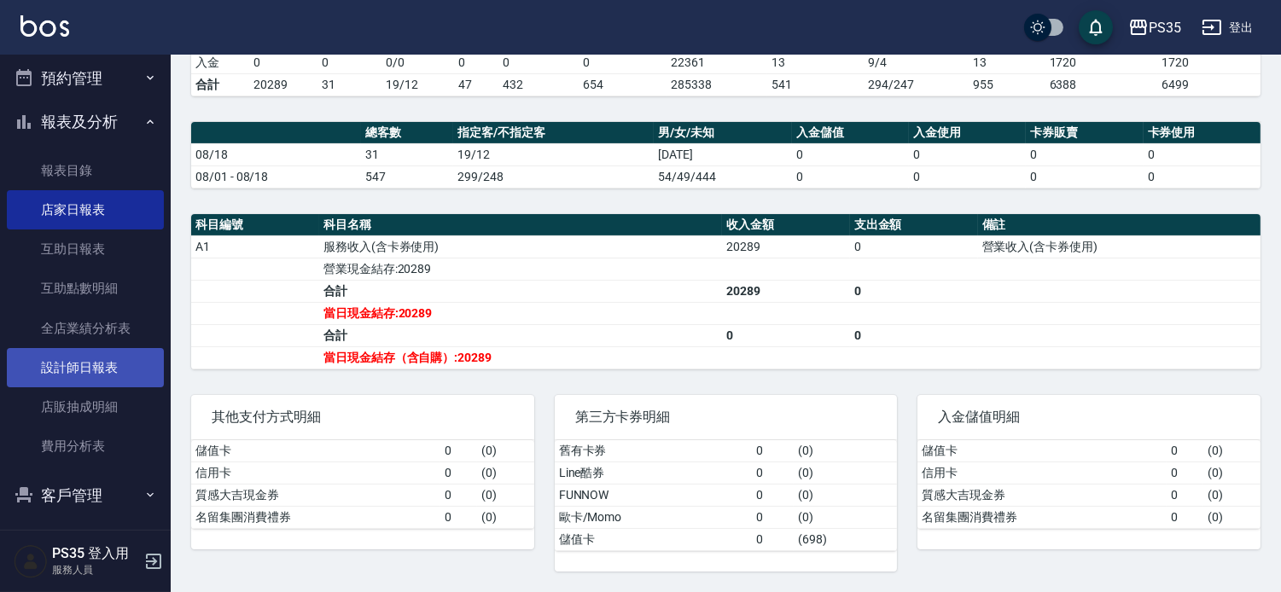
click at [79, 360] on link "設計師日報表" at bounding box center [85, 367] width 157 height 39
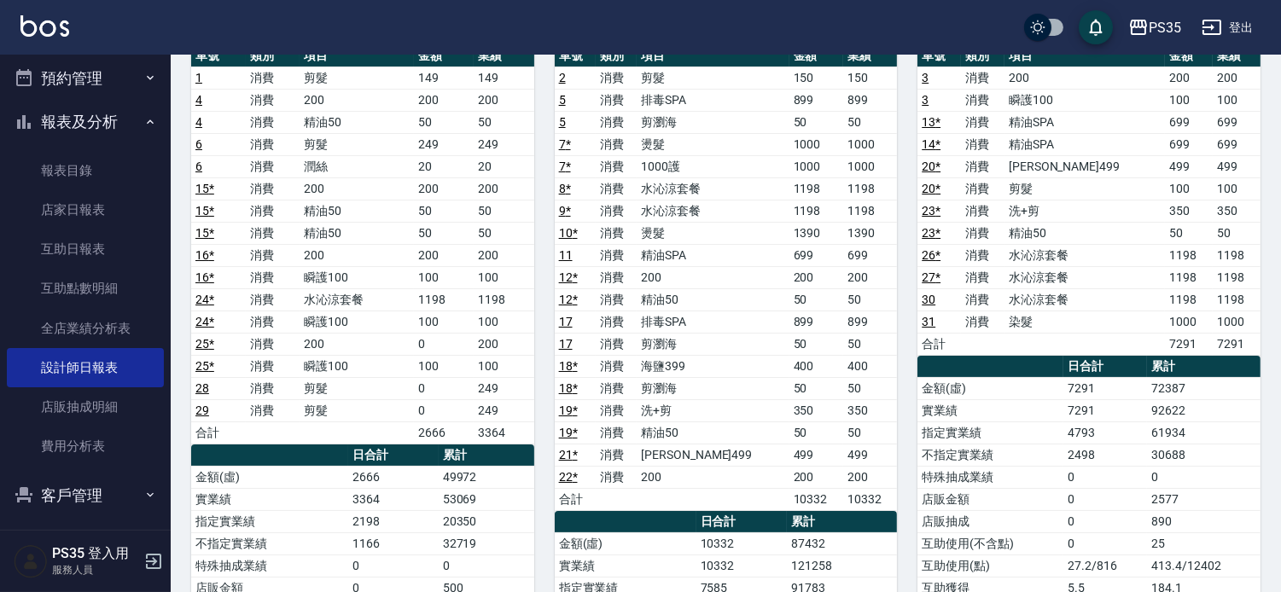
scroll to position [95, 0]
